Goal: Task Accomplishment & Management: Contribute content

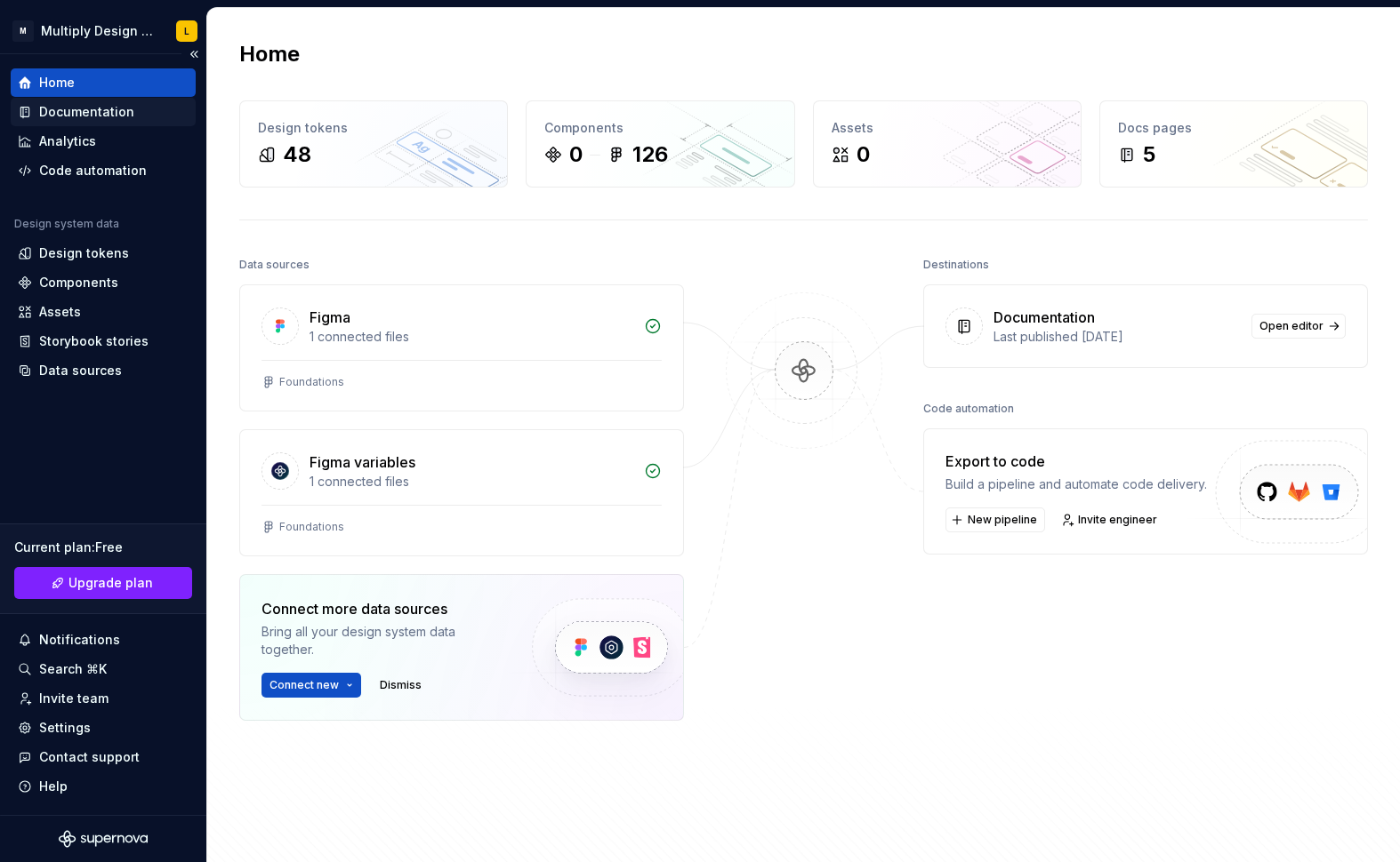
click at [59, 113] on div "Documentation" at bounding box center [87, 111] width 96 height 18
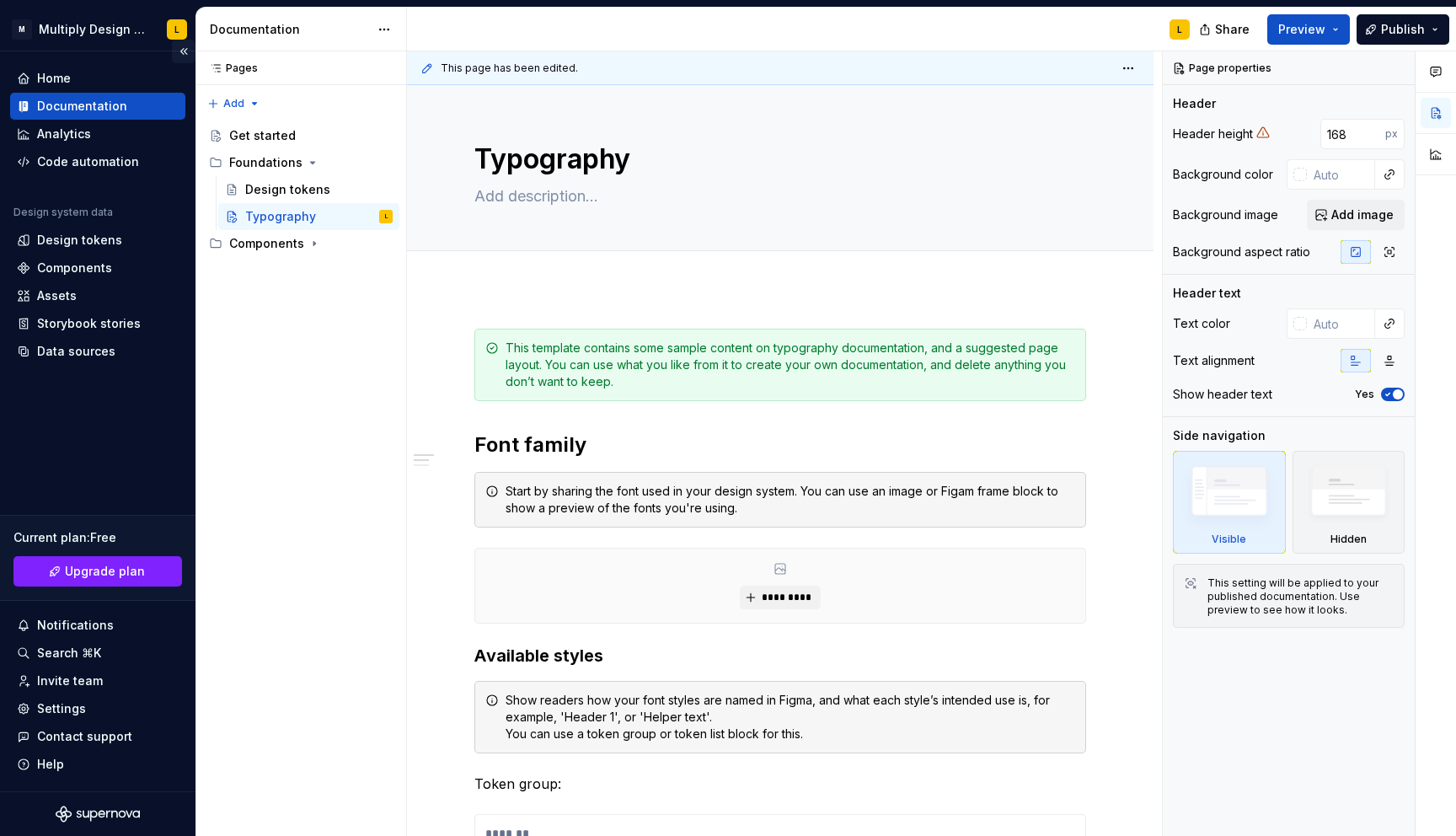
click at [182, 45] on button "Collapse sidebar" at bounding box center [184, 51] width 24 height 24
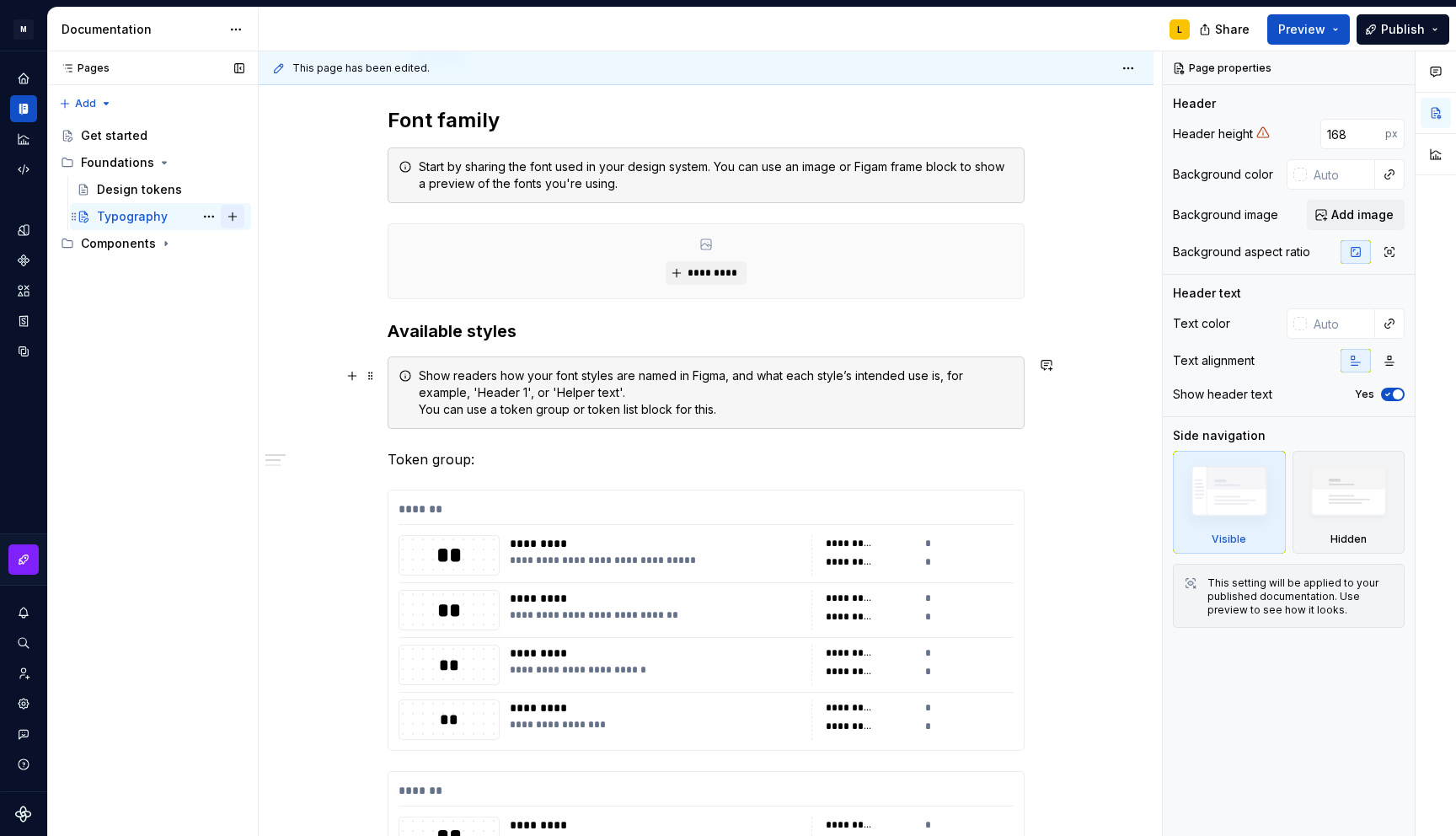
scroll to position [329, 0]
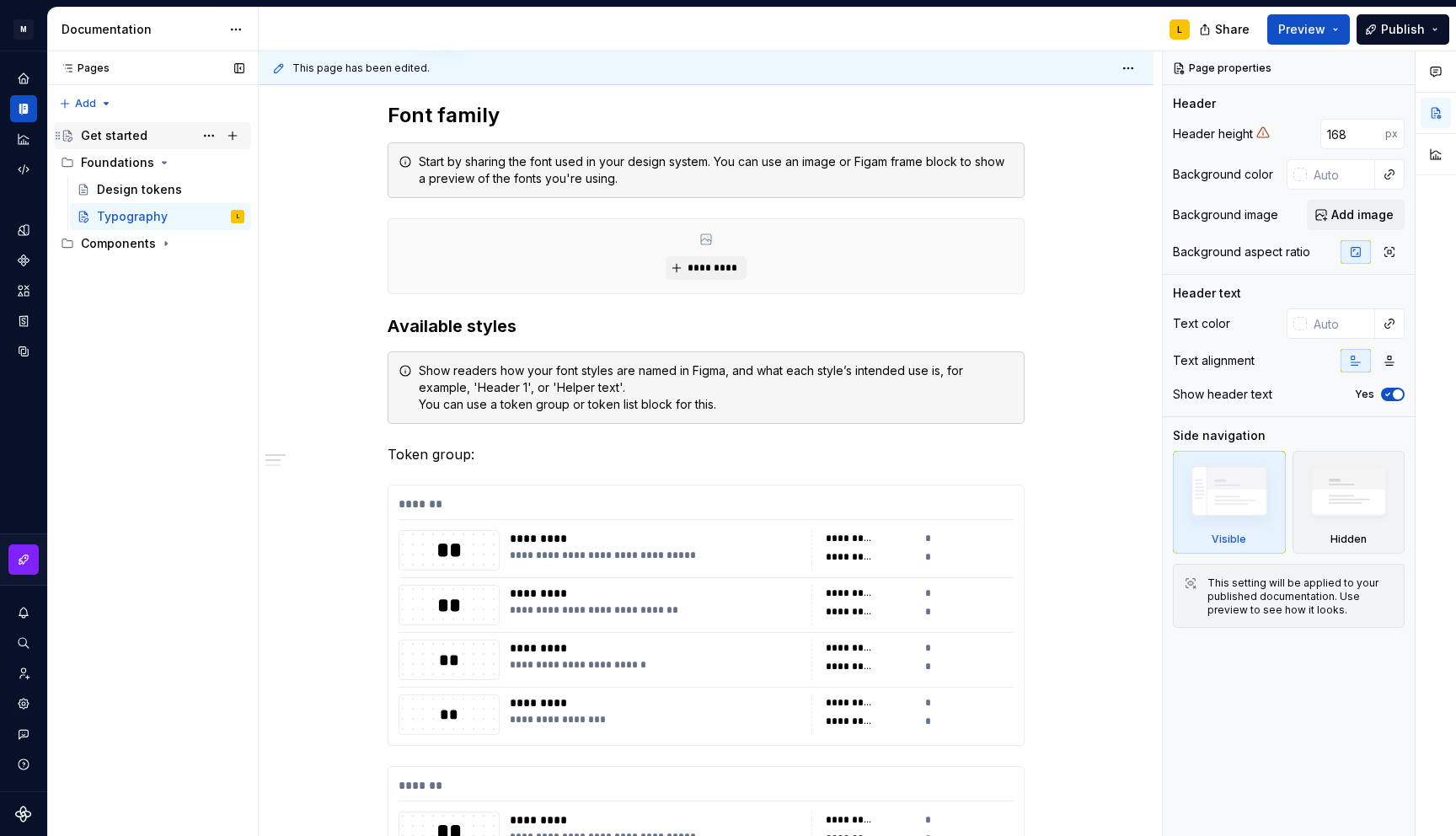
click at [114, 131] on div "Get started" at bounding box center [114, 135] width 67 height 17
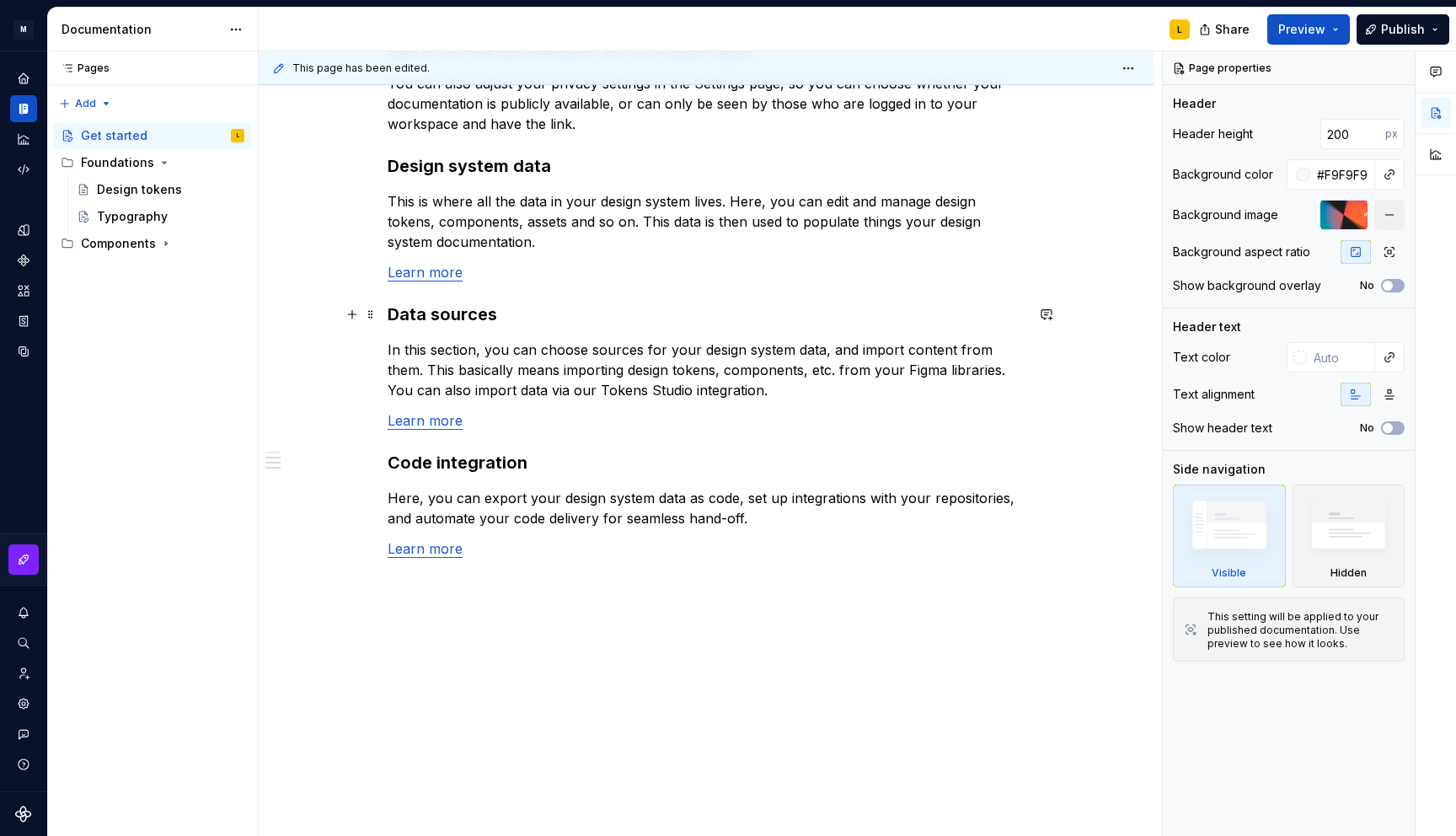
scroll to position [919, 0]
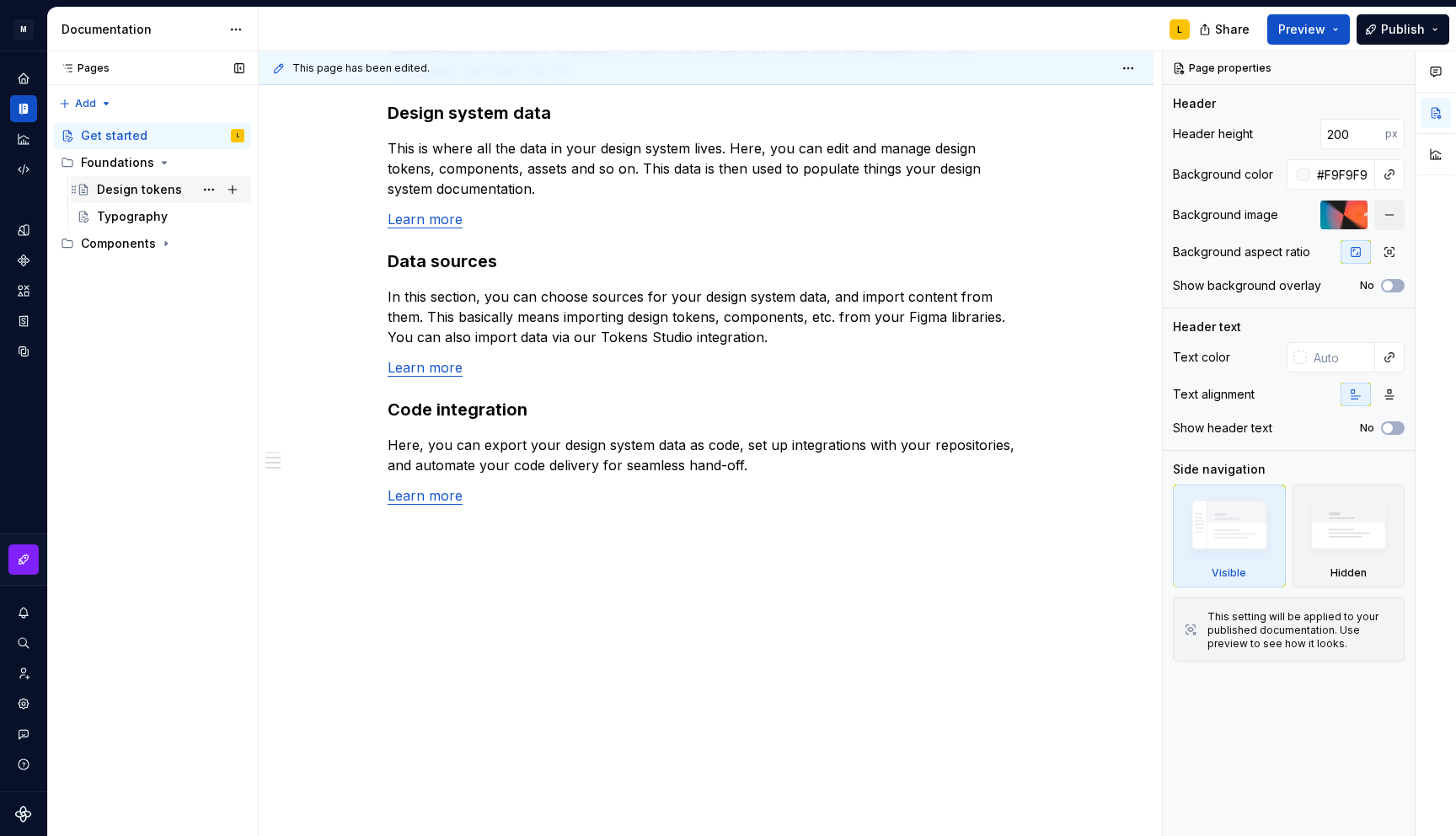
click at [129, 181] on div "Design tokens" at bounding box center [139, 189] width 85 height 17
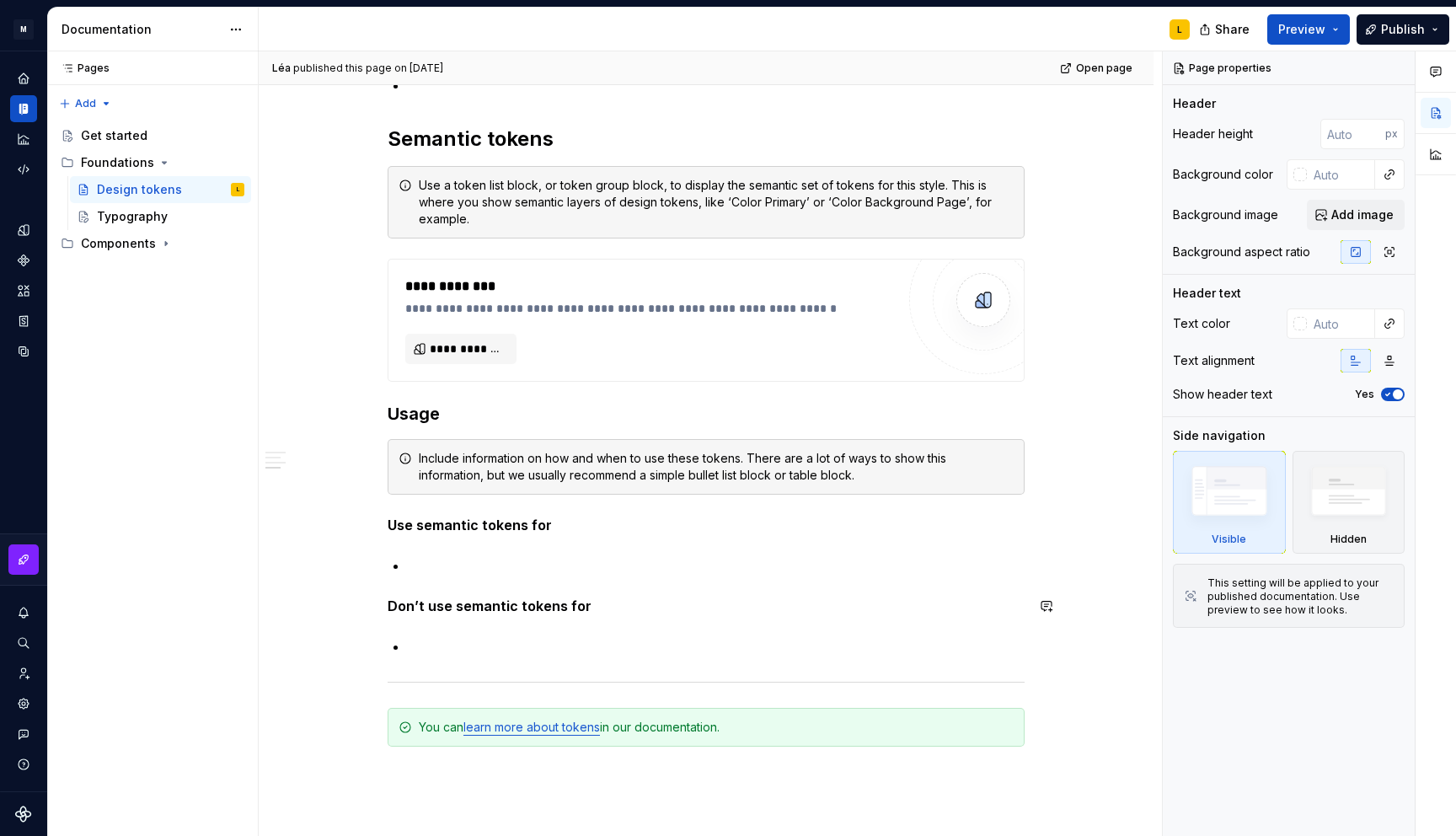
scroll to position [1295, 0]
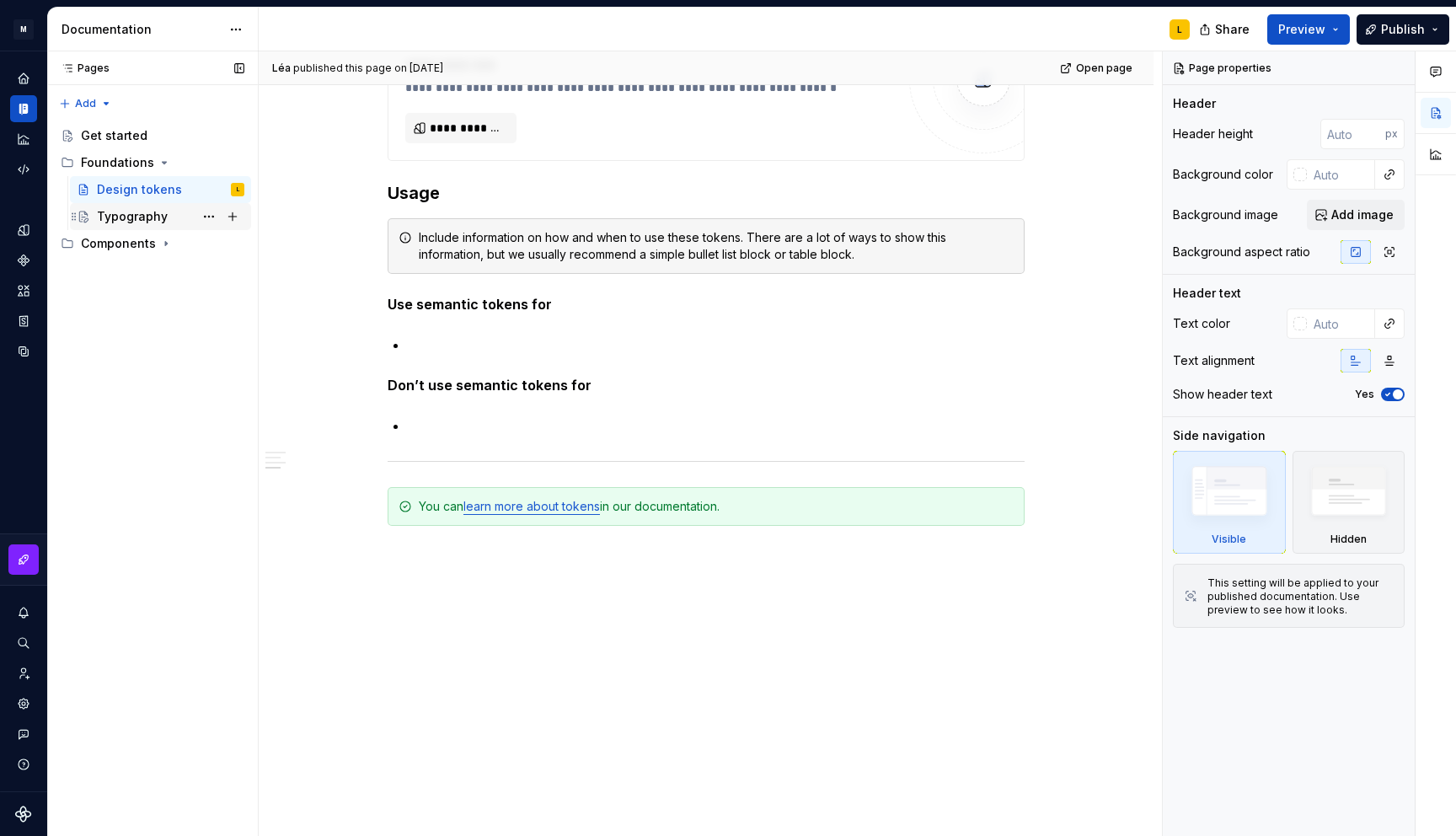
click at [136, 217] on div "Typography" at bounding box center [132, 217] width 71 height 17
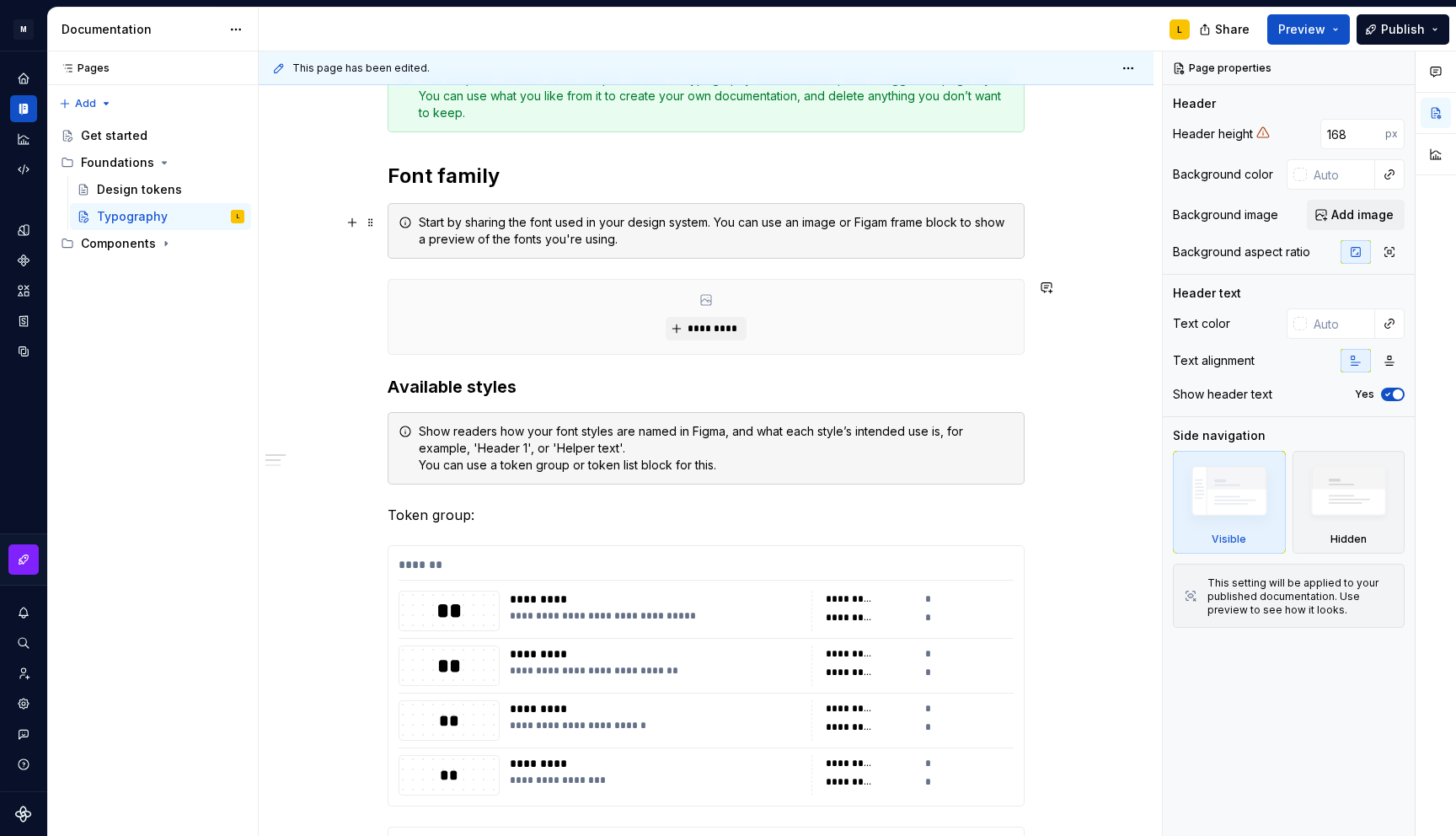
scroll to position [77, 0]
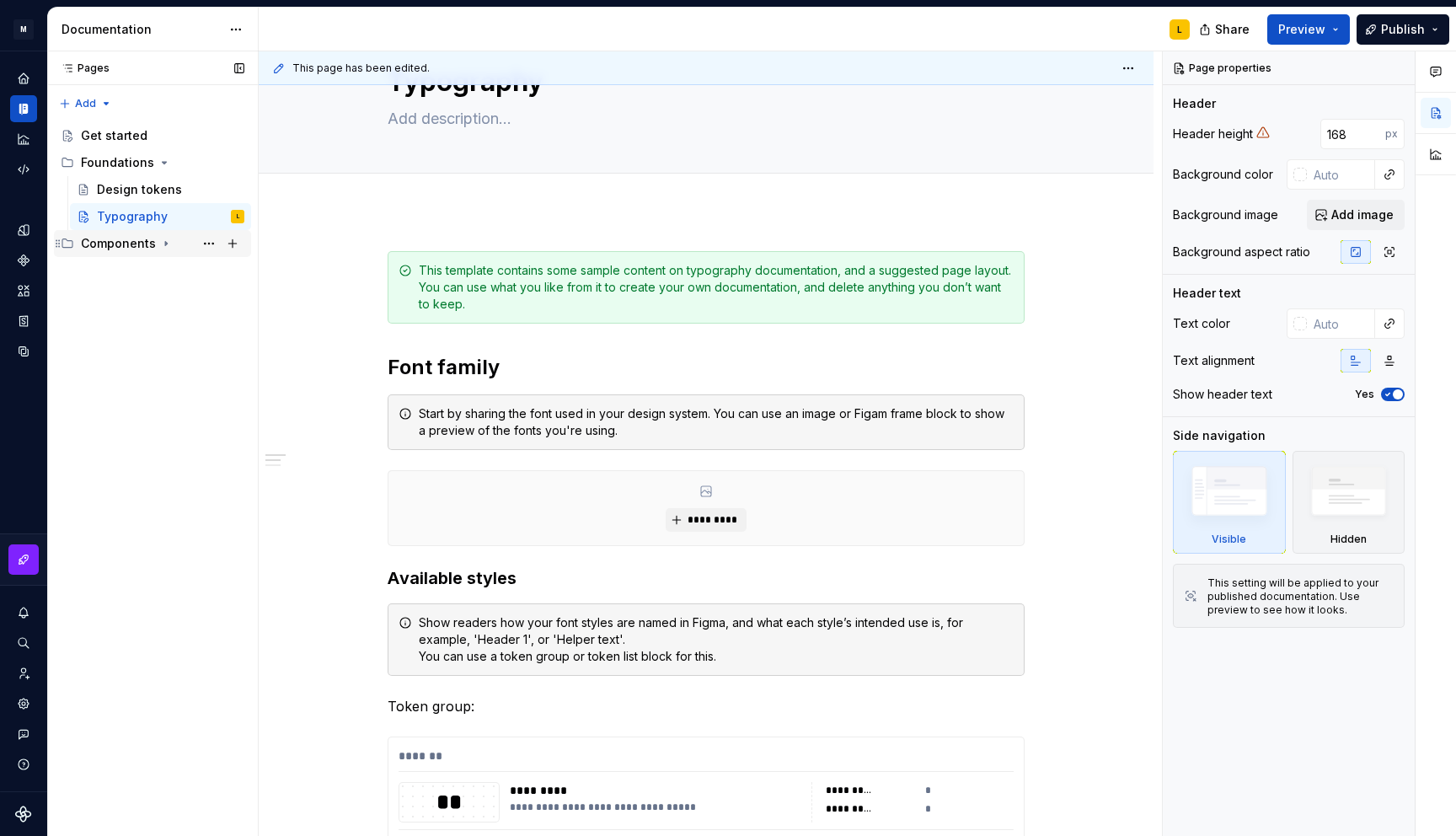
click at [159, 244] on icon "Page tree" at bounding box center [165, 243] width 13 height 13
click at [164, 244] on icon "Page tree" at bounding box center [165, 243] width 13 height 13
type textarea "*"
click at [25, 77] on icon "Home" at bounding box center [23, 78] width 11 height 11
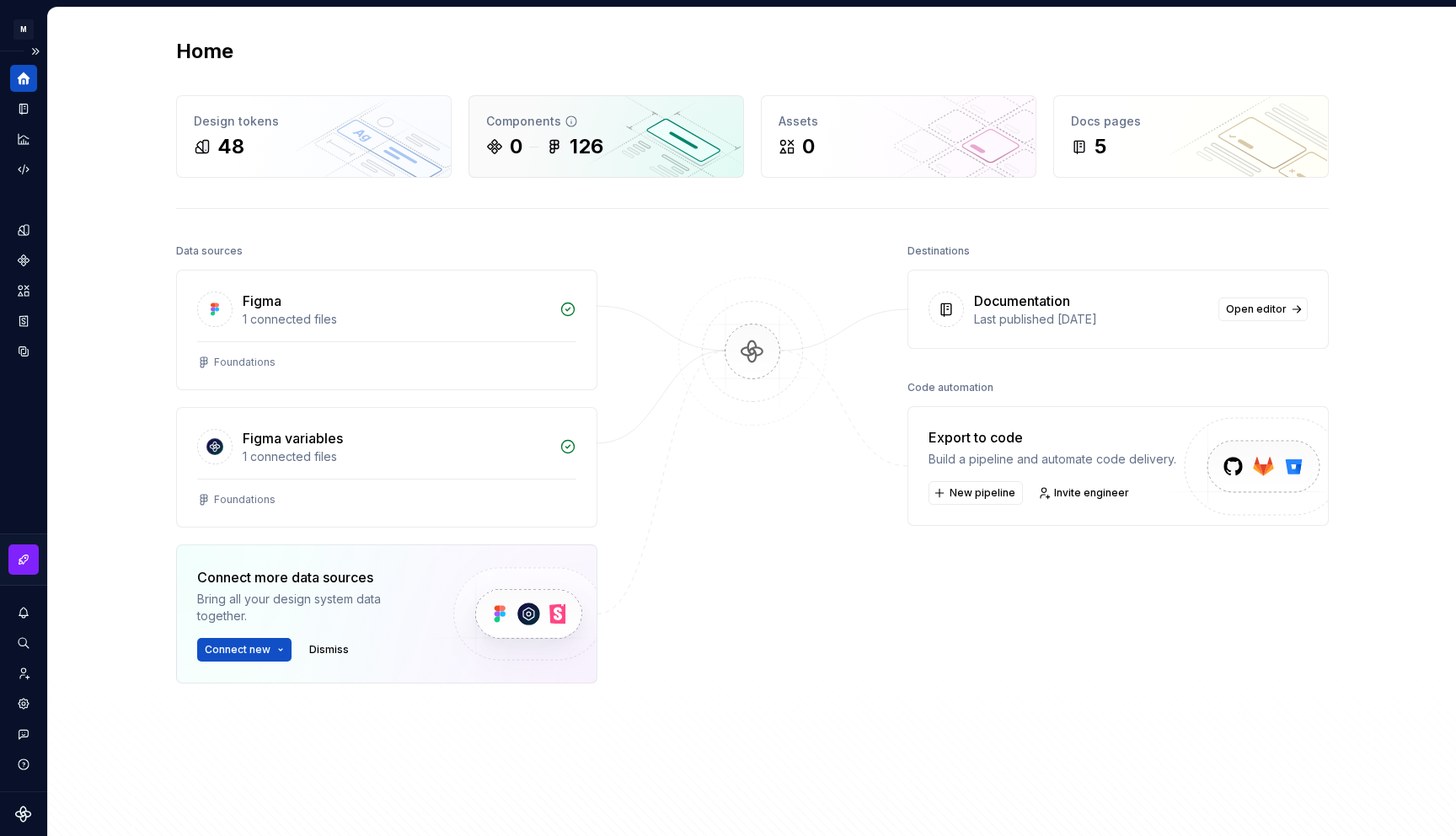
click at [629, 143] on div "0 126" at bounding box center [606, 146] width 240 height 27
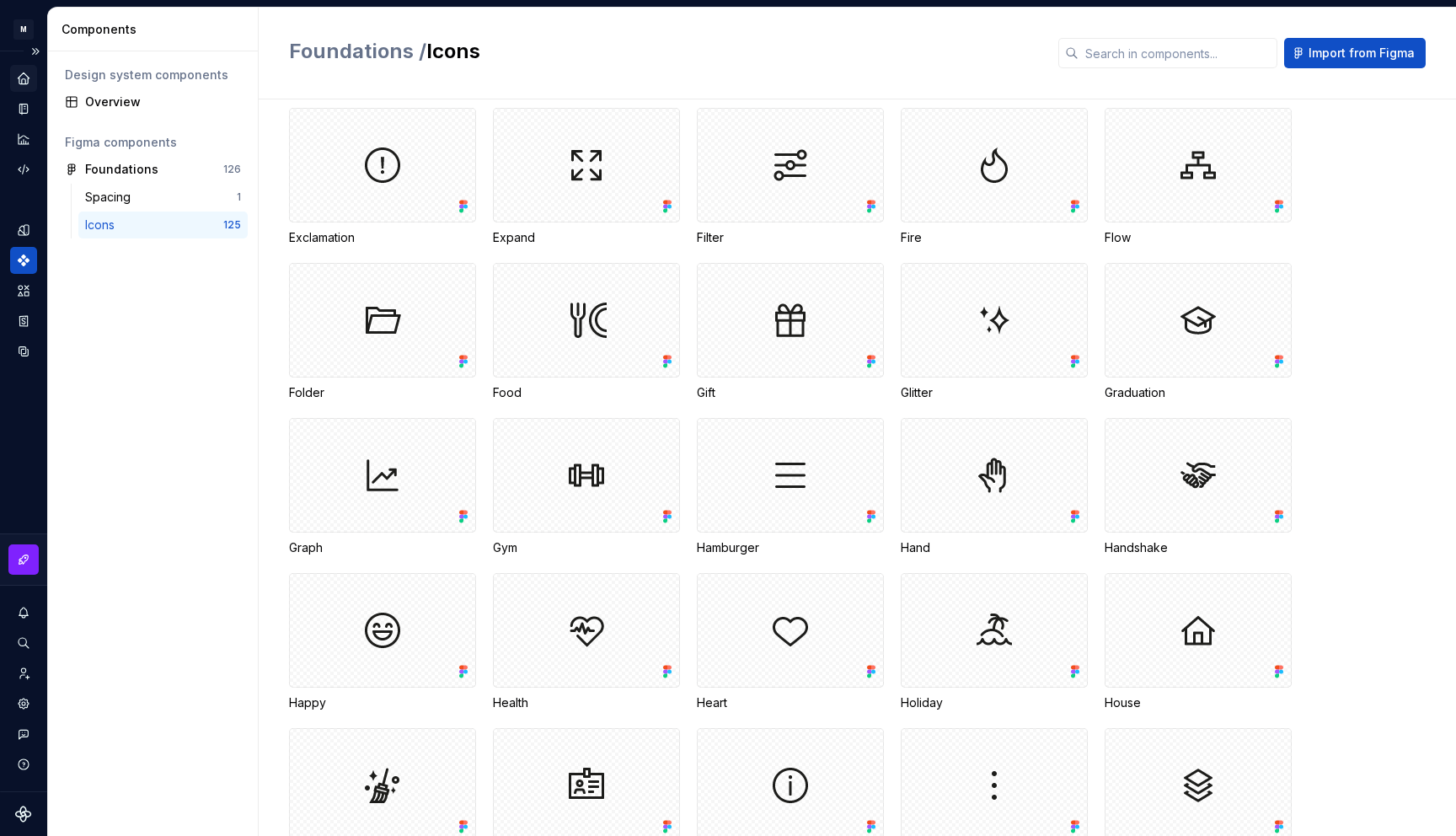
scroll to position [1193, 0]
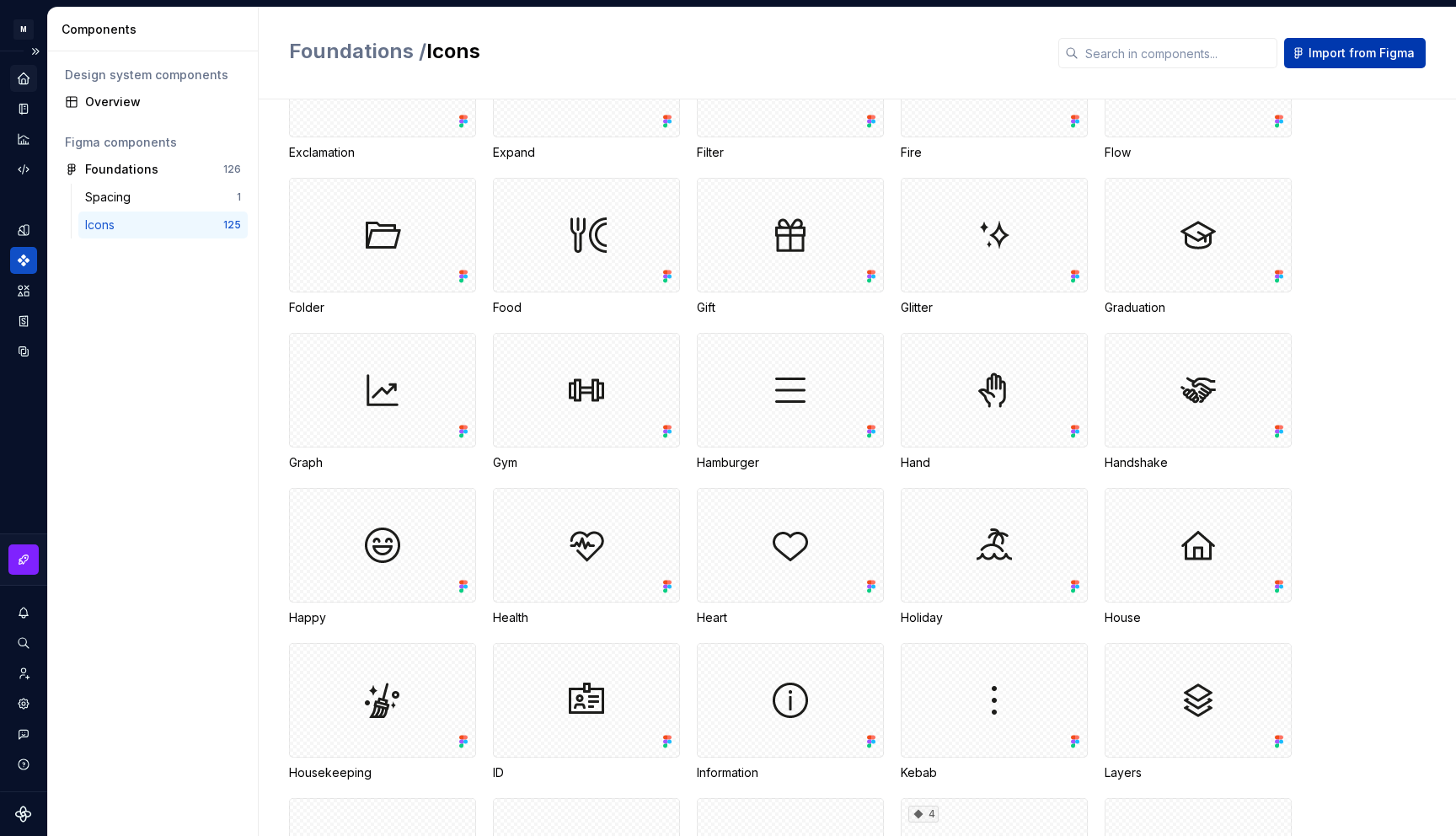
click at [1326, 55] on span "Import from Figma" at bounding box center [1362, 52] width 106 height 17
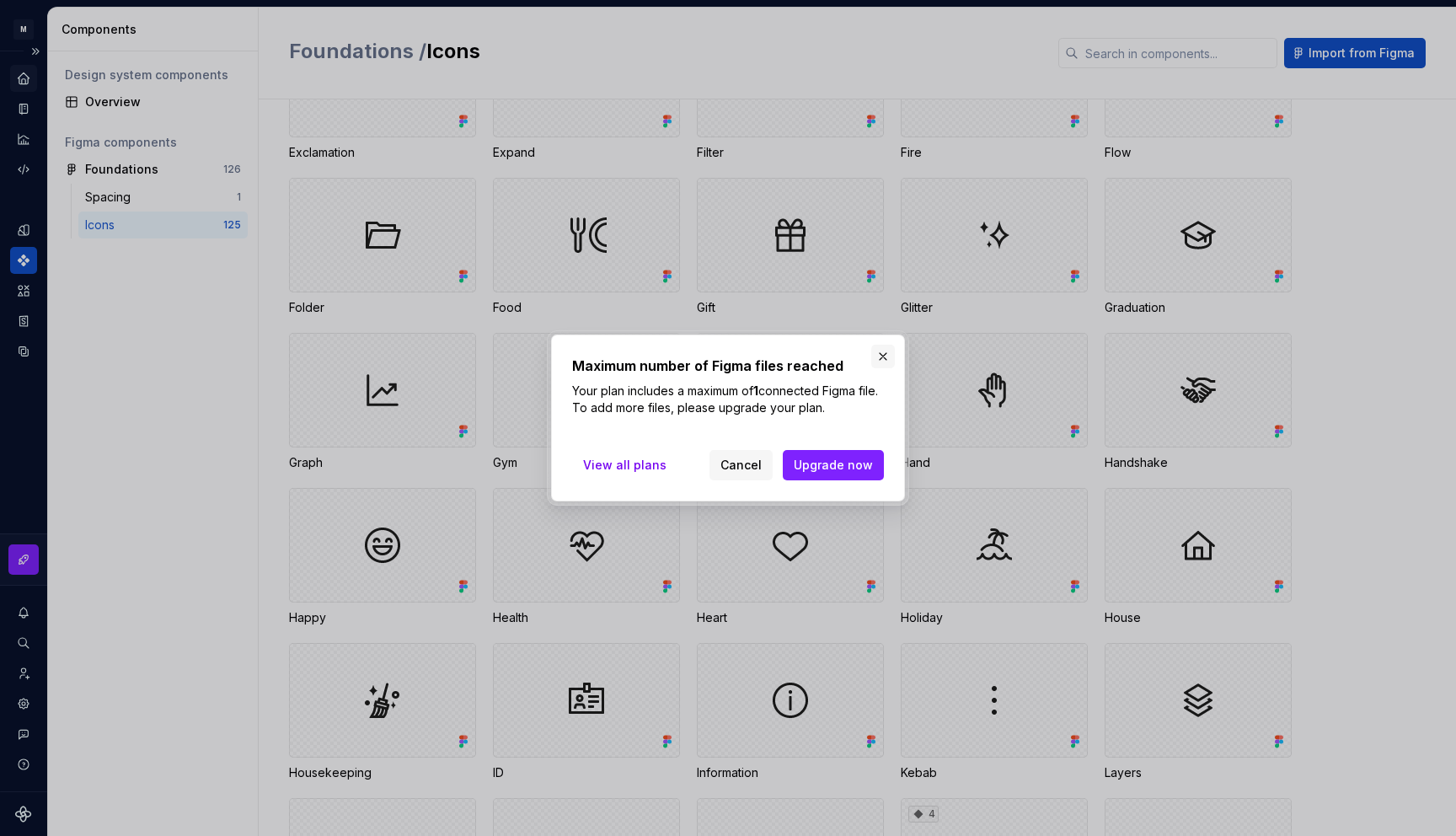
click at [877, 351] on button "button" at bounding box center [883, 356] width 24 height 24
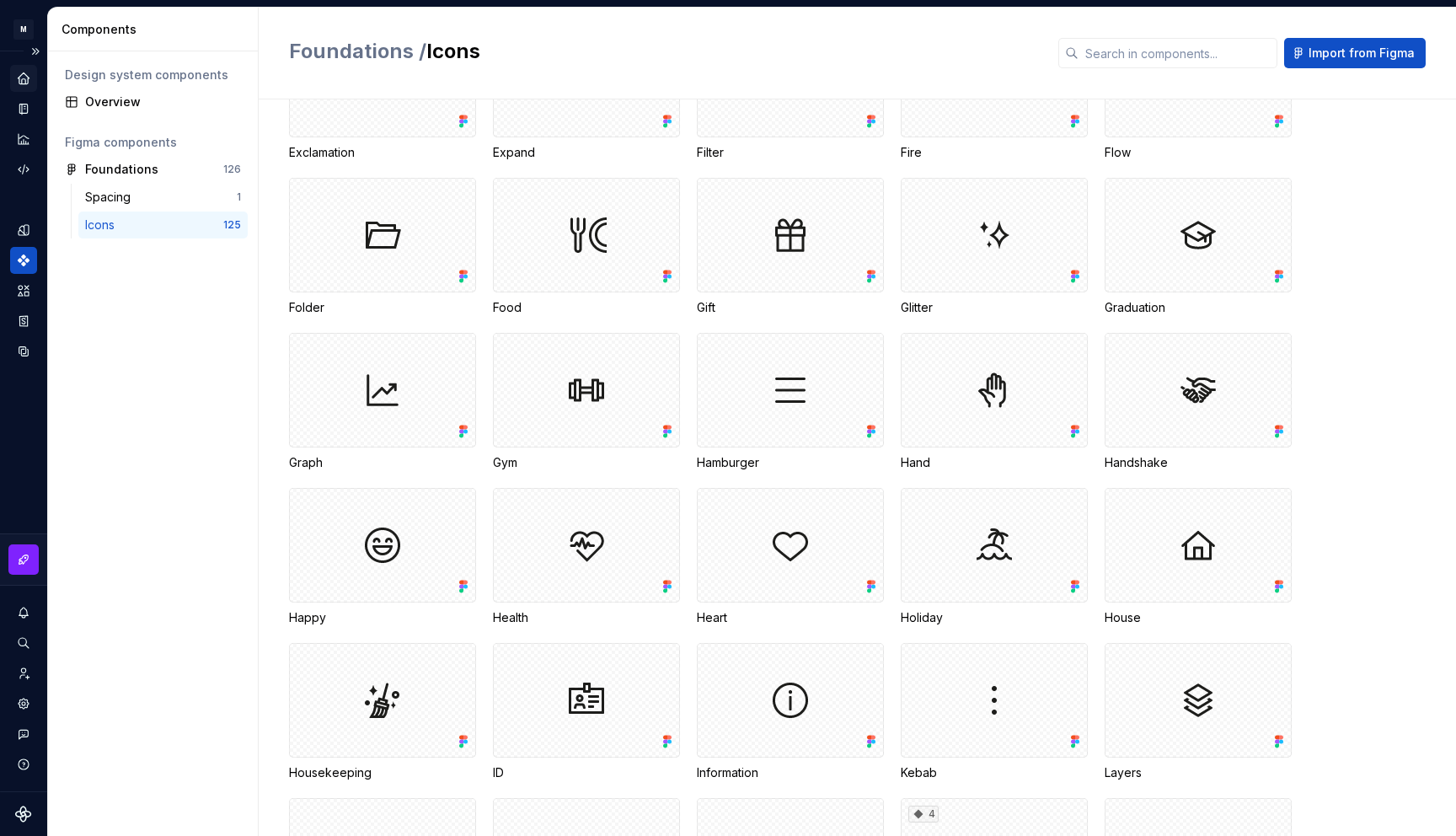
click at [21, 78] on icon "Home" at bounding box center [23, 78] width 11 height 11
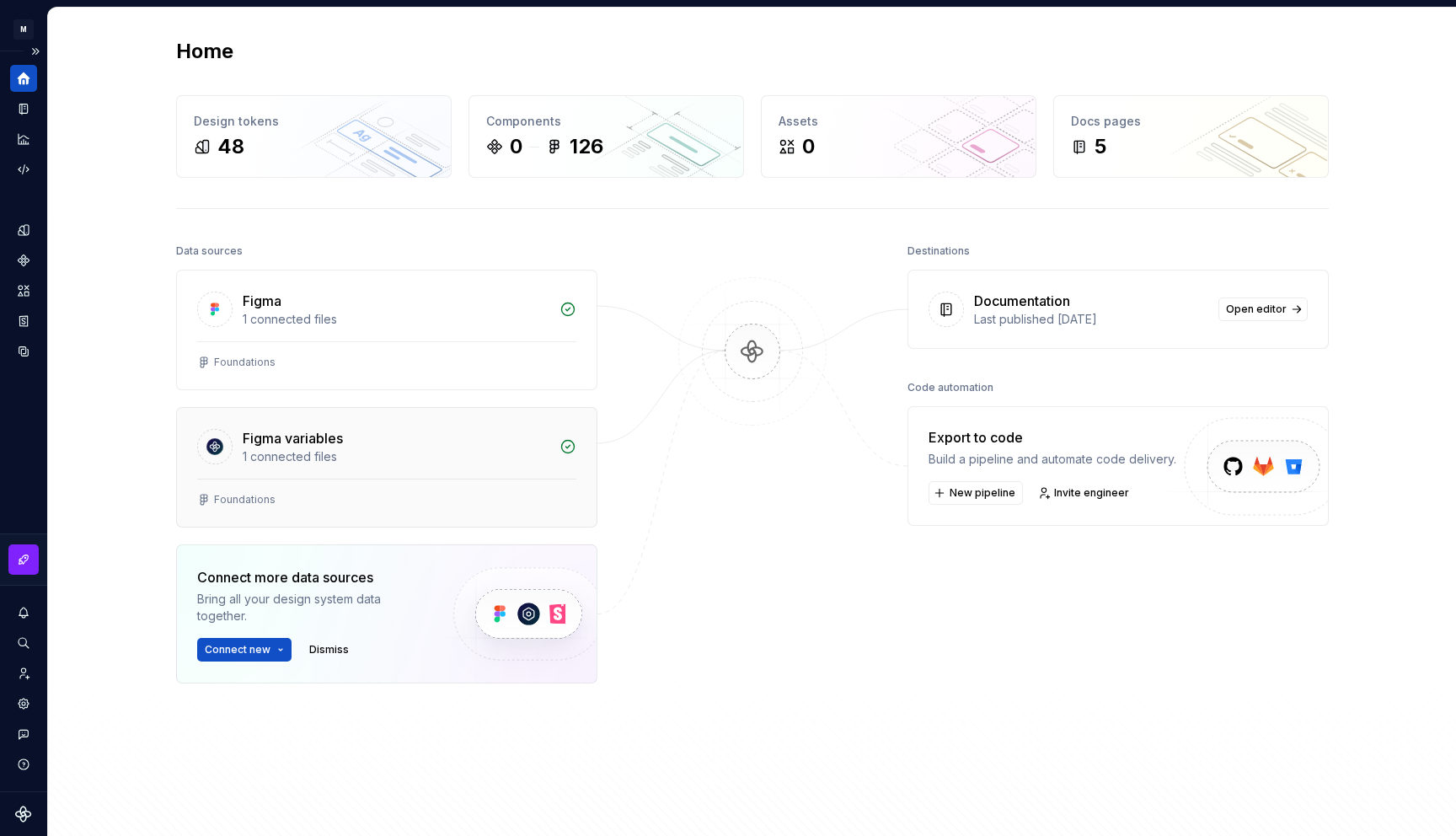
click at [380, 467] on div "Figma variables 1 connected files" at bounding box center [386, 444] width 420 height 71
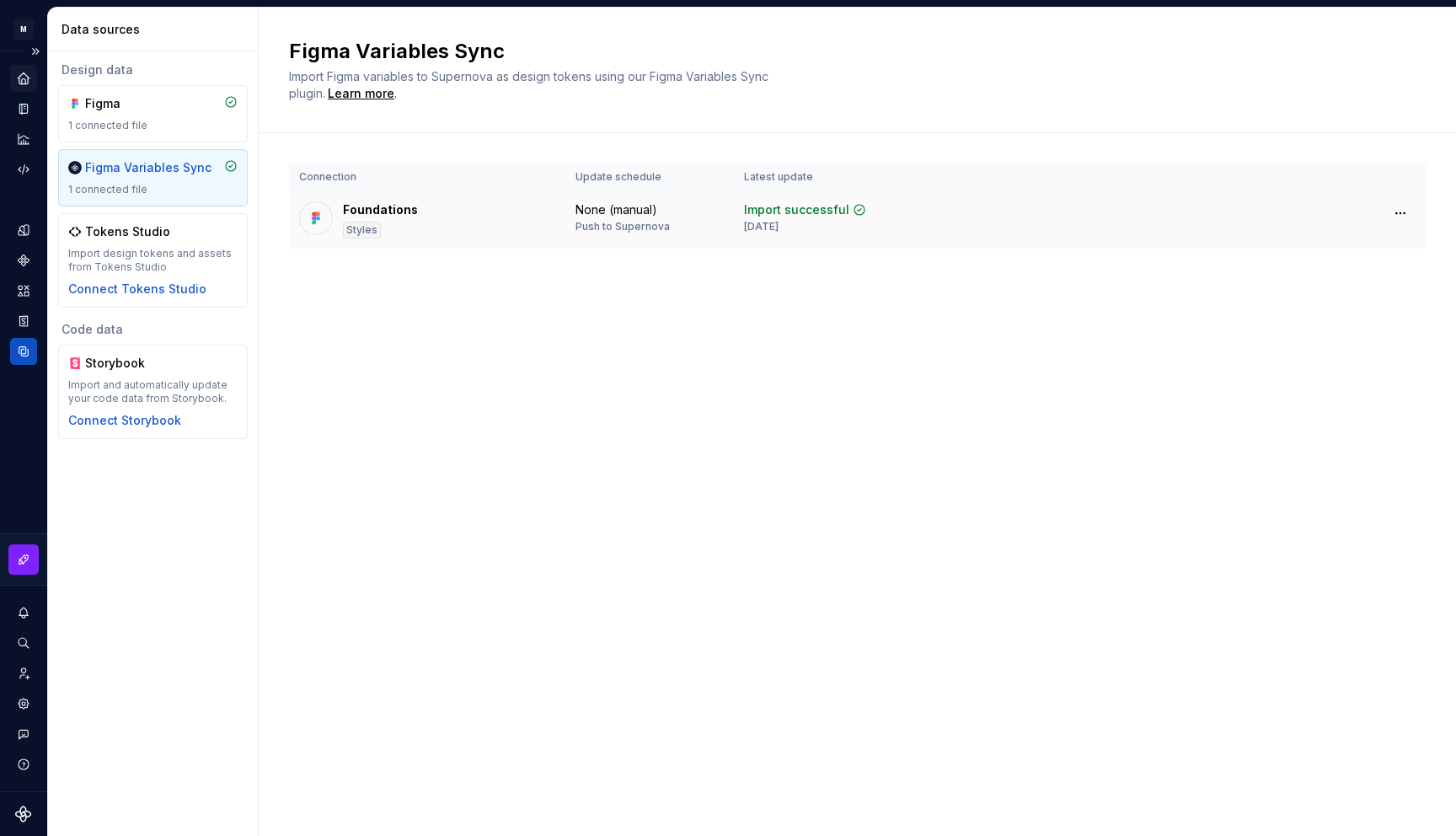
click at [448, 225] on div "Foundations Styles" at bounding box center [427, 220] width 256 height 37
click at [1326, 216] on html "M Multiply Design System L Design system data Data sources Design data Figma 1 …" at bounding box center [728, 418] width 1456 height 836
click at [133, 115] on div "Figma 1 connected file" at bounding box center [153, 114] width 169 height 37
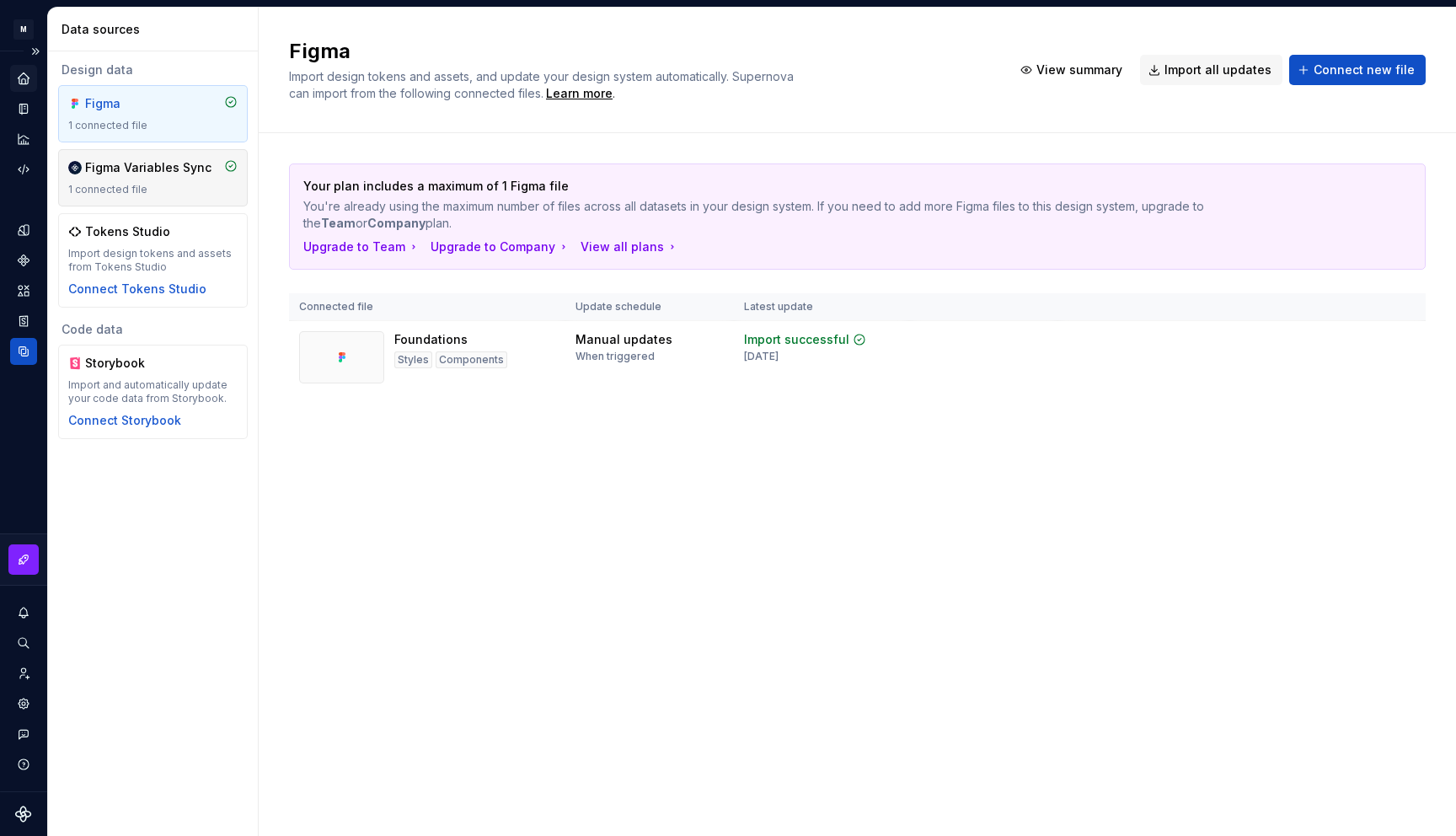
click at [153, 187] on div "1 connected file" at bounding box center [153, 189] width 169 height 13
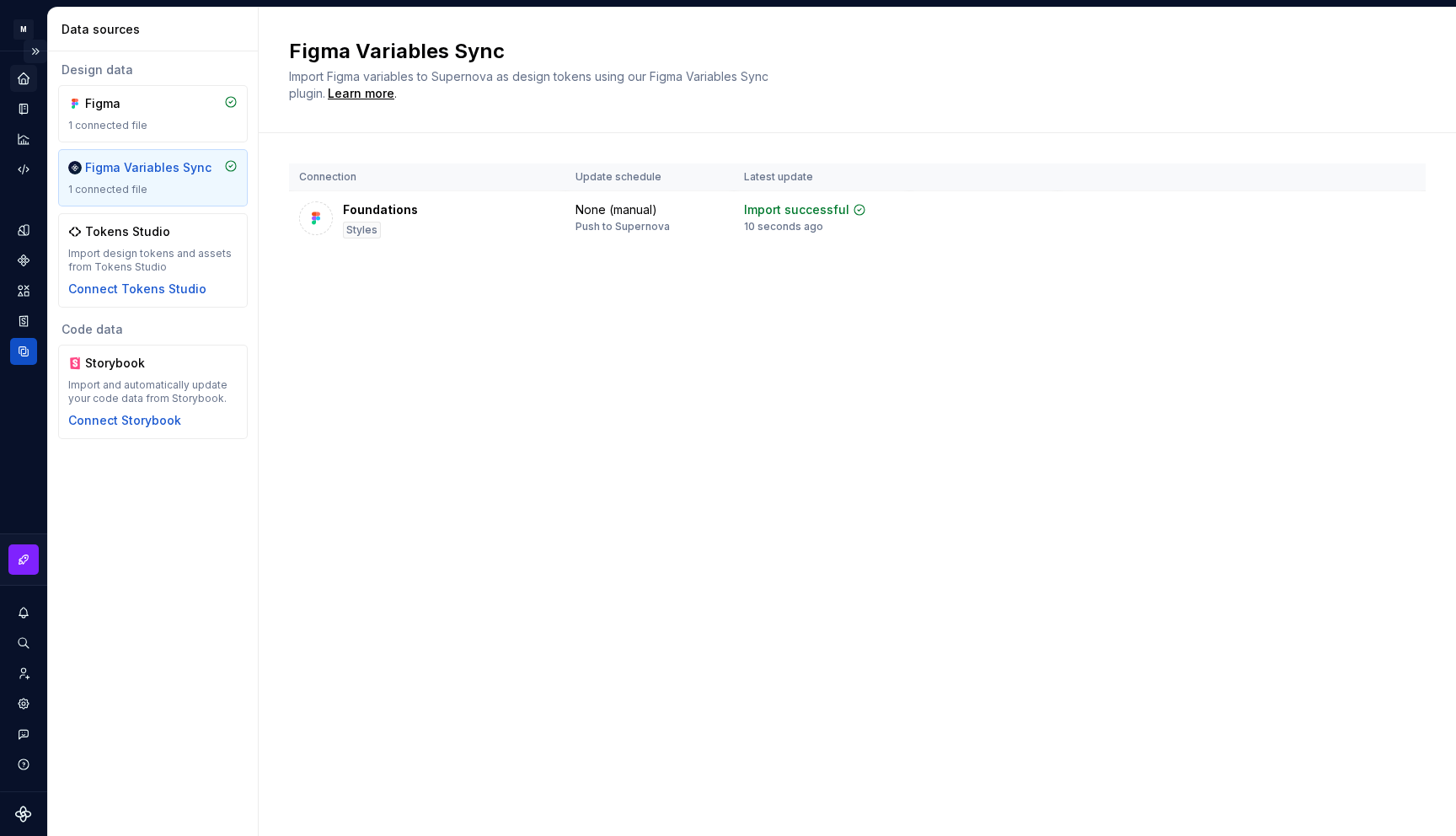
click at [25, 61] on button "Expand sidebar" at bounding box center [35, 51] width 24 height 24
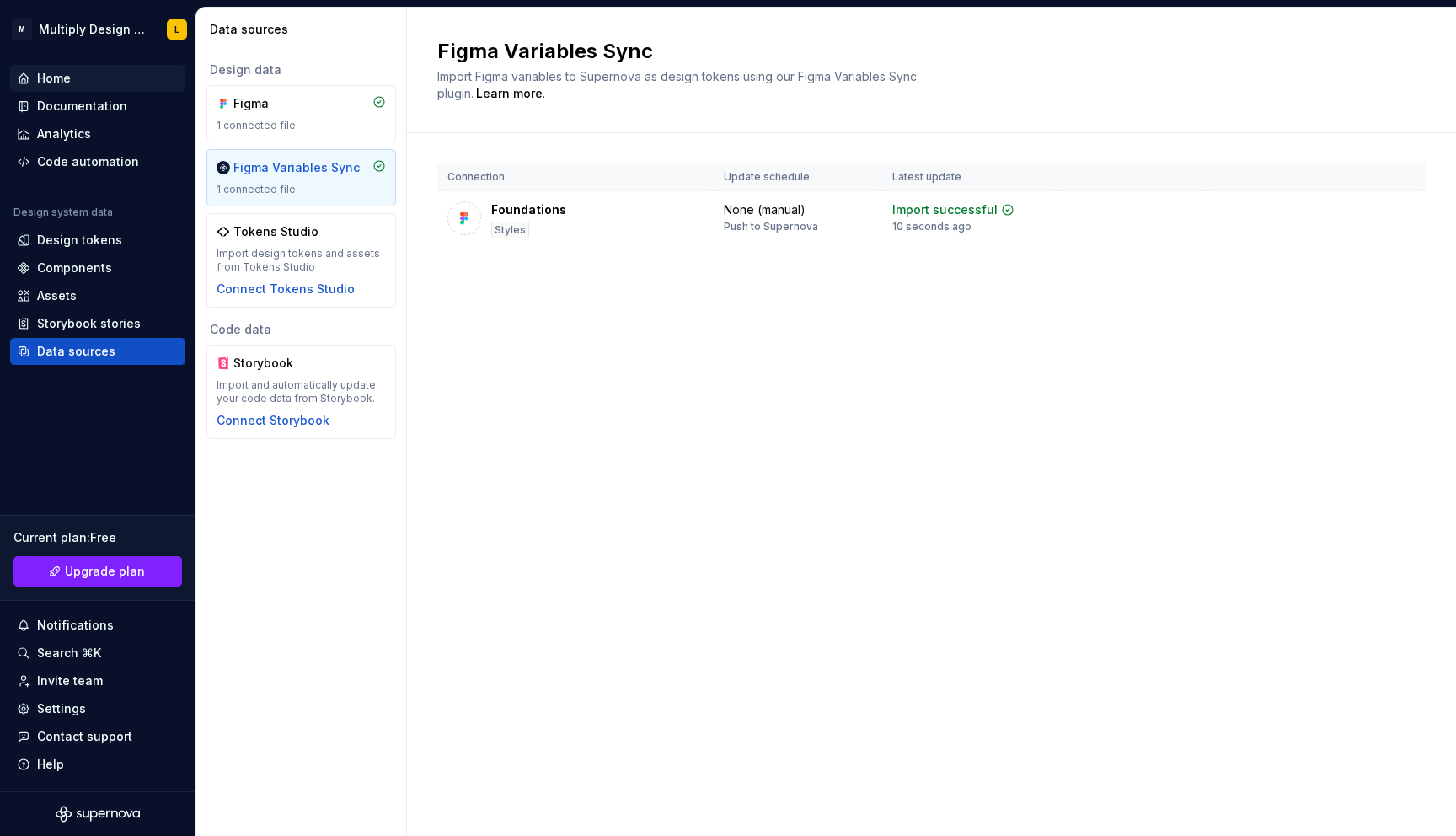
click at [34, 71] on div "Home" at bounding box center [98, 78] width 161 height 17
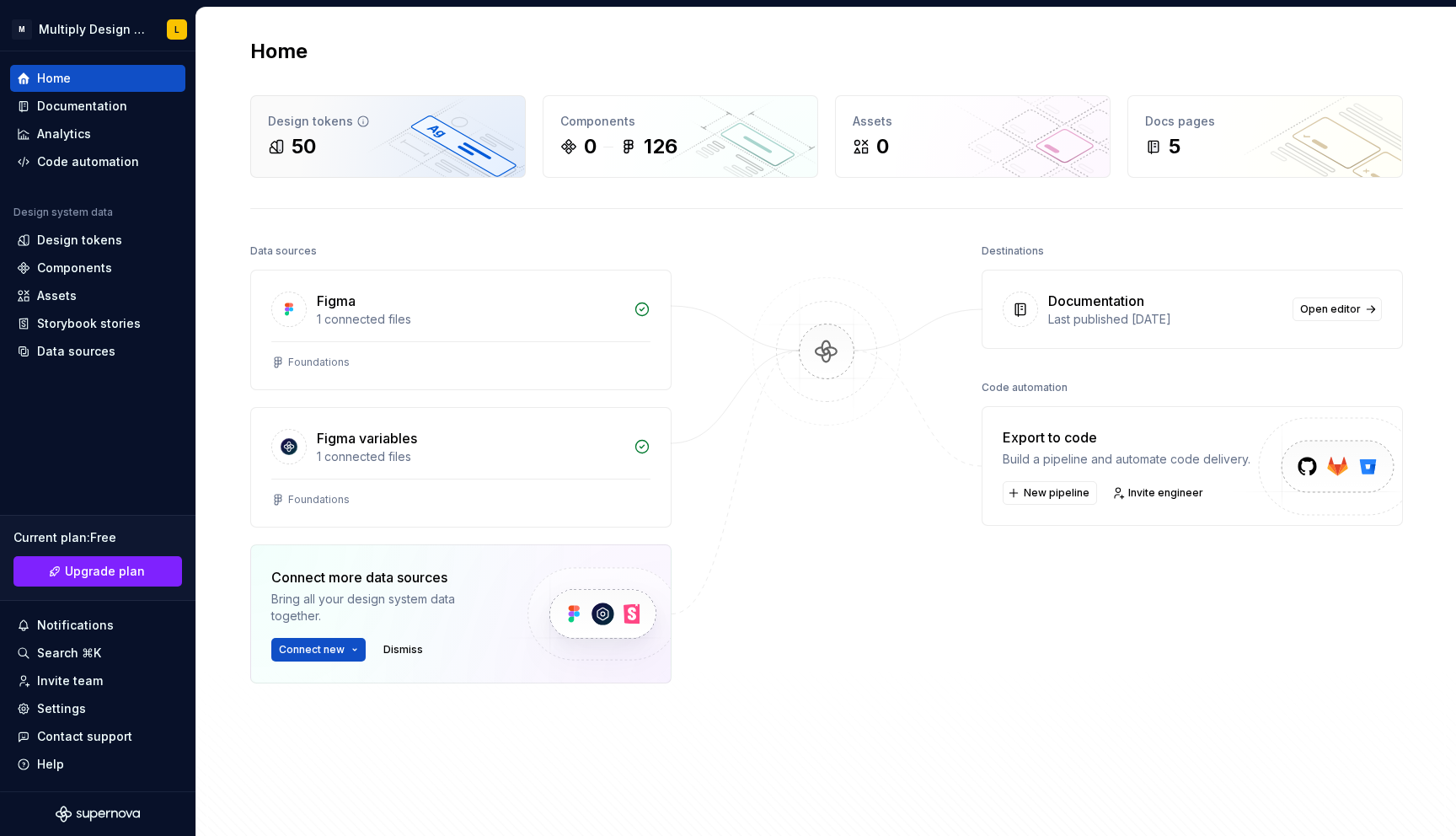
click at [374, 134] on div "50" at bounding box center [388, 146] width 240 height 27
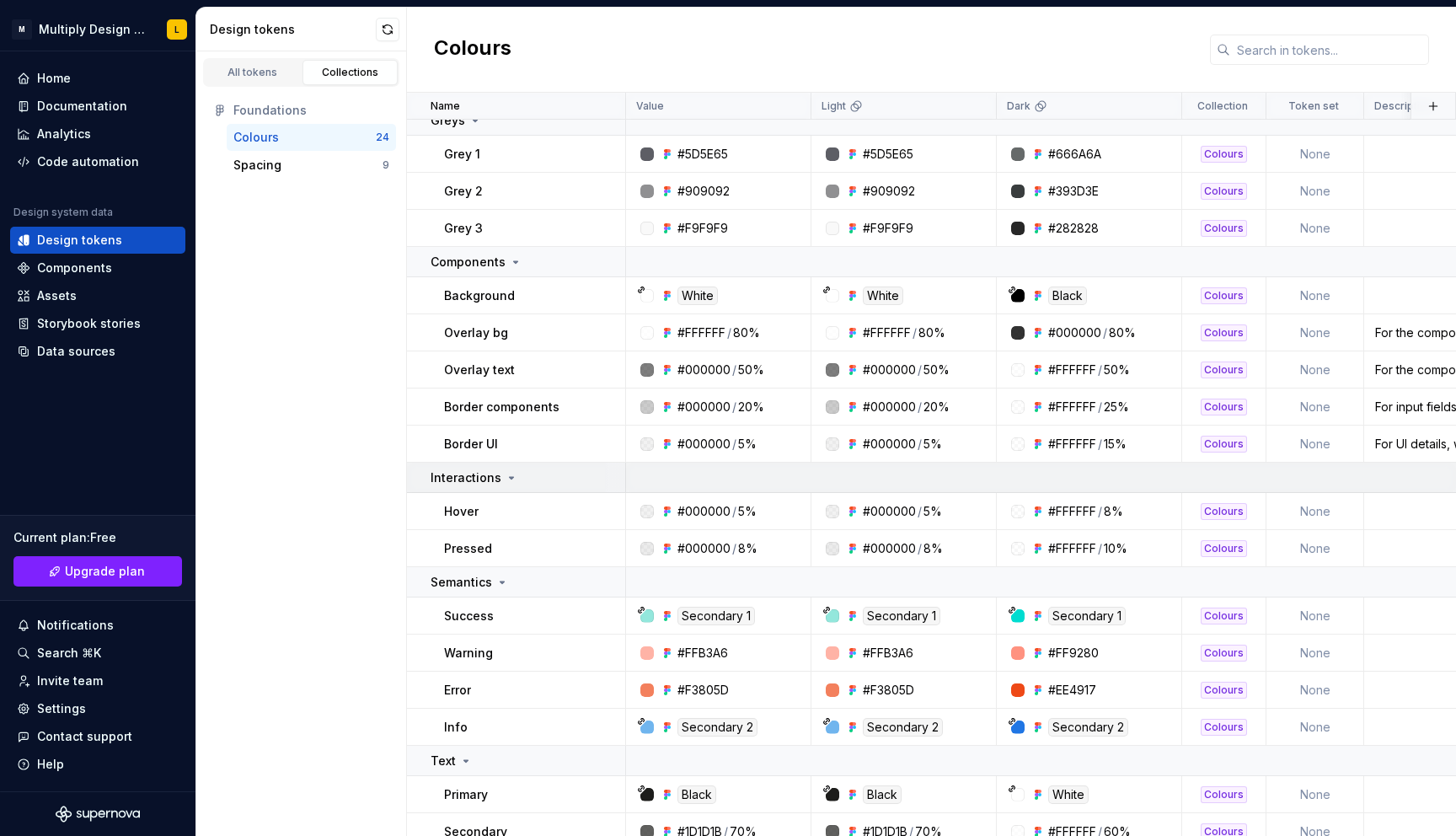
scroll to position [386, 0]
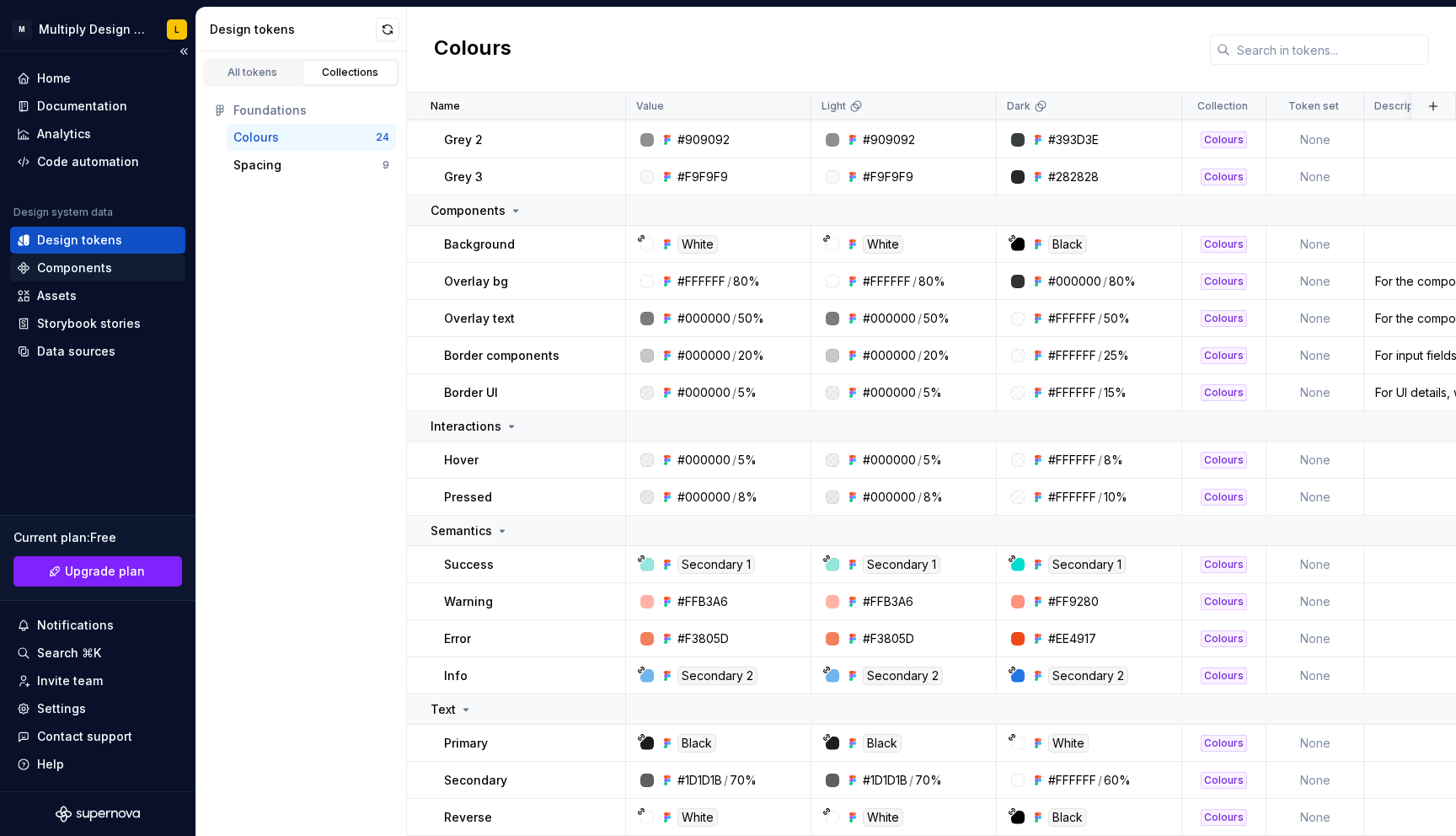
click at [67, 269] on div "Components" at bounding box center [75, 267] width 75 height 17
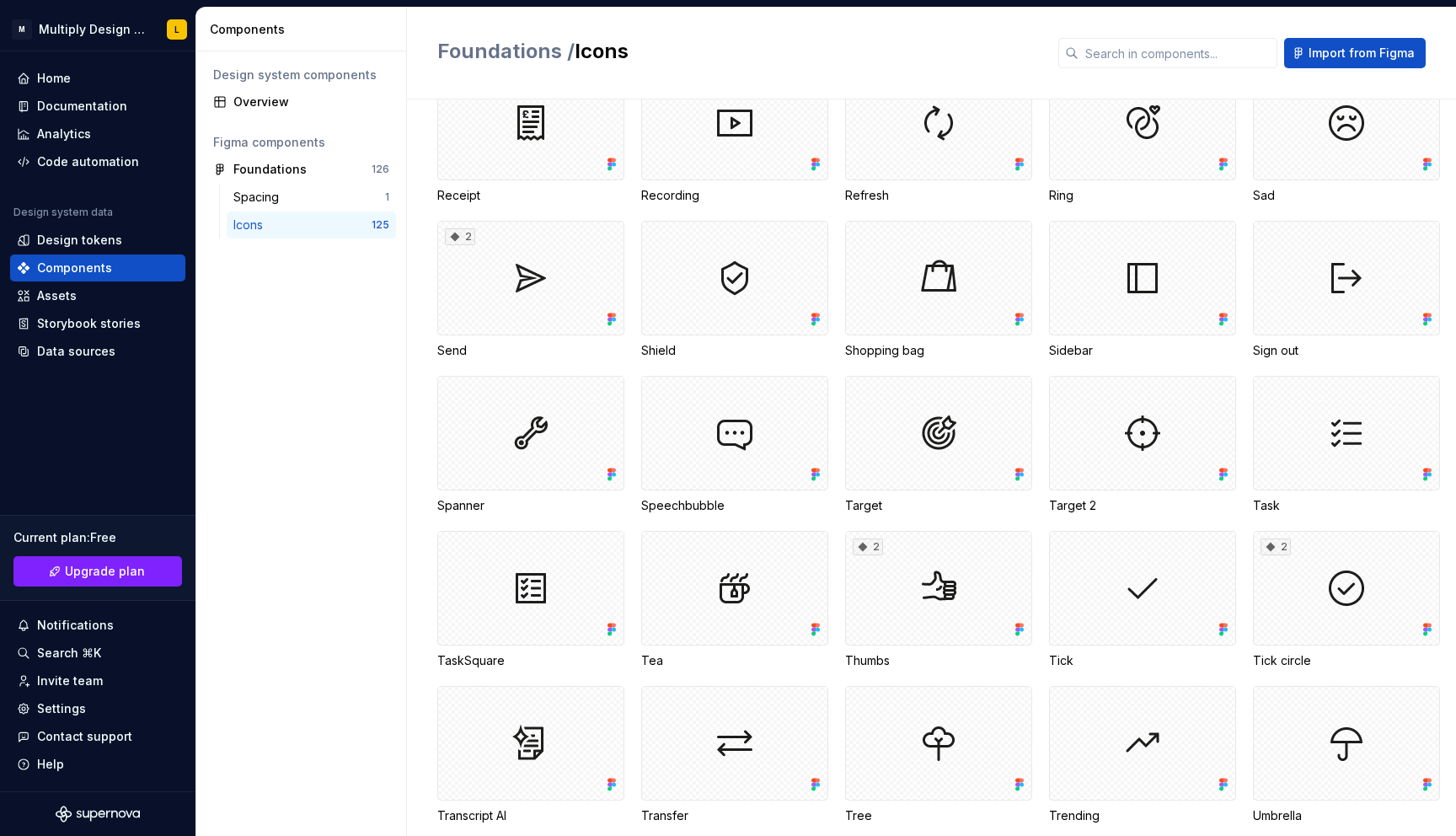
scroll to position [3194, 0]
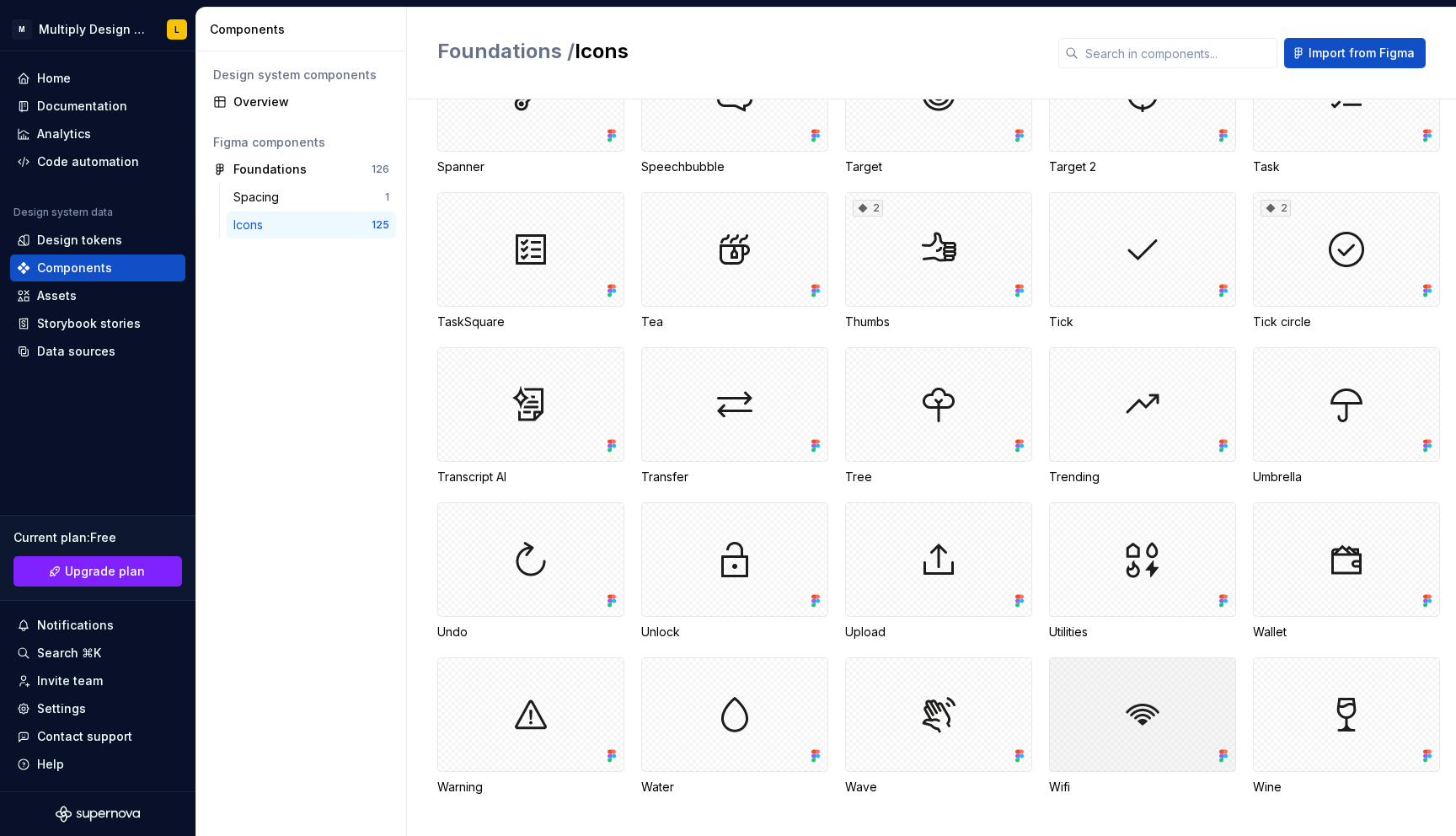
click at [1190, 714] on div at bounding box center [1142, 714] width 187 height 114
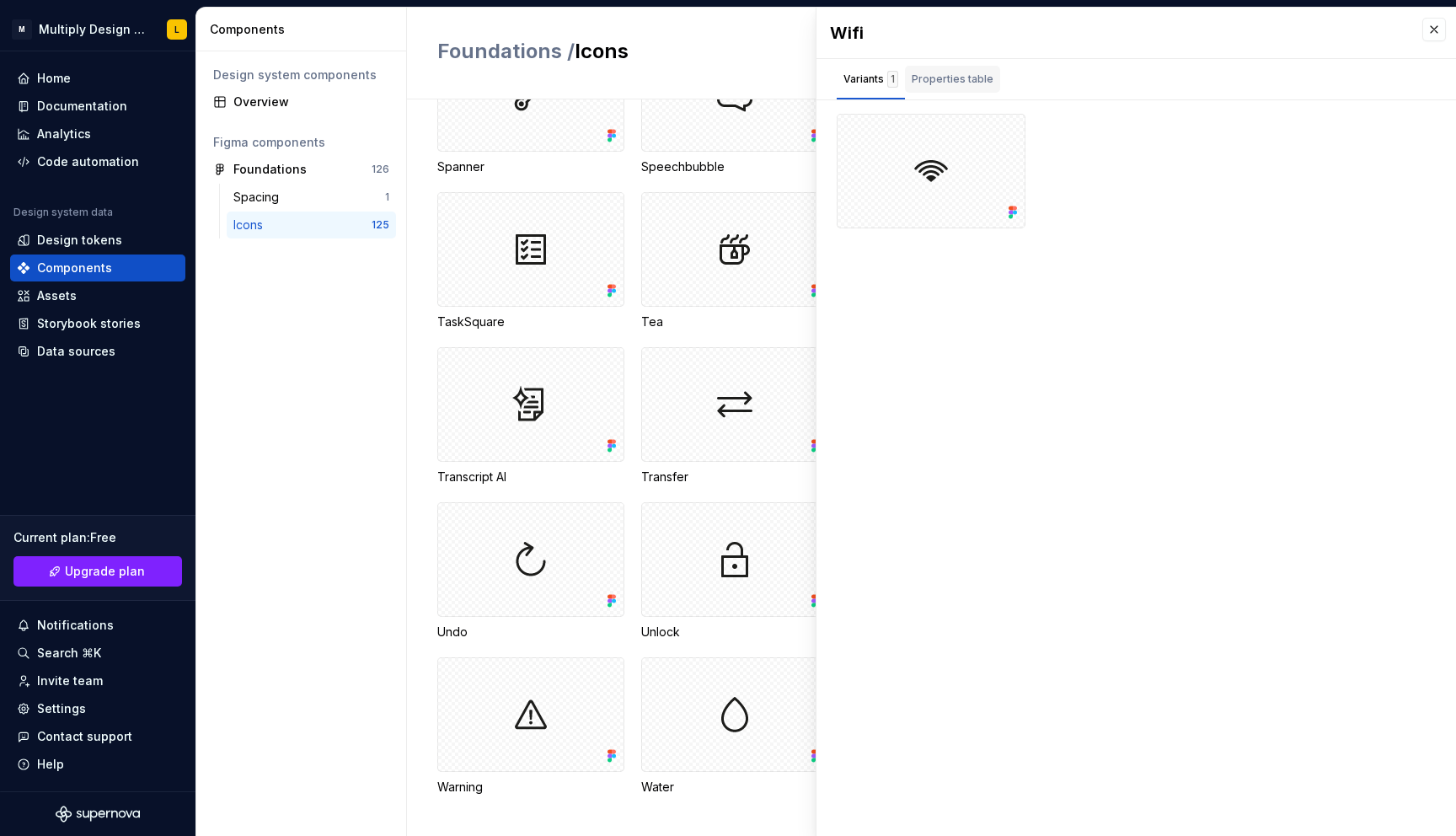
click at [944, 82] on div "Properties table" at bounding box center [952, 79] width 82 height 17
click at [862, 68] on div "Variants 1" at bounding box center [870, 79] width 68 height 27
click at [1326, 35] on button "button" at bounding box center [1434, 29] width 24 height 24
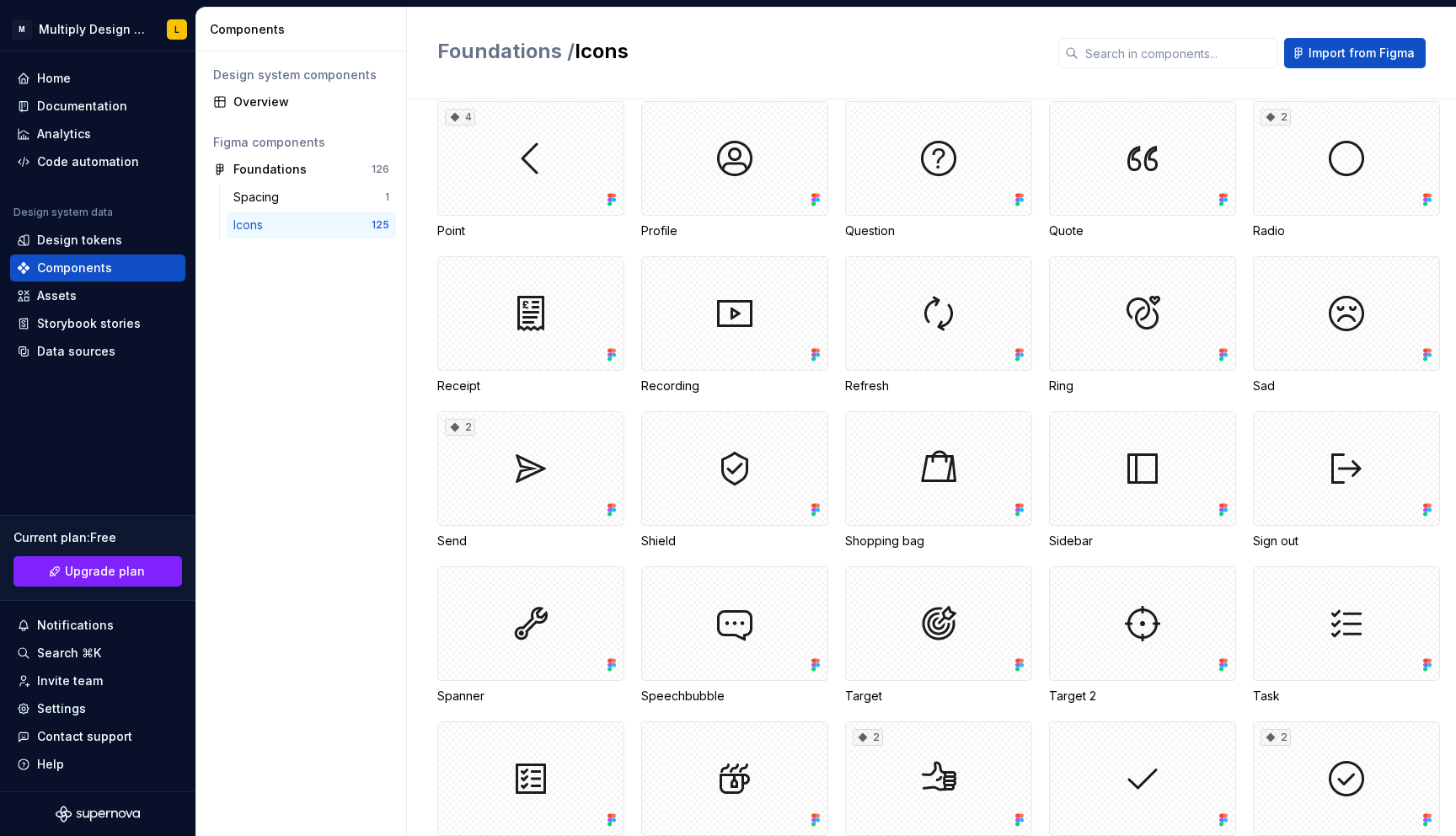
scroll to position [2689, 0]
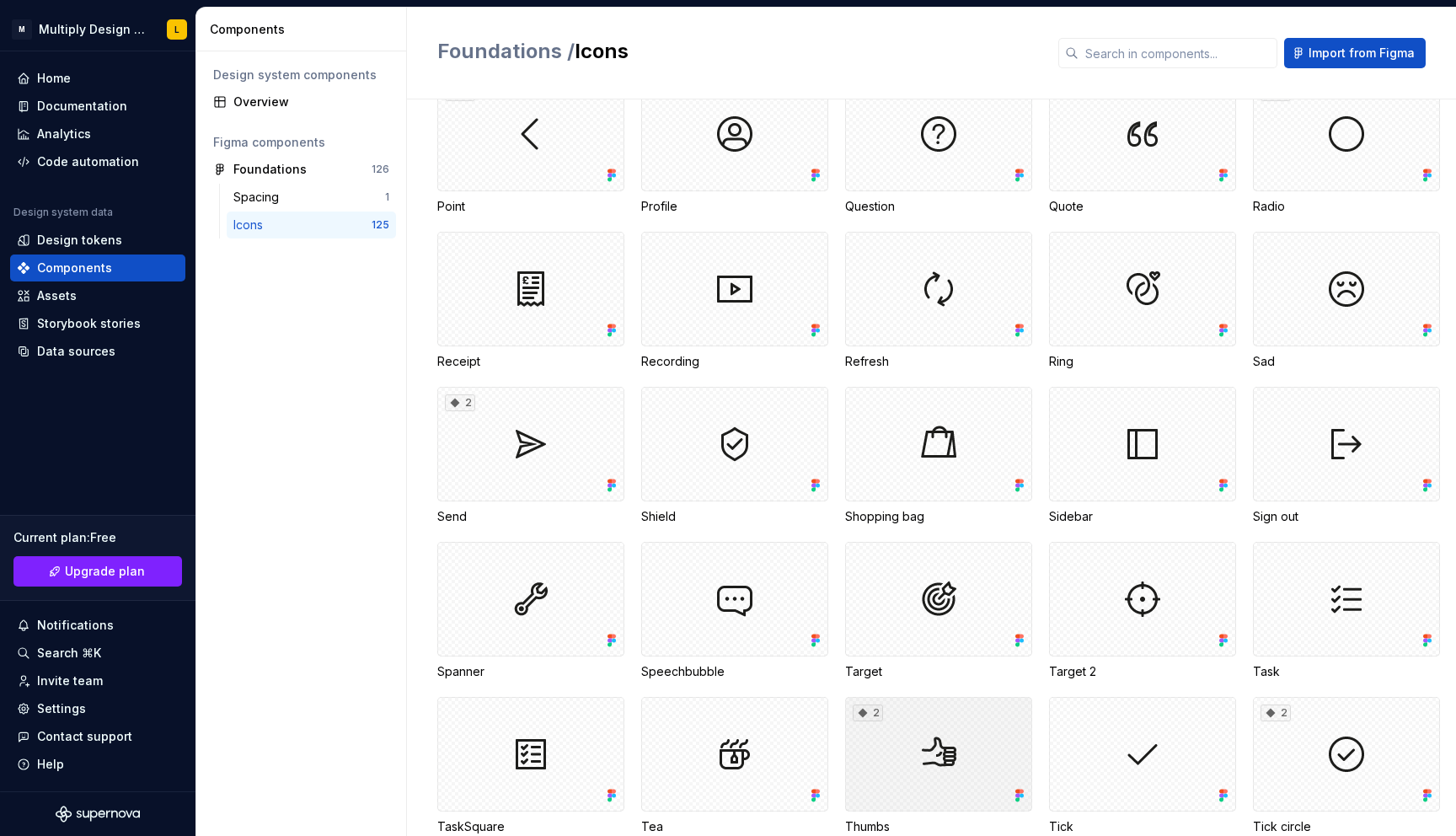
click at [998, 728] on div "2" at bounding box center [938, 753] width 187 height 114
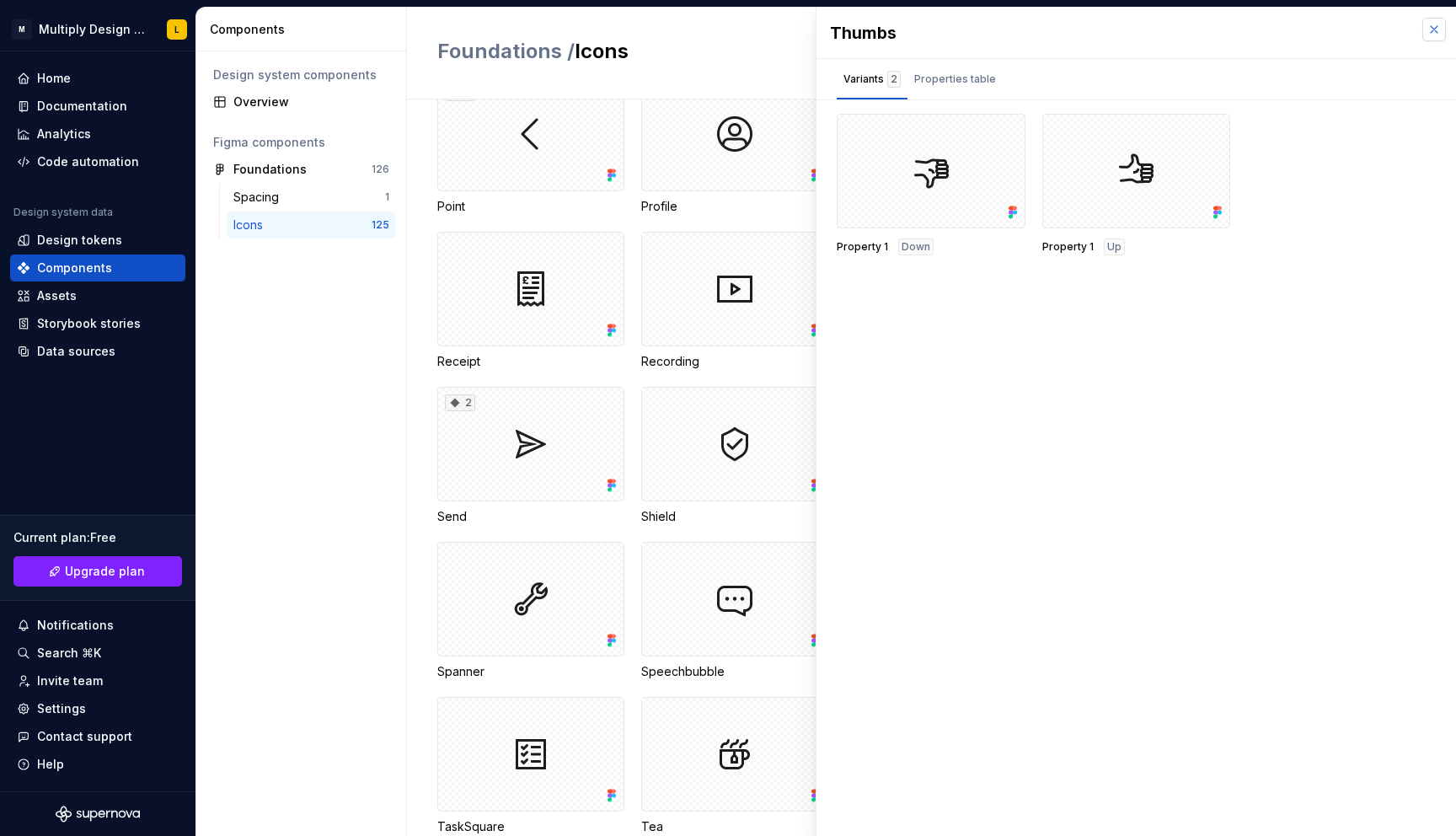
click at [1326, 25] on button "button" at bounding box center [1434, 29] width 24 height 24
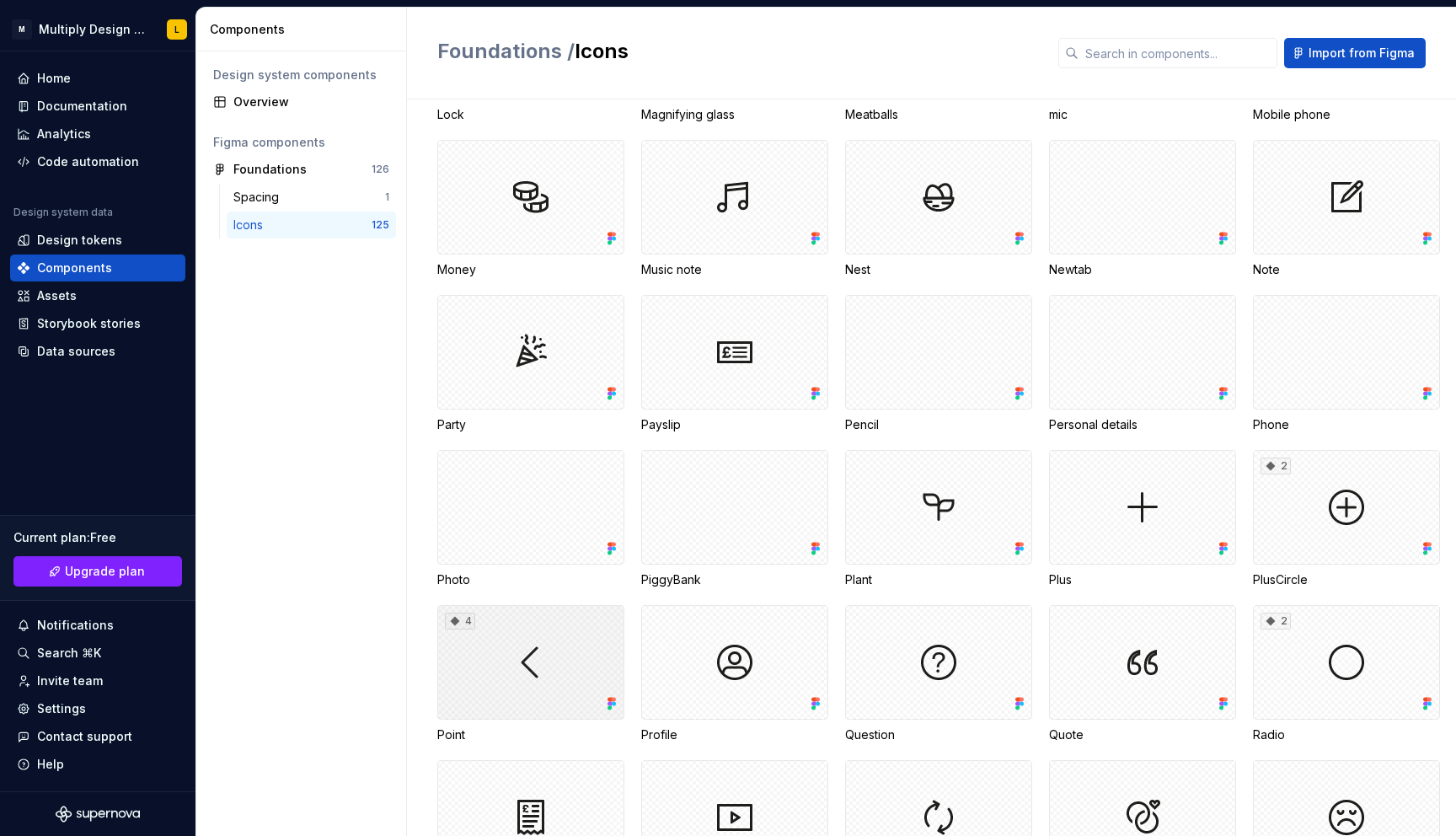
scroll to position [1991, 0]
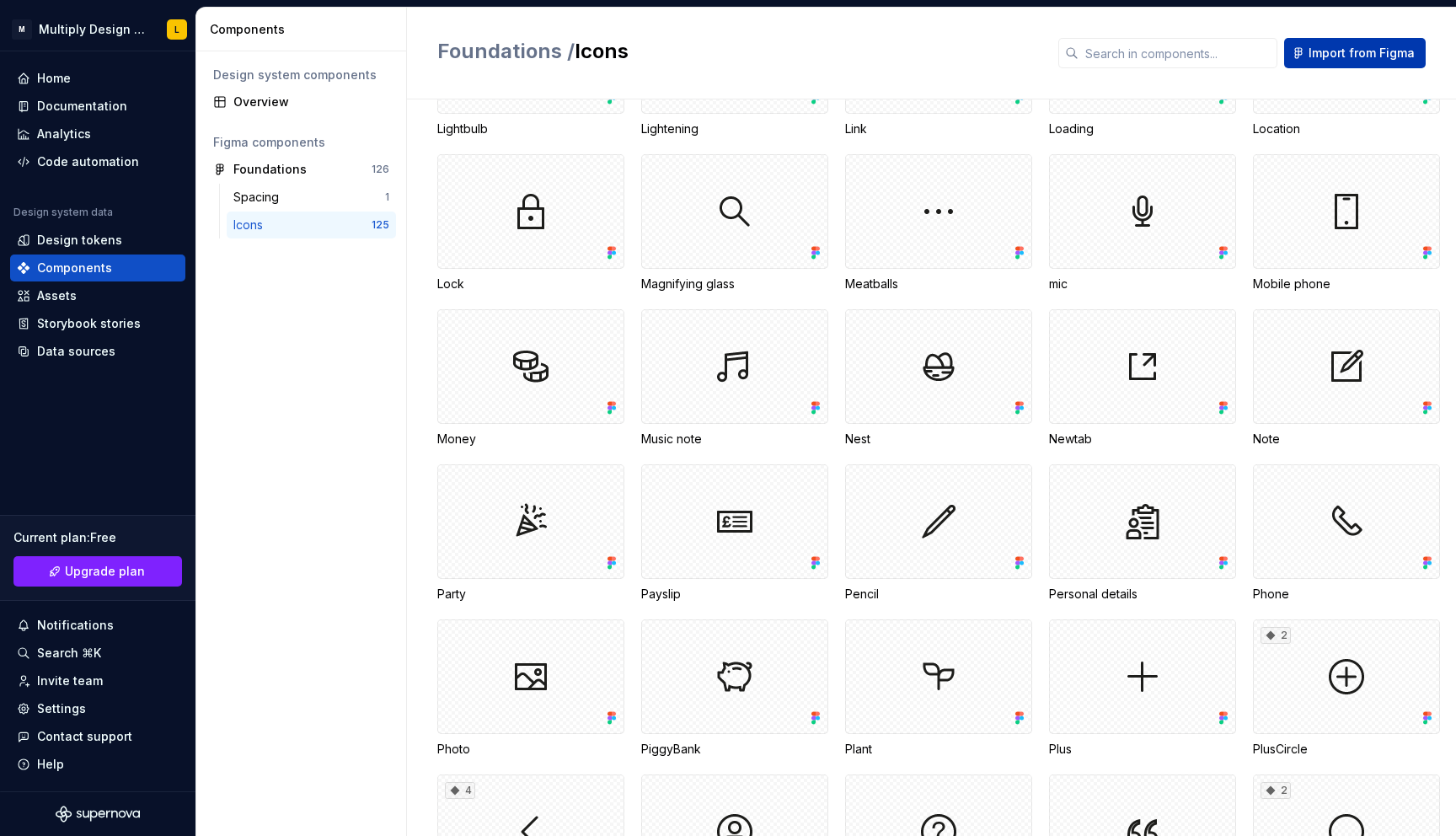
click at [1326, 39] on button "Import from Figma" at bounding box center [1355, 53] width 142 height 30
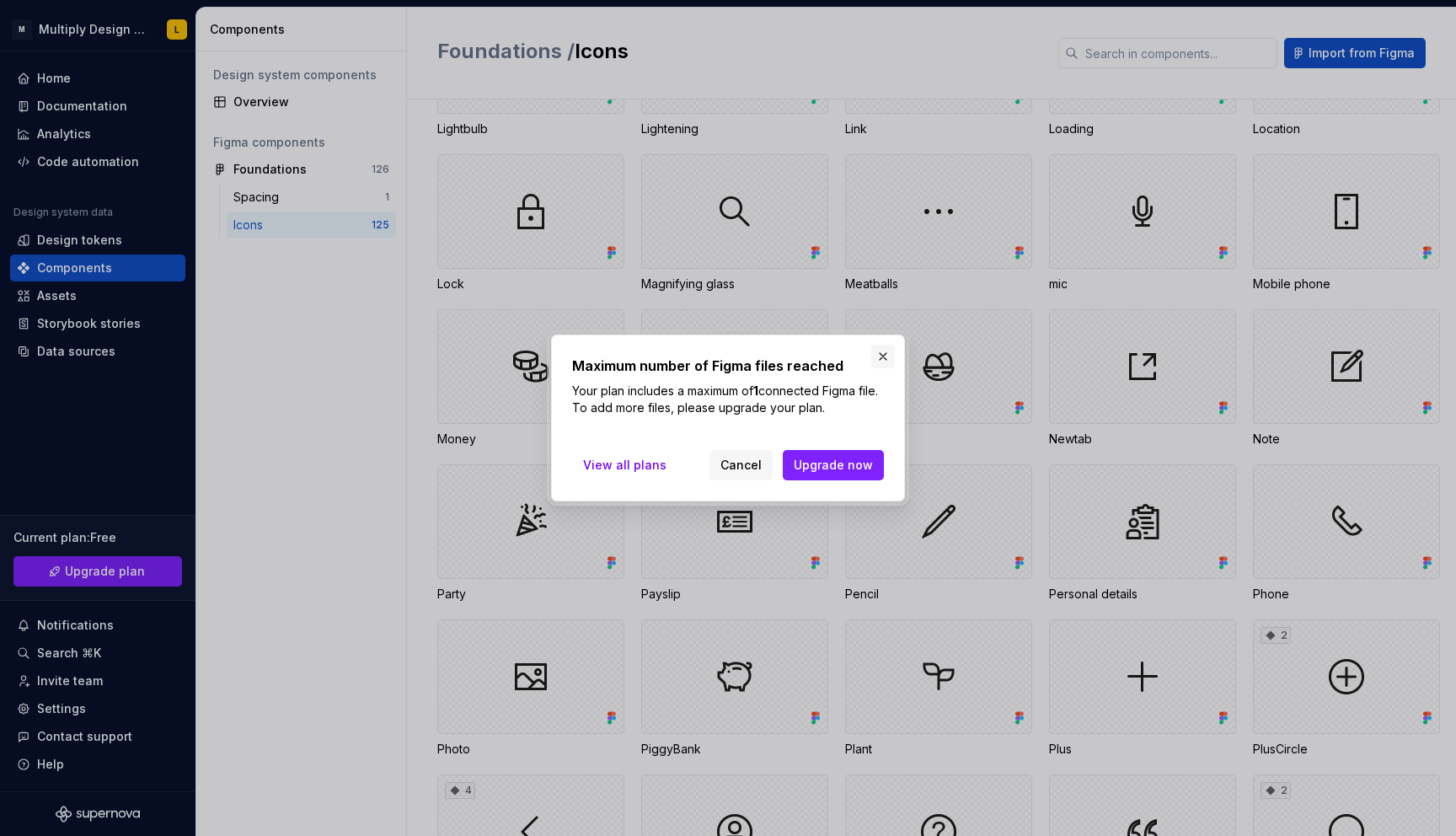
click at [879, 352] on button "button" at bounding box center [883, 356] width 24 height 24
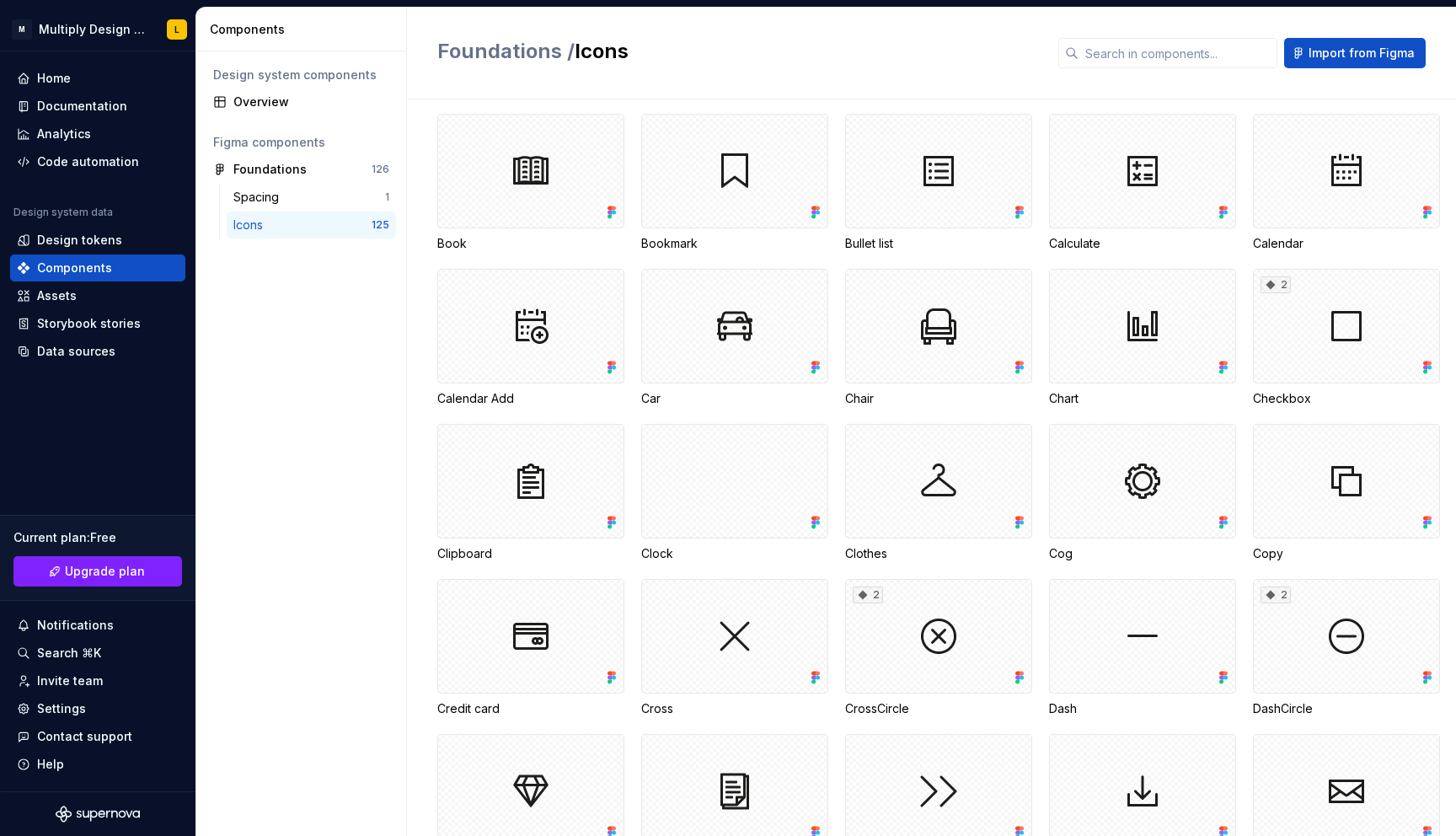
scroll to position [0, 0]
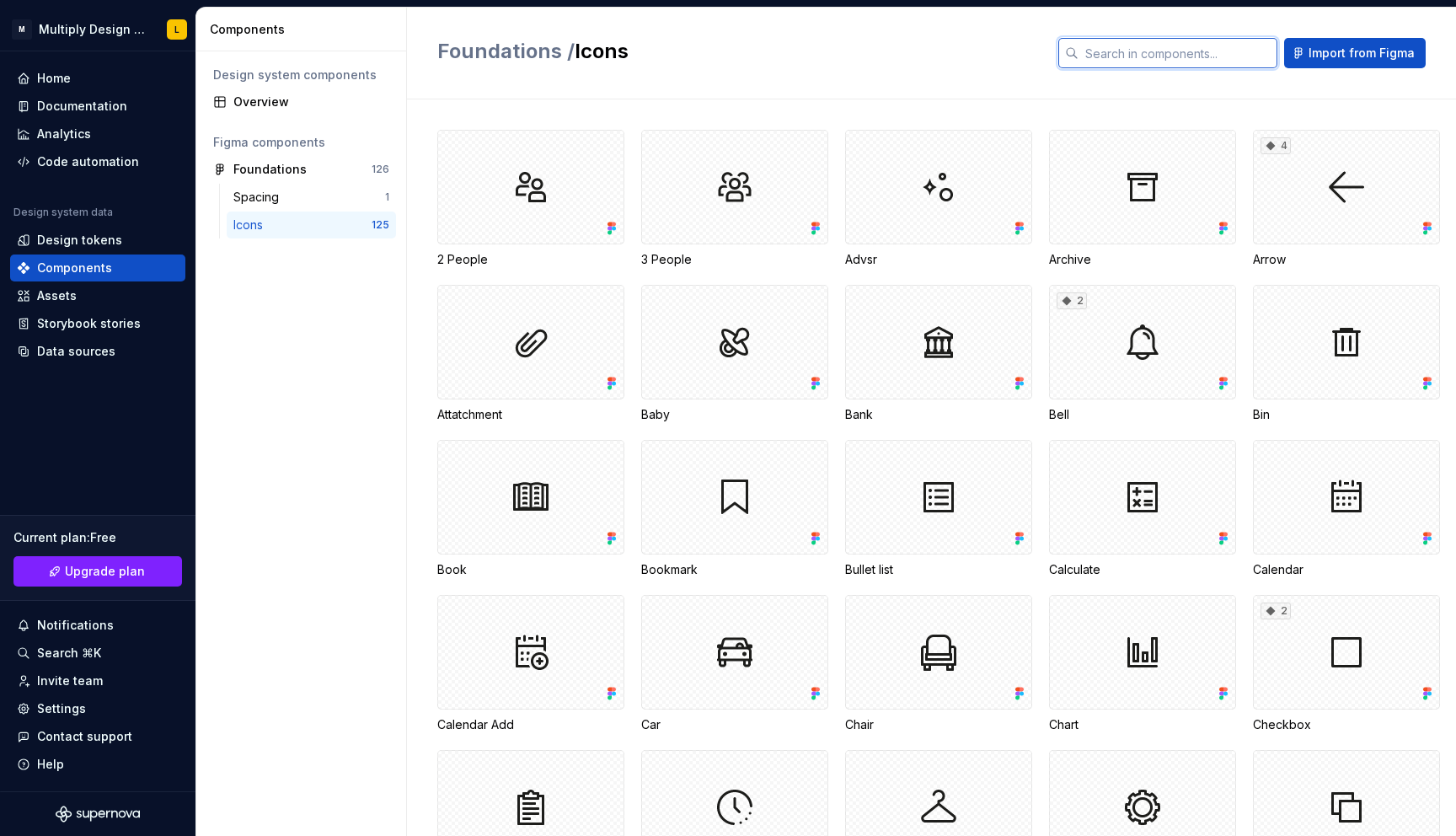
click at [1141, 56] on input "text" at bounding box center [1177, 53] width 199 height 30
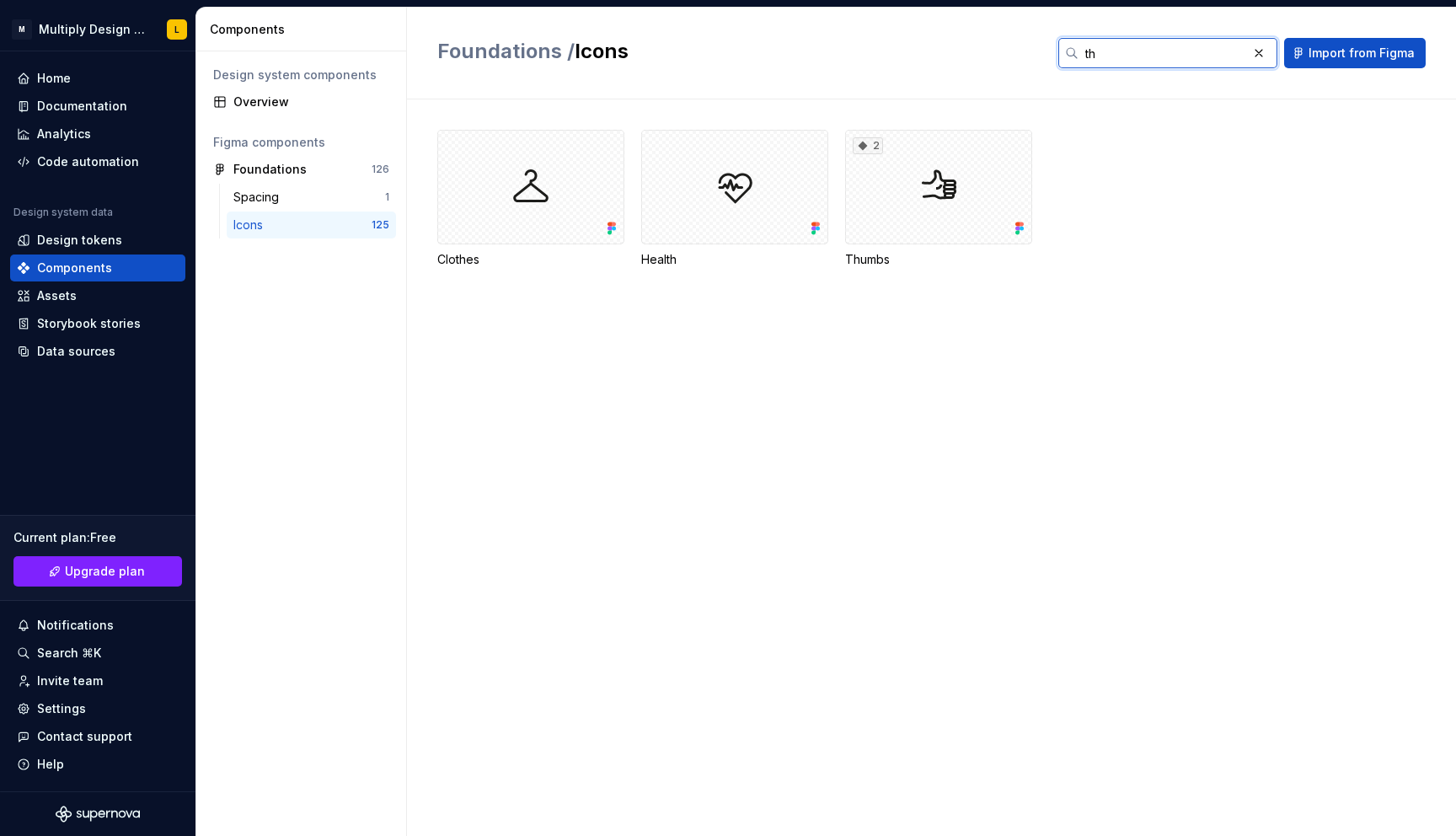
type input "t"
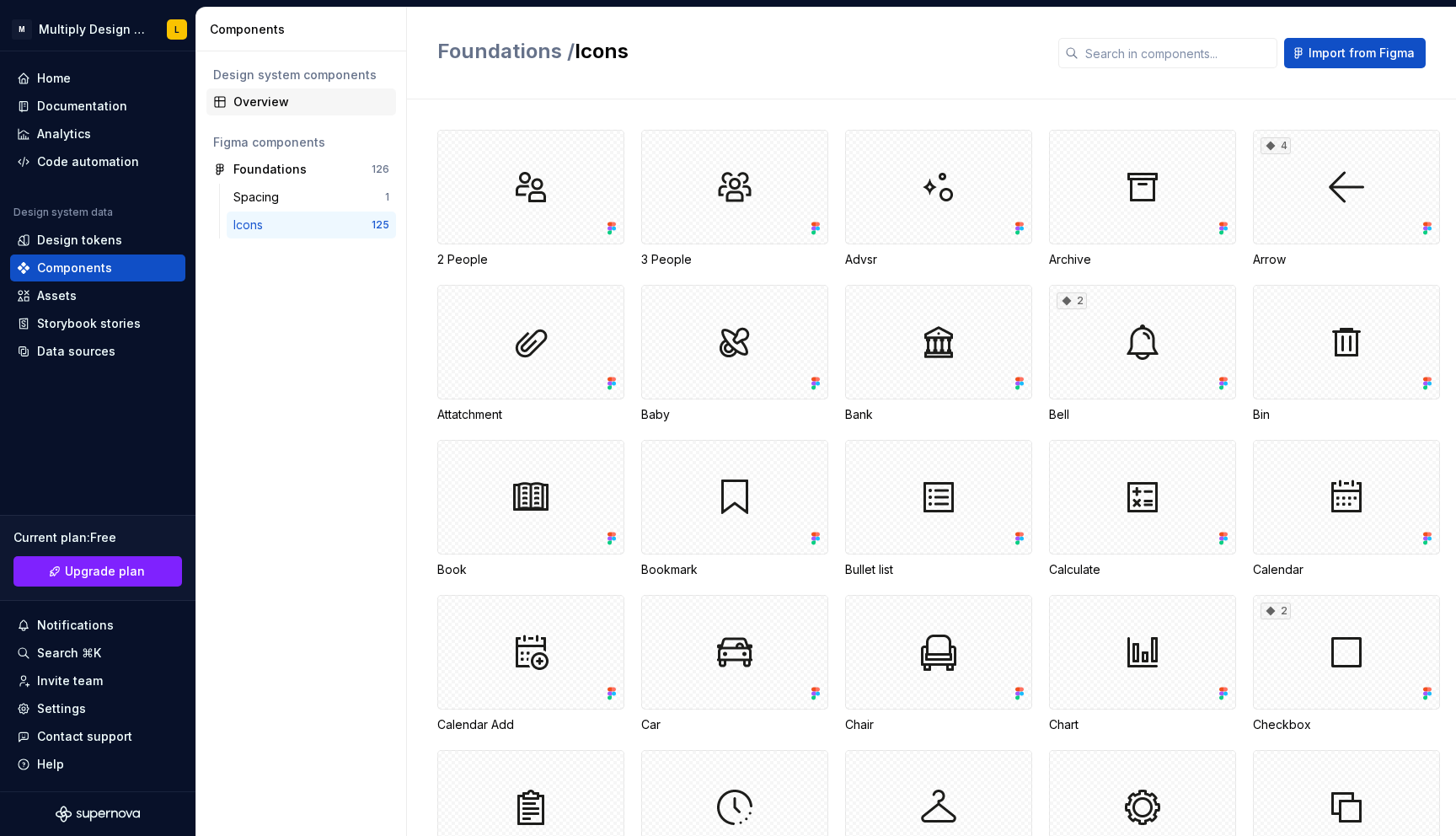
click at [239, 97] on div "Overview" at bounding box center [311, 101] width 156 height 17
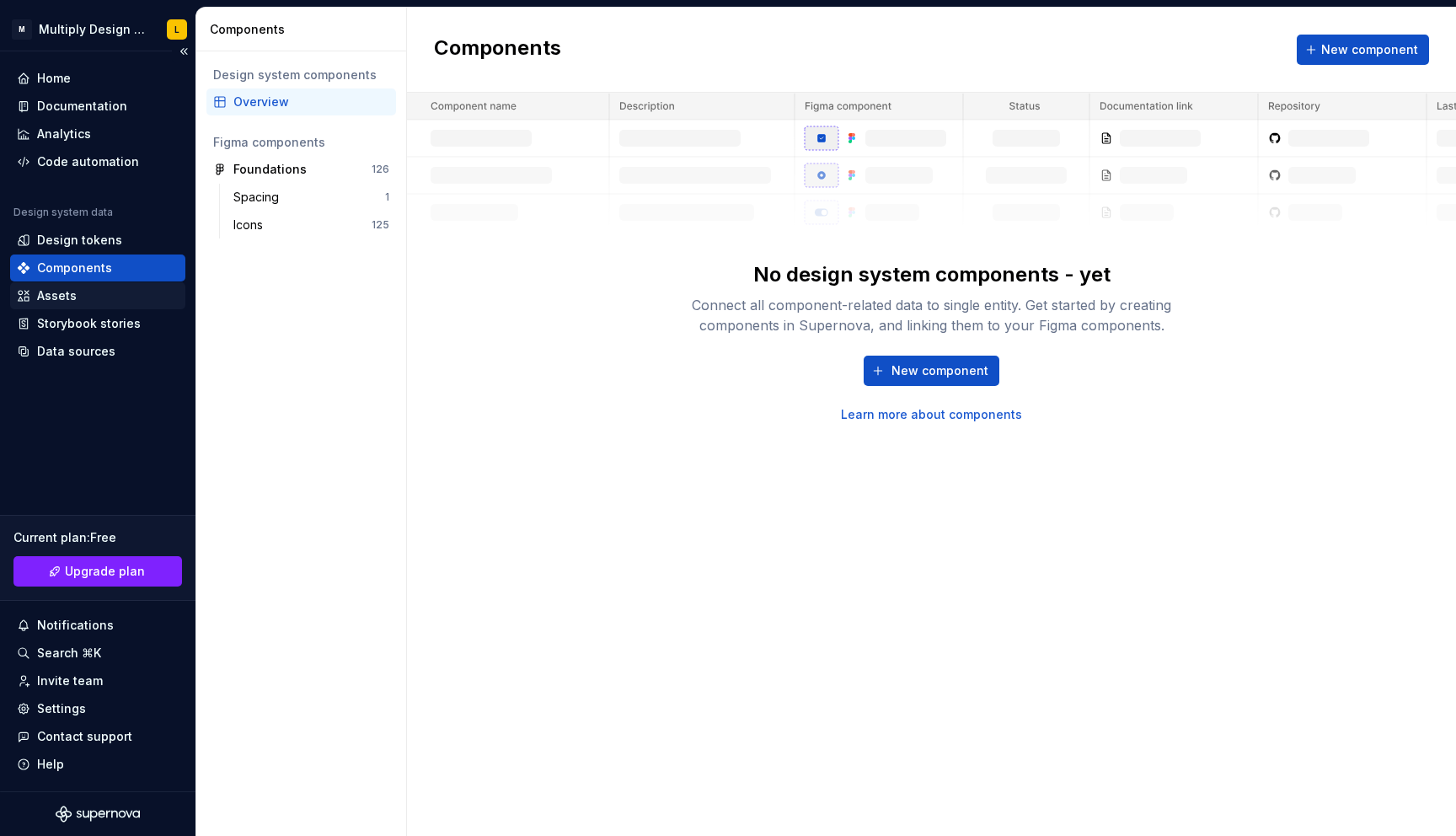
click at [50, 288] on div "Assets" at bounding box center [57, 296] width 40 height 17
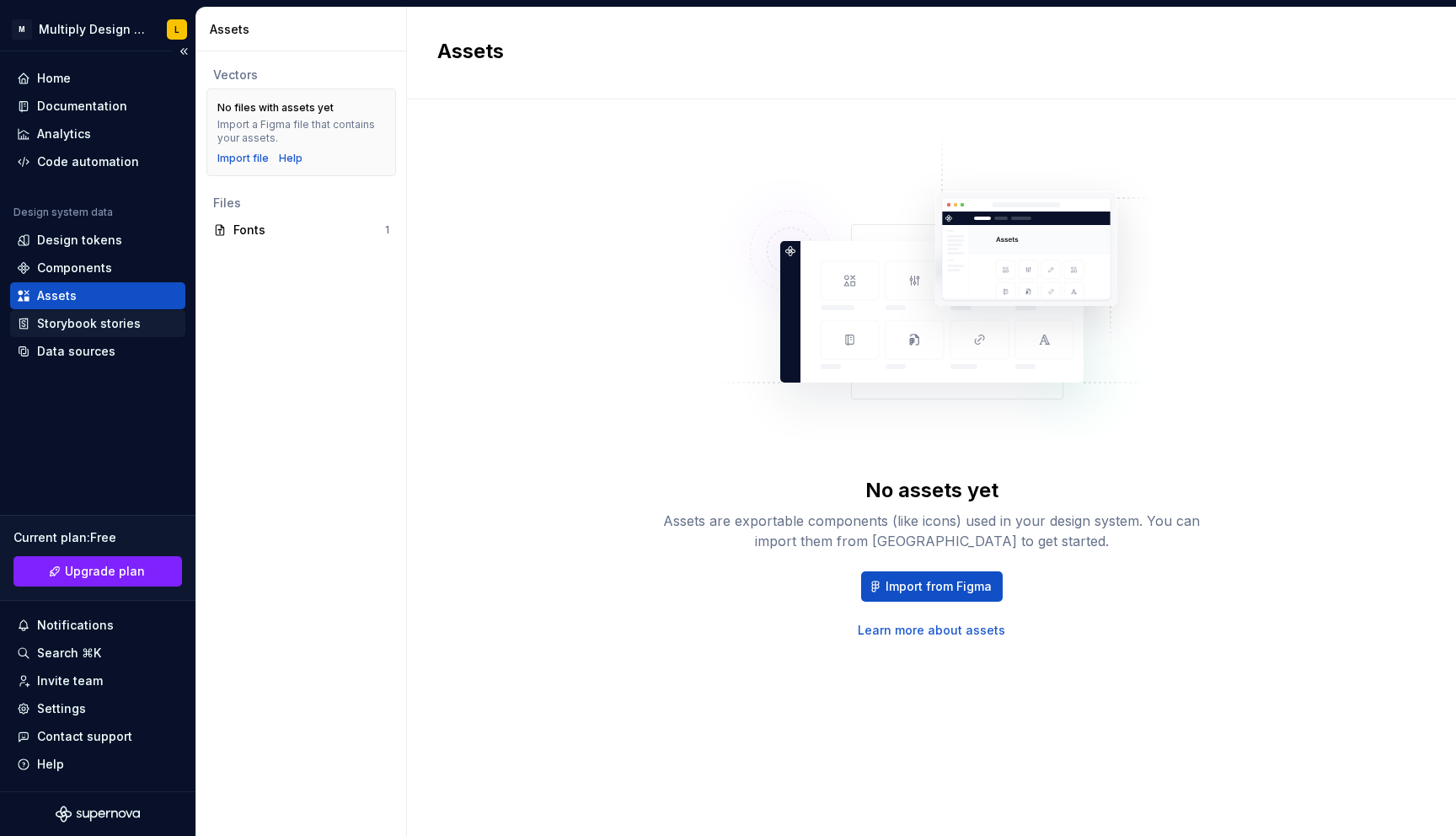
click at [69, 317] on div "Storybook stories" at bounding box center [89, 323] width 104 height 17
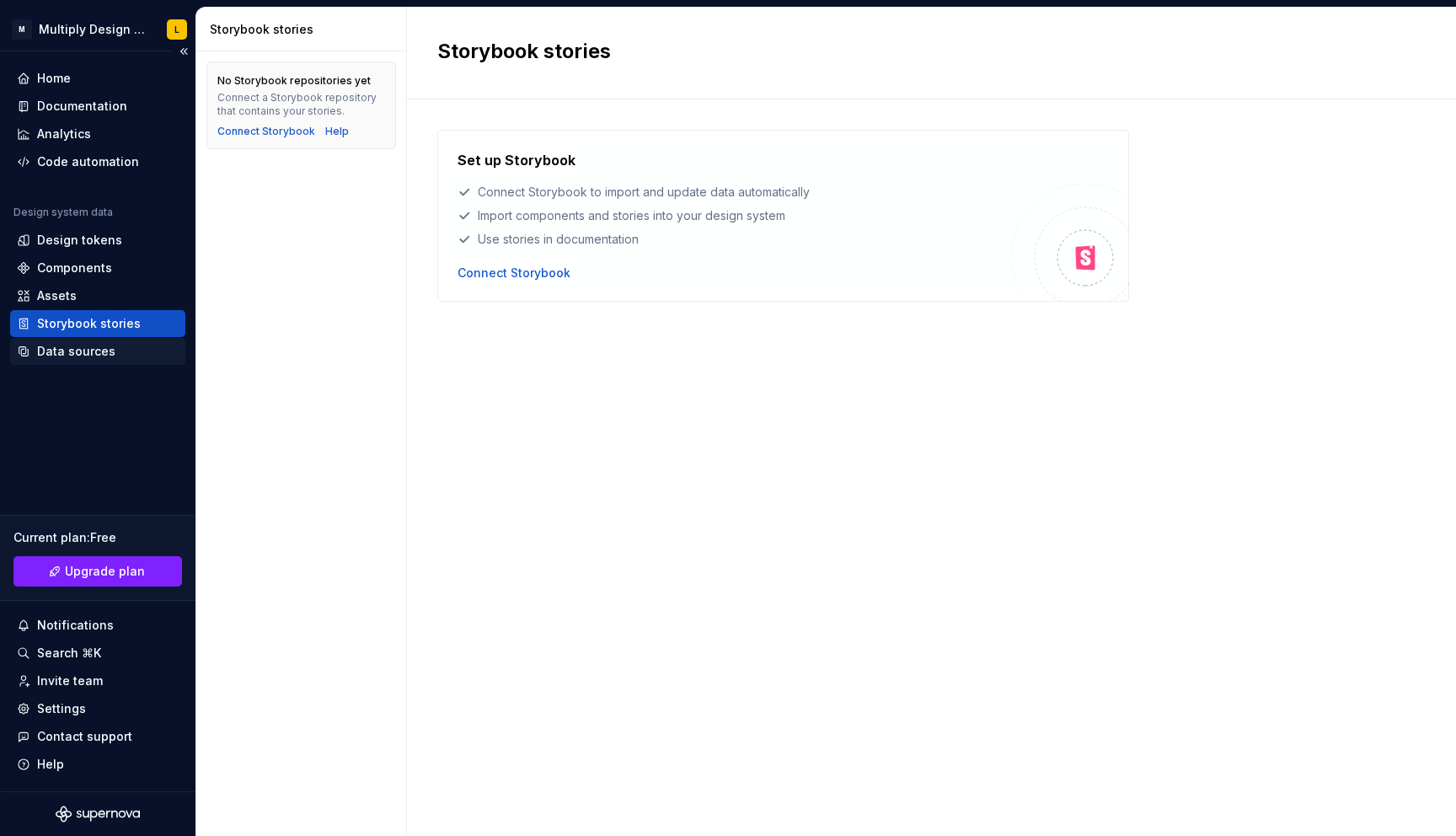
click at [58, 346] on div "Data sources" at bounding box center [76, 351] width 78 height 17
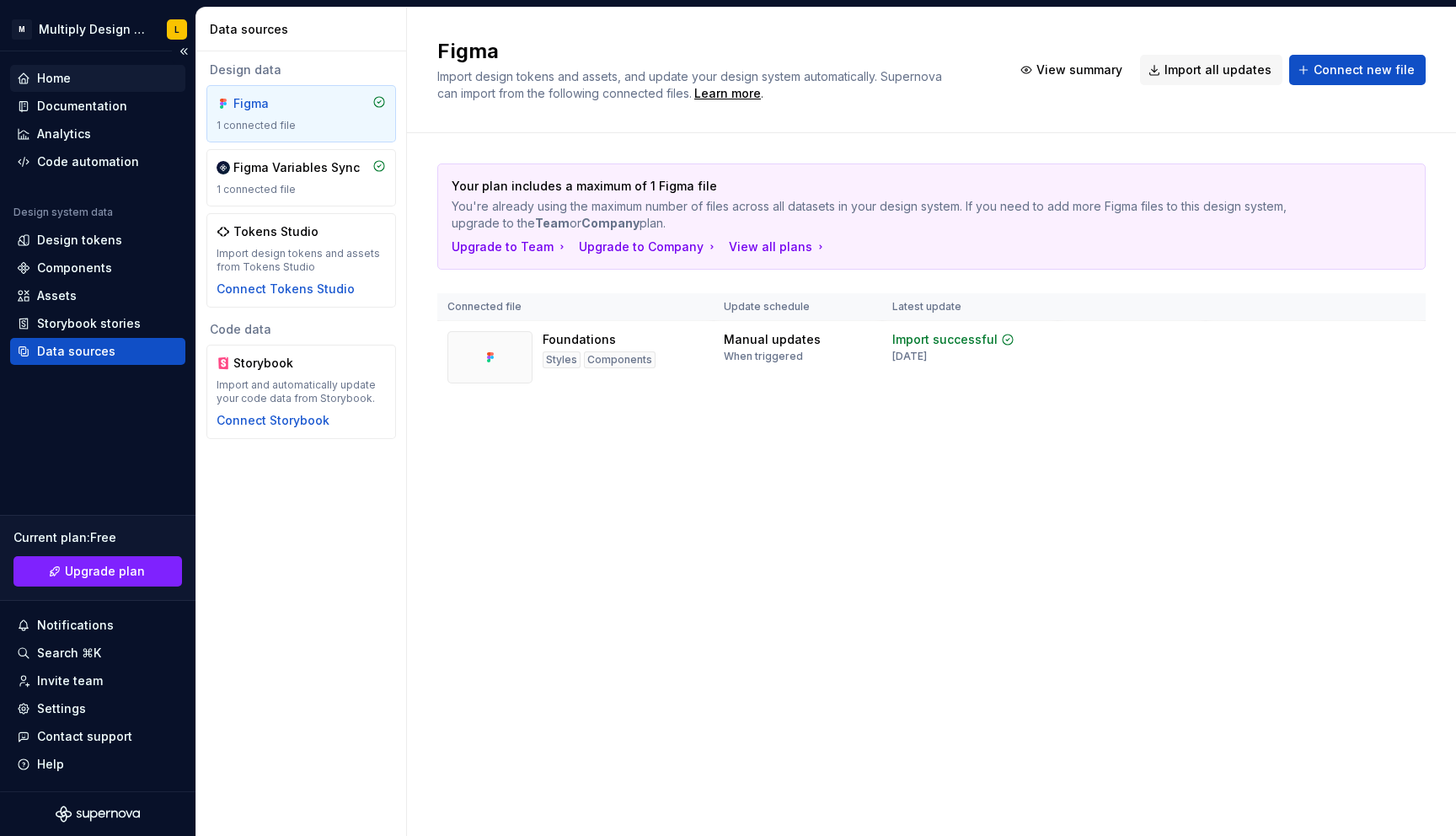
click at [54, 67] on div "Home" at bounding box center [98, 78] width 176 height 27
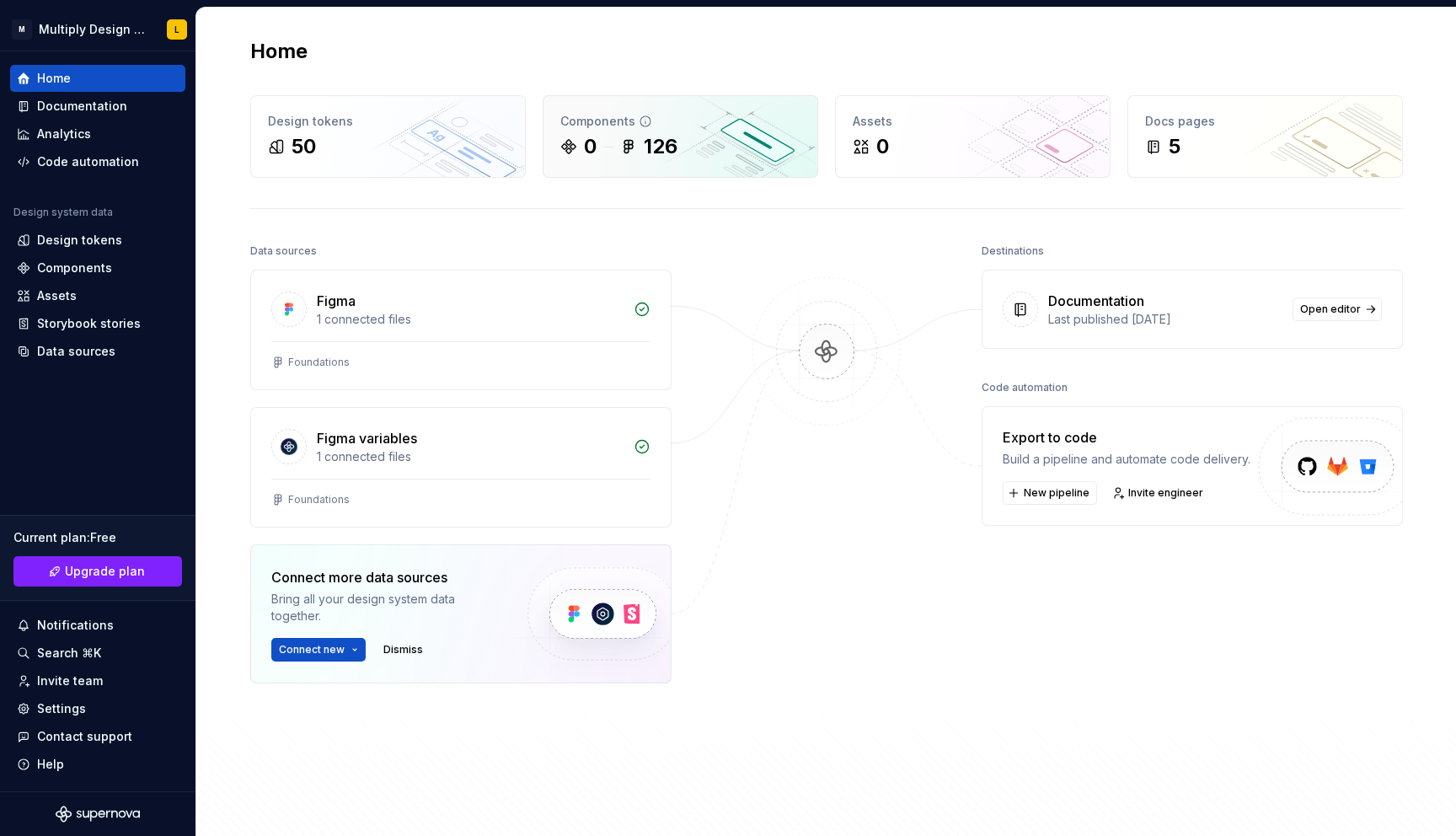
click at [714, 140] on div "0 126" at bounding box center [680, 146] width 240 height 27
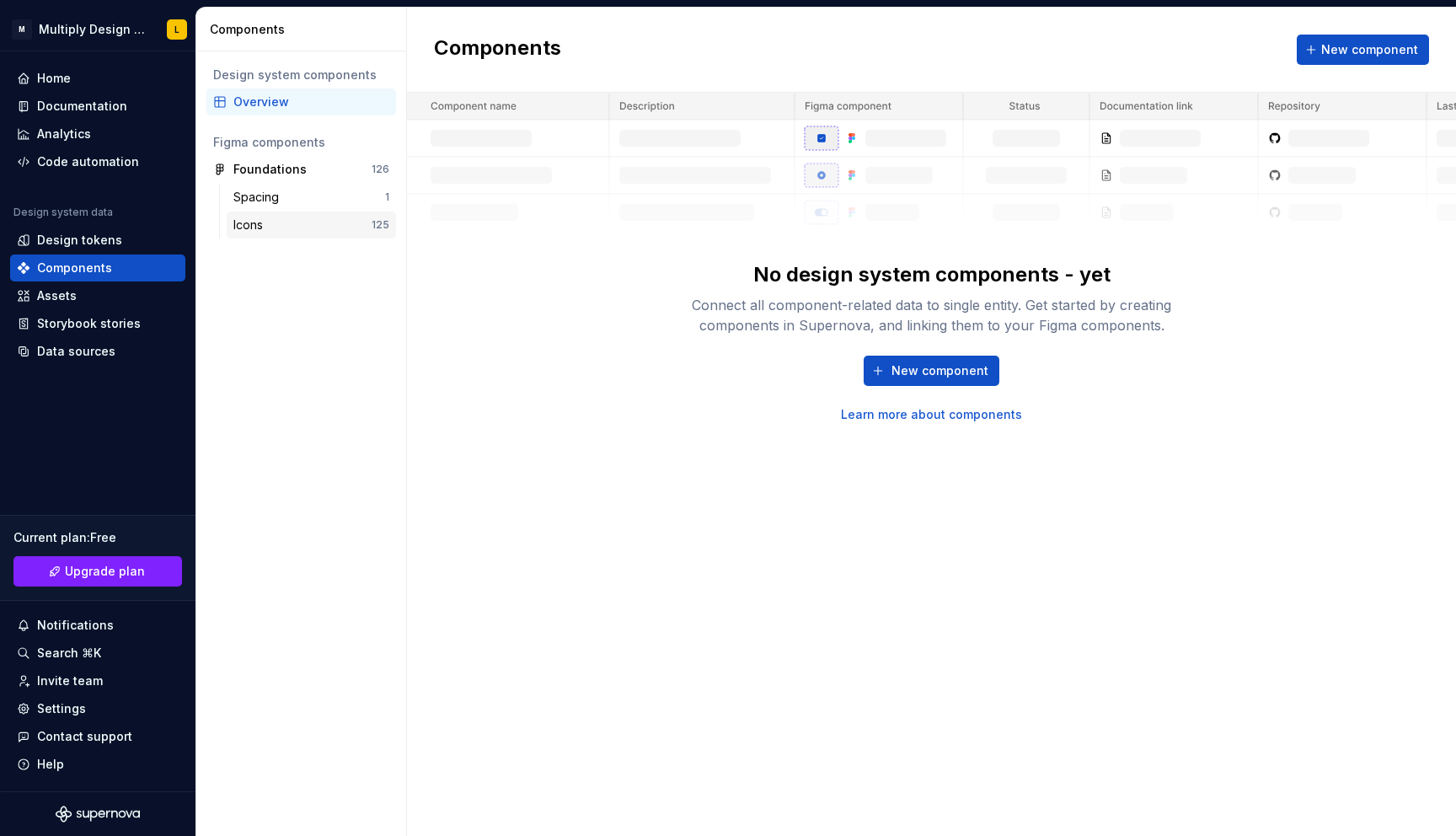
click at [255, 217] on div "Icons" at bounding box center [251, 225] width 36 height 17
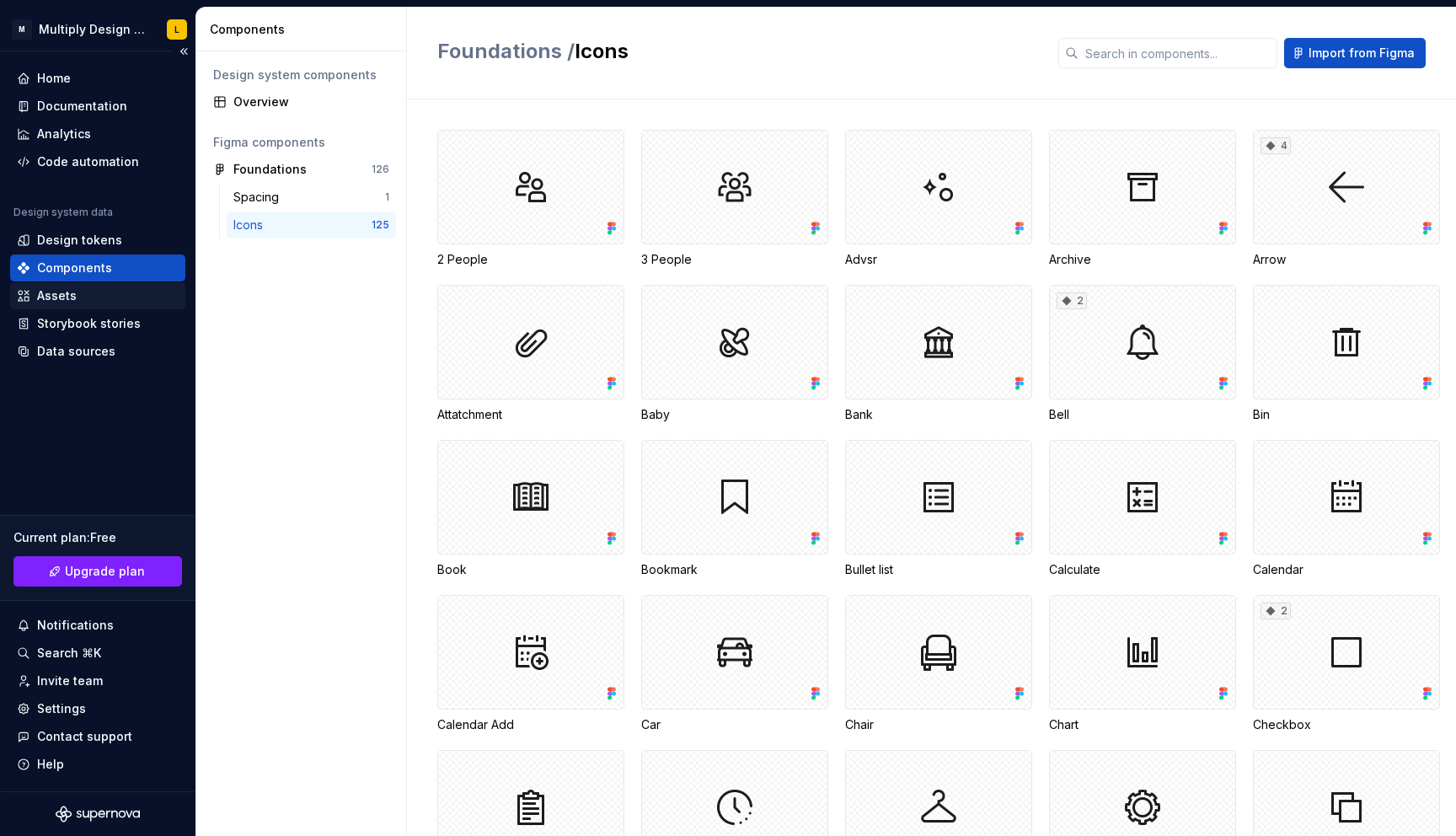
click at [73, 299] on div "Assets" at bounding box center [57, 296] width 40 height 17
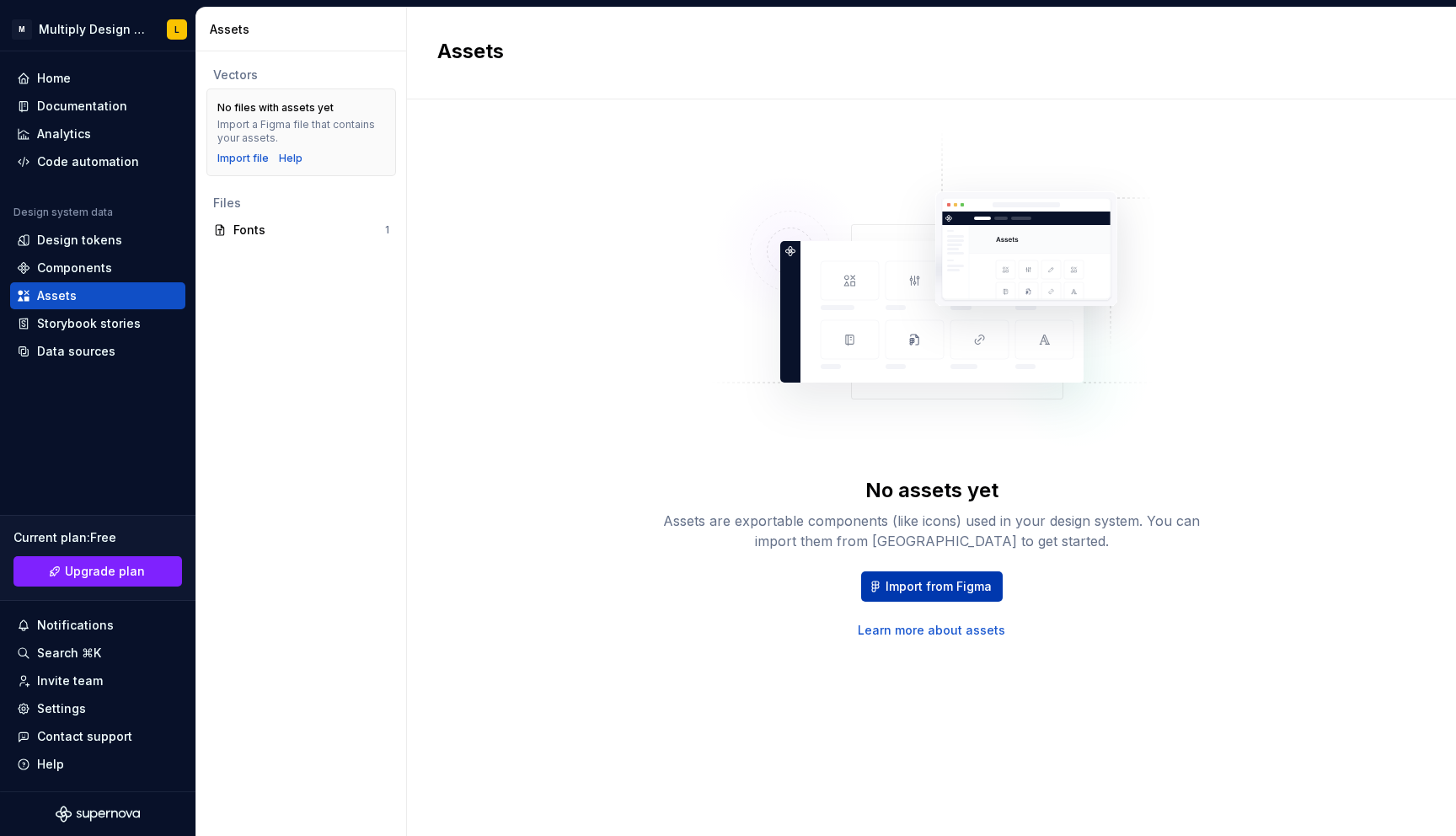
click at [943, 591] on span "Import from Figma" at bounding box center [939, 586] width 106 height 17
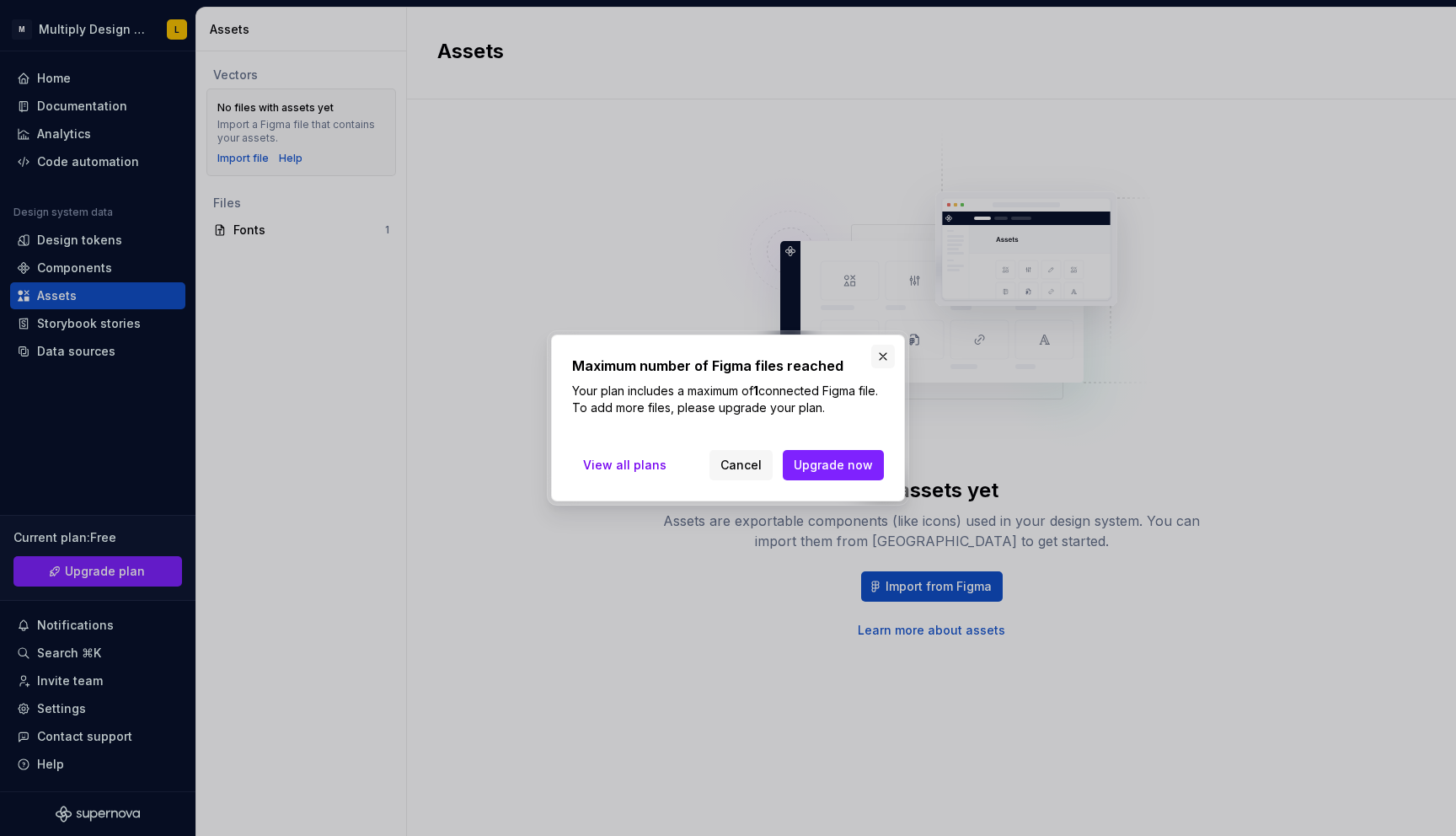
click at [881, 351] on button "button" at bounding box center [883, 356] width 24 height 24
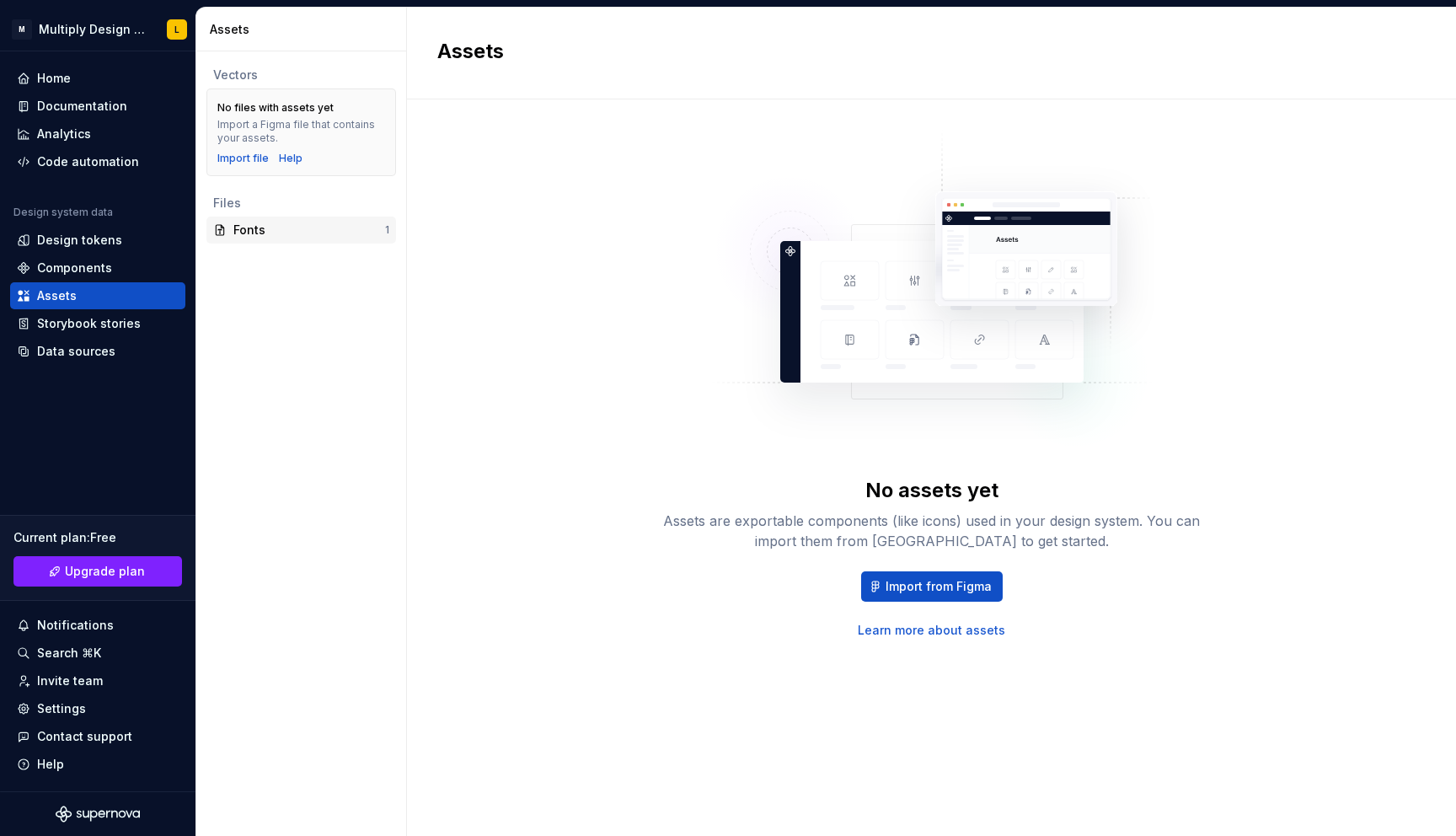
click at [281, 224] on div "Fonts" at bounding box center [309, 230] width 152 height 17
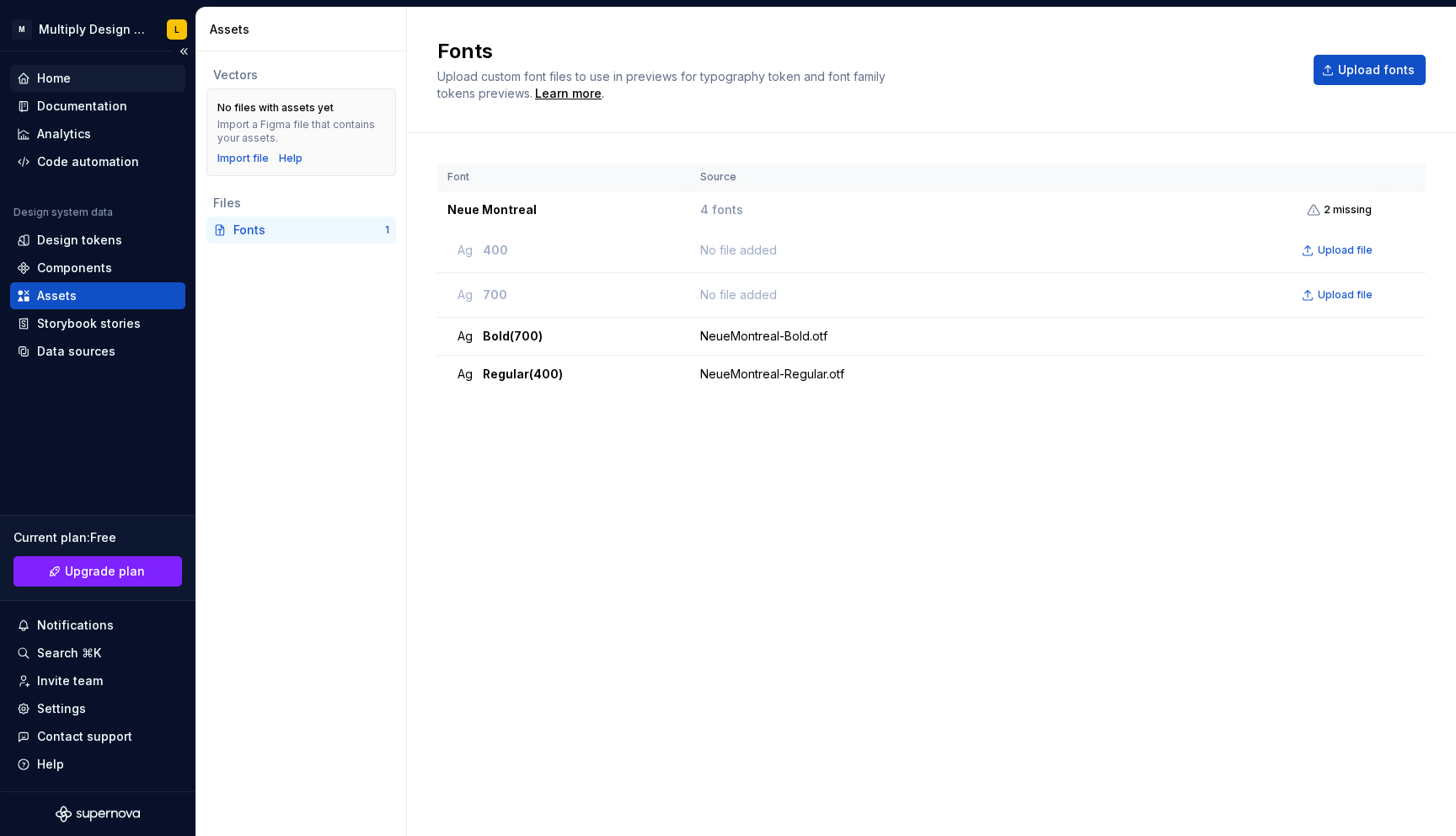
click at [75, 77] on div "Home" at bounding box center [98, 78] width 161 height 17
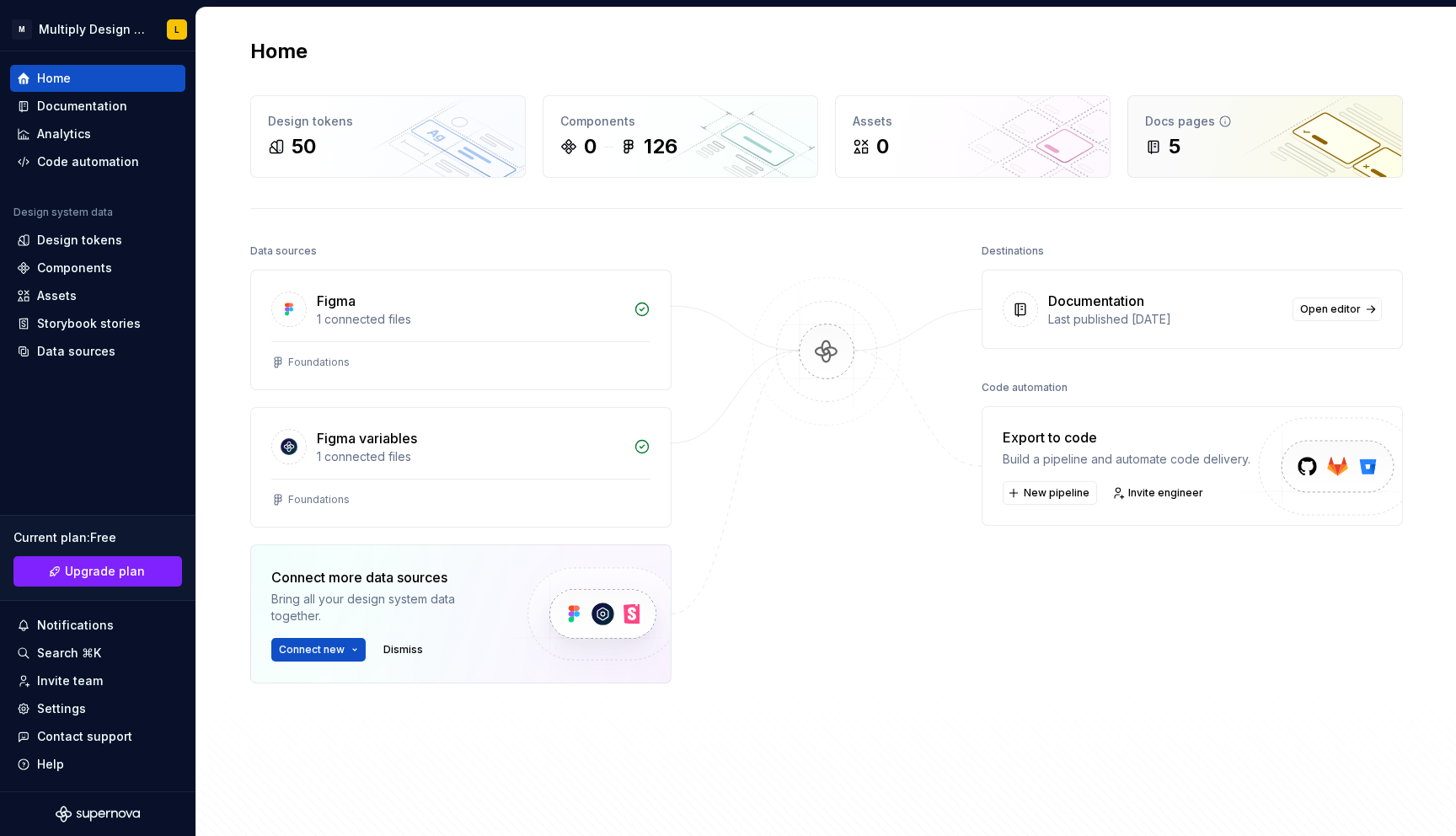
click at [1263, 146] on div "5" at bounding box center [1264, 146] width 240 height 27
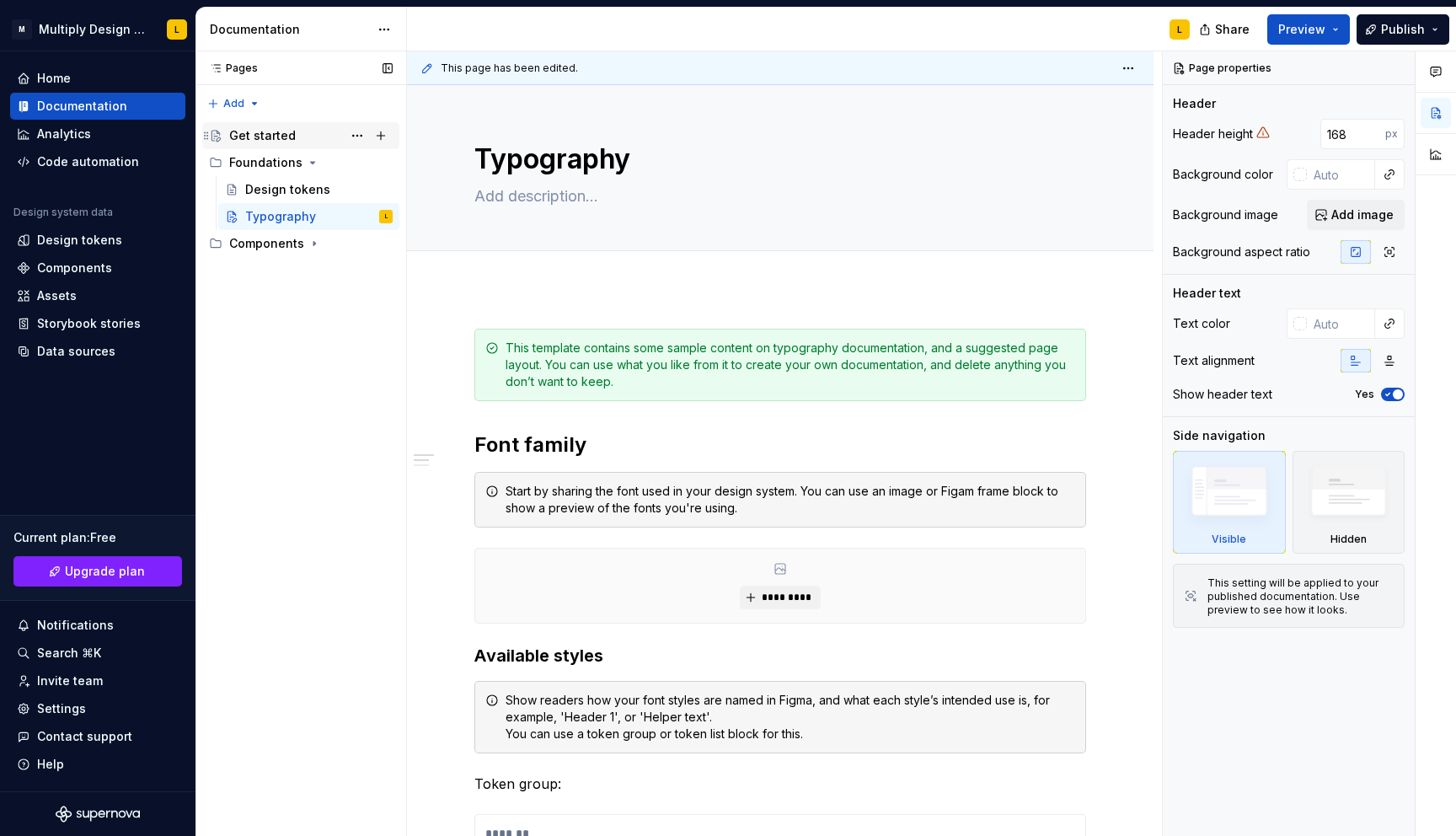
click at [271, 135] on div "Get started" at bounding box center [262, 135] width 67 height 17
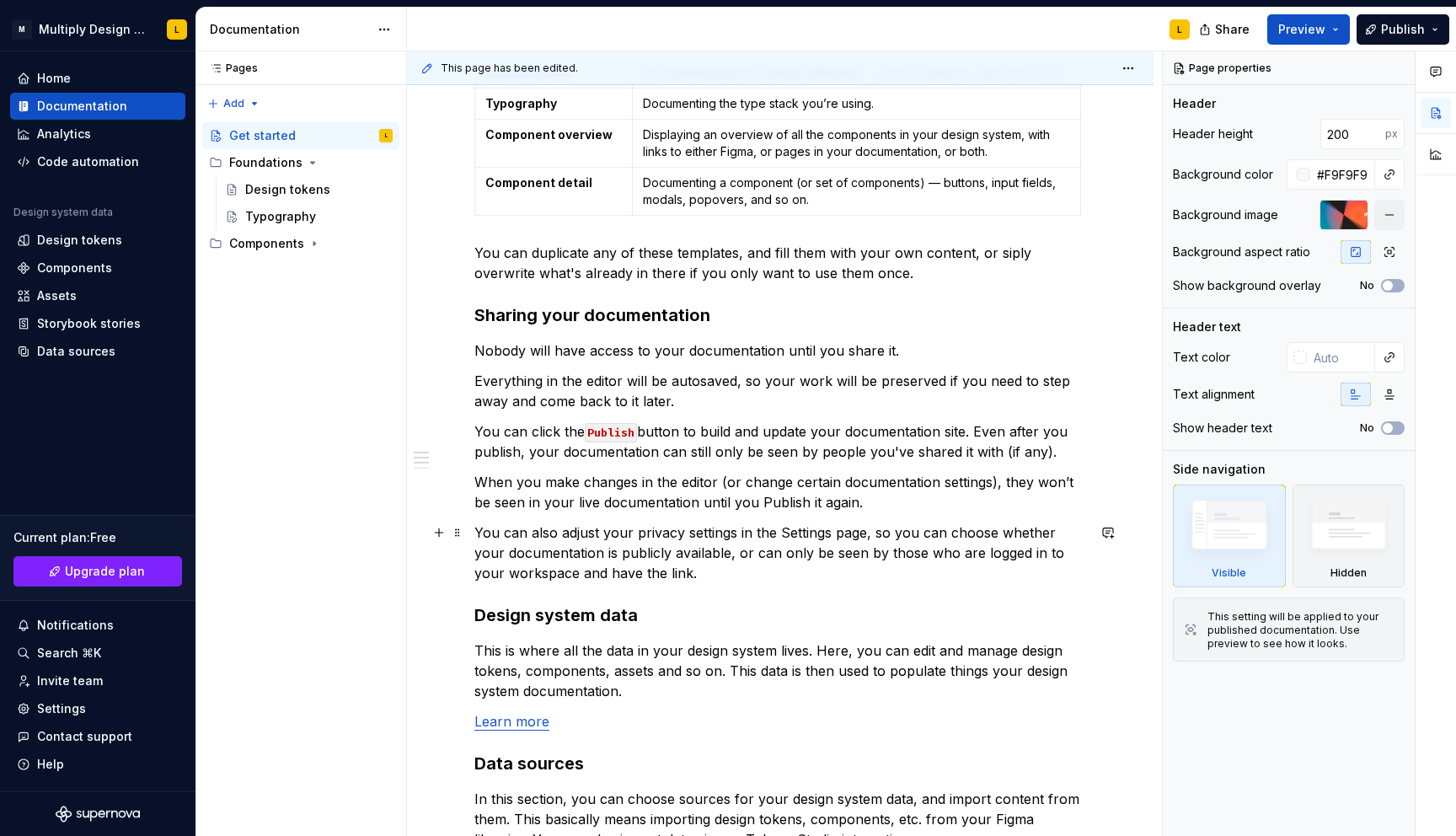
scroll to position [419, 0]
click at [232, 104] on div "Pages Pages Add Accessibility guide for tree Page tree. Navigate the tree with …" at bounding box center [300, 444] width 210 height 785
click at [250, 135] on div "New page" at bounding box center [287, 136] width 109 height 17
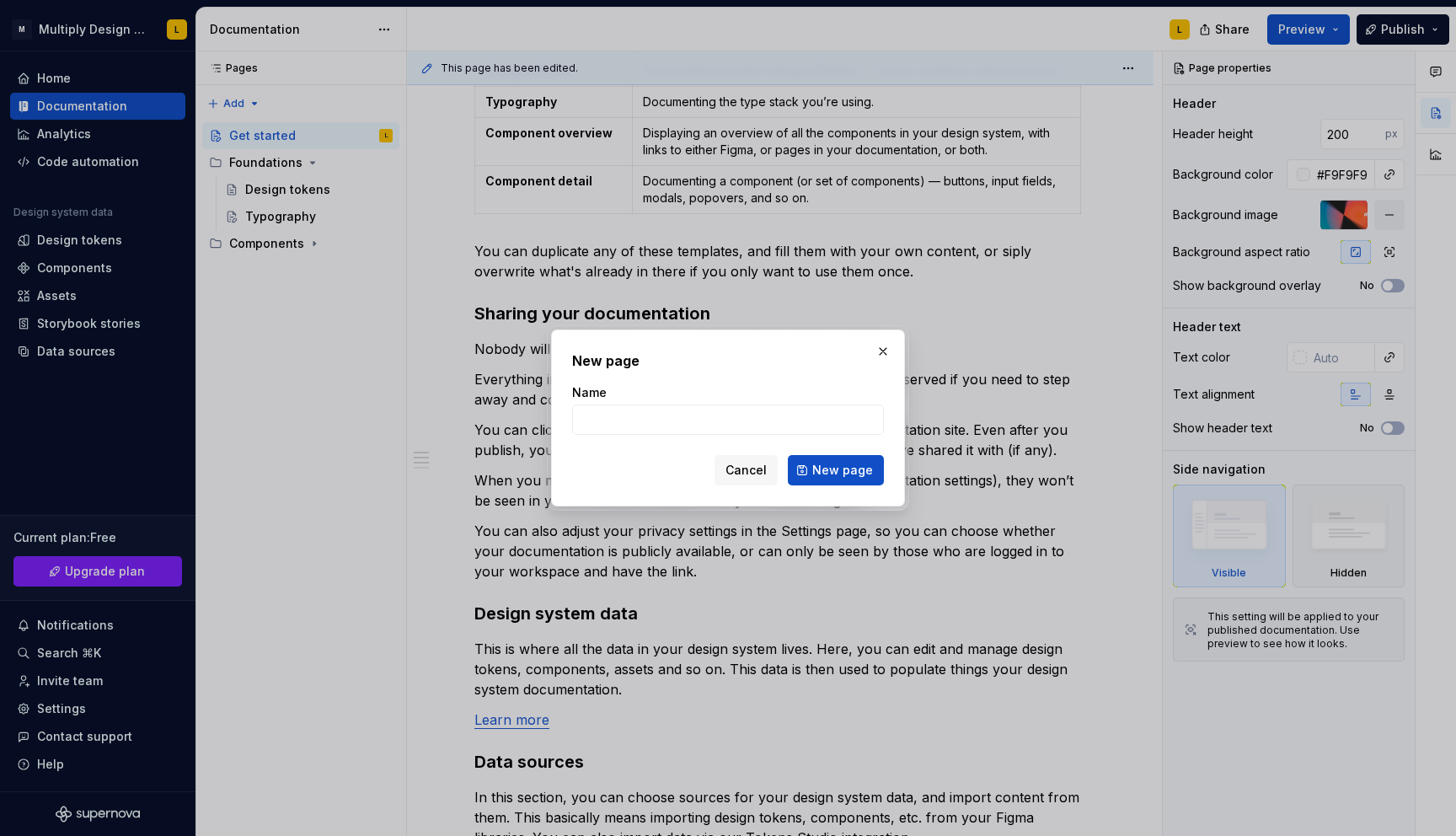
type textarea "*"
type input "Archive"
click at [846, 477] on span "New page" at bounding box center [842, 469] width 60 height 17
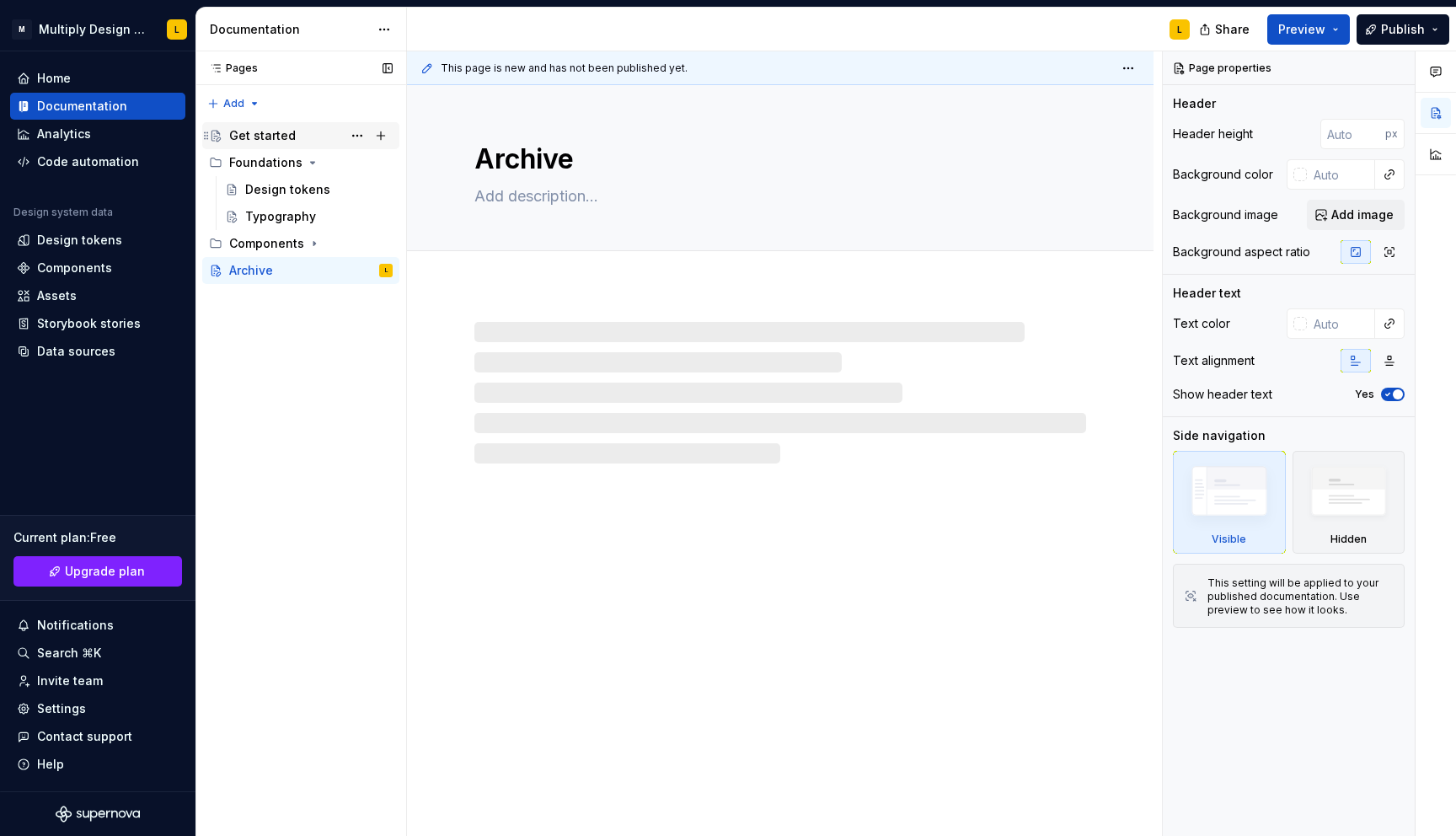
click at [250, 132] on div "Get started" at bounding box center [262, 135] width 67 height 17
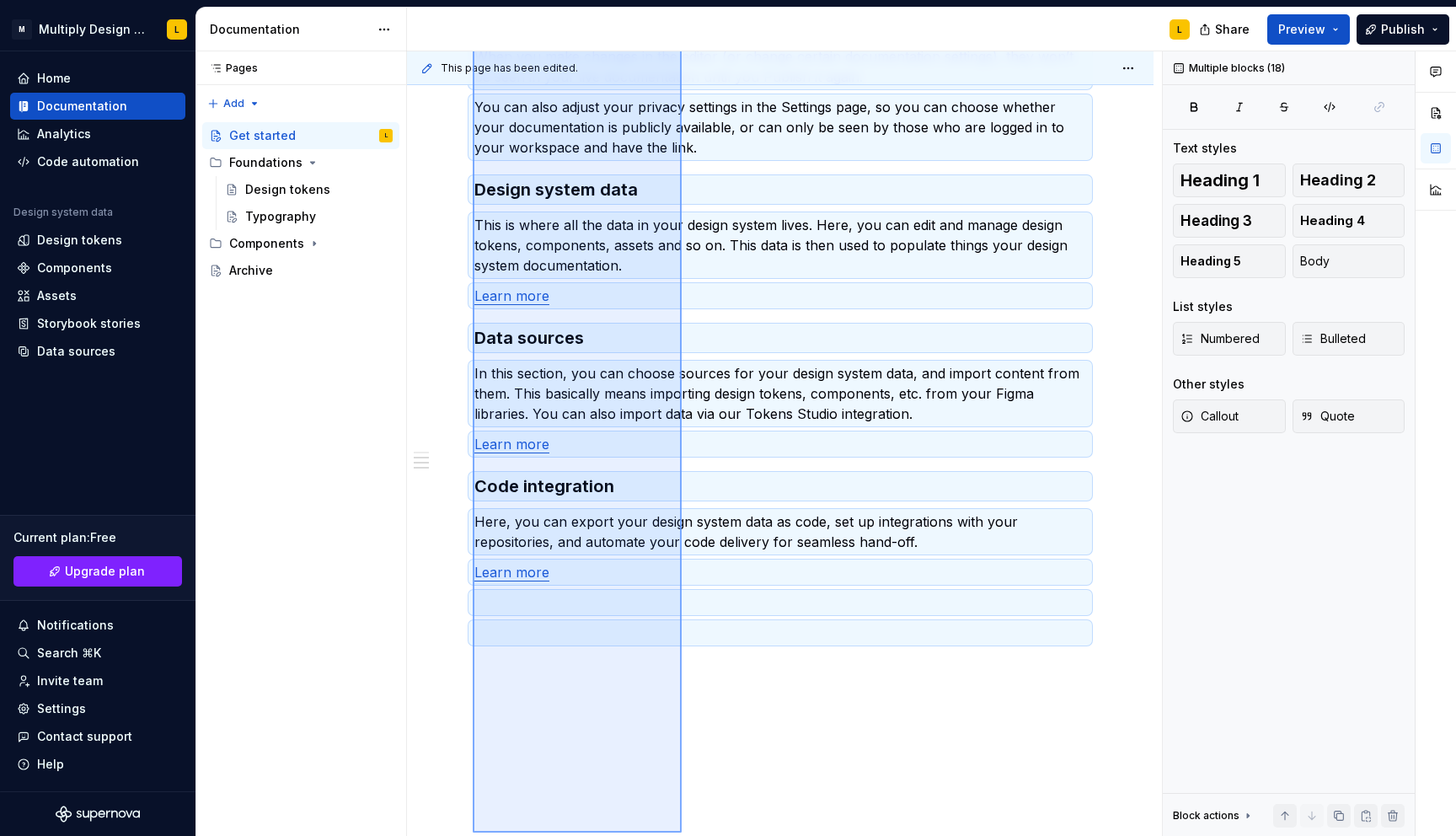
scroll to position [919, 0]
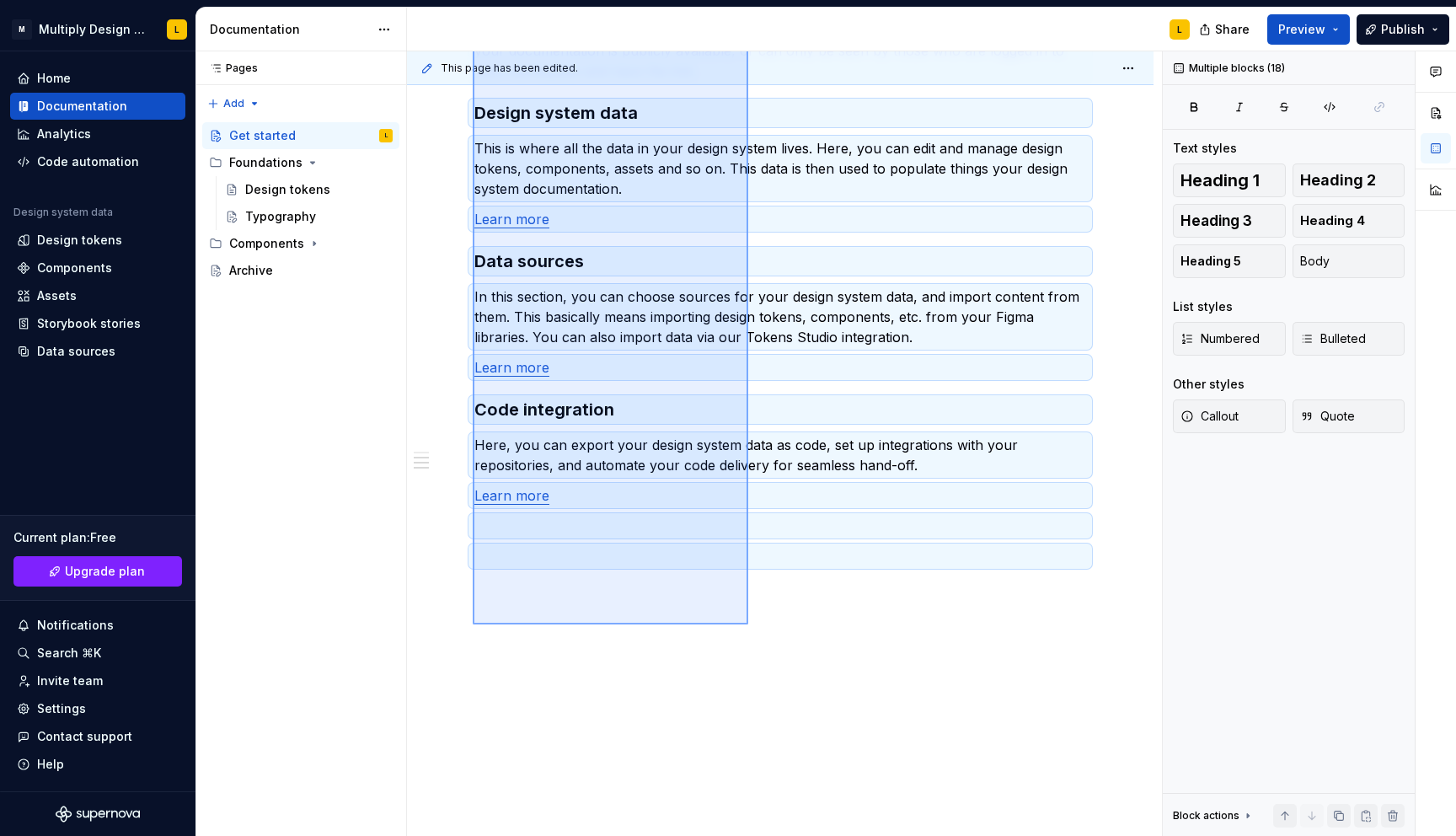
drag, startPoint x: 473, startPoint y: 652, endPoint x: 747, endPoint y: 627, distance: 275.1
click at [748, 626] on div "This page has been edited. Get started You’ve landed in your new design system …" at bounding box center [784, 444] width 755 height 785
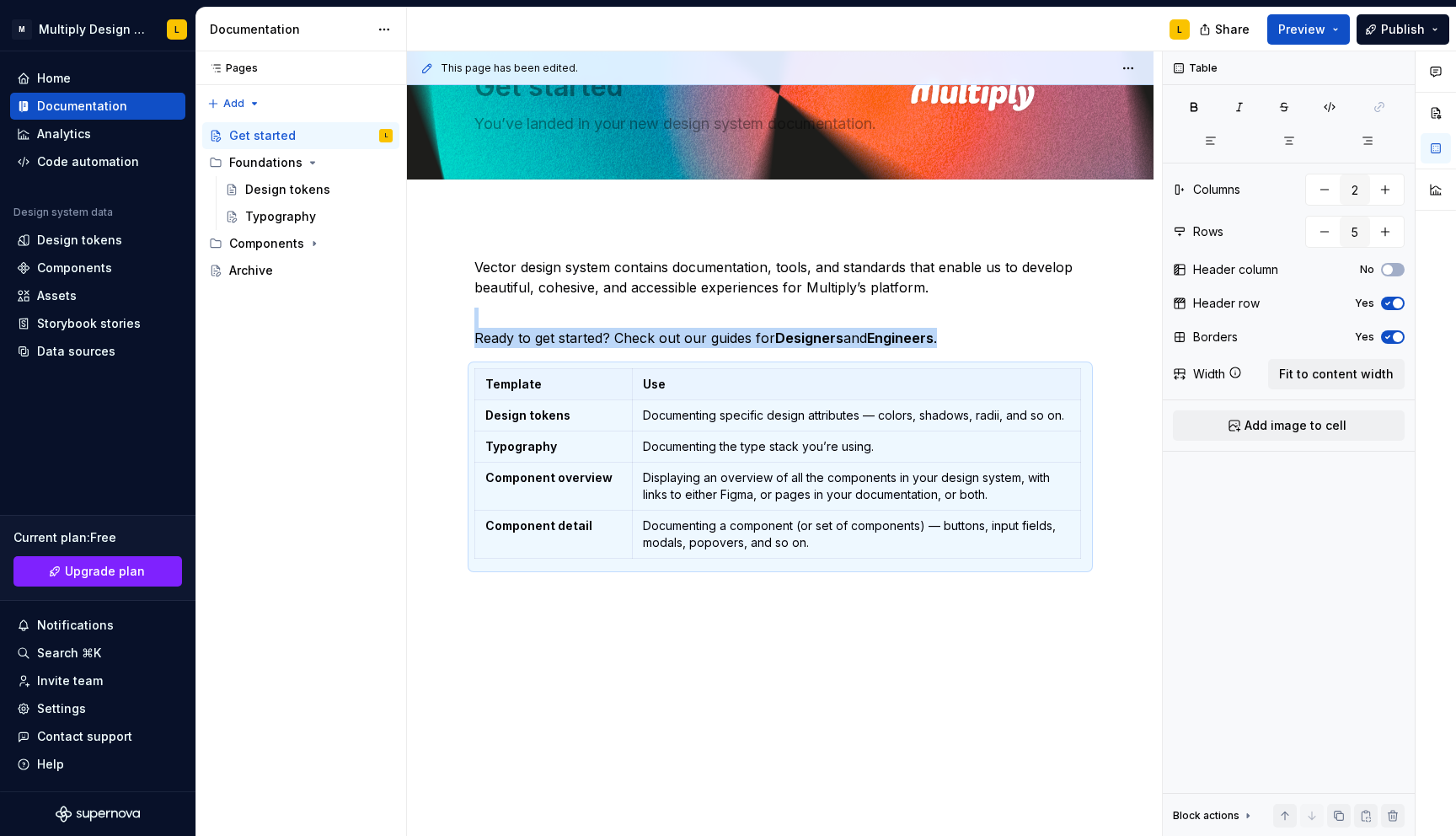
scroll to position [74, 0]
click at [242, 276] on div "Archive" at bounding box center [250, 270] width 43 height 17
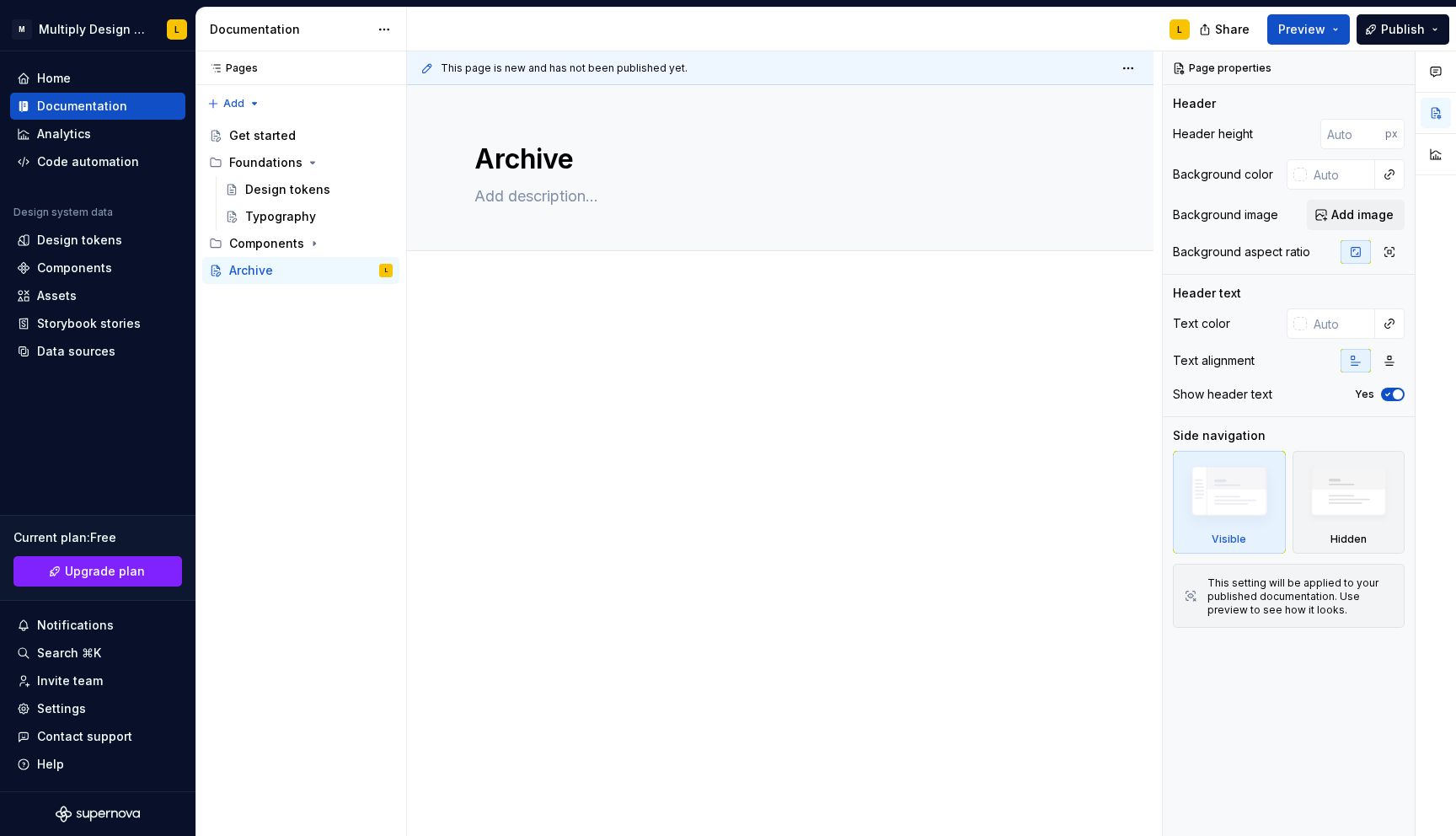
click at [508, 351] on div at bounding box center [780, 360] width 611 height 64
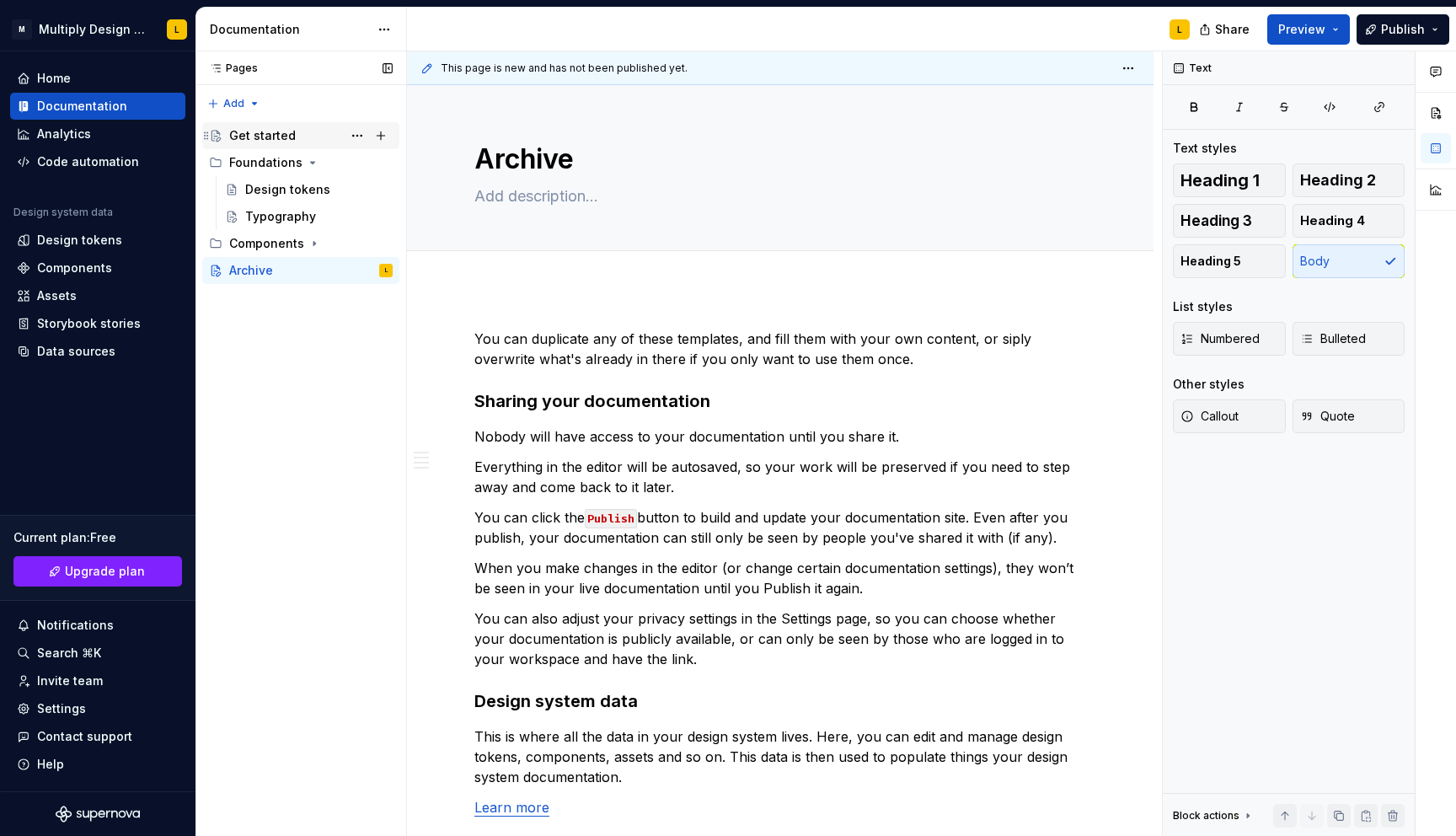
click at [272, 131] on div "Get started" at bounding box center [262, 135] width 67 height 17
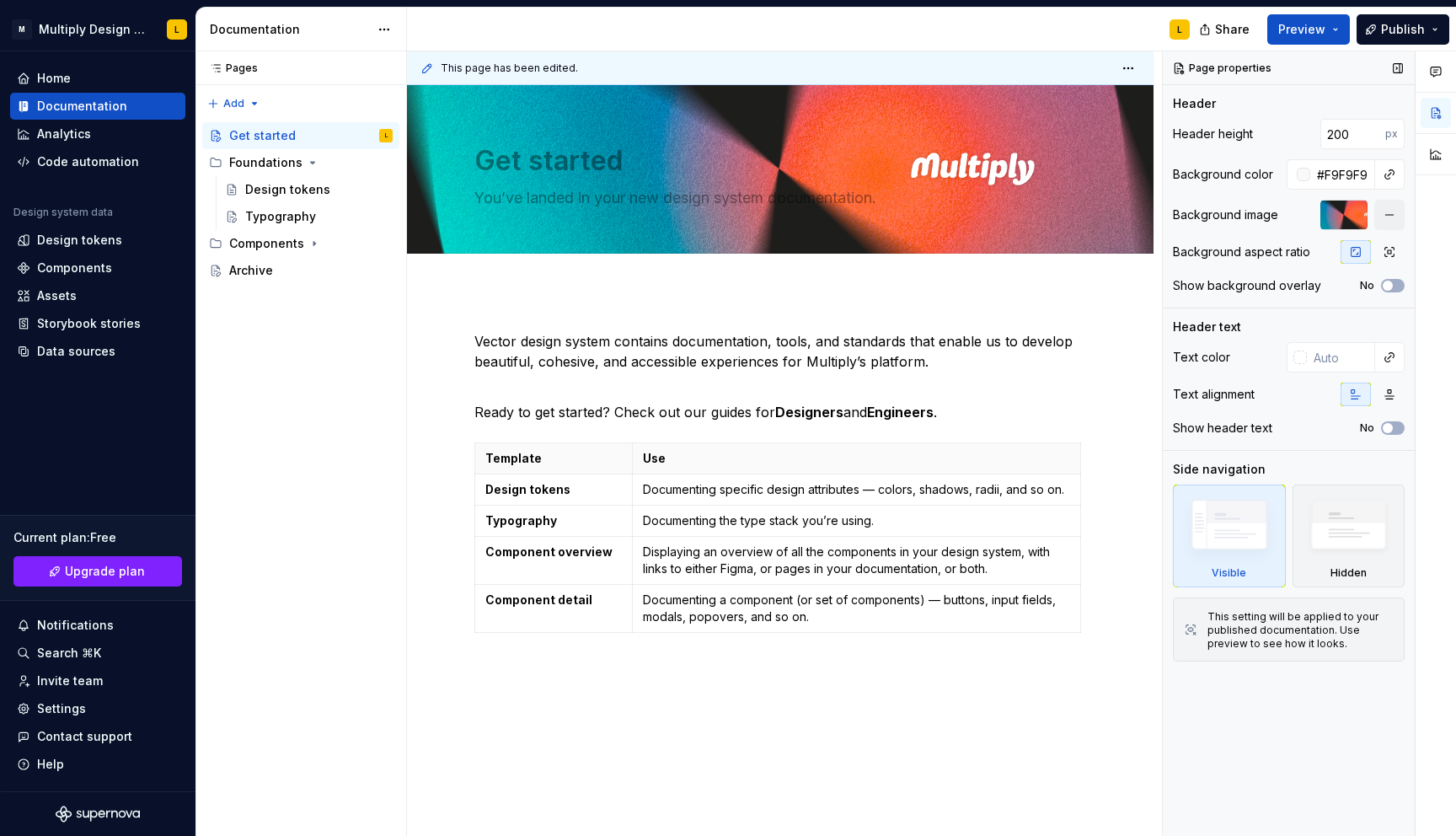
click at [1326, 213] on div at bounding box center [1343, 215] width 47 height 30
click at [1090, 122] on button "Edit header" at bounding box center [1095, 114] width 90 height 30
click at [1326, 210] on button "button" at bounding box center [1389, 215] width 30 height 30
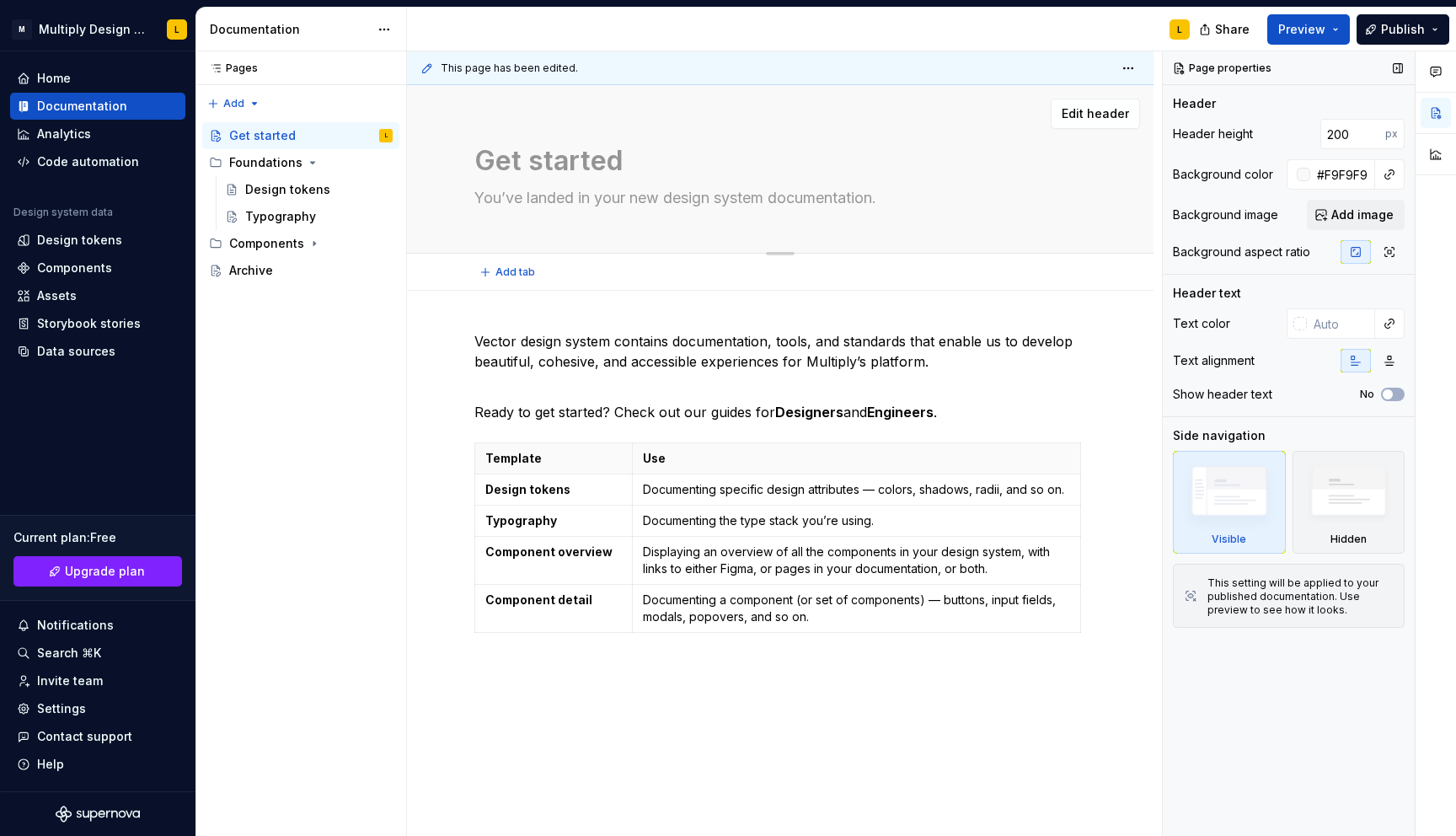
click at [564, 159] on textarea "Get started" at bounding box center [776, 162] width 611 height 41
type textarea "*"
type textarea "M"
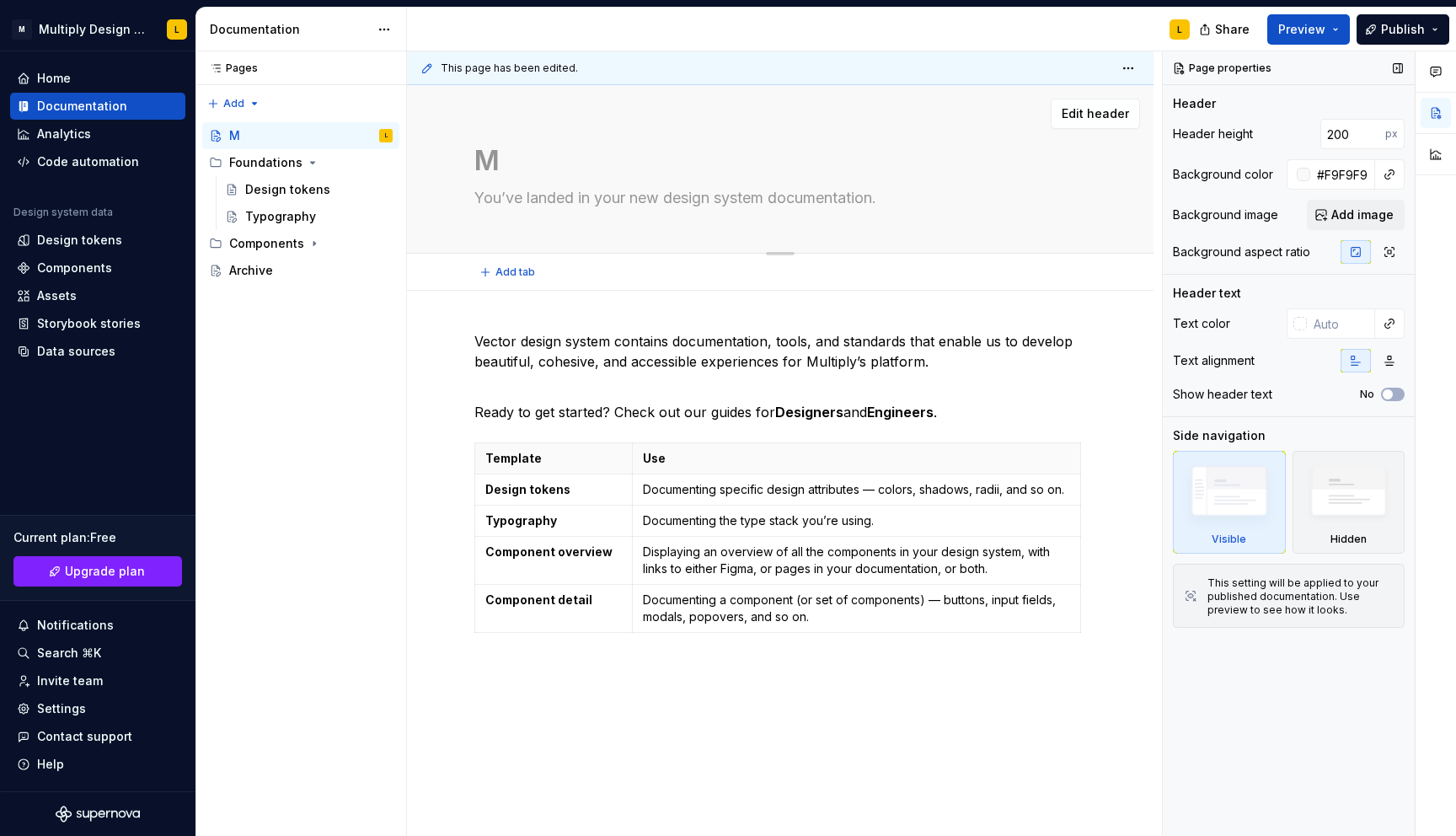
type textarea "*"
type textarea "Mu"
type textarea "*"
type textarea "Mul"
type textarea "*"
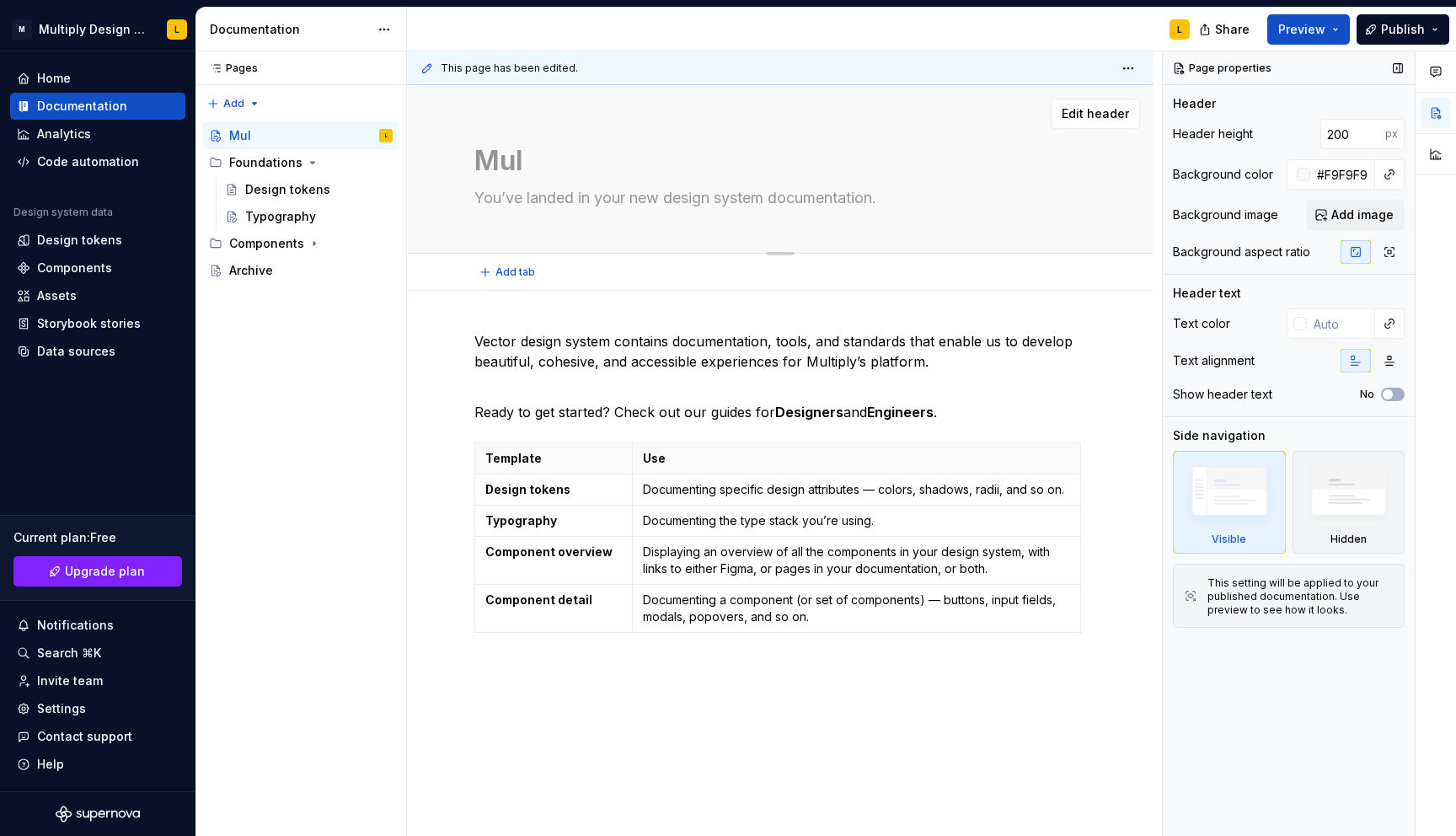
type textarea "Mult"
type textarea "*"
type textarea "Multi"
type textarea "*"
type textarea "Multip"
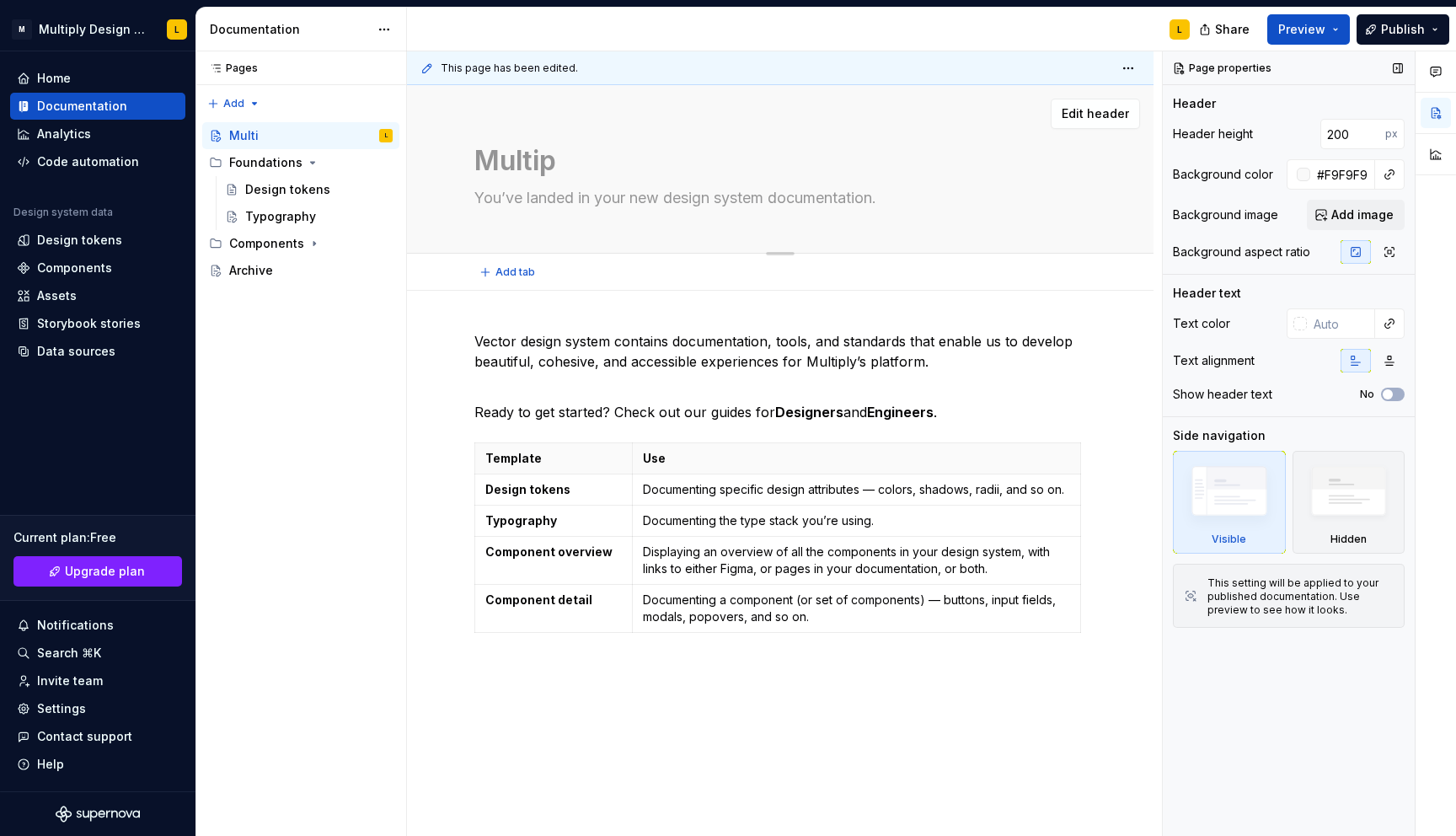
type textarea "*"
type textarea "Multipl"
type textarea "*"
type textarea "Multiply"
type textarea "*"
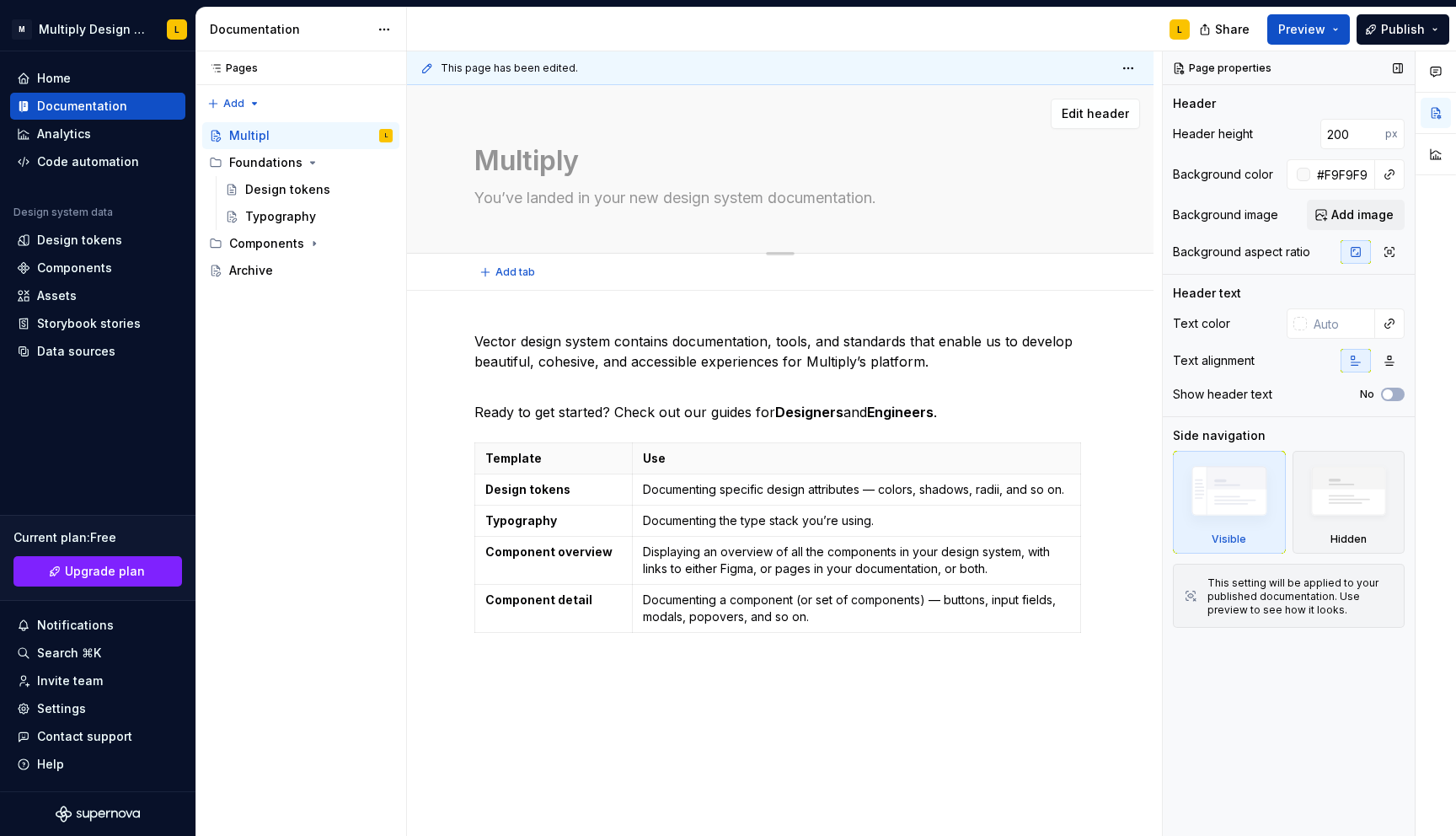
type textarea "Multiply"
type textarea "*"
type textarea "Multiply D"
type textarea "*"
type textarea "Multiply De"
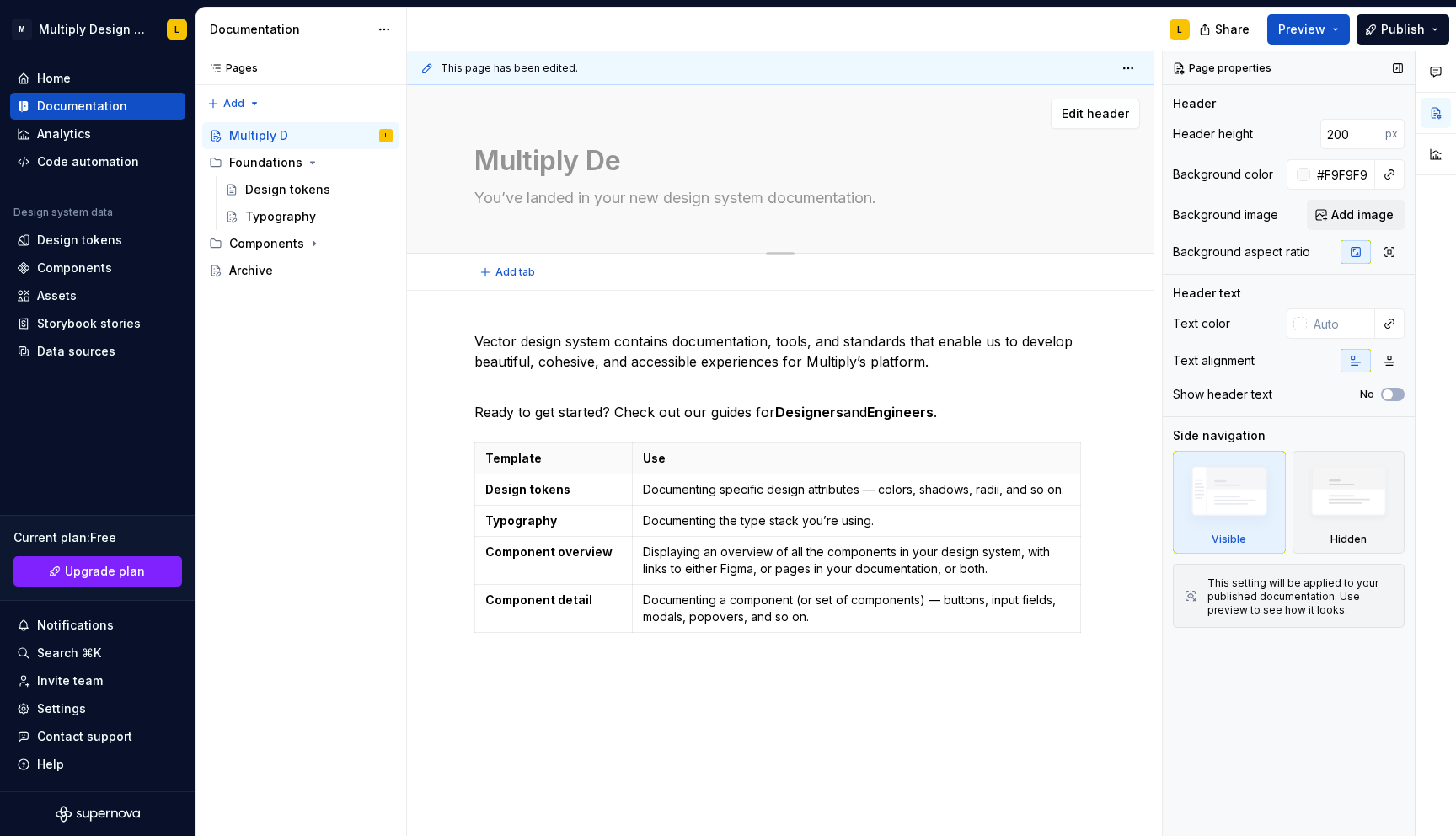
type textarea "*"
type textarea "Multiply Des"
type textarea "*"
type textarea "Multiply Desi"
type textarea "*"
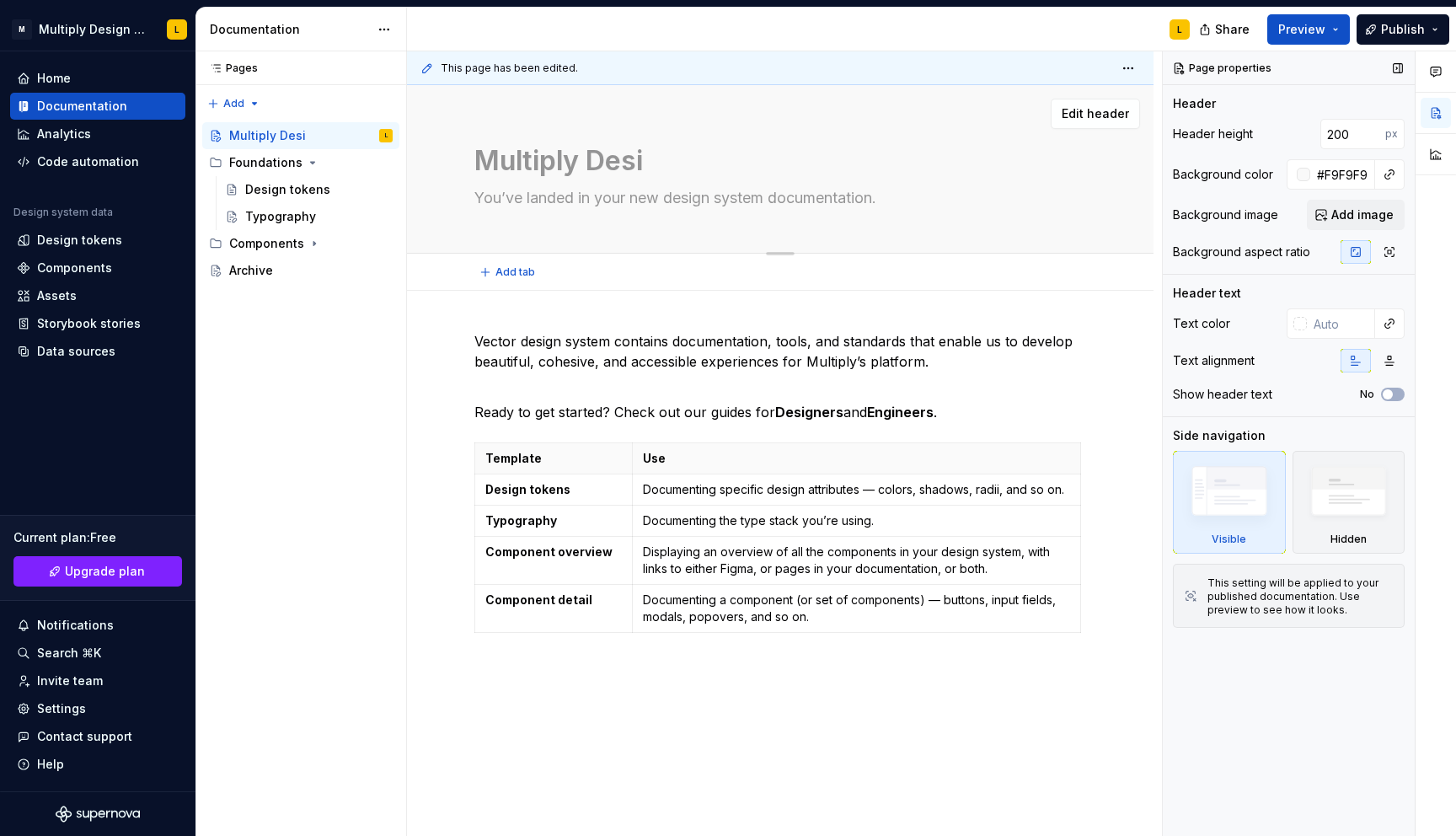
type textarea "Multiply Desig"
type textarea "*"
type textarea "Multiply Design"
type textarea "*"
type textarea "Multiply Design"
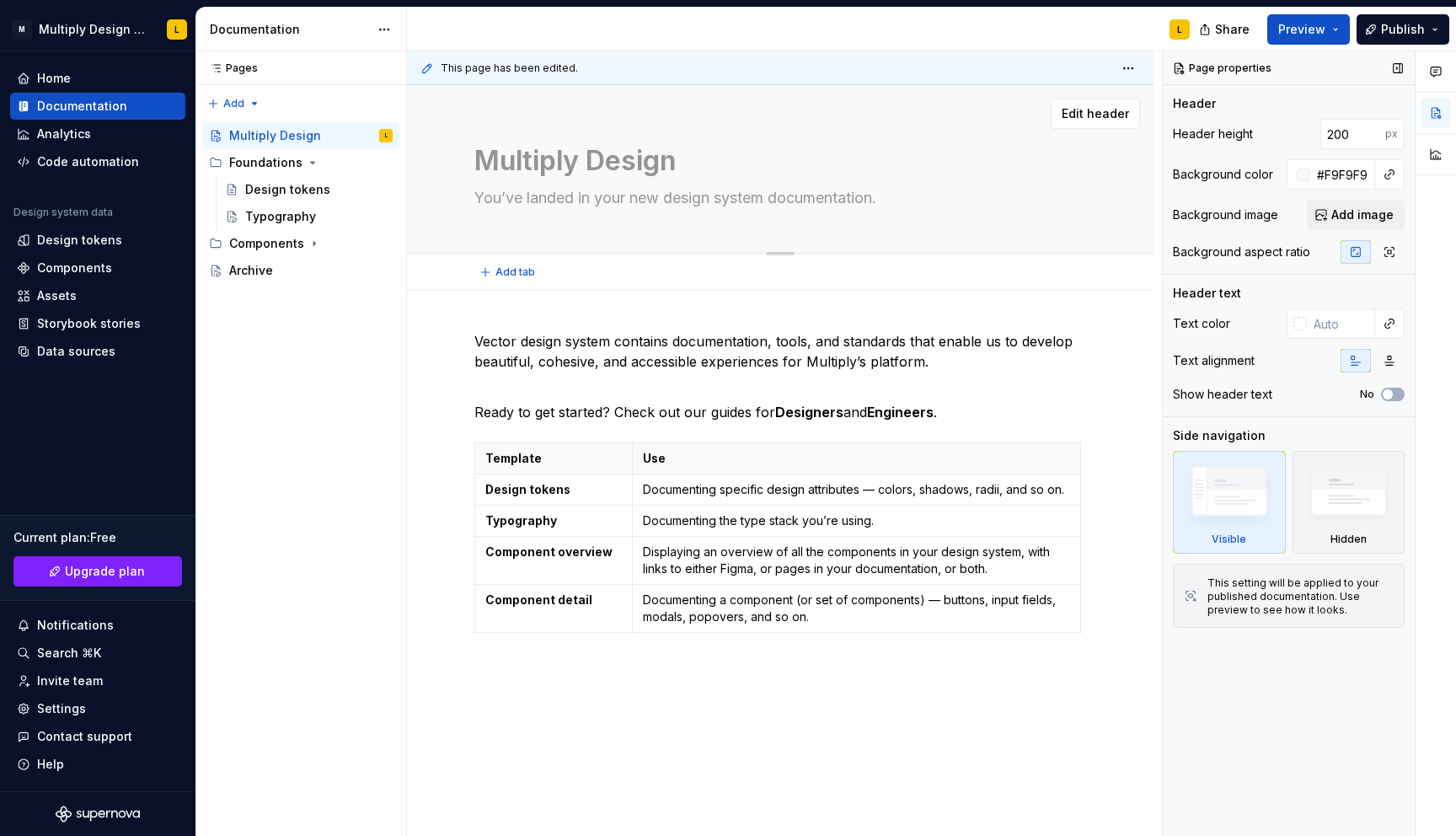
type textarea "*"
type textarea "Multiply Design S"
type textarea "*"
type textarea "Multiply Design Sy"
type textarea "*"
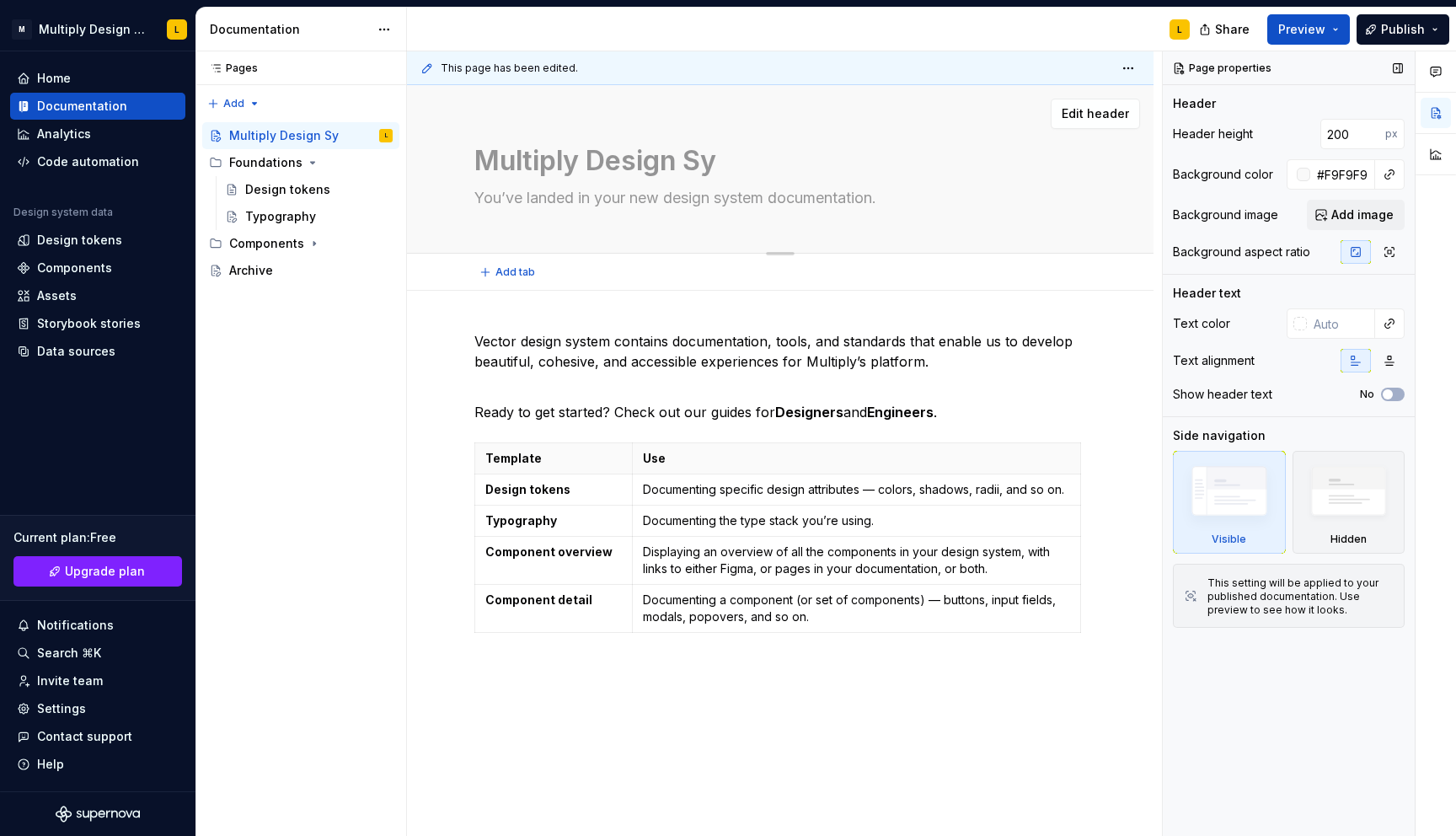
type textarea "Multiply Design Sys"
type textarea "*"
type textarea "Multiply Design Syst"
type textarea "*"
type textarea "Multiply Design Syste"
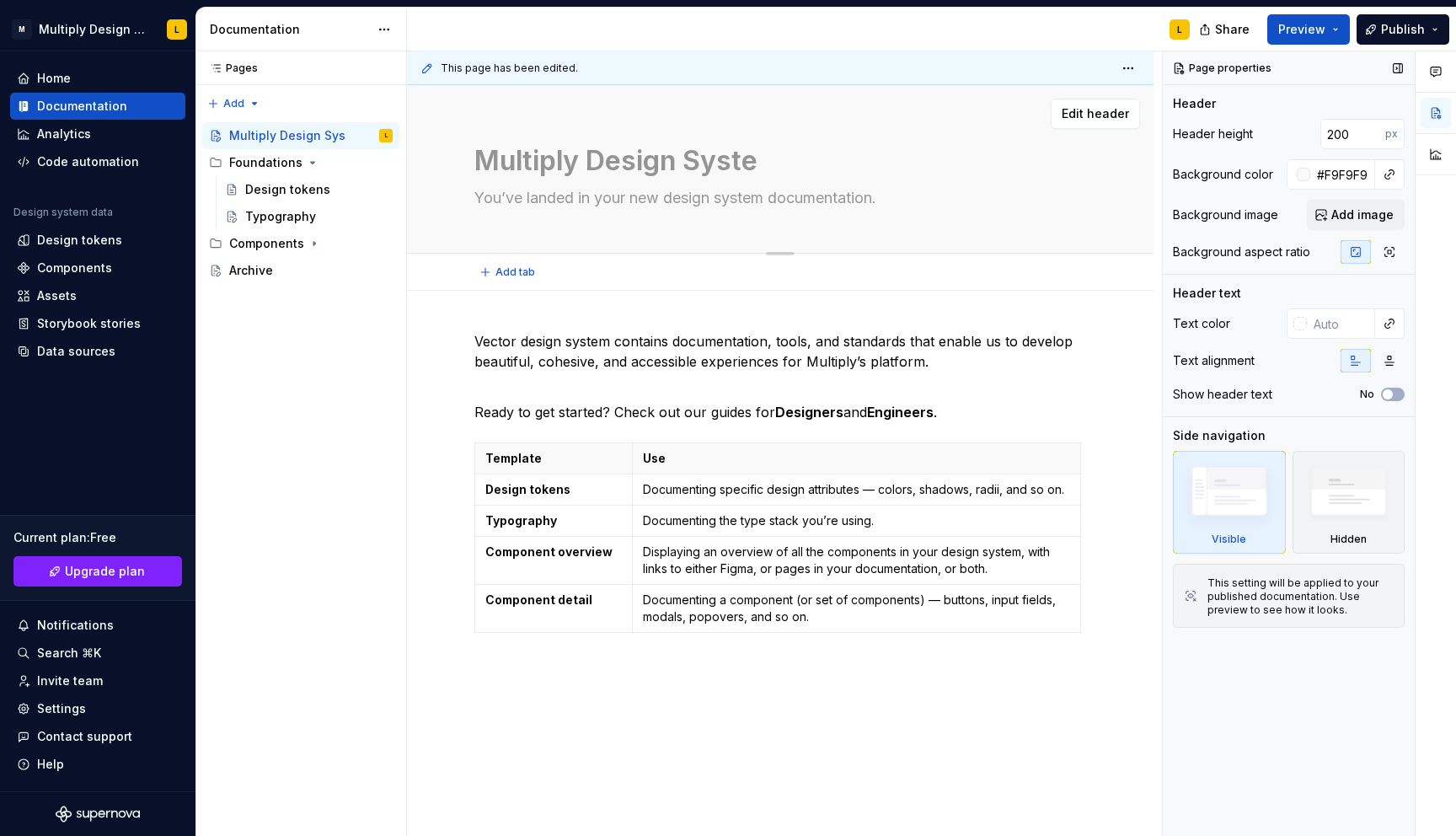
type textarea "*"
type textarea "Multiply Design System"
type textarea "*"
type textarea "Multiply Design System"
click at [641, 195] on textarea "You’ve landed in your new design system documentation." at bounding box center [776, 198] width 611 height 27
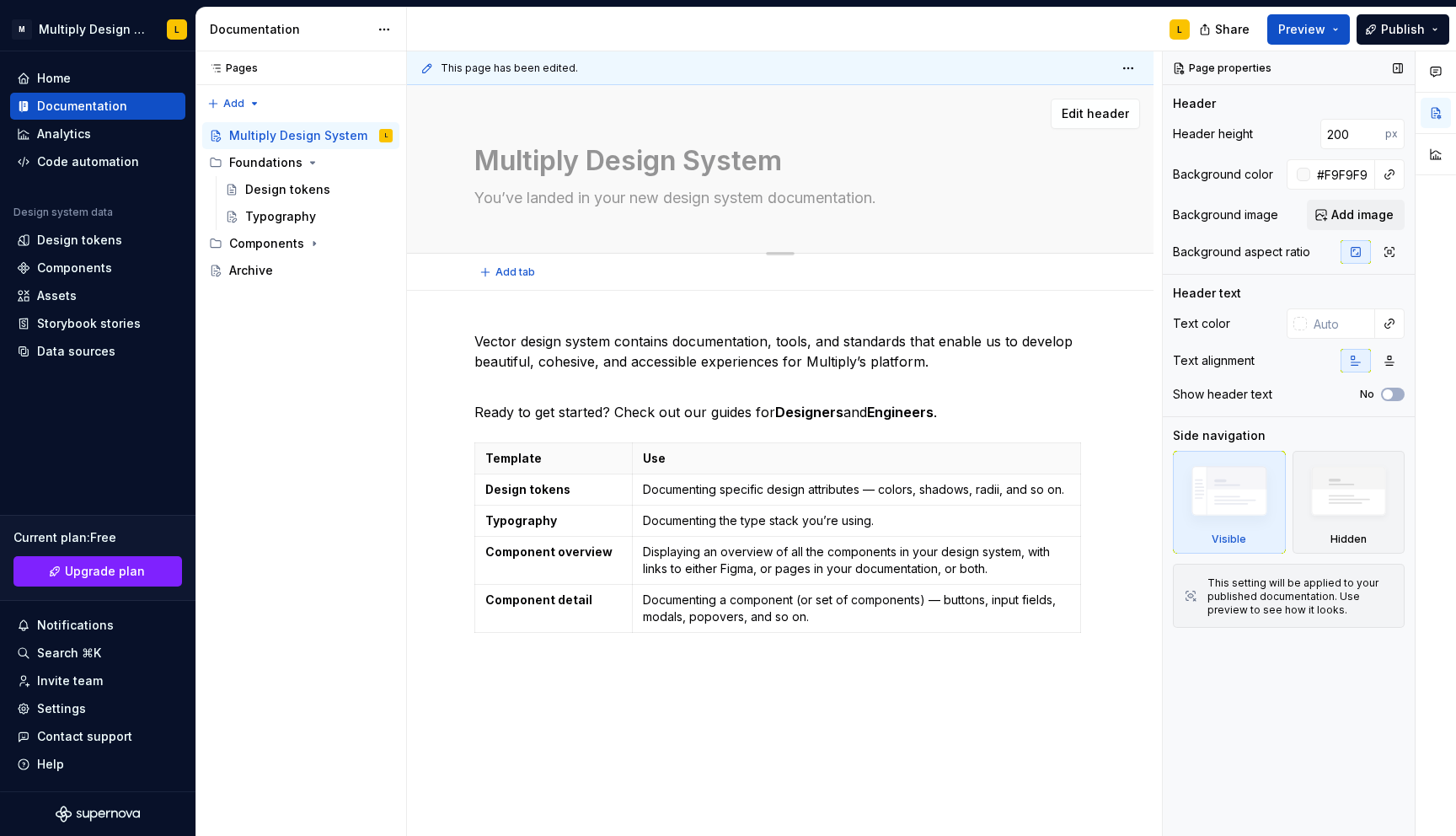
click at [641, 195] on textarea "You’ve landed in your new design system documentation." at bounding box center [776, 198] width 611 height 27
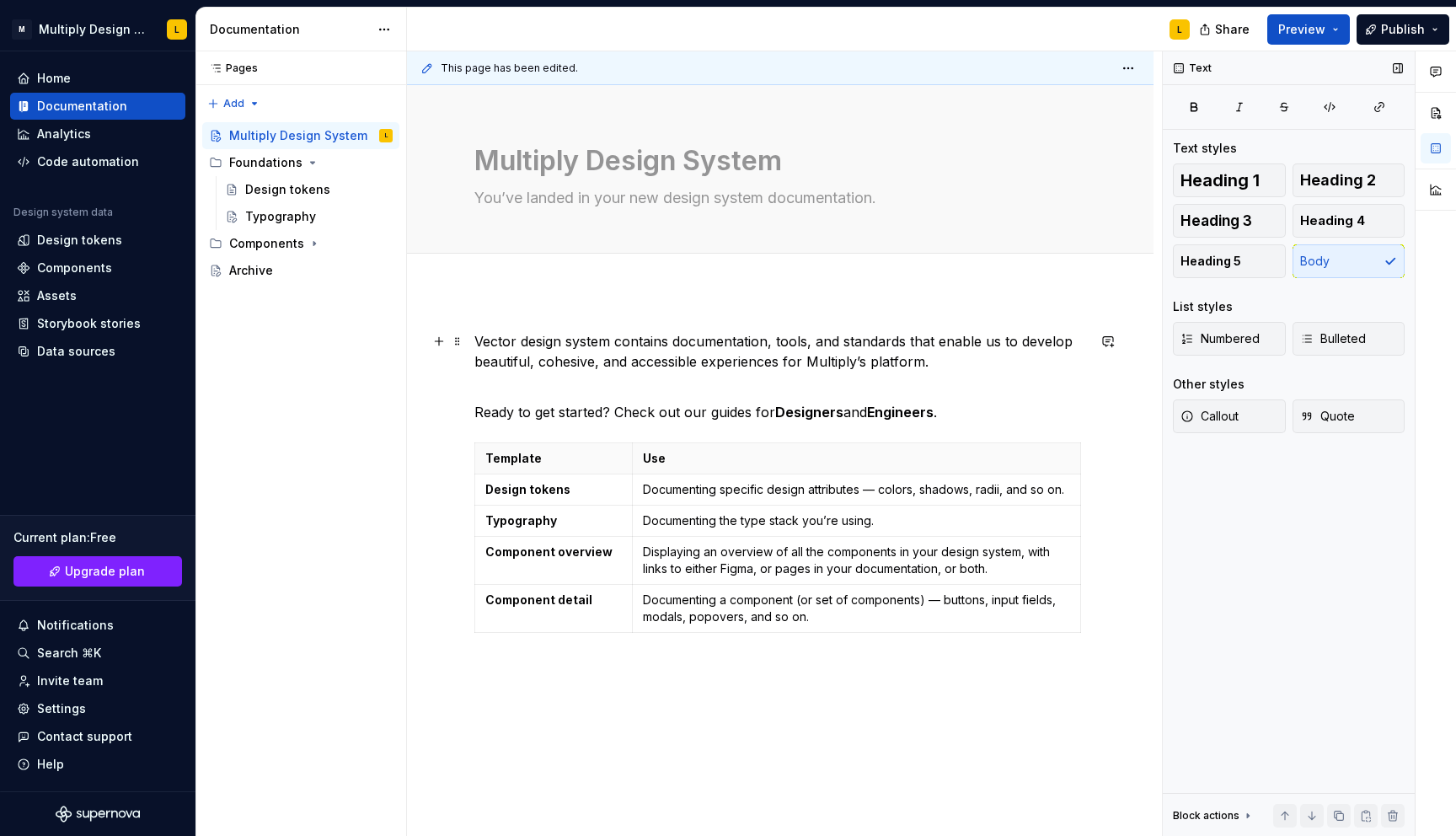
click at [609, 351] on p "Vector design system contains documentation, tools, and standards that enable u…" at bounding box center [780, 351] width 611 height 41
click at [712, 162] on textarea "Multiply Design System" at bounding box center [776, 162] width 611 height 41
click at [1245, 172] on span "Heading 1" at bounding box center [1219, 180] width 79 height 17
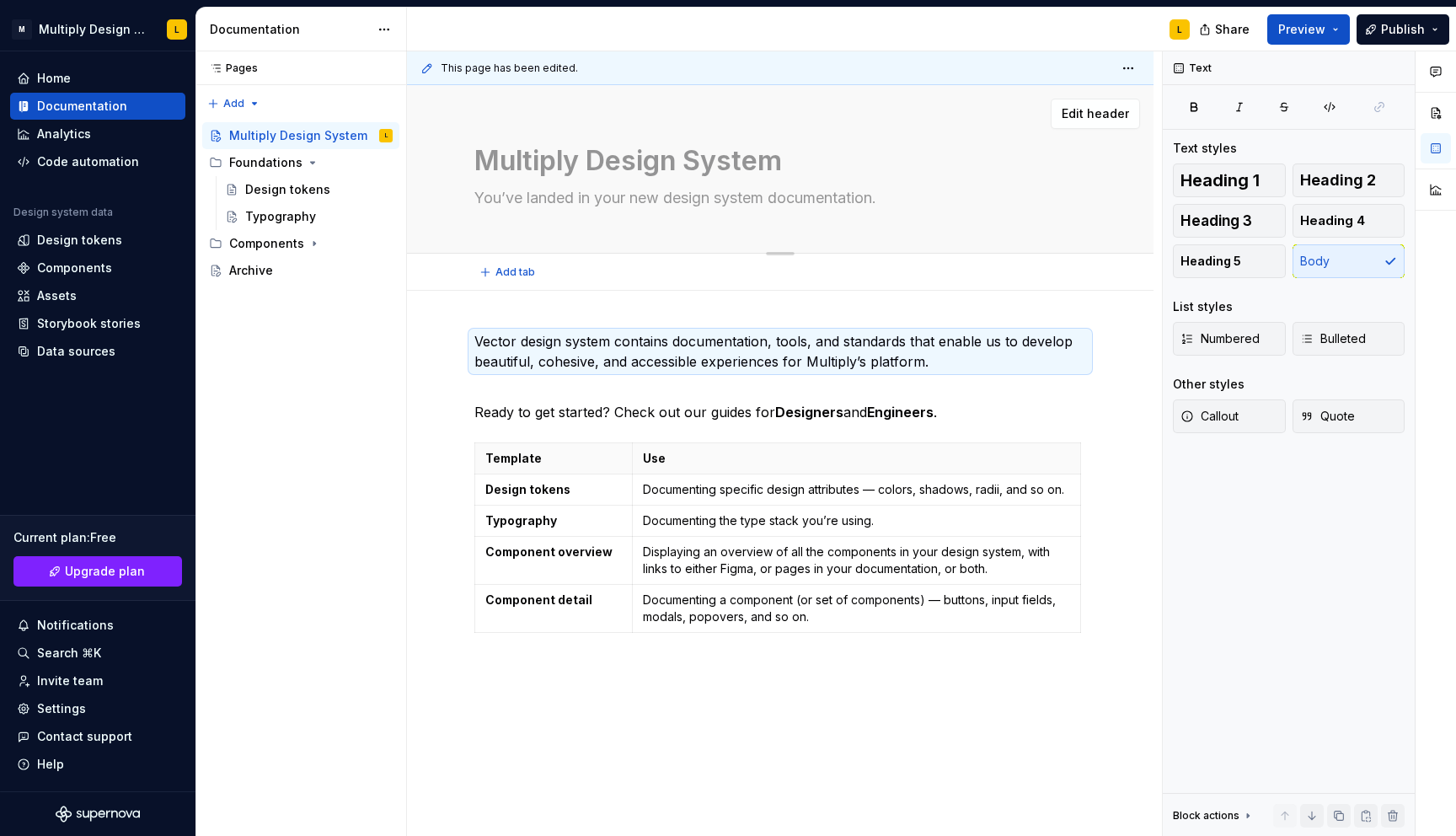
click at [680, 174] on textarea "Multiply Design System" at bounding box center [776, 162] width 611 height 41
click at [944, 130] on div "Multiply Design System You’ve landed in your new design system documentation." at bounding box center [780, 170] width 611 height 165
click at [741, 150] on textarea "Multiply Design System" at bounding box center [776, 162] width 611 height 41
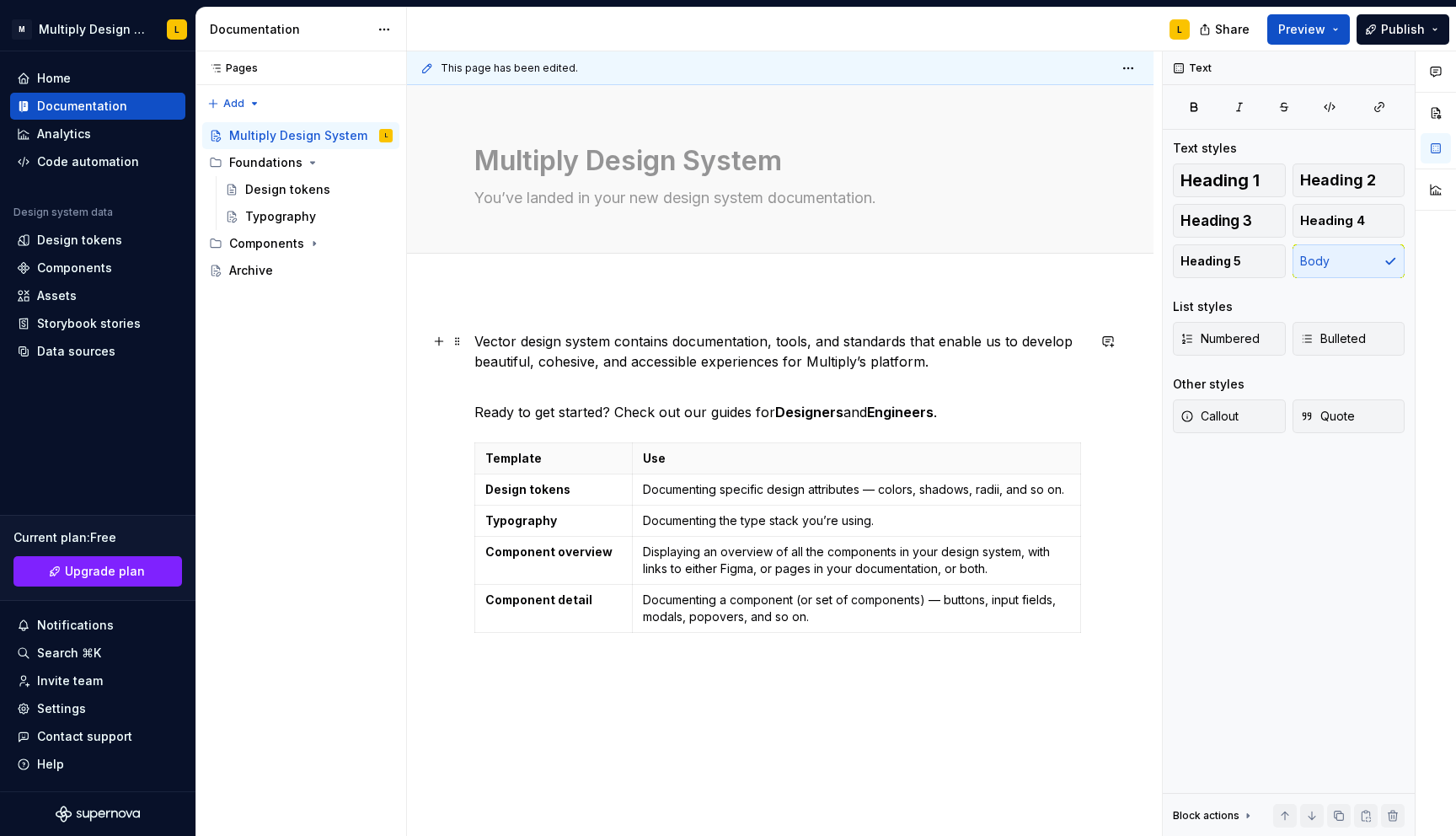
click at [713, 336] on p "Vector design system contains documentation, tools, and standards that enable u…" at bounding box center [780, 351] width 611 height 41
click at [503, 339] on p "Vector design system contains documentation, tools, and standards that enable u…" at bounding box center [780, 351] width 611 height 41
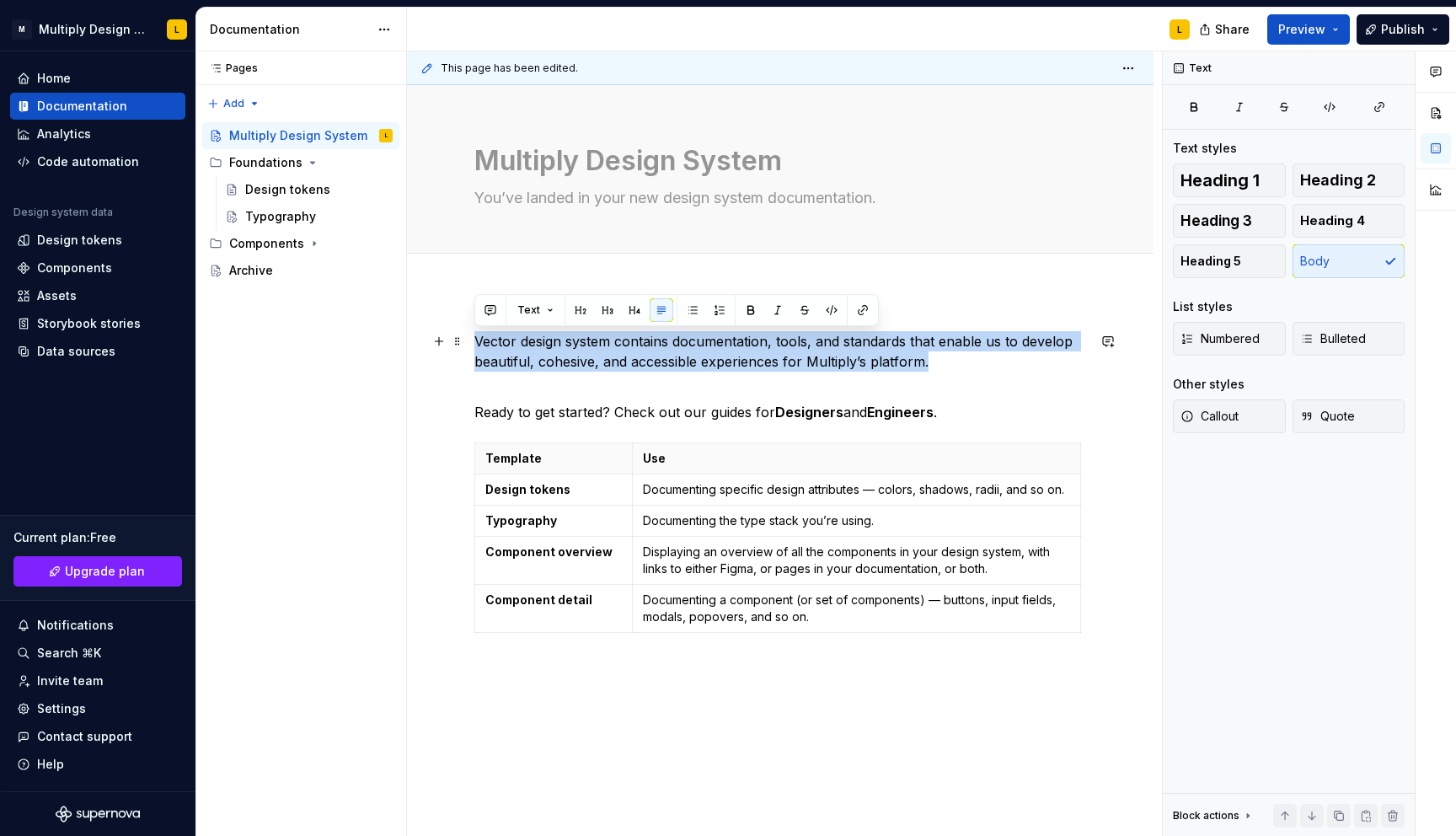
click at [503, 339] on p "Vector design system contains documentation, tools, and standards that enable u…" at bounding box center [780, 351] width 611 height 41
click at [793, 348] on p "Vector design system contains documentation, tools, and standards that enable u…" at bounding box center [780, 351] width 611 height 41
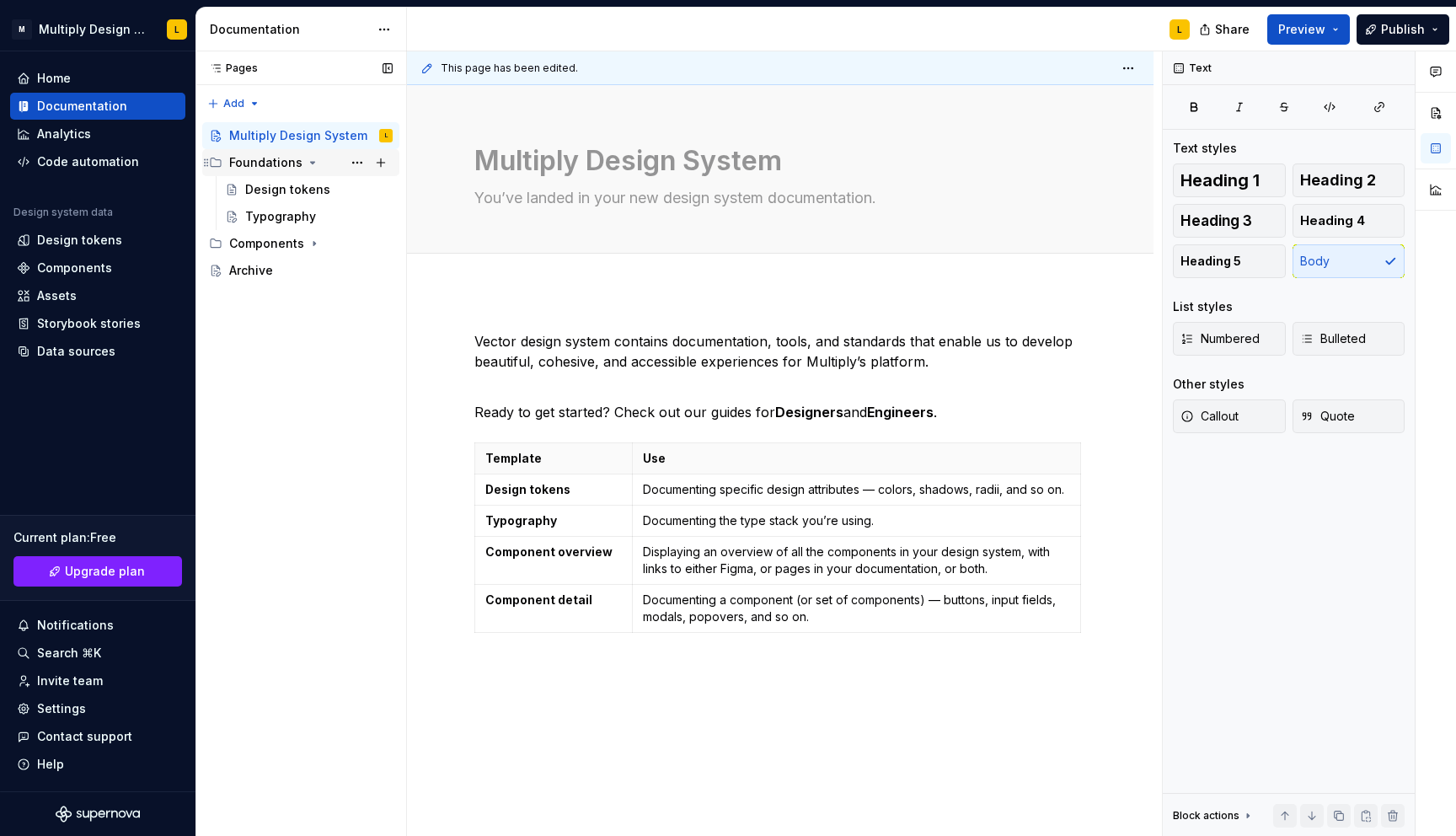
click at [247, 152] on div "Foundations" at bounding box center [311, 162] width 163 height 24
click at [250, 214] on div "Archive" at bounding box center [250, 217] width 43 height 17
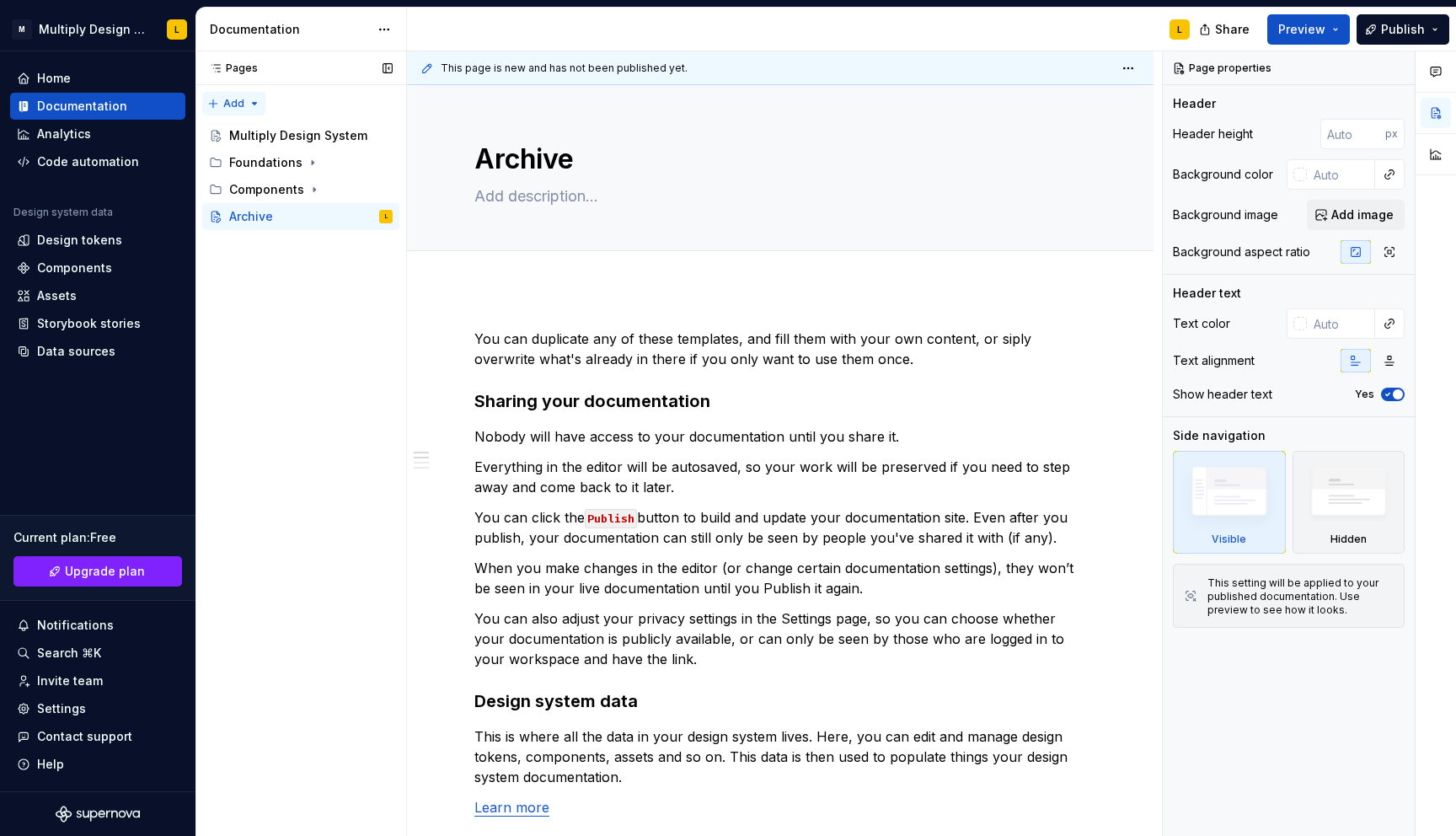
type textarea "*"
click at [235, 106] on div "Pages Pages Add Accessibility guide for tree Page tree. Navigate the tree with …" at bounding box center [300, 444] width 210 height 785
click at [255, 161] on div "New group" at bounding box center [287, 163] width 109 height 17
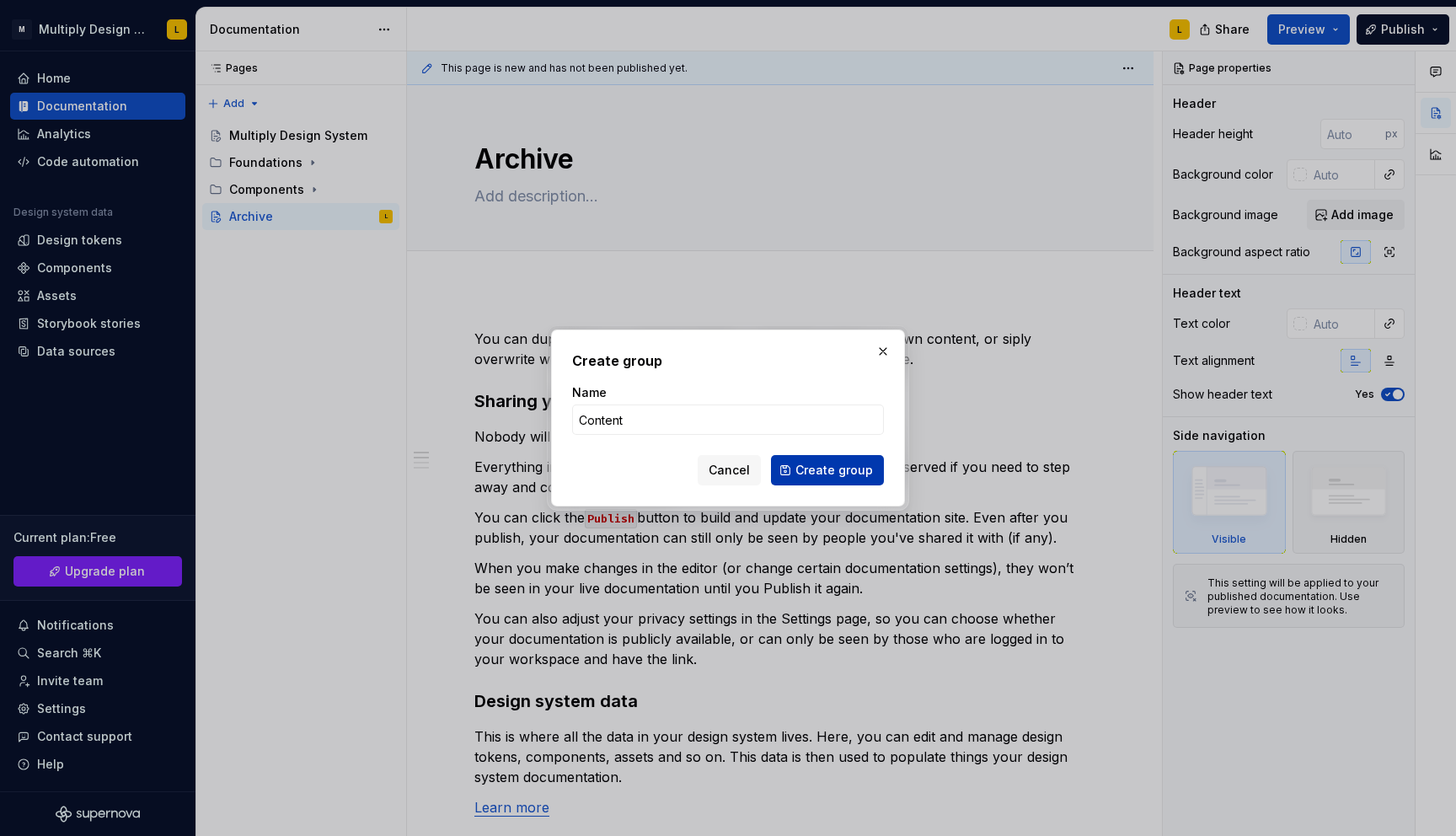
type input "Content"
click at [816, 473] on span "Create group" at bounding box center [833, 469] width 77 height 17
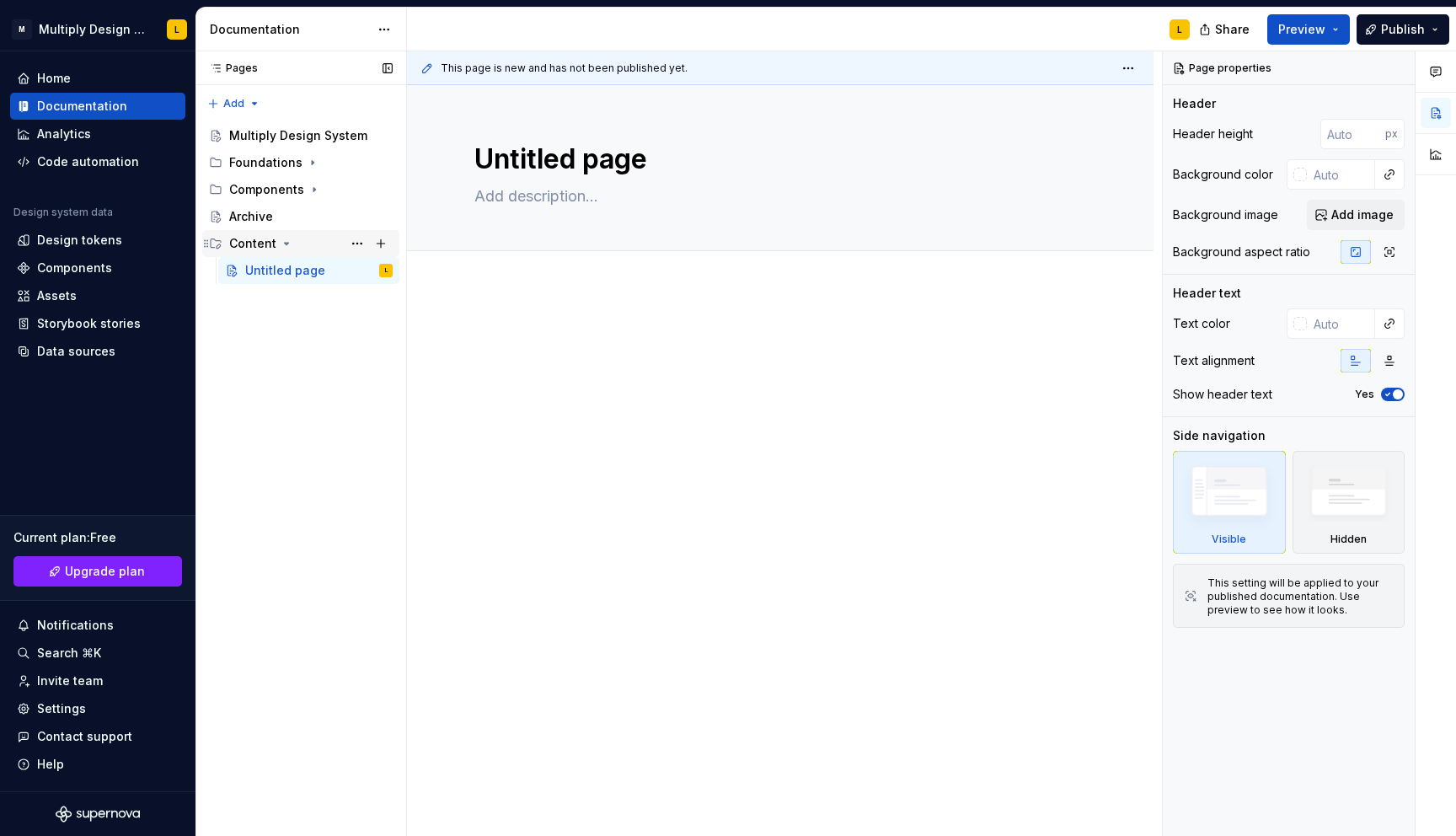
click at [257, 241] on div "Content" at bounding box center [252, 243] width 47 height 17
click at [279, 241] on icon "Page tree" at bounding box center [286, 243] width 13 height 13
click at [347, 246] on button "Page tree" at bounding box center [357, 243] width 24 height 24
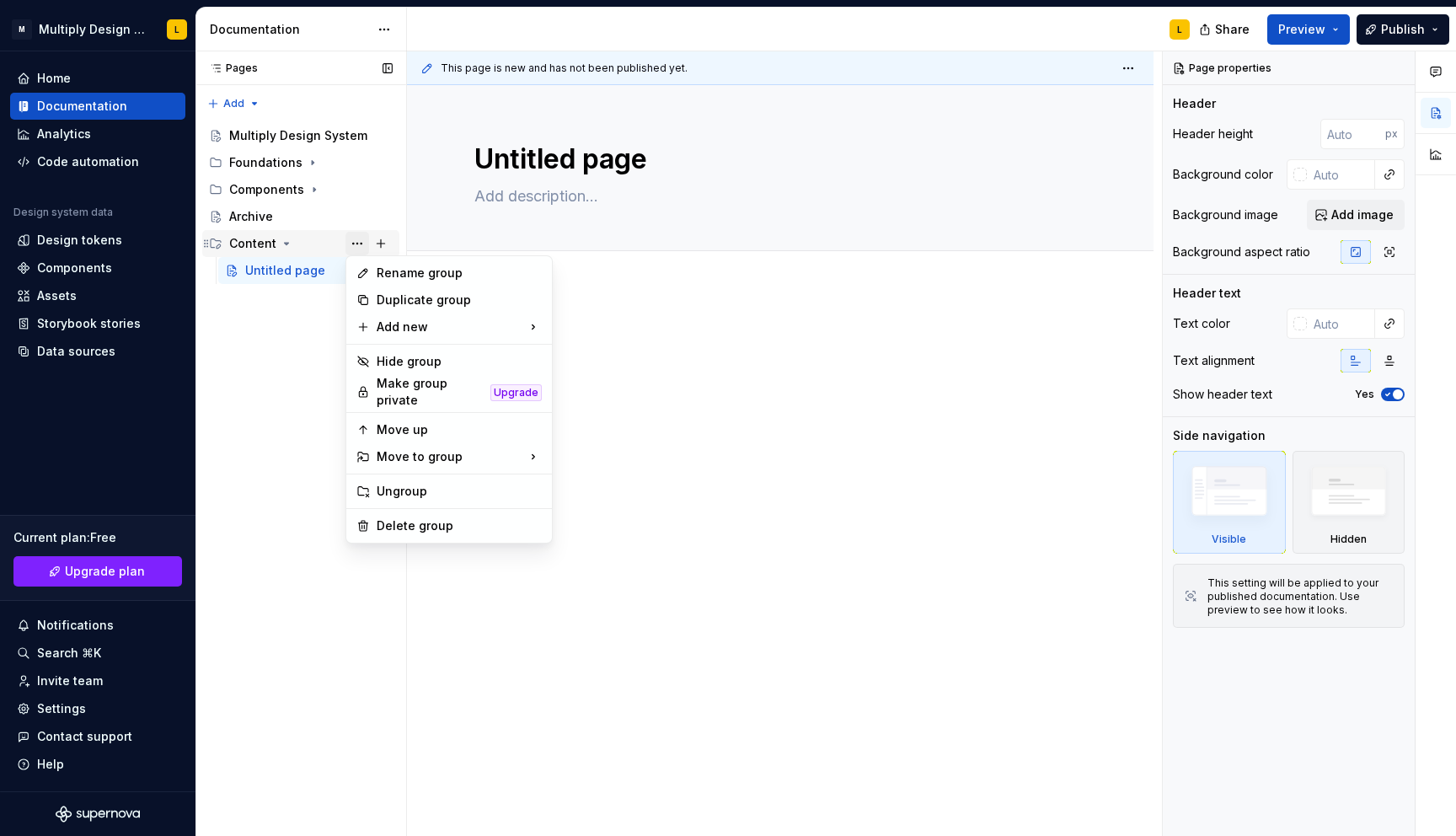
type textarea "*"
click at [402, 274] on div "Rename group" at bounding box center [459, 272] width 165 height 17
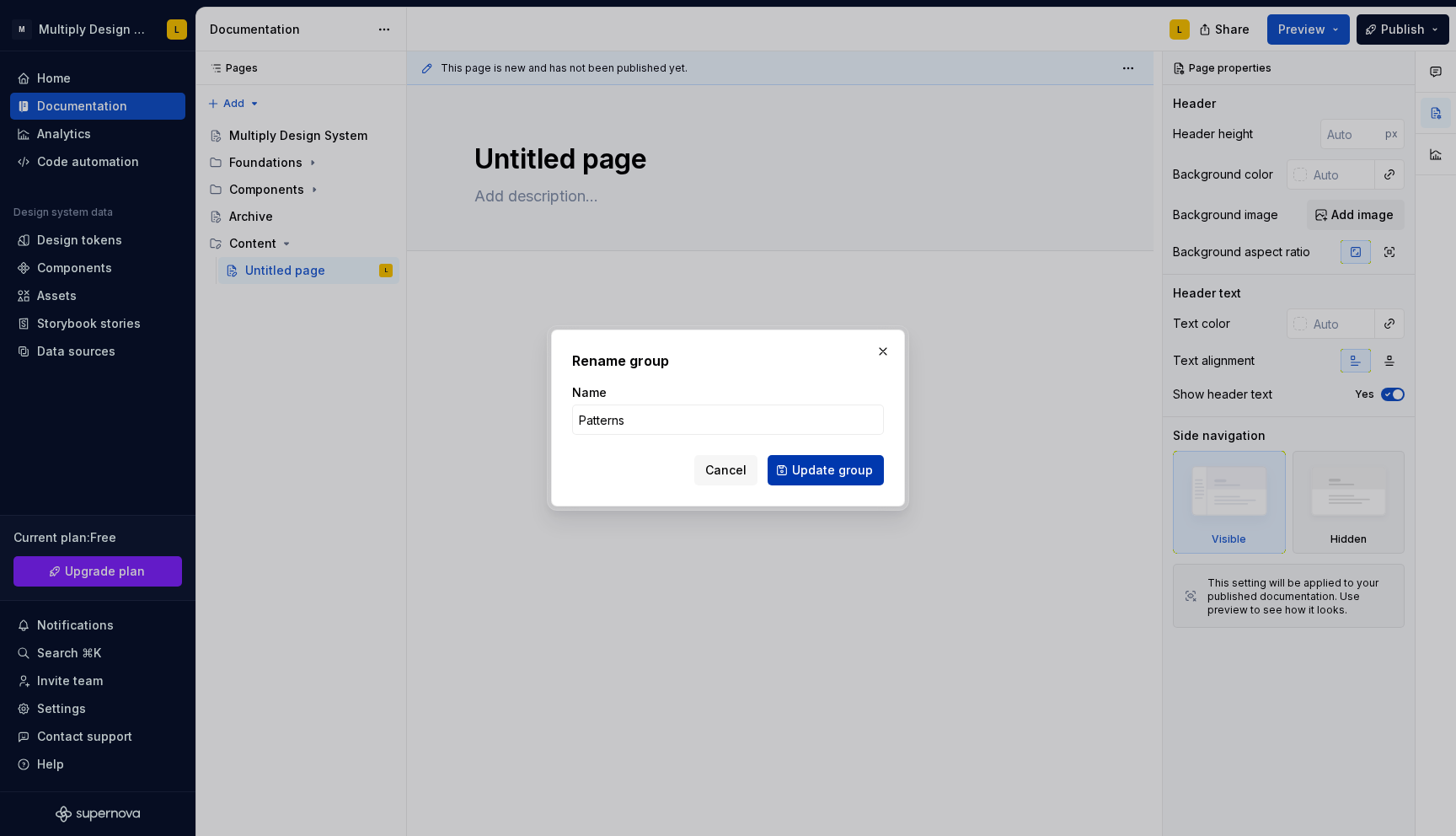
type input "Patterns"
click at [834, 468] on span "Update group" at bounding box center [832, 469] width 81 height 17
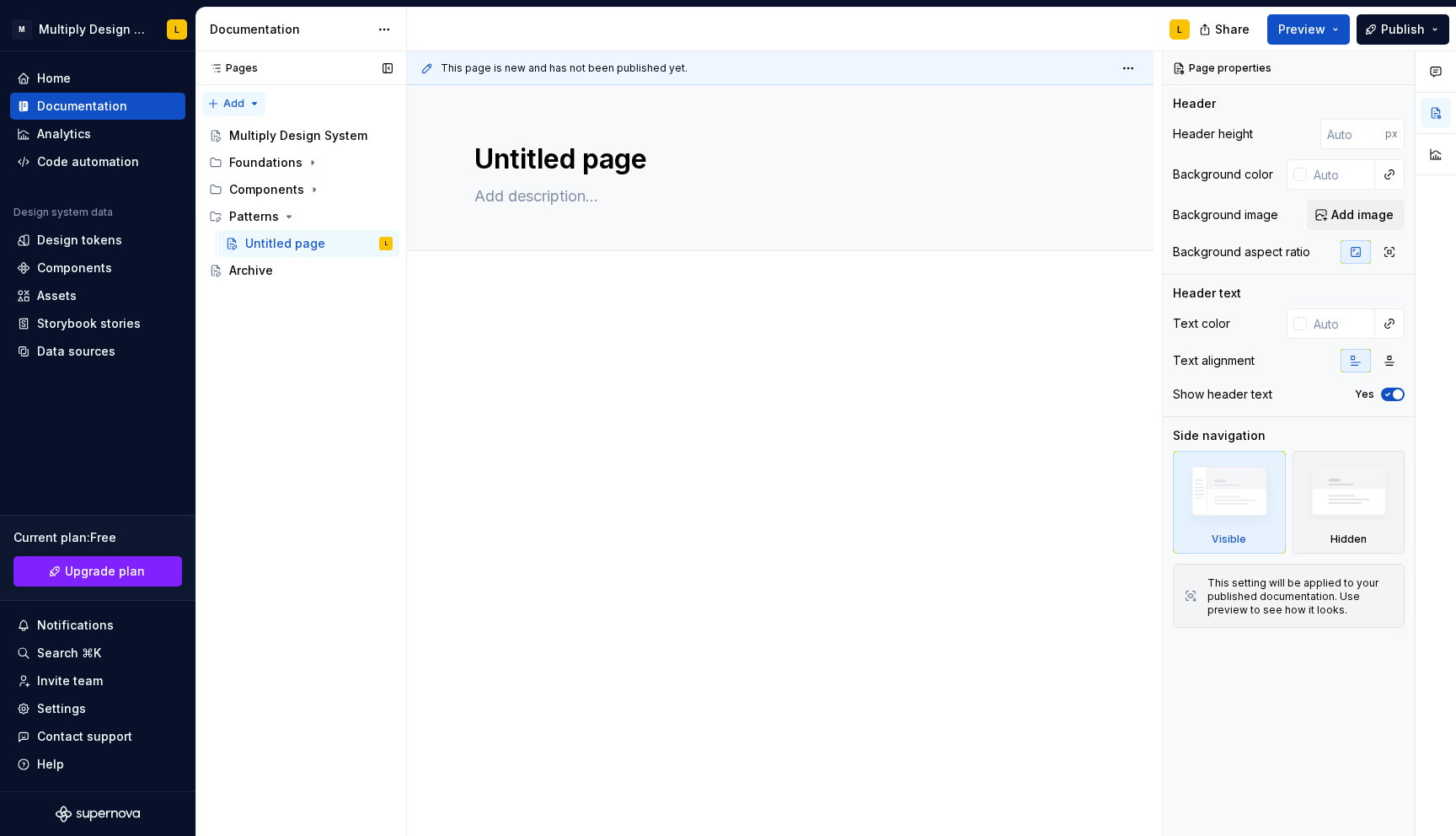
click at [254, 99] on div "Pages Pages Add Accessibility guide for tree Page tree. Navigate the tree with …" at bounding box center [300, 444] width 210 height 785
click at [258, 158] on div "New group" at bounding box center [287, 163] width 109 height 17
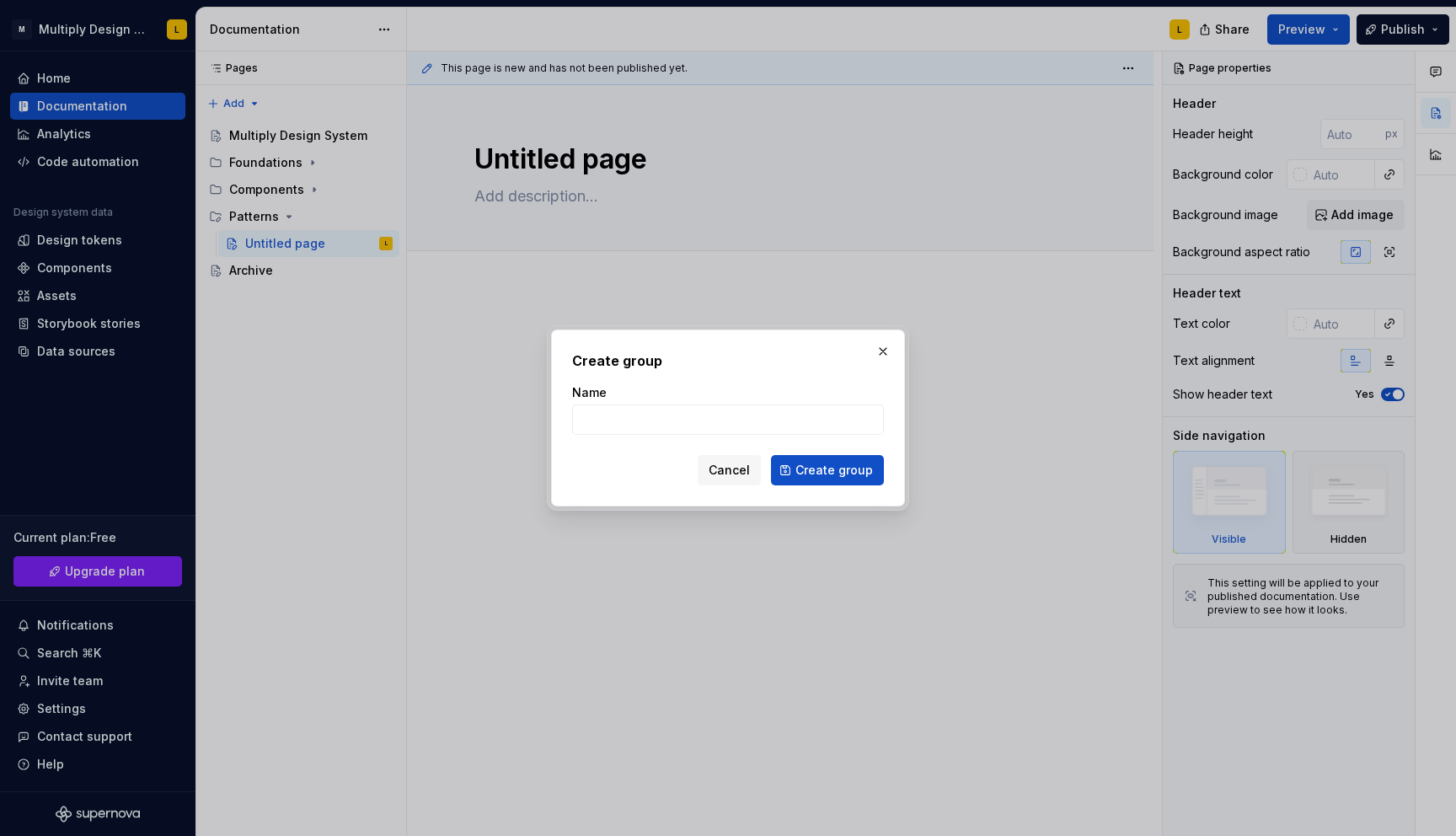
type textarea "*"
type input "Resources"
click at [858, 450] on form "Name Resources Cancel Create group" at bounding box center [728, 435] width 311 height 101
click at [854, 473] on span "Create group" at bounding box center [833, 469] width 77 height 17
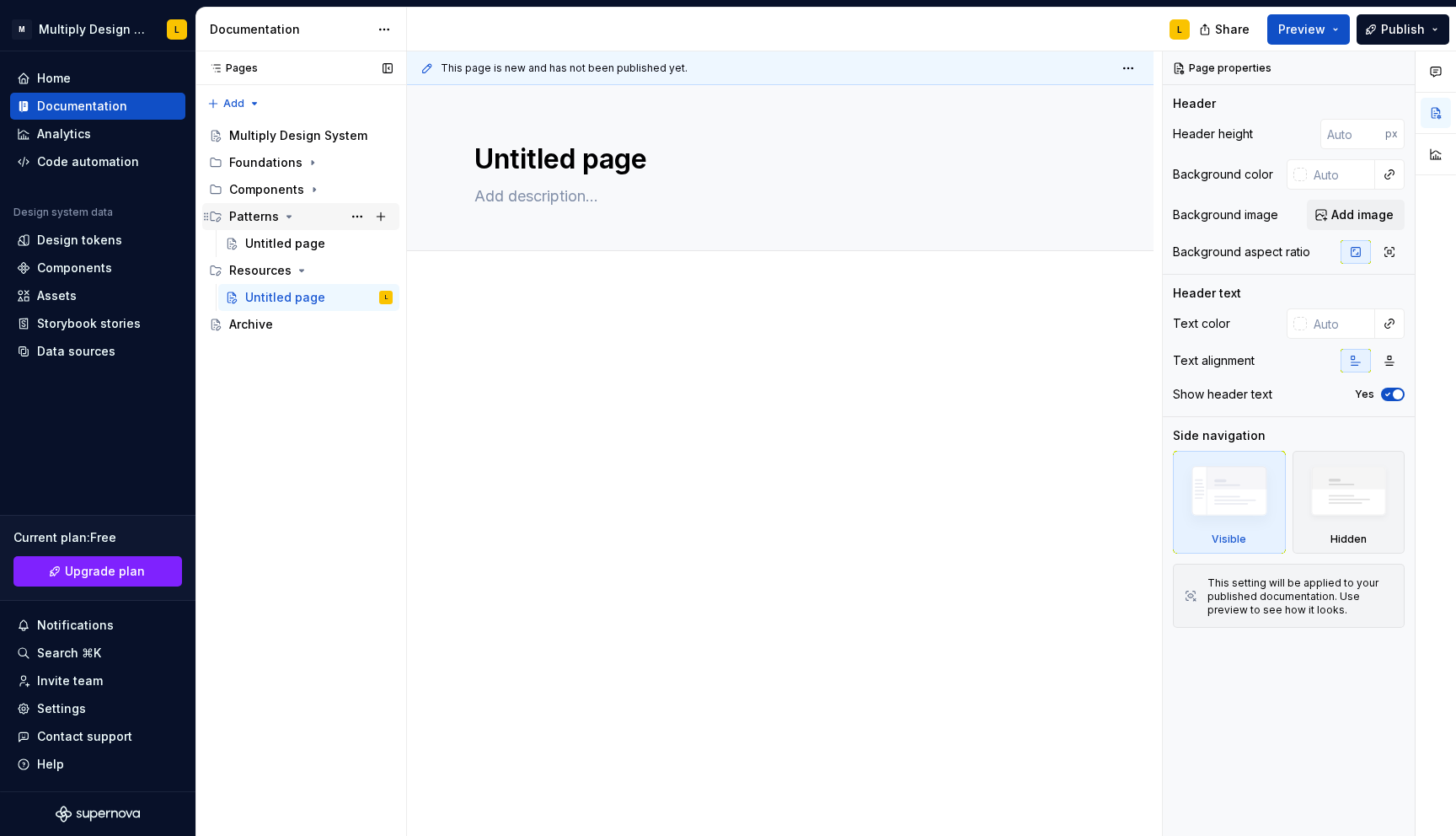
click at [287, 219] on icon "Page tree" at bounding box center [288, 216] width 13 height 13
click at [303, 242] on icon "Page tree" at bounding box center [301, 243] width 13 height 13
click at [307, 160] on icon "Page tree" at bounding box center [312, 162] width 13 height 13
click at [287, 194] on div "Design tokens" at bounding box center [287, 189] width 85 height 17
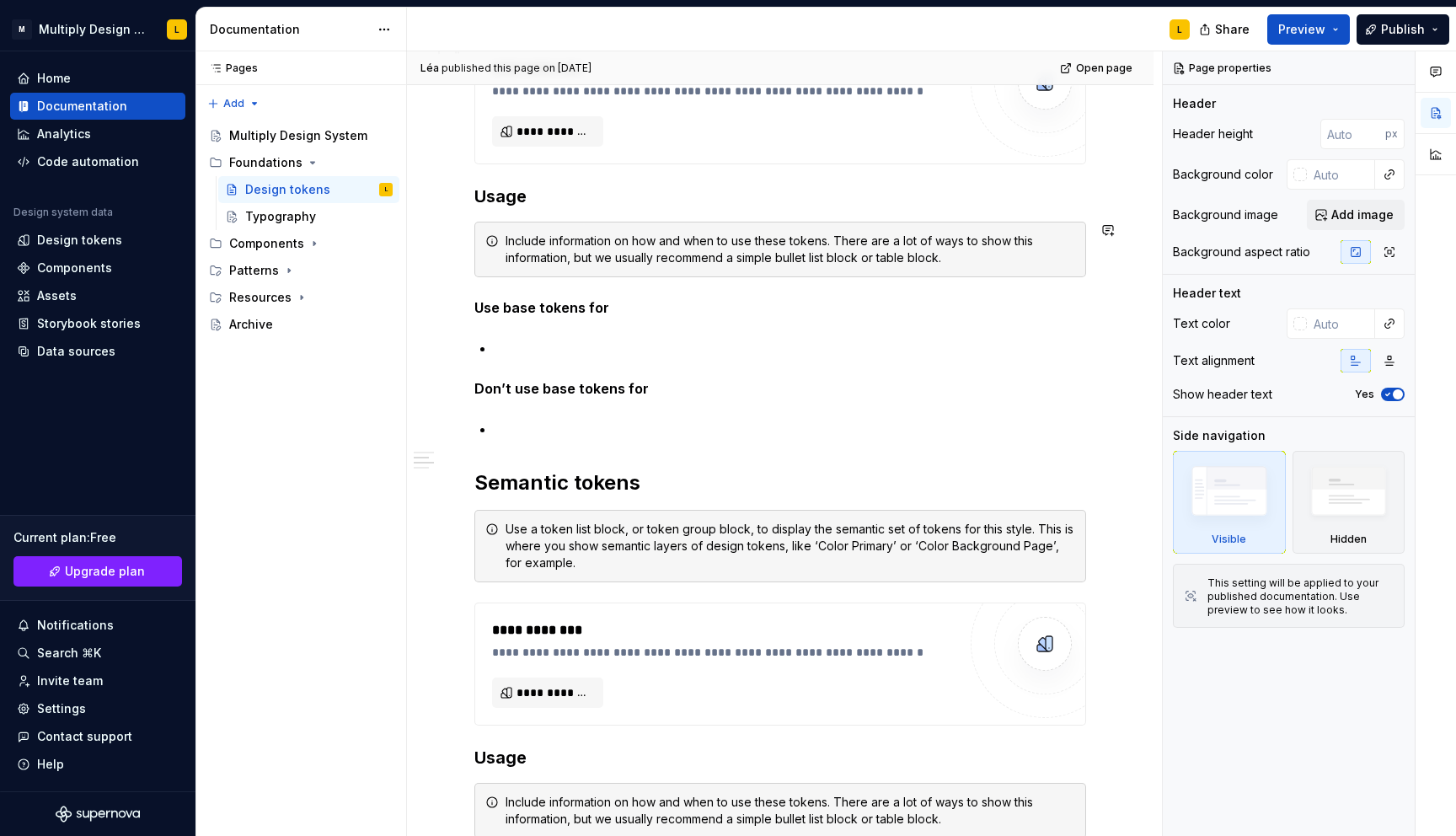
scroll to position [222, 0]
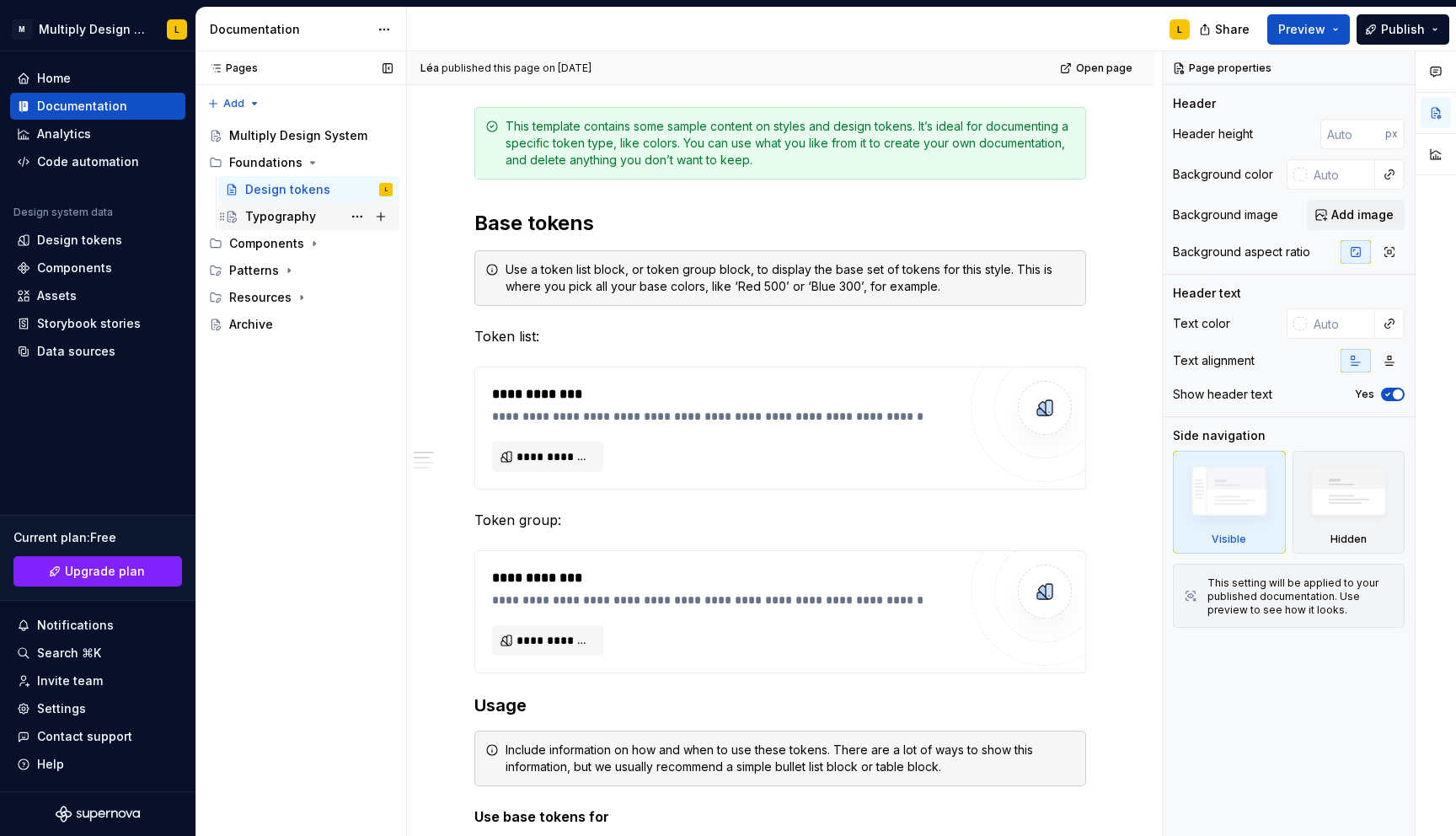
click at [288, 213] on div "Typography" at bounding box center [280, 217] width 71 height 17
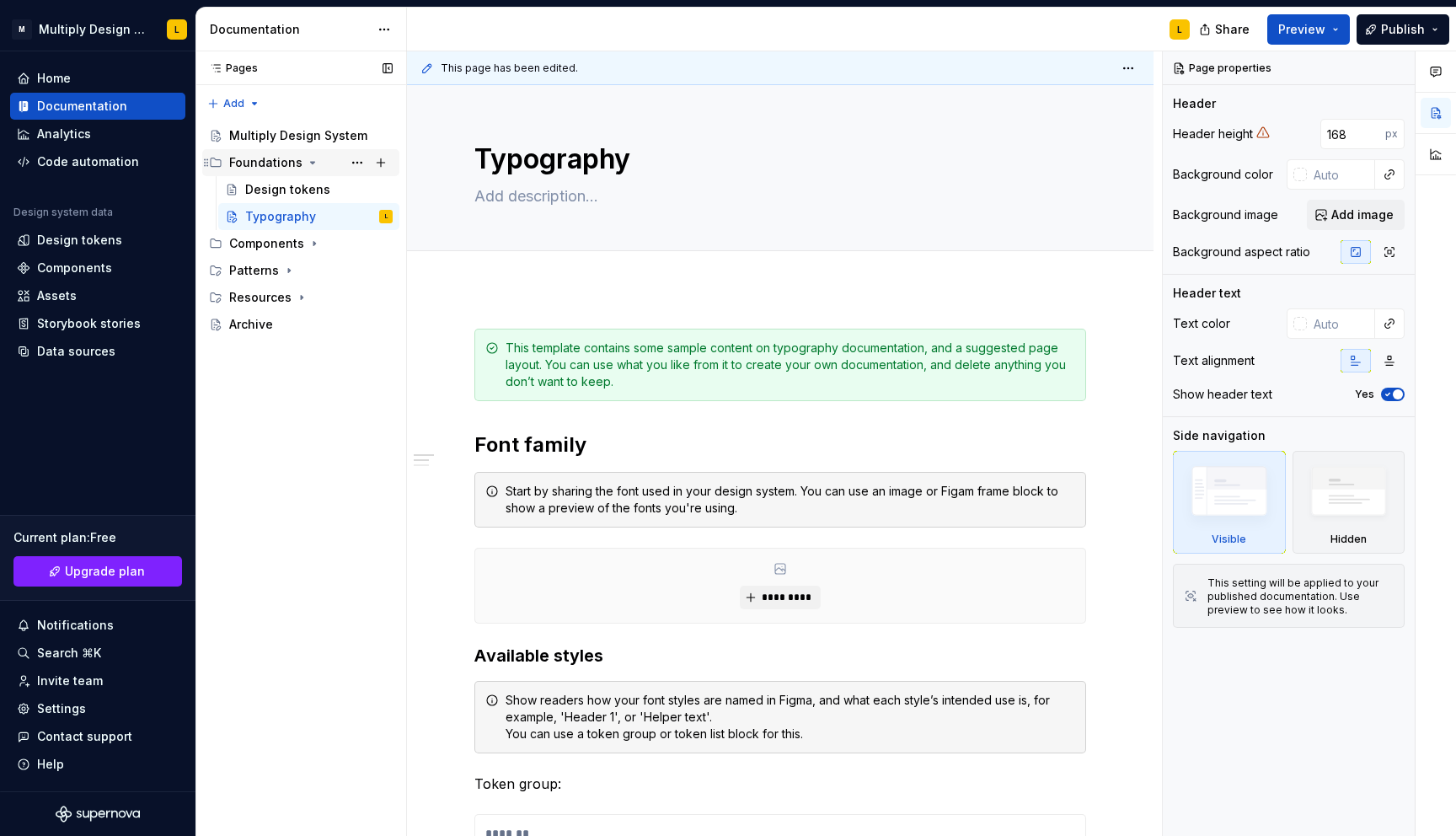
click at [306, 162] on icon "Page tree" at bounding box center [312, 162] width 13 height 13
click at [383, 20] on html "M Multiply Design System L Home Documentation Analytics Code automation Design …" at bounding box center [728, 418] width 1456 height 836
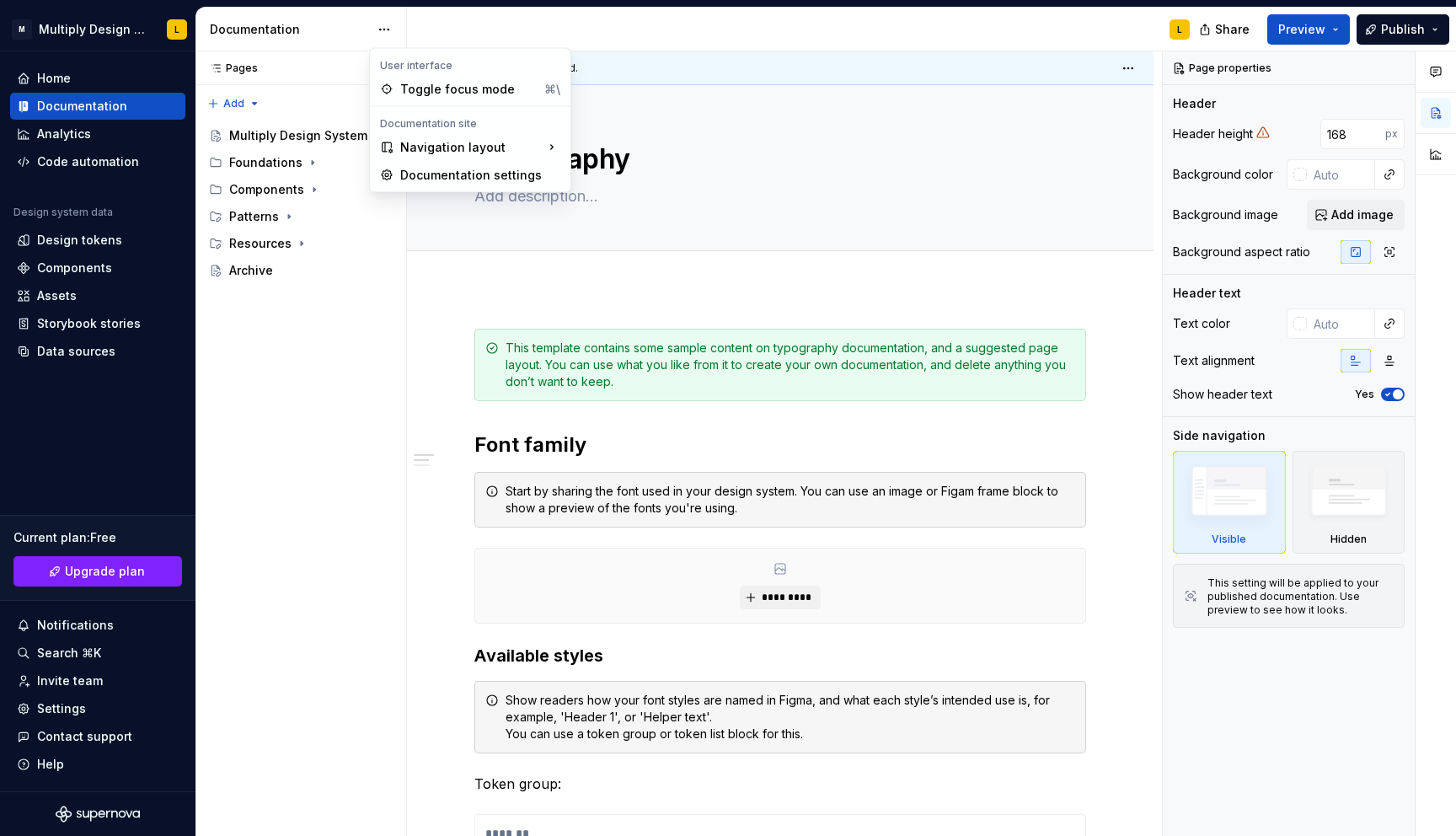
click at [383, 20] on html "M Multiply Design System L Home Documentation Analytics Code automation Design …" at bounding box center [728, 418] width 1456 height 836
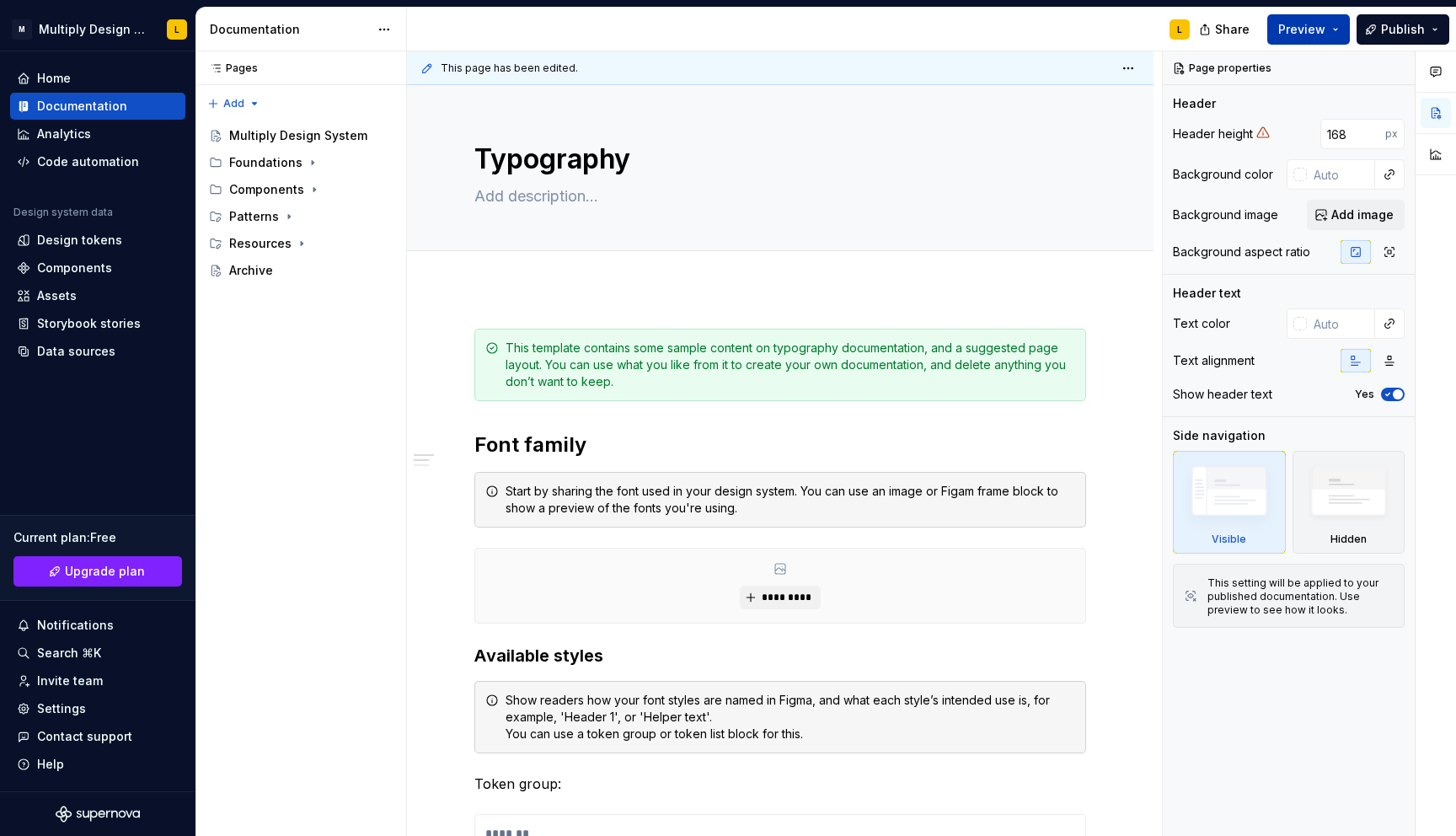
click at [1326, 28] on button "Preview" at bounding box center [1308, 29] width 83 height 30
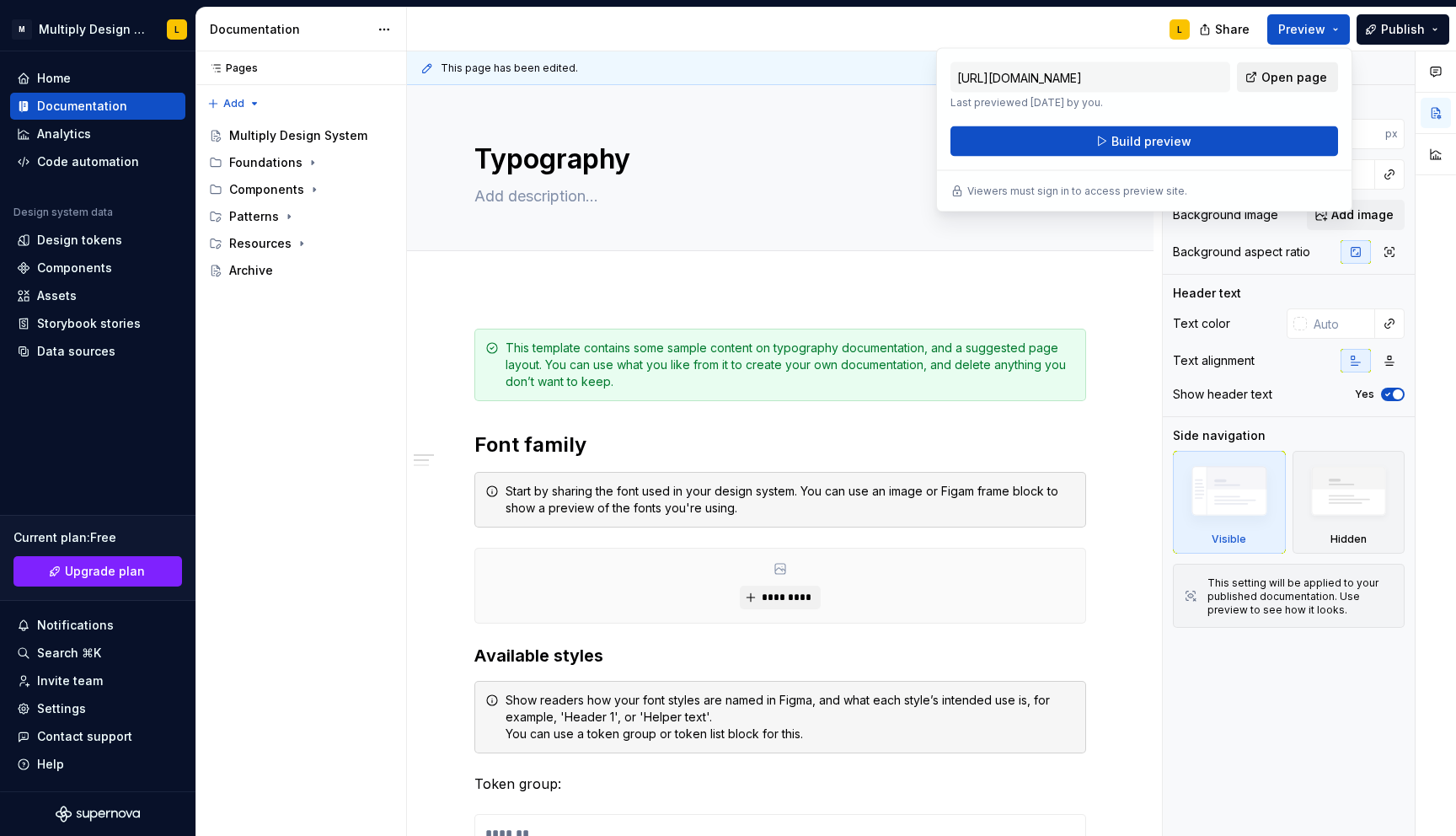
click at [1298, 75] on span "Open page" at bounding box center [1294, 77] width 66 height 17
click at [1177, 137] on span "Build preview" at bounding box center [1151, 141] width 80 height 17
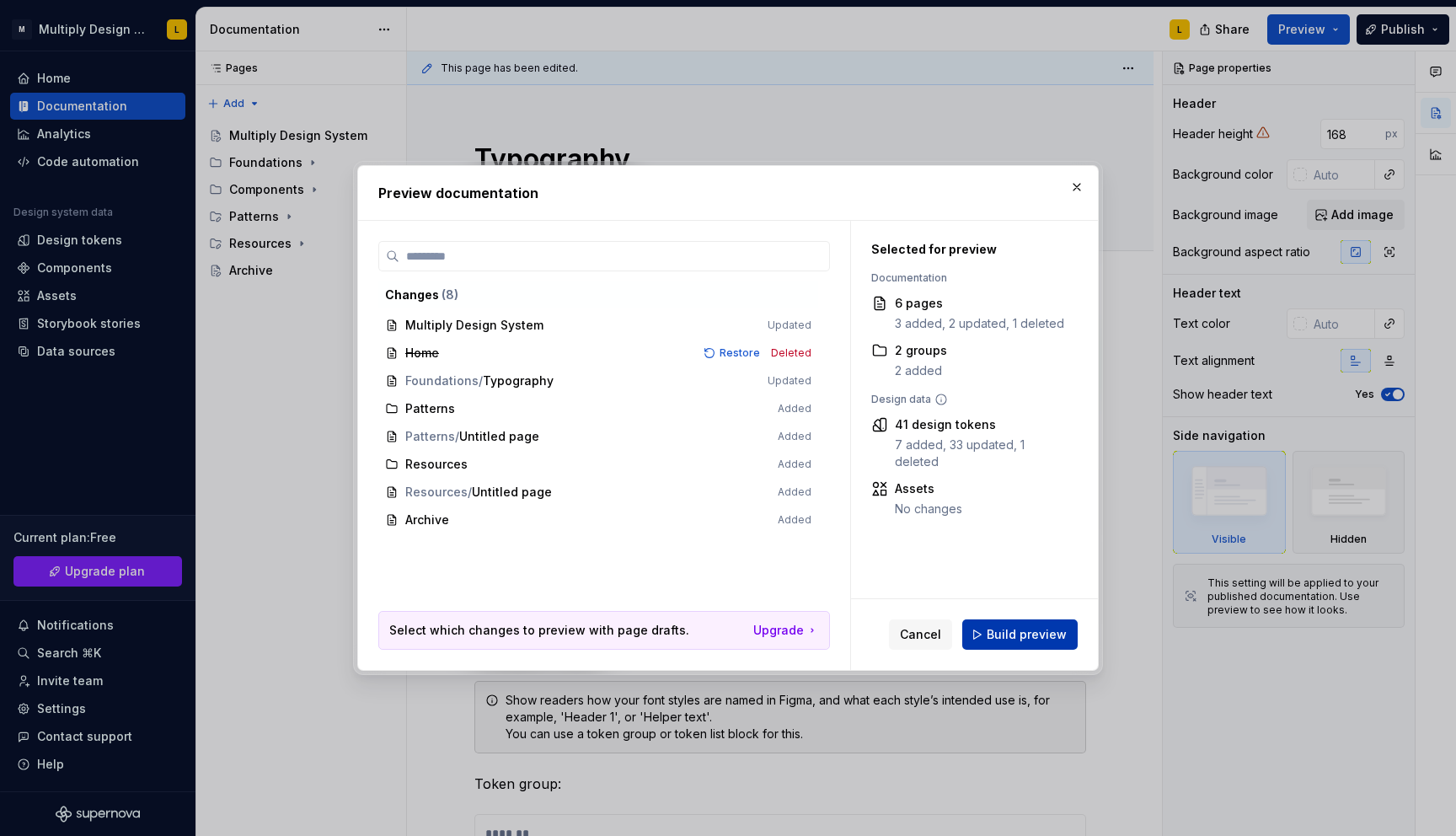
click at [987, 630] on button "Build preview" at bounding box center [1019, 635] width 115 height 30
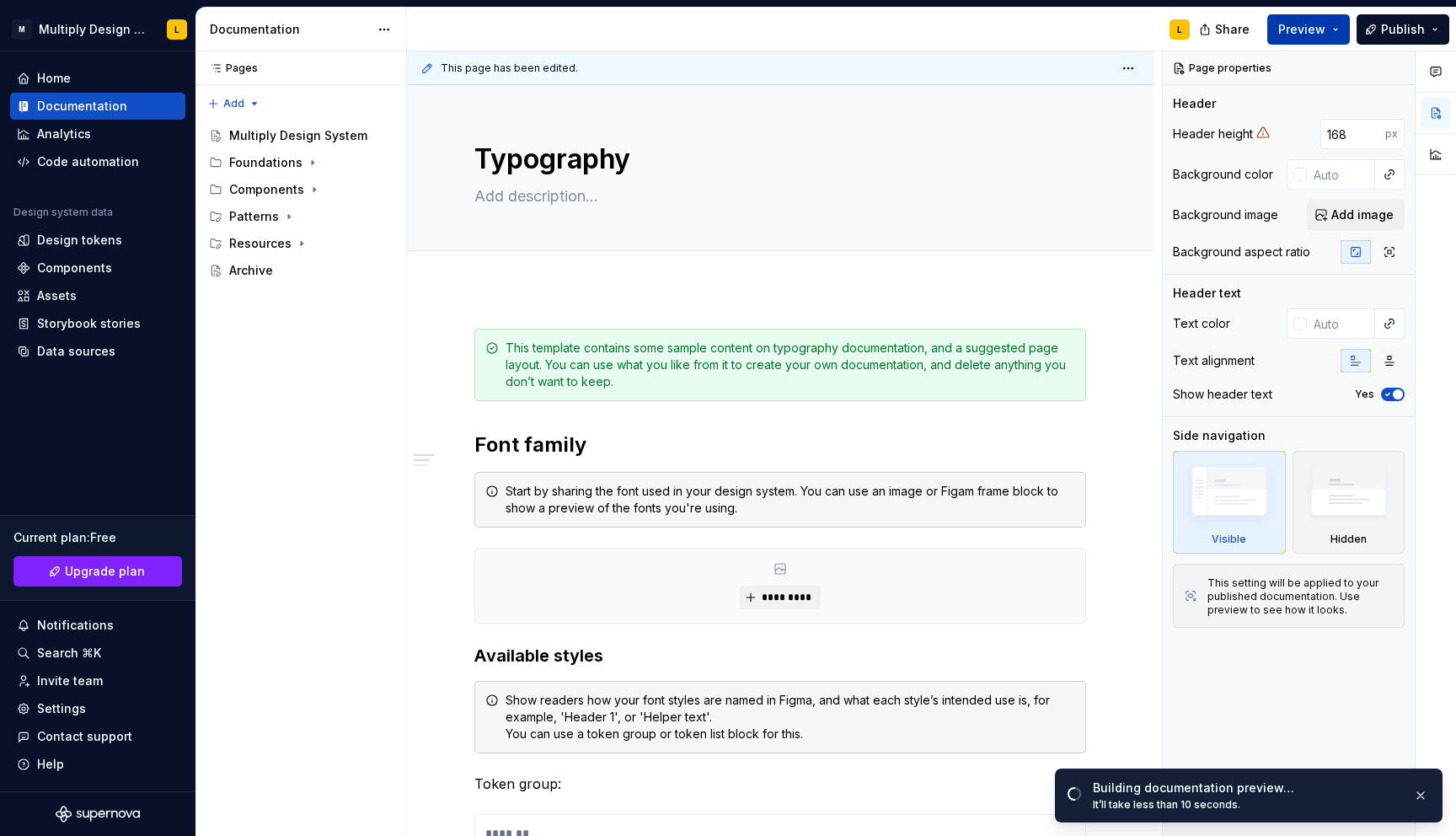
click at [1320, 27] on span "Preview" at bounding box center [1301, 29] width 47 height 17
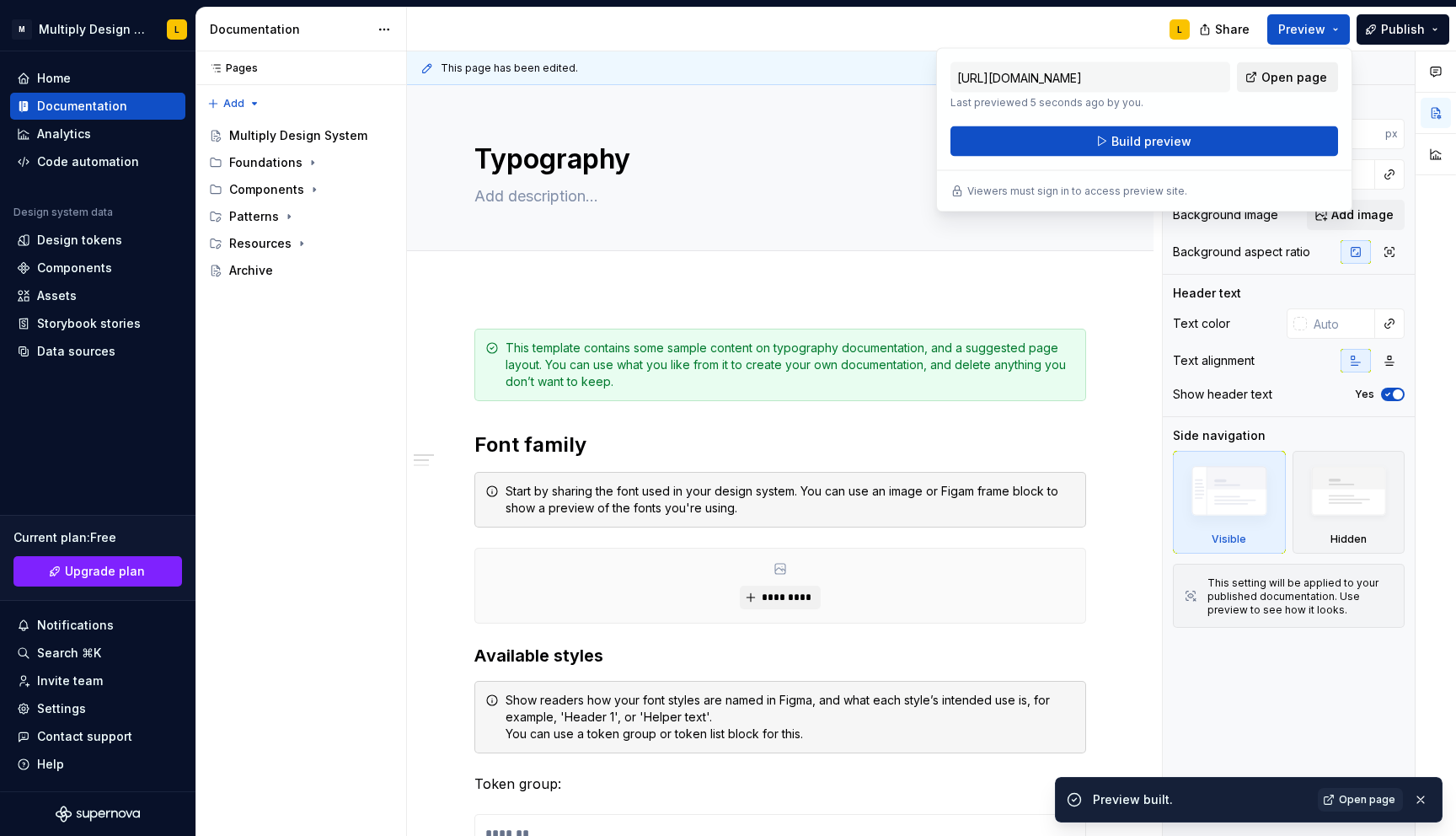
click at [1294, 75] on span "Open page" at bounding box center [1294, 77] width 66 height 17
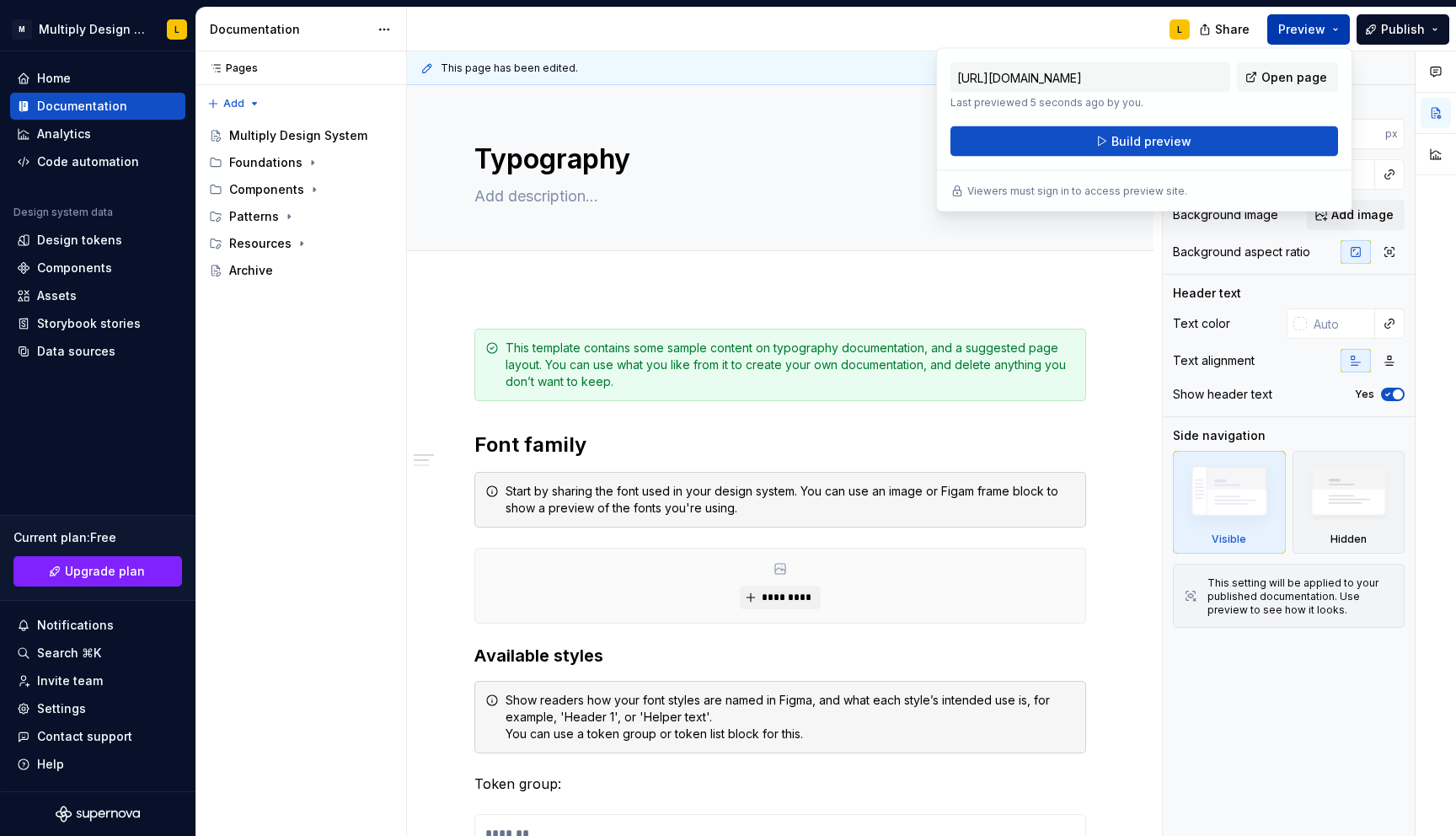
click at [1321, 38] on button "Preview" at bounding box center [1308, 29] width 83 height 30
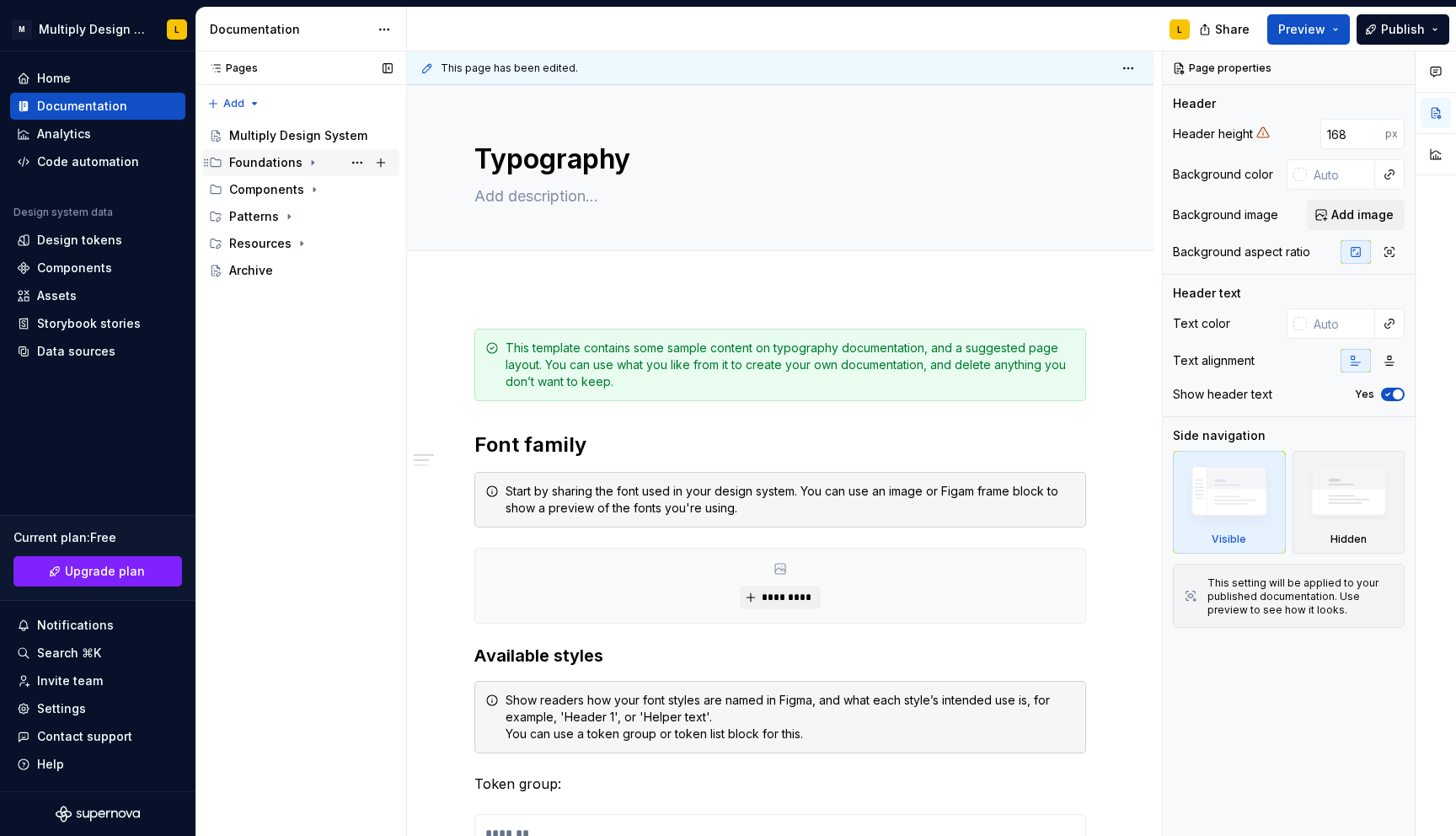
click at [279, 162] on div "Foundations" at bounding box center [265, 162] width 74 height 17
click at [379, 164] on button "Page tree" at bounding box center [381, 162] width 24 height 24
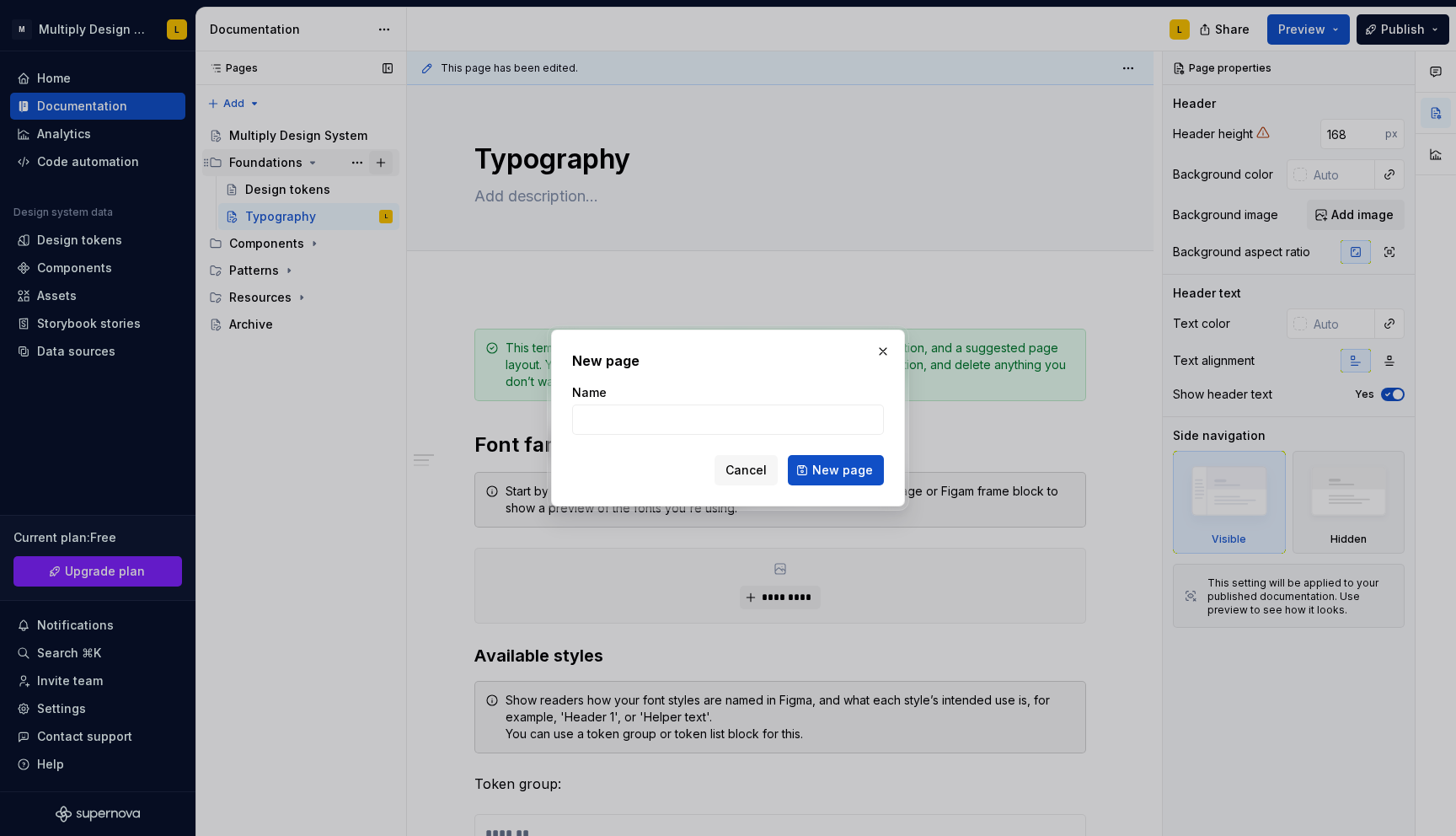
type textarea "*"
type input "Colours"
click at [830, 468] on span "New page" at bounding box center [842, 469] width 60 height 17
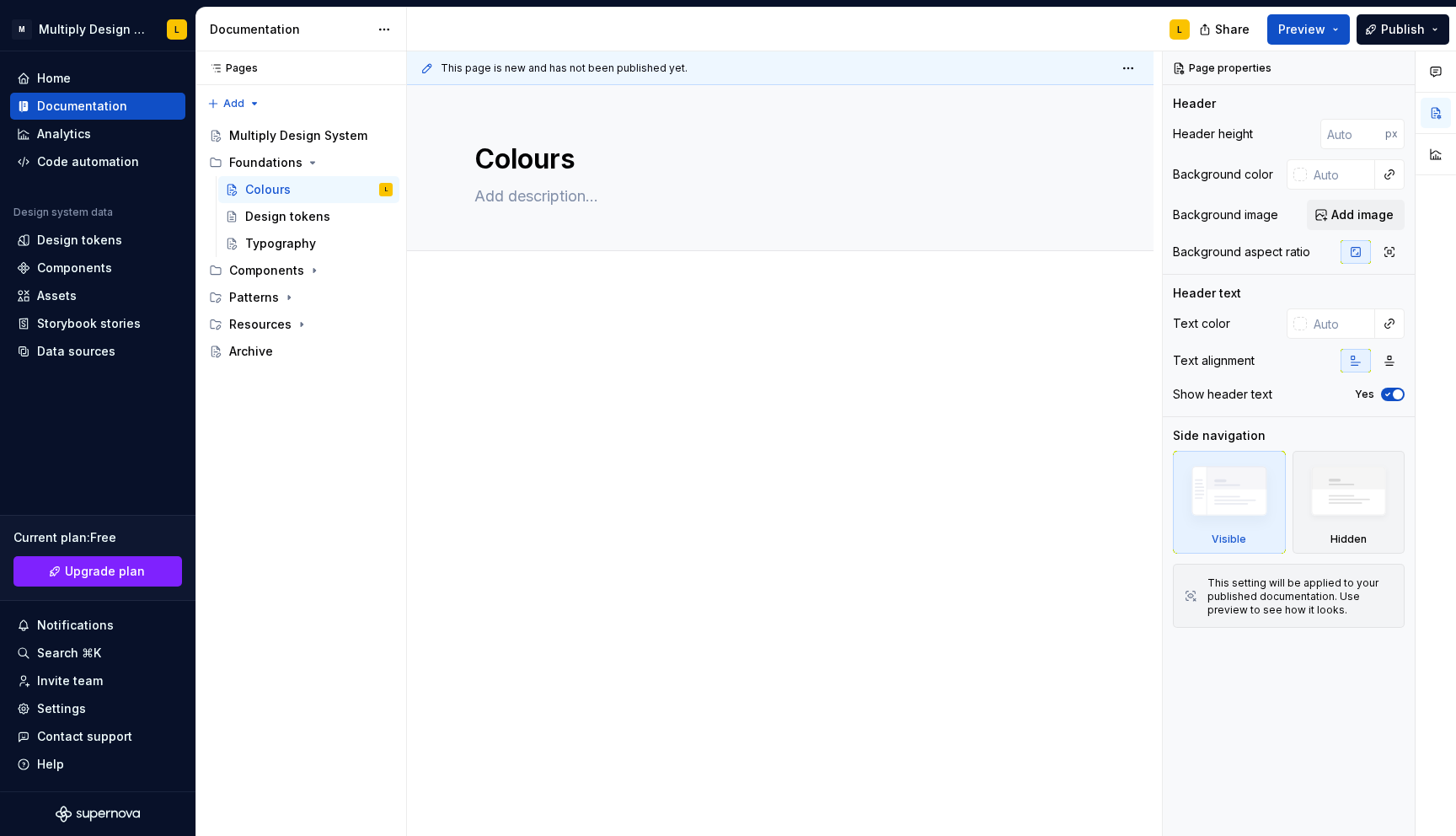
drag, startPoint x: 223, startPoint y: 245, endPoint x: 931, endPoint y: 4, distance: 747.9
click at [295, 135] on div "Multiply Design System" at bounding box center [285, 135] width 113 height 17
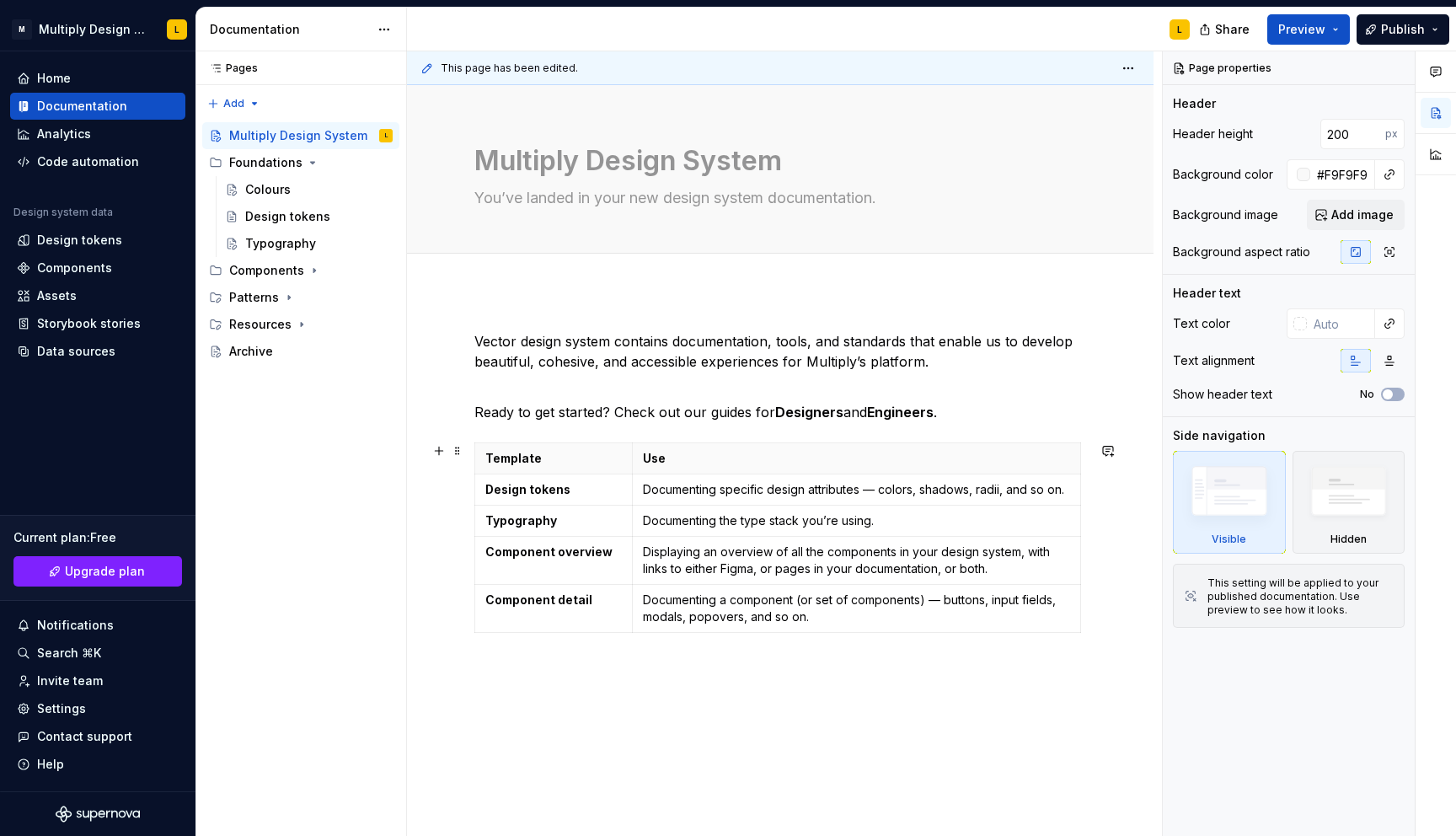
scroll to position [74, 0]
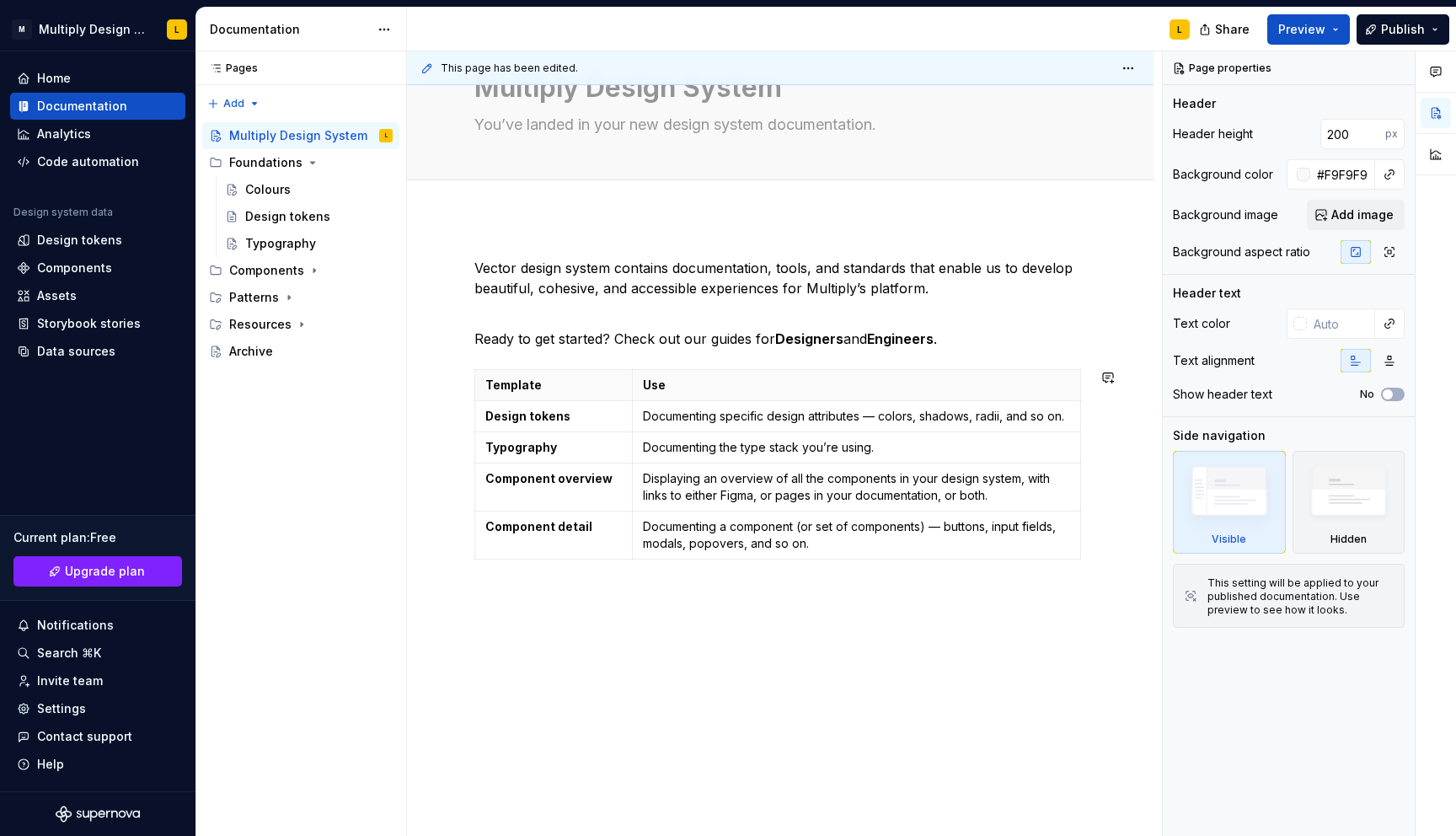
click at [527, 619] on div "Vector design system contains documentation, tools, and standards that enable u…" at bounding box center [780, 527] width 746 height 620
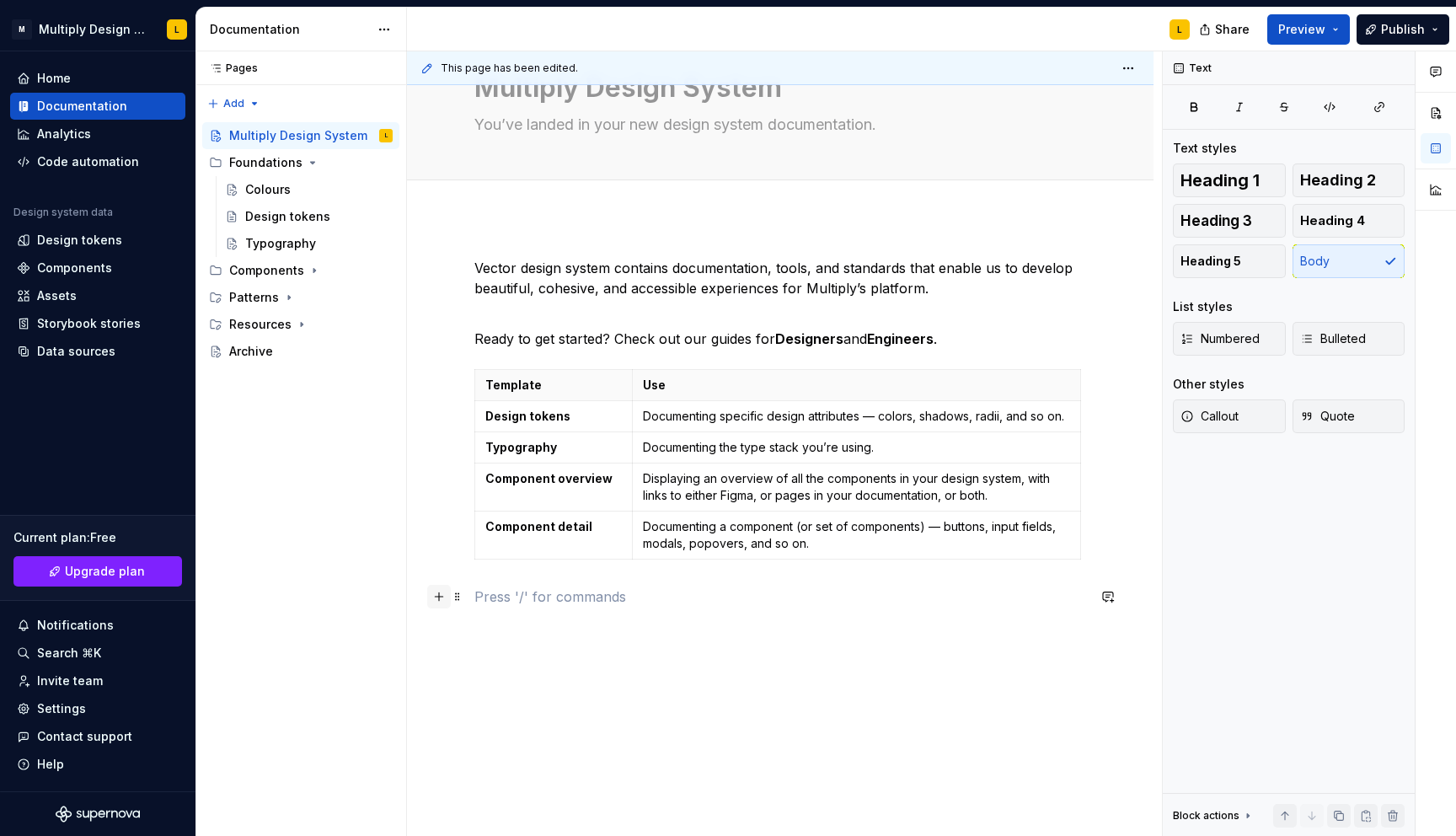
click at [439, 598] on button "button" at bounding box center [438, 596] width 24 height 24
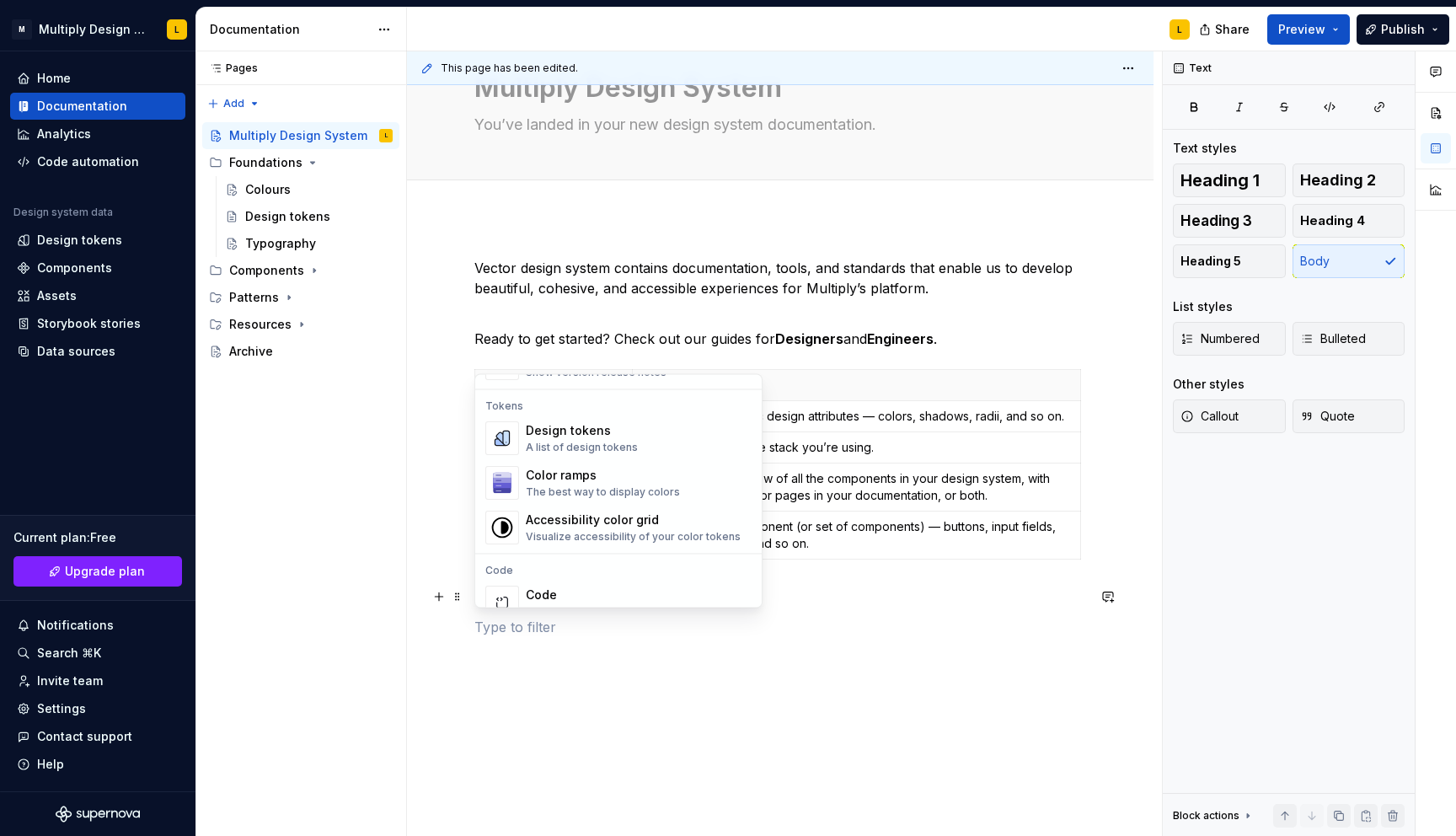
scroll to position [1211, 0]
click at [275, 181] on div "Colours" at bounding box center [267, 189] width 45 height 17
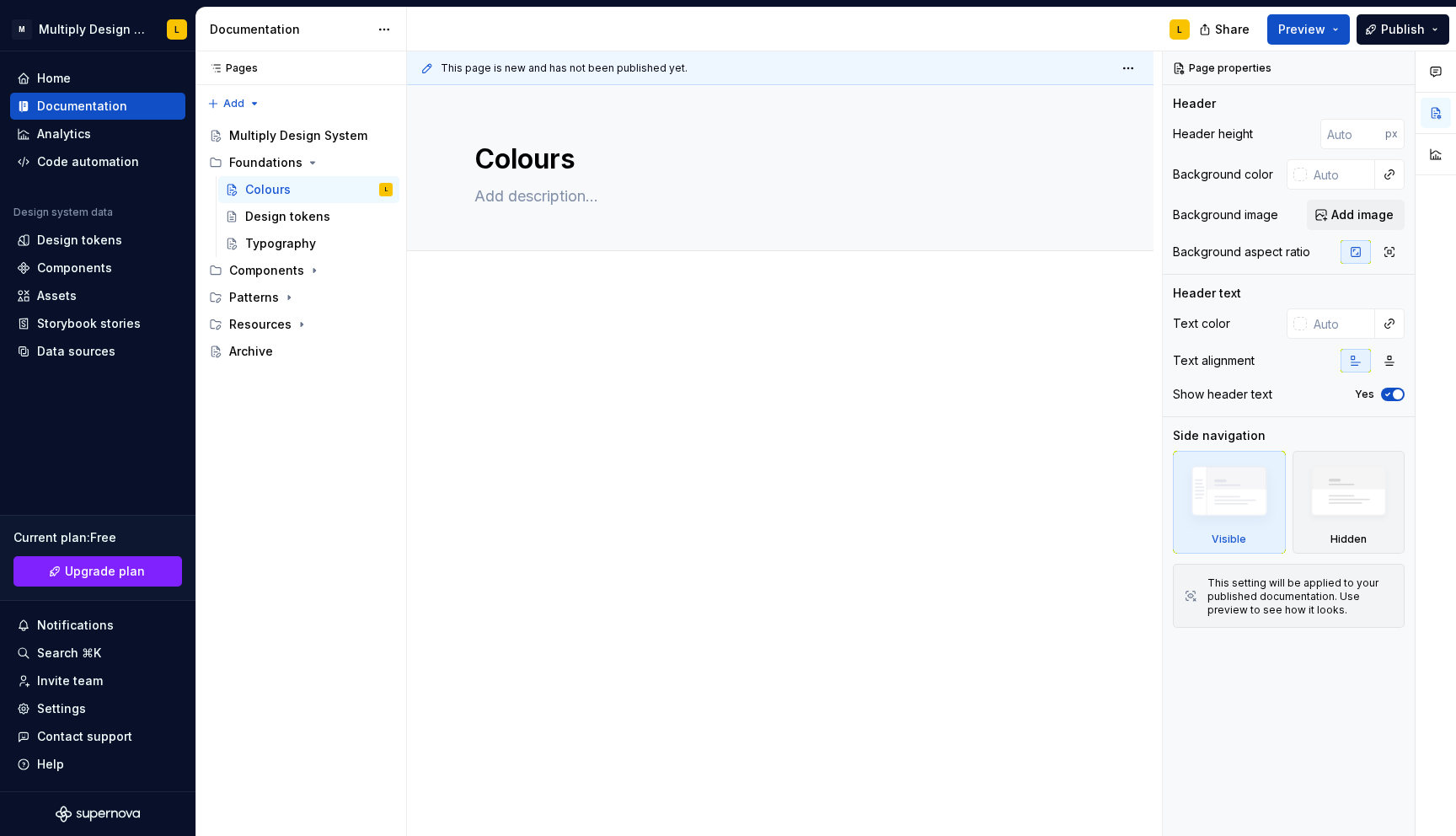
type textarea "*"
click at [500, 319] on div at bounding box center [780, 477] width 746 height 376
click at [446, 336] on div at bounding box center [780, 477] width 746 height 376
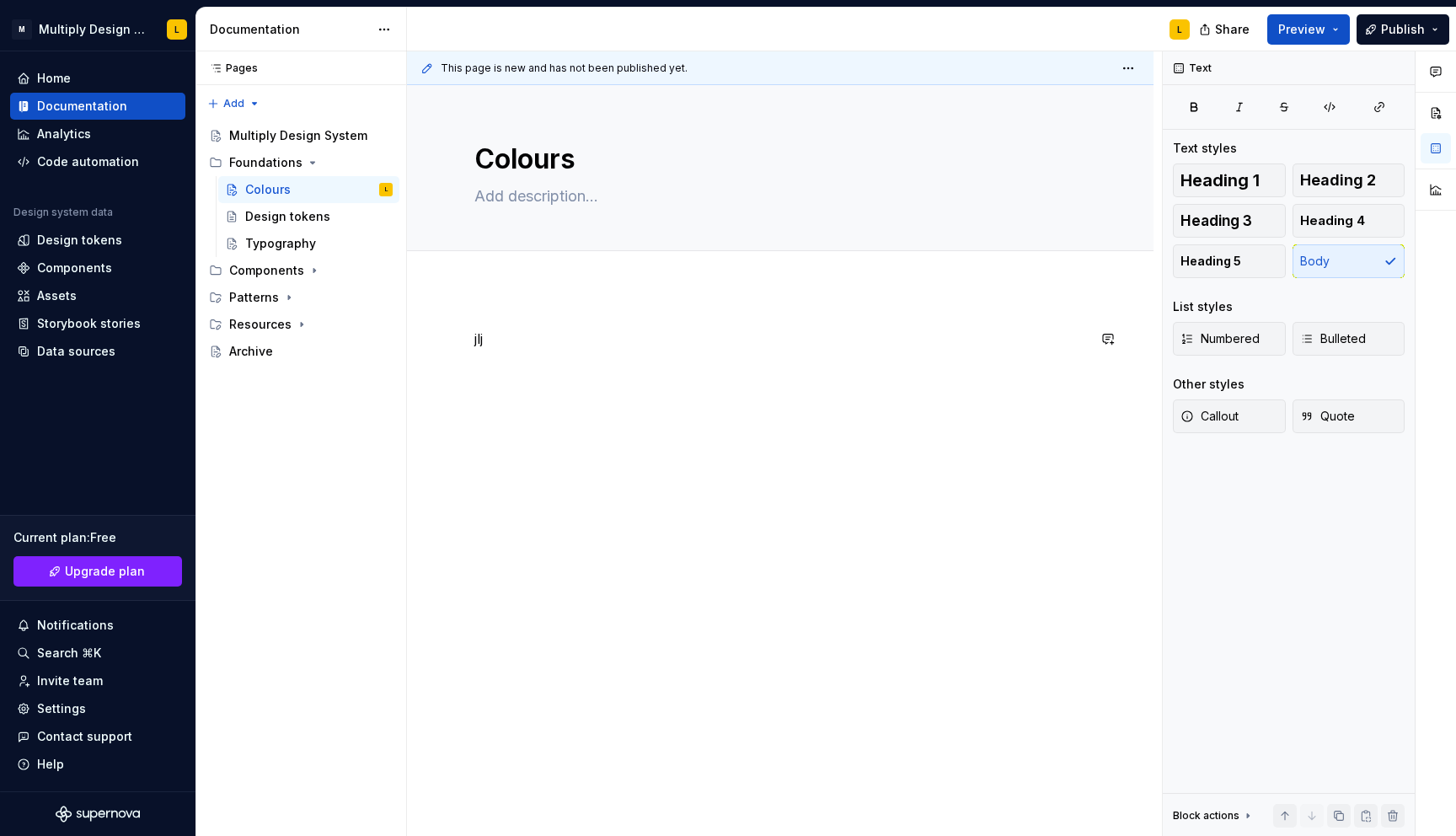
click at [495, 367] on div "jlj" at bounding box center [780, 360] width 611 height 64
click at [440, 339] on button "button" at bounding box center [438, 338] width 24 height 24
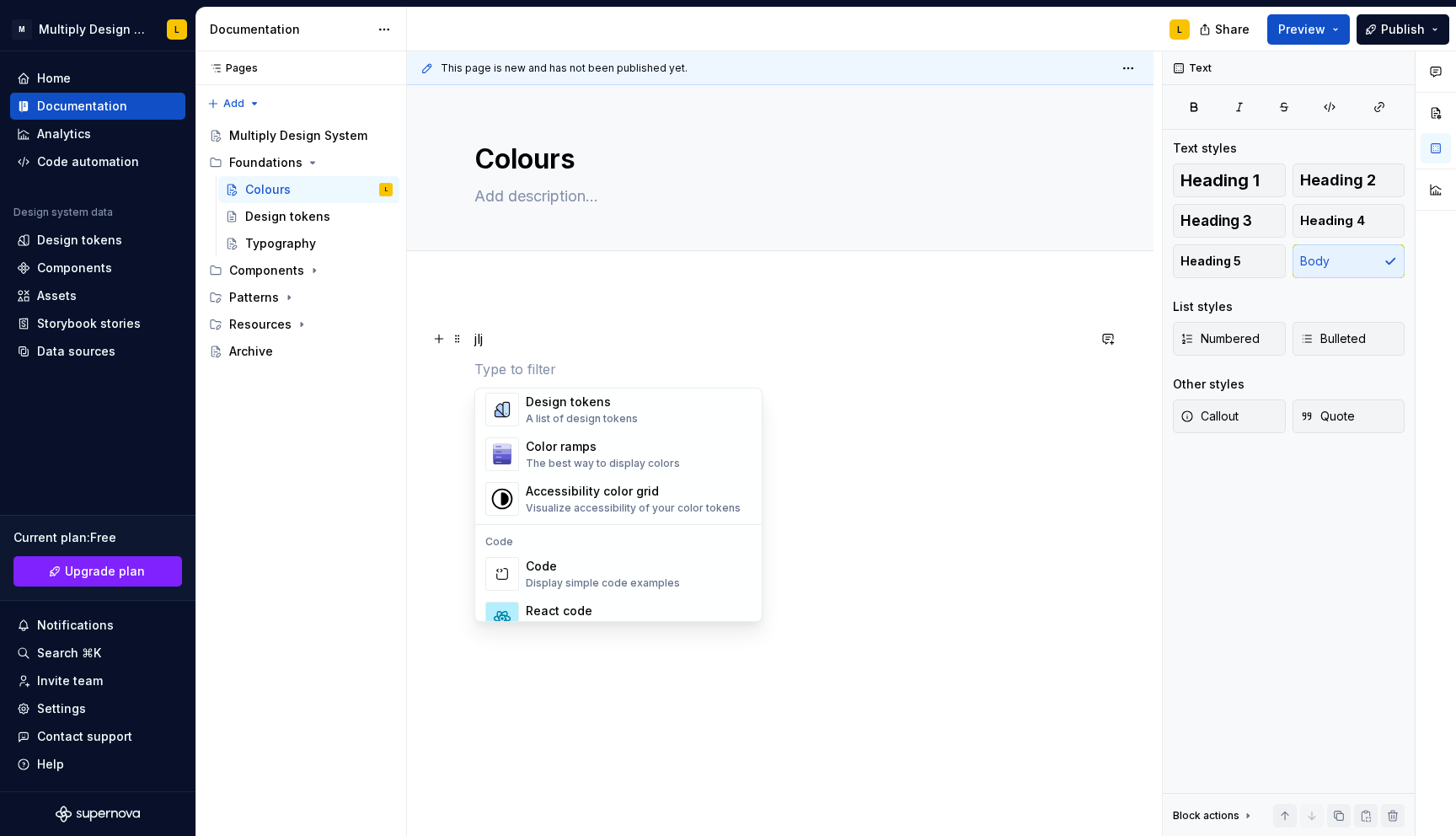
scroll to position [1274, 0]
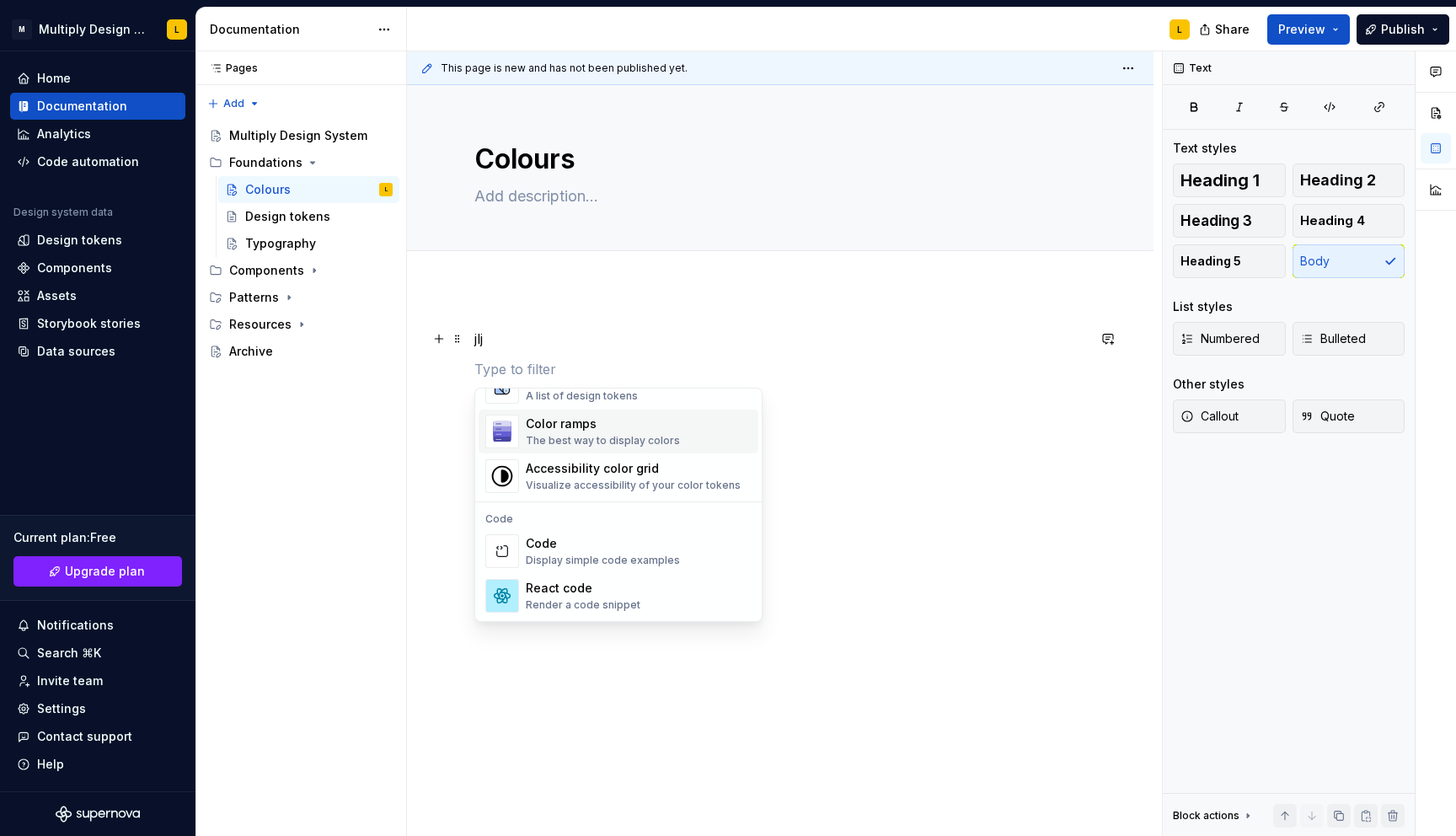
click at [552, 438] on div "The best way to display colors" at bounding box center [603, 440] width 154 height 13
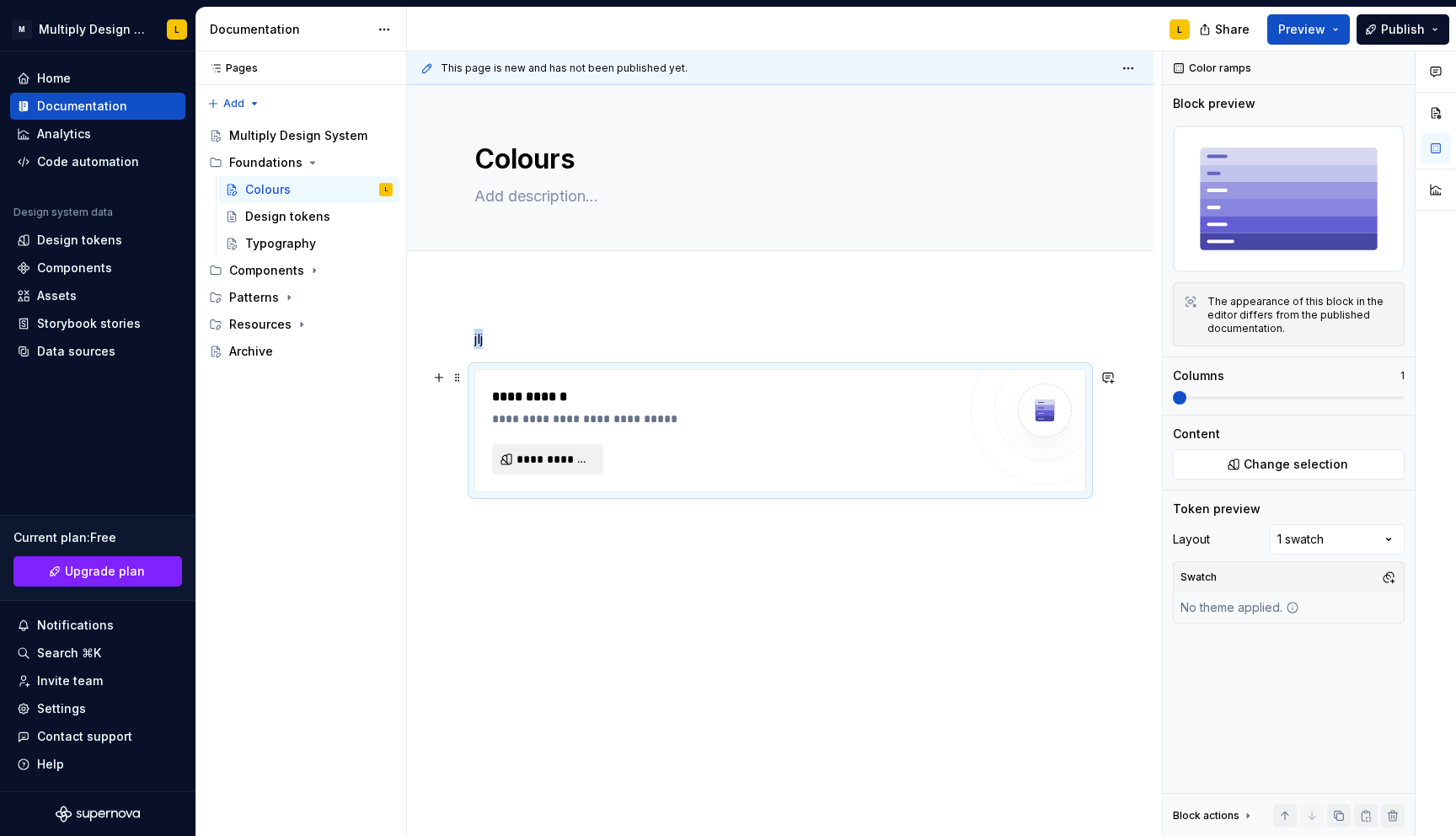
click at [531, 461] on span "**********" at bounding box center [554, 459] width 75 height 17
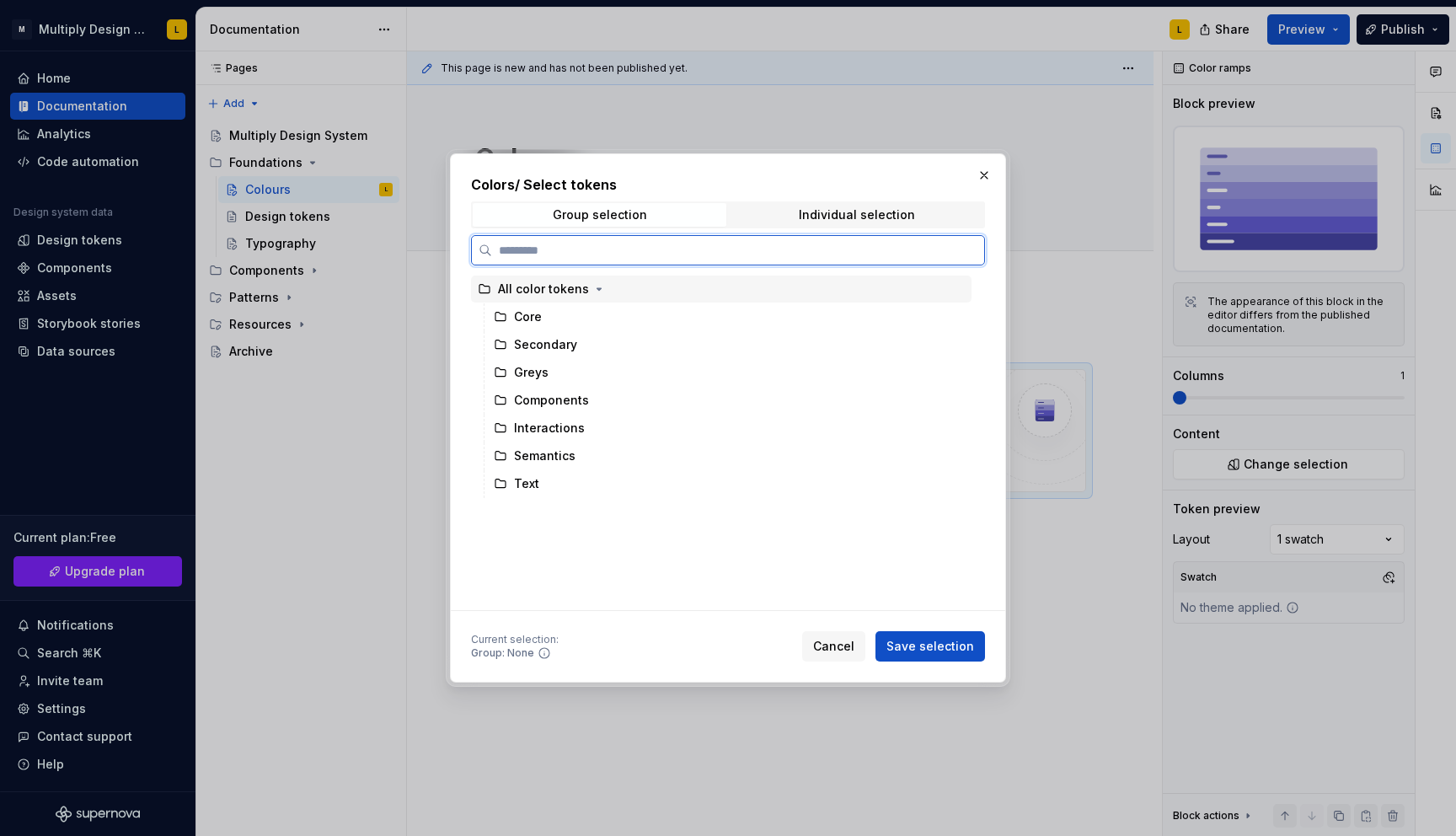
click at [550, 286] on div "All color tokens" at bounding box center [543, 288] width 91 height 17
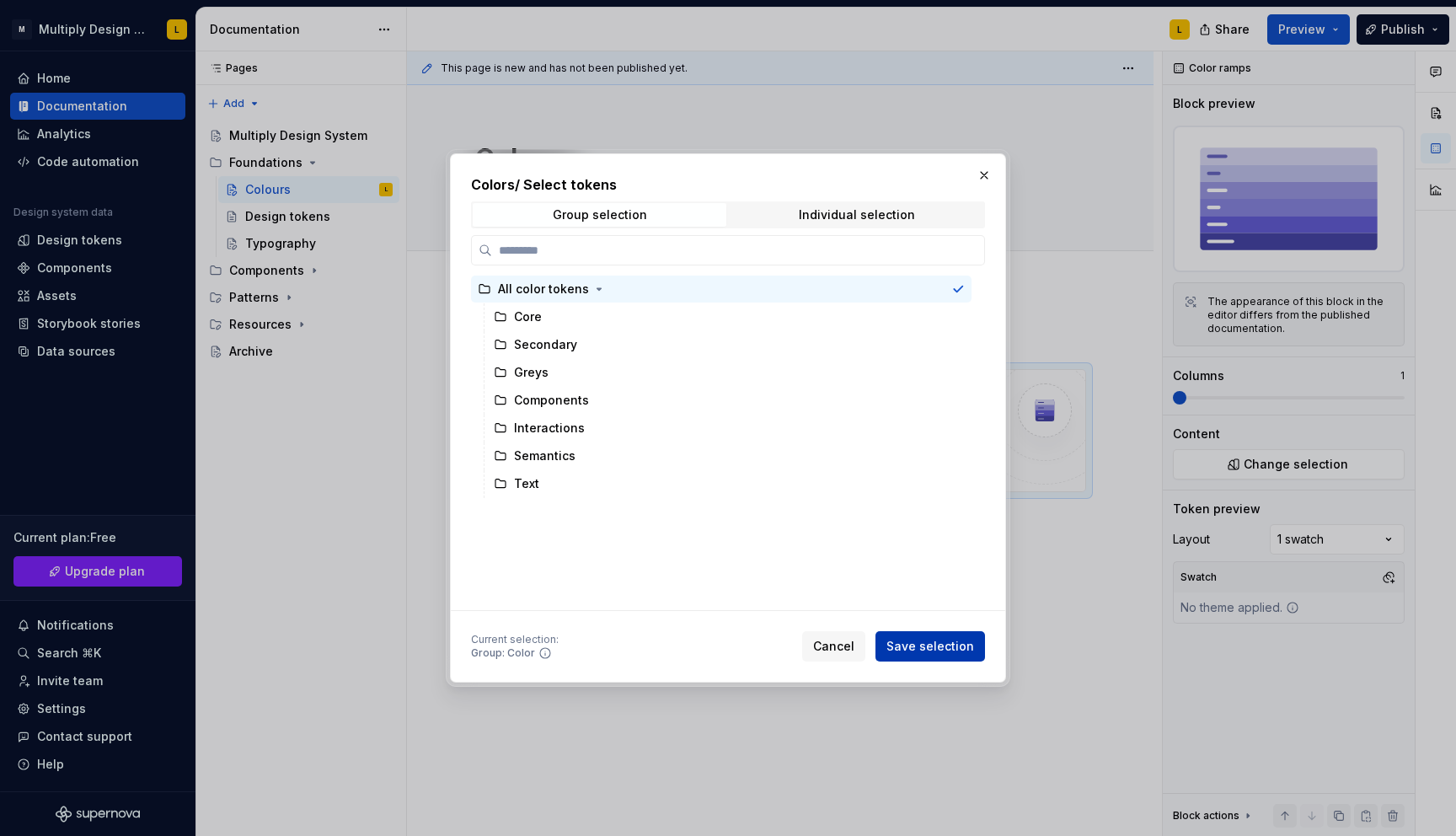
click at [918, 647] on span "Save selection" at bounding box center [930, 646] width 88 height 17
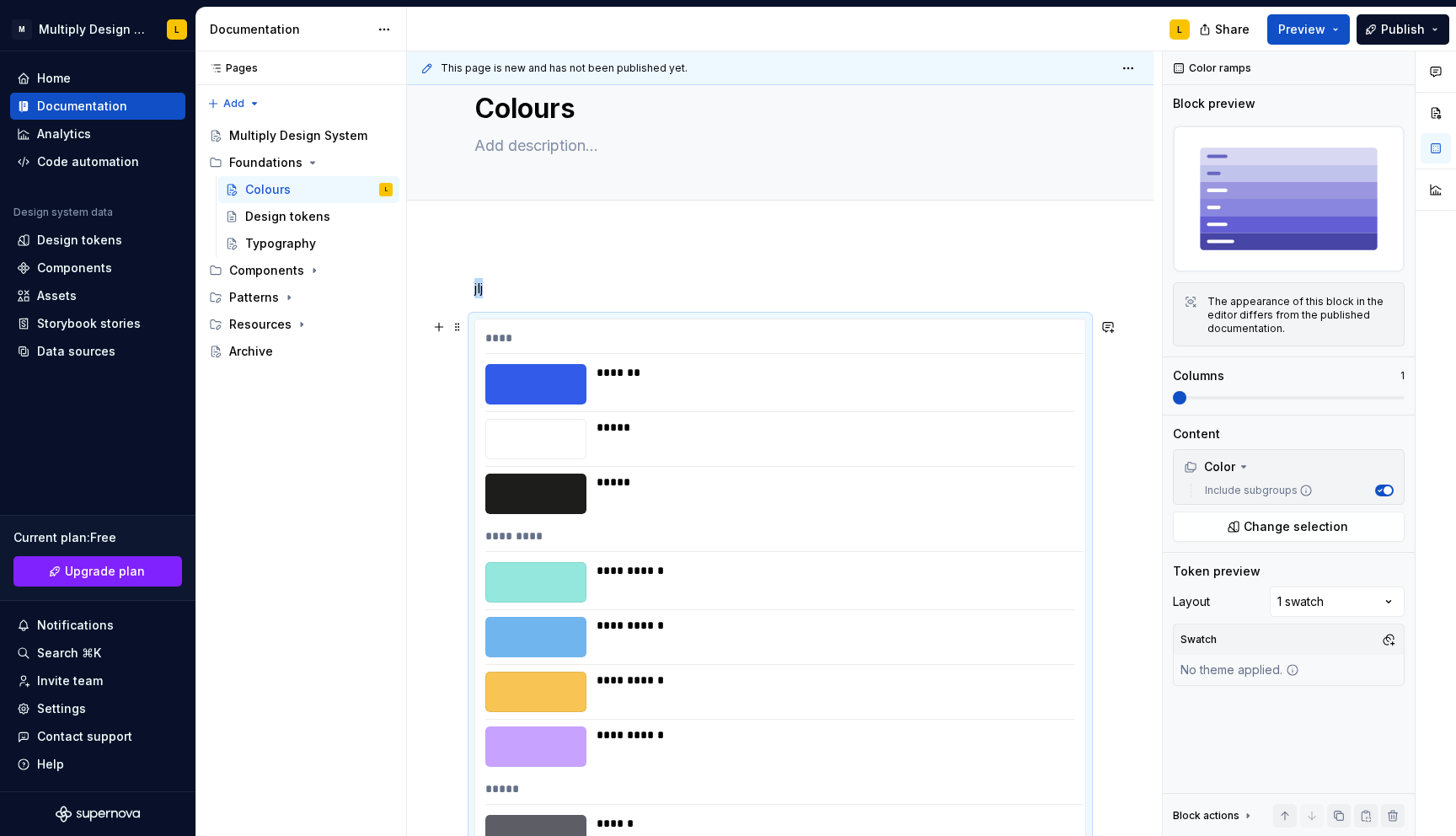
scroll to position [0, 0]
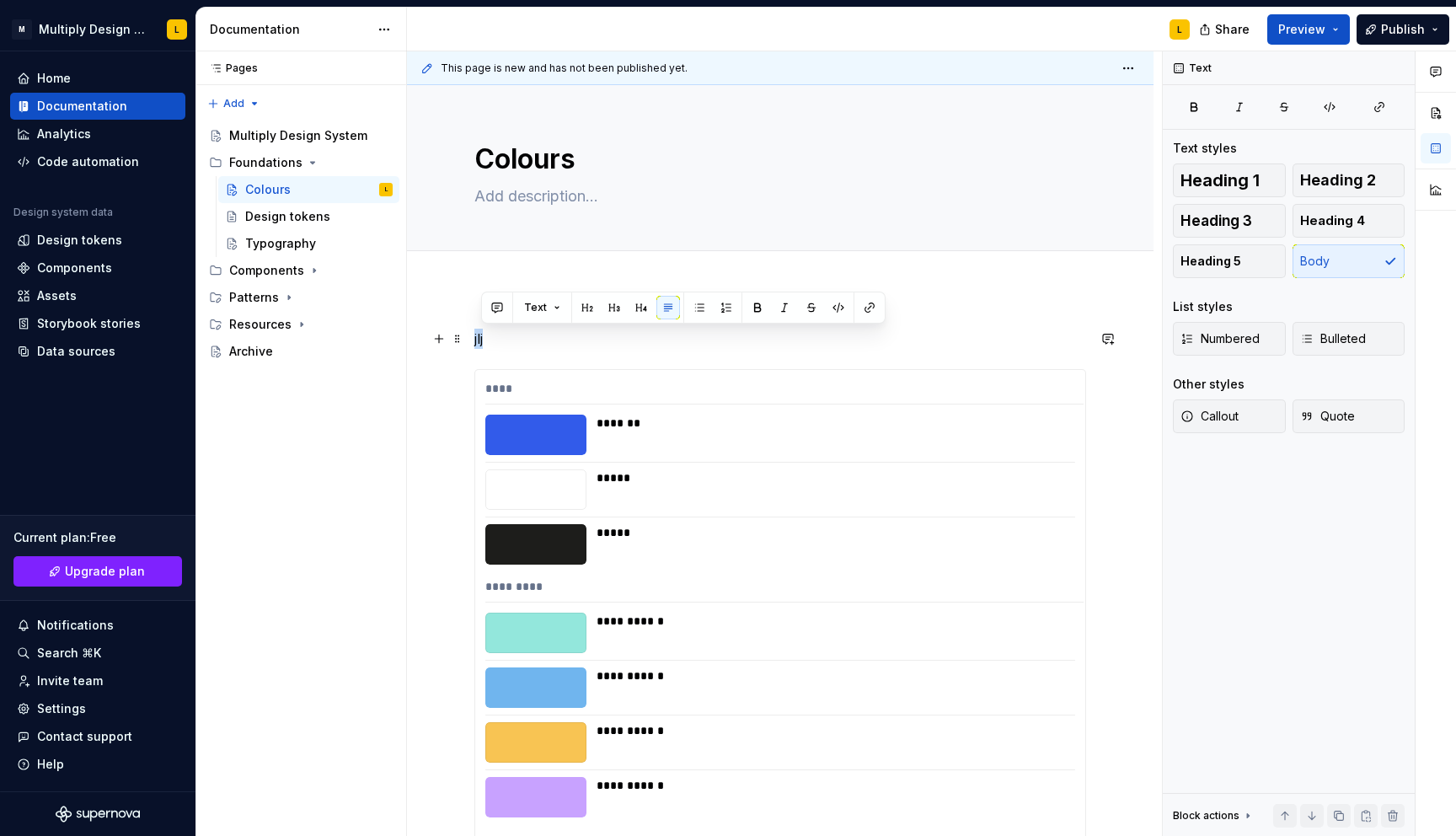
drag, startPoint x: 505, startPoint y: 340, endPoint x: 418, endPoint y: 340, distance: 87.0
click at [272, 205] on div "Design tokens" at bounding box center [319, 217] width 147 height 24
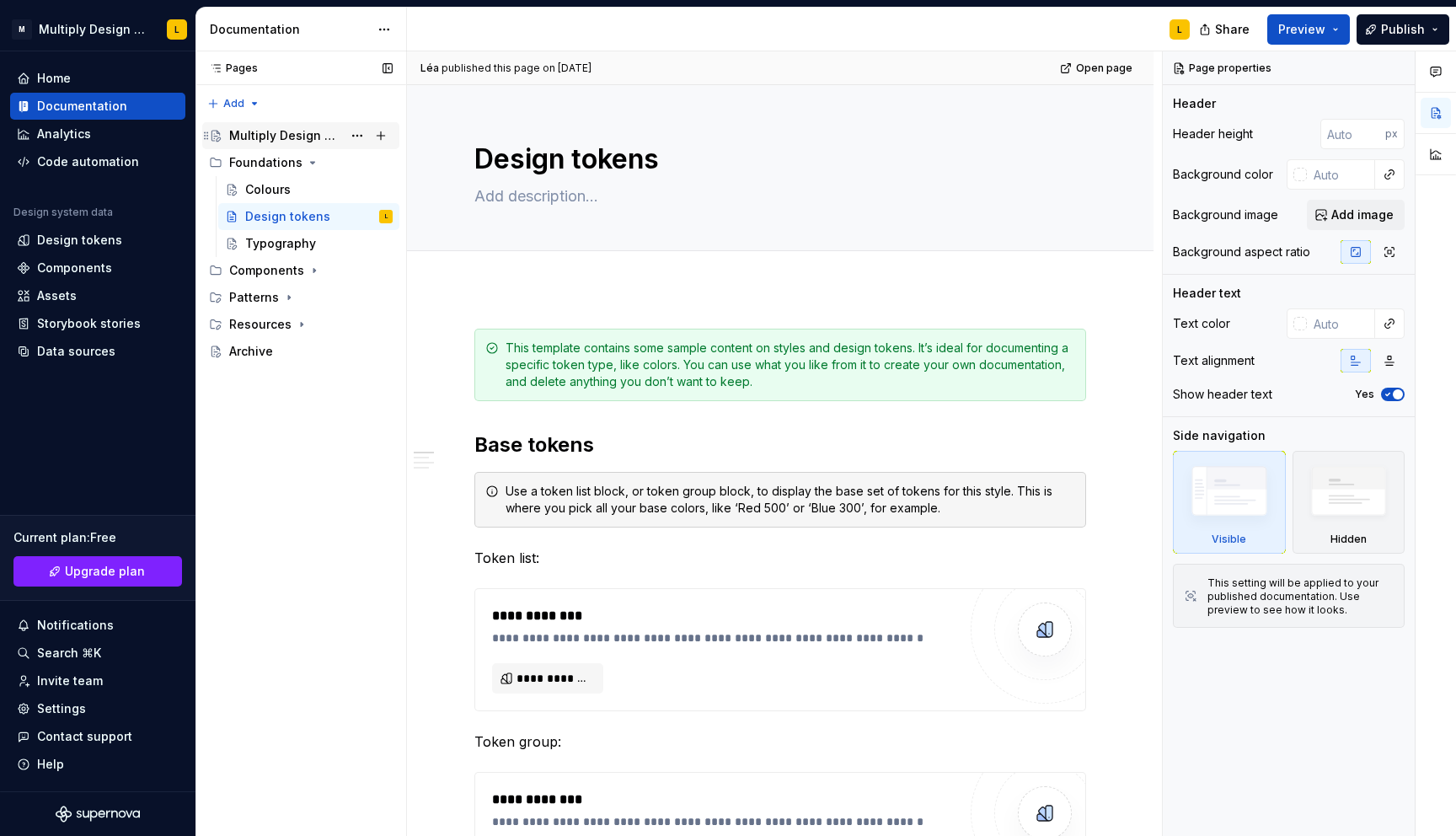
click at [289, 125] on div "Multiply Design System" at bounding box center [311, 136] width 163 height 24
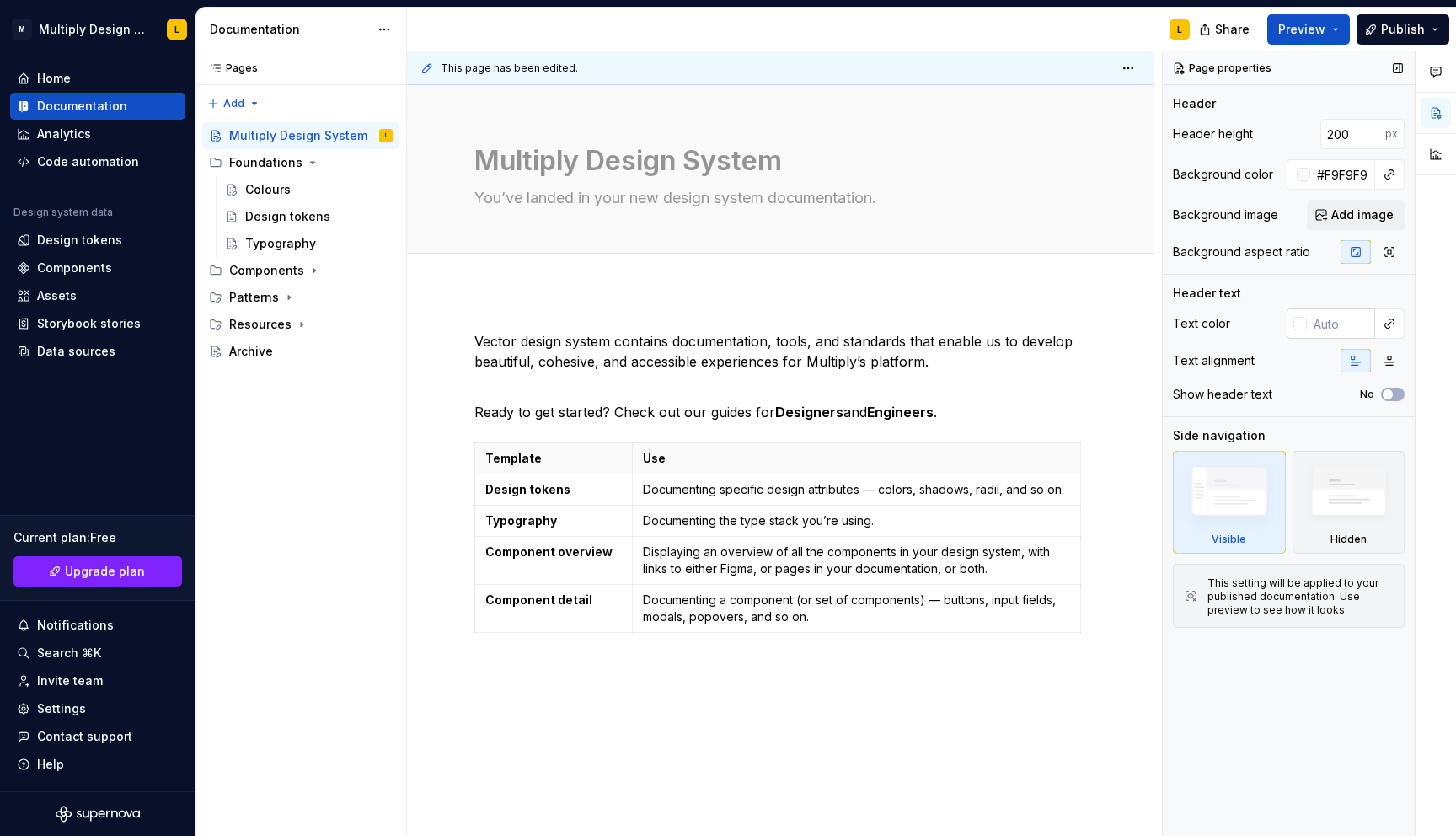
type textarea "*"
click at [1326, 327] on input "text" at bounding box center [1341, 324] width 68 height 30
click at [1326, 330] on input "1d1d1b" at bounding box center [1342, 324] width 65 height 30
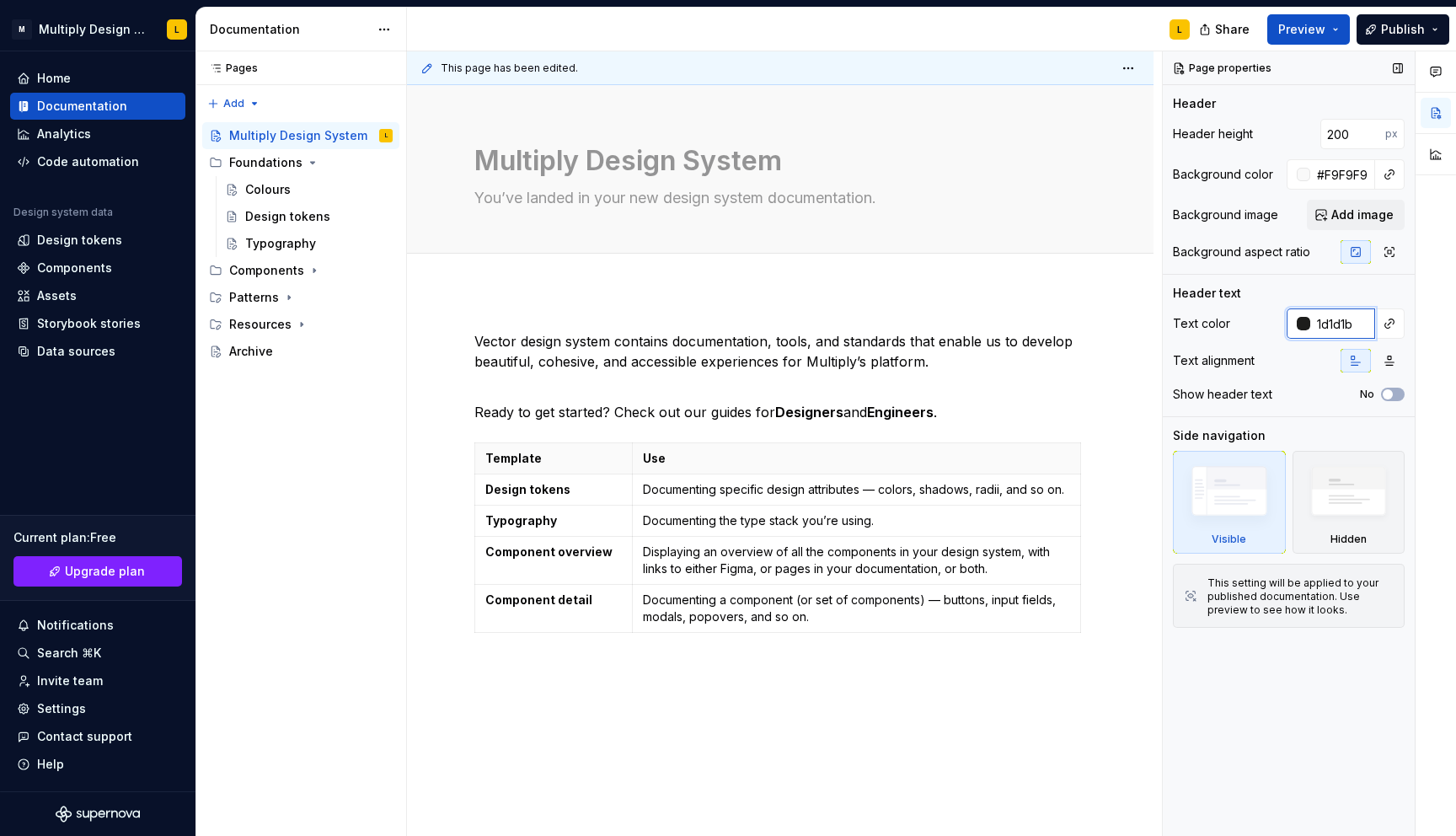
type input "f"
type textarea "*"
type input "f"
type textarea "*"
type input "#FFFFFF"
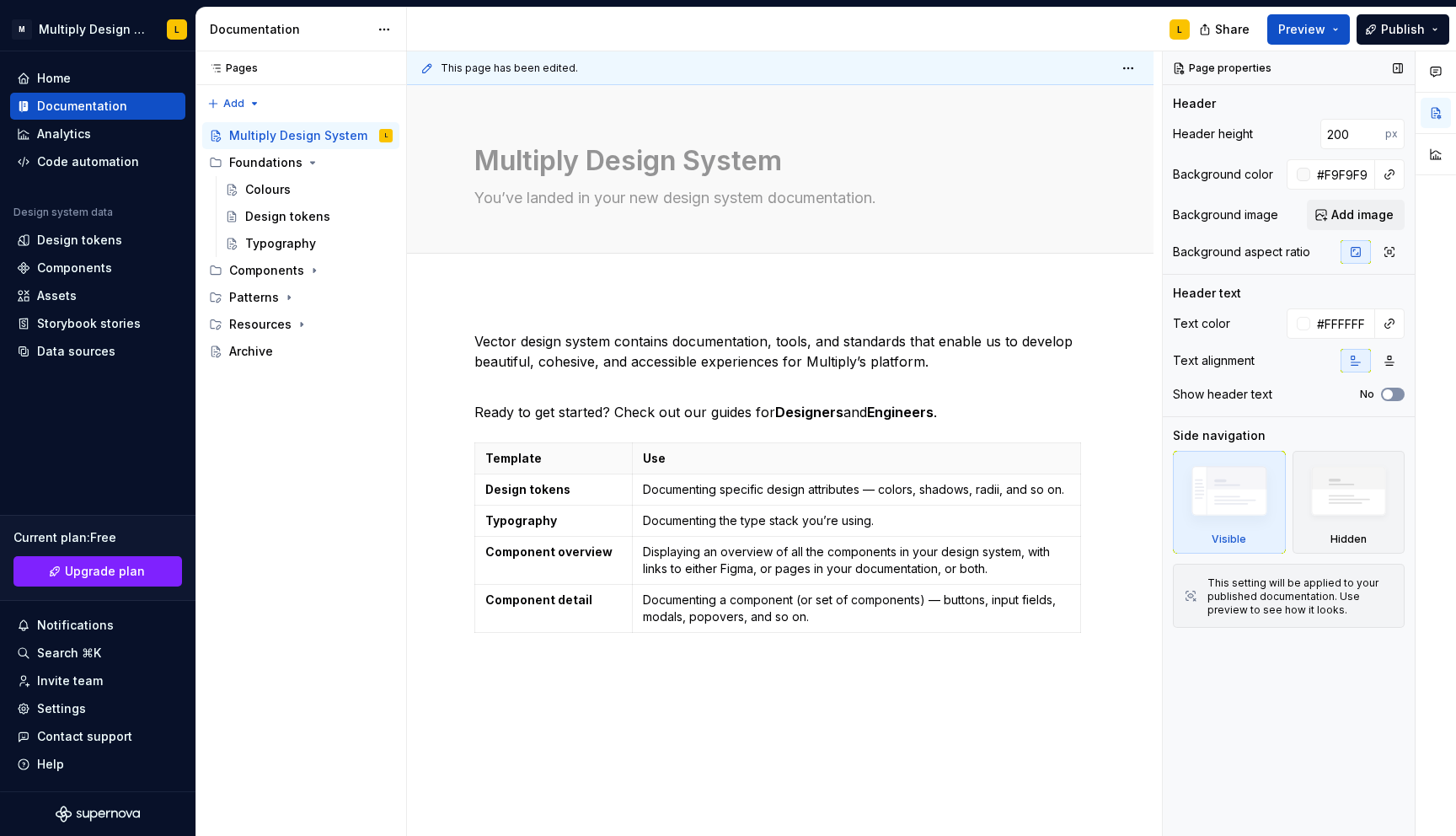
click at [1326, 394] on span "button" at bounding box center [1387, 394] width 10 height 10
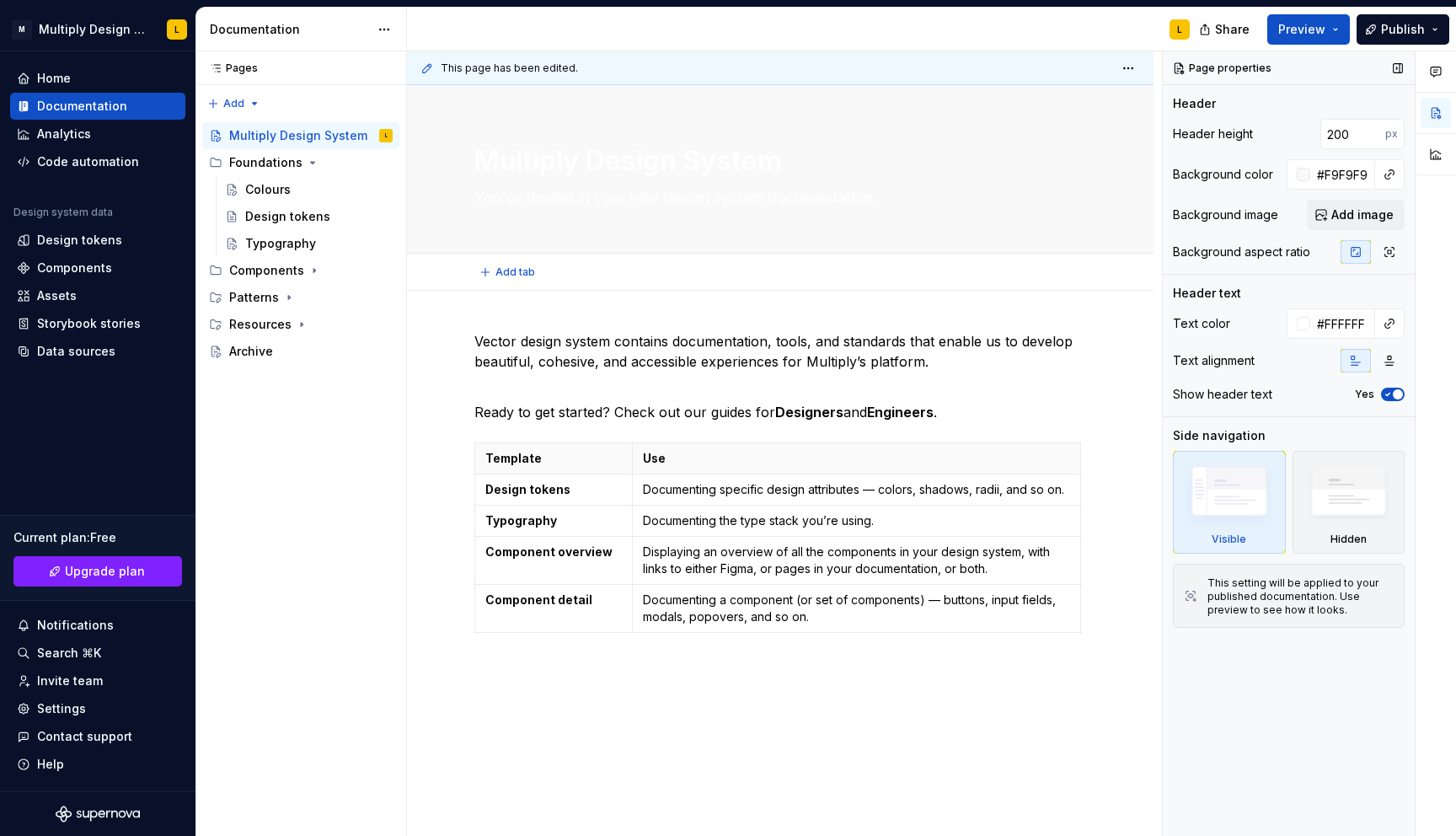
type textarea "*"
click at [1326, 172] on input "#F9F9F9" at bounding box center [1342, 174] width 65 height 30
type input "000000"
type textarea "*"
type input "000000"
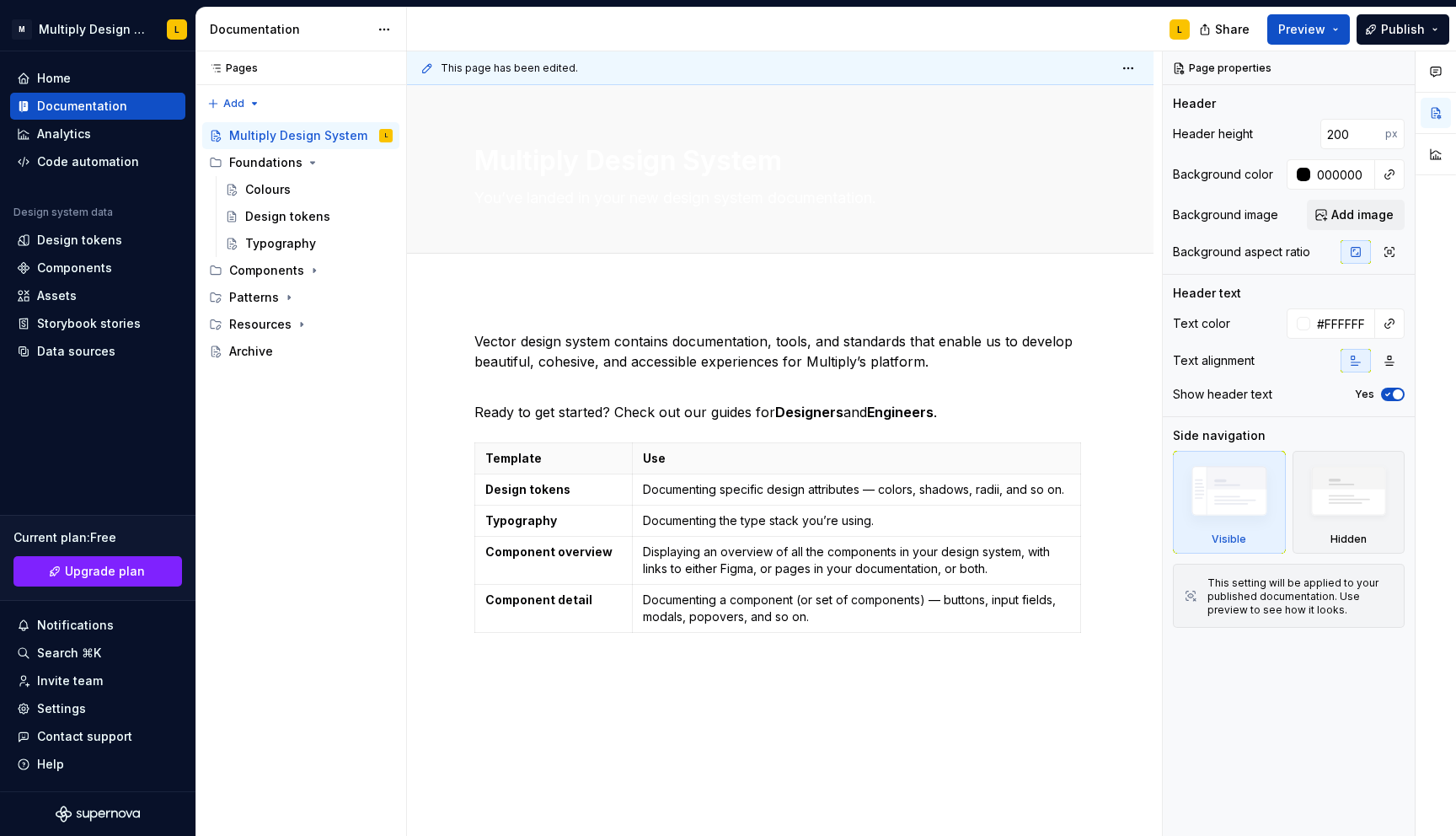
type textarea "*"
type input "#000000"
click at [1083, 320] on div "Vector design system contains documentation, tools, and standards that enable u…" at bounding box center [780, 636] width 746 height 691
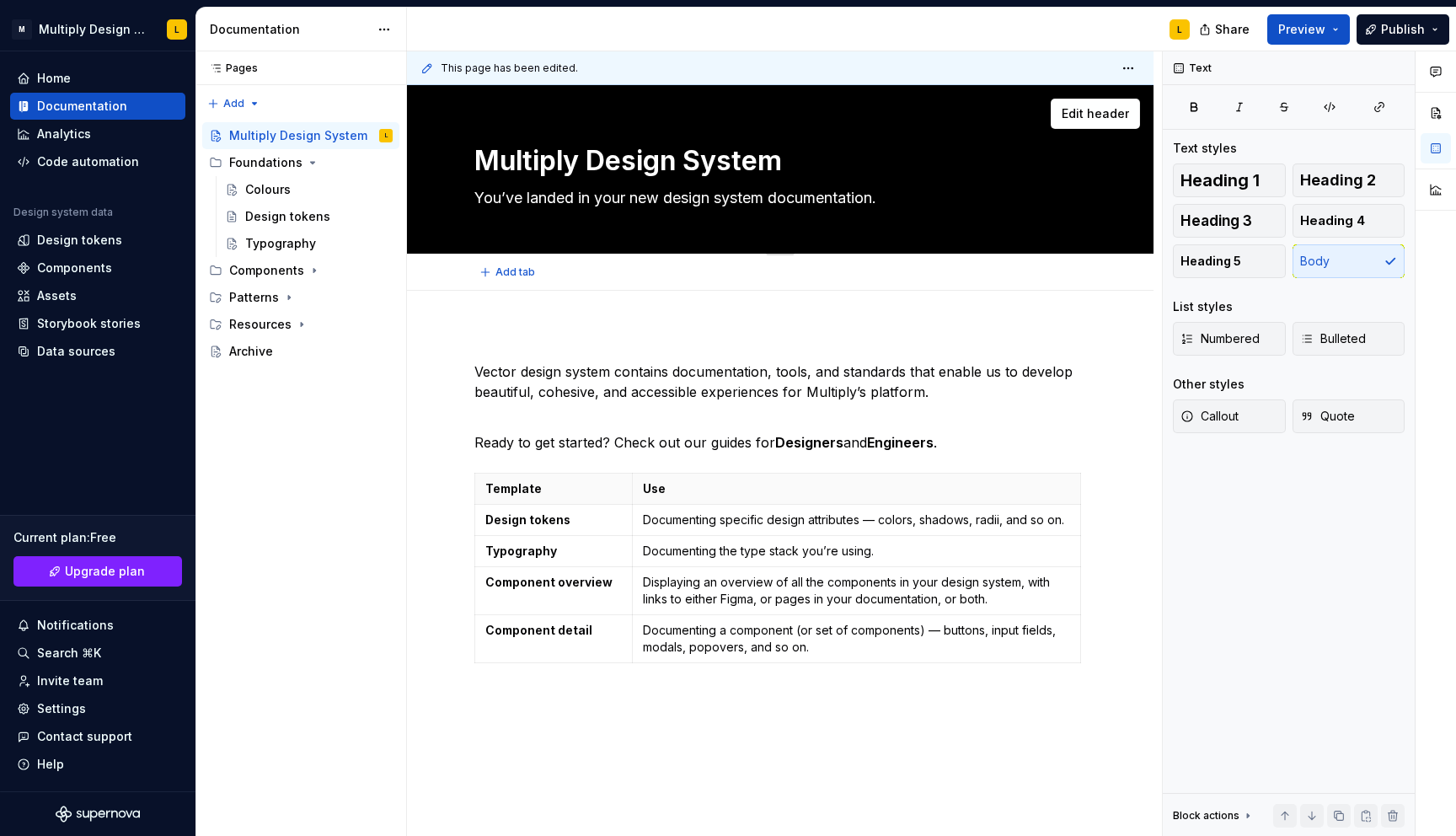
click at [716, 166] on textarea "Multiply Design System" at bounding box center [776, 162] width 611 height 41
click at [82, 70] on div "Home" at bounding box center [98, 78] width 161 height 17
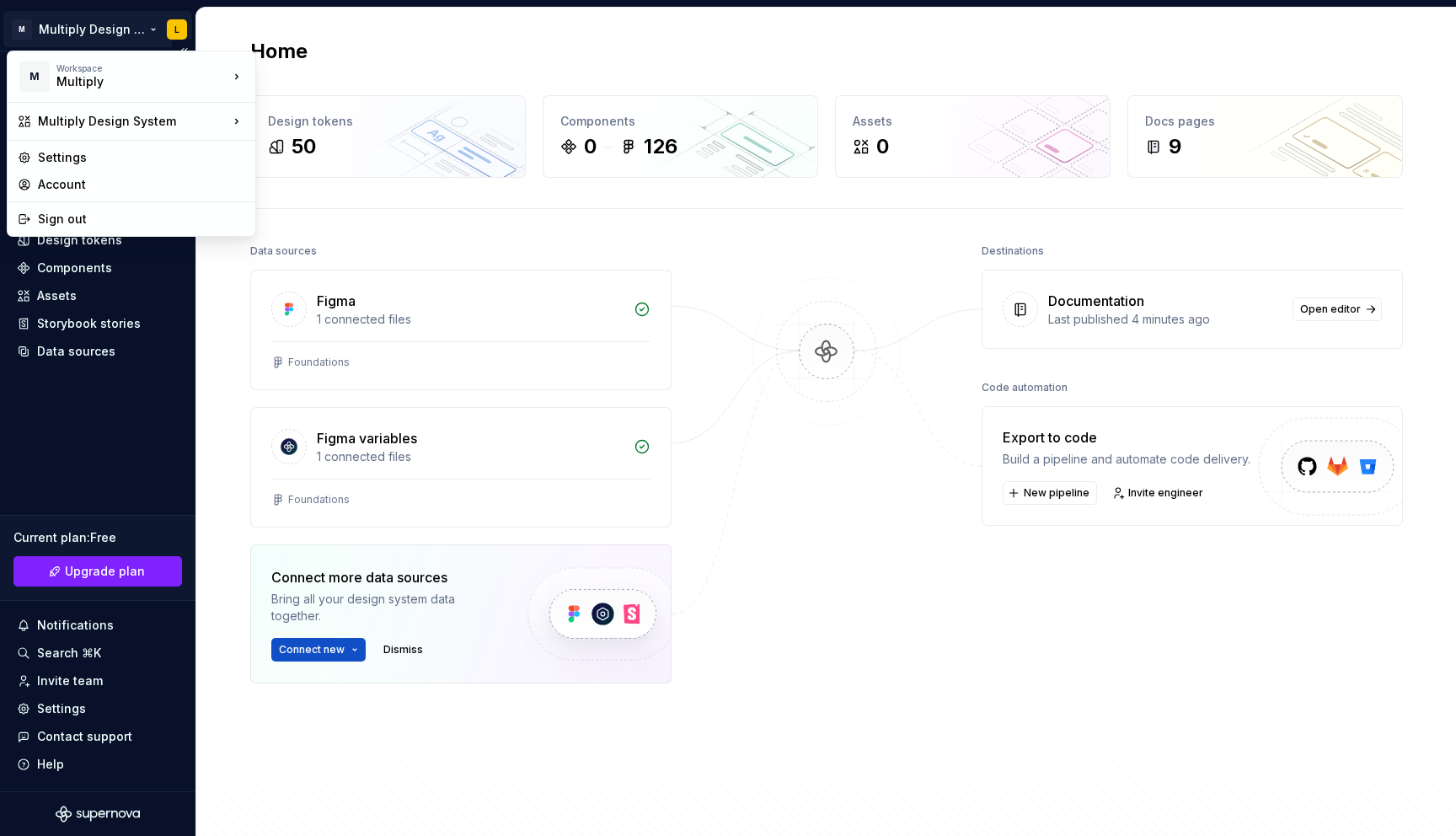
click at [177, 31] on html "M Multiply Design System L Home Documentation Analytics Code automation Design …" at bounding box center [728, 418] width 1456 height 836
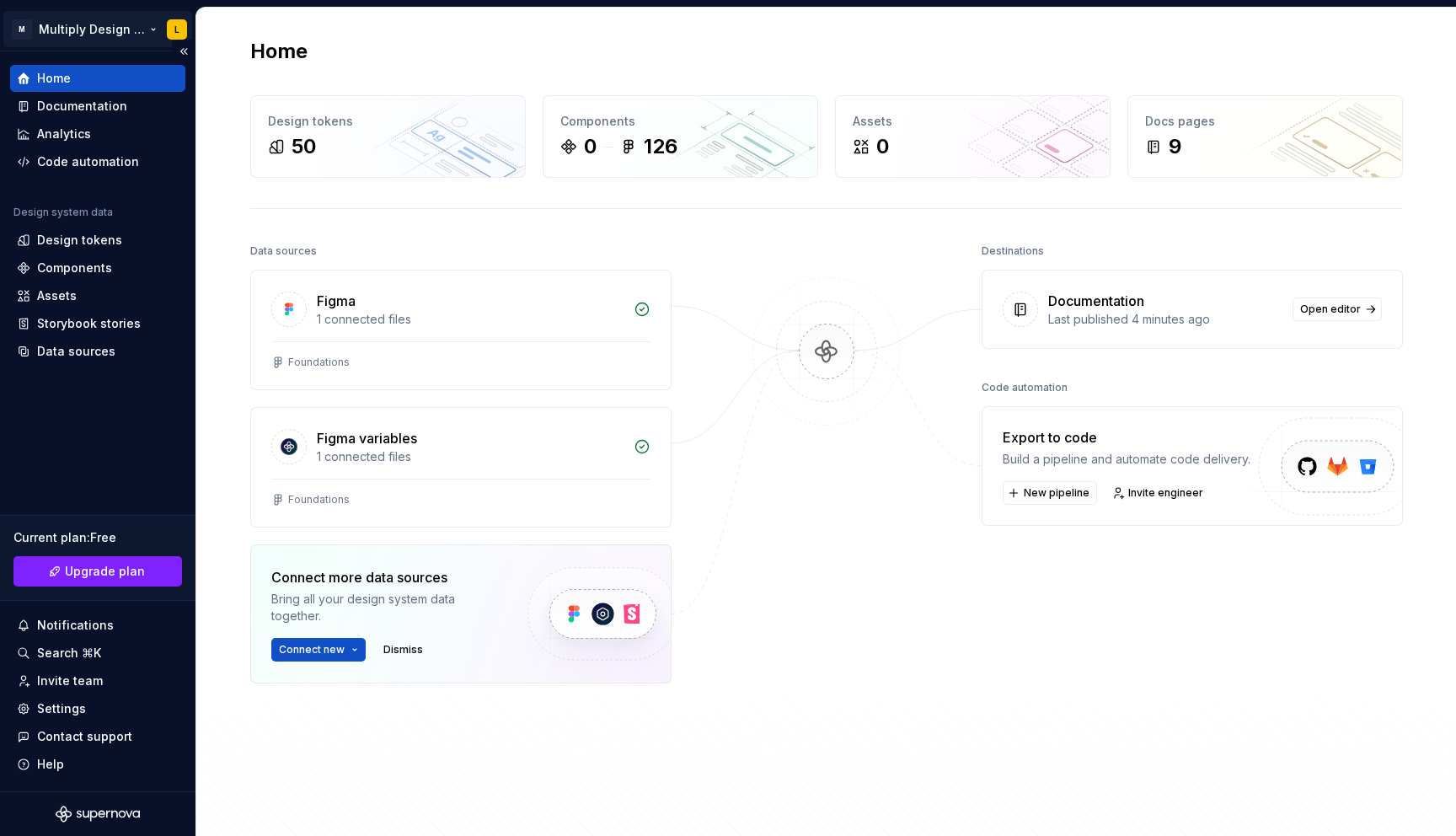
click at [177, 31] on html "M Multiply Design System L Home Documentation Analytics Code automation Design …" at bounding box center [728, 418] width 1456 height 836
click at [68, 226] on div "Design tokens" at bounding box center [98, 240] width 176 height 27
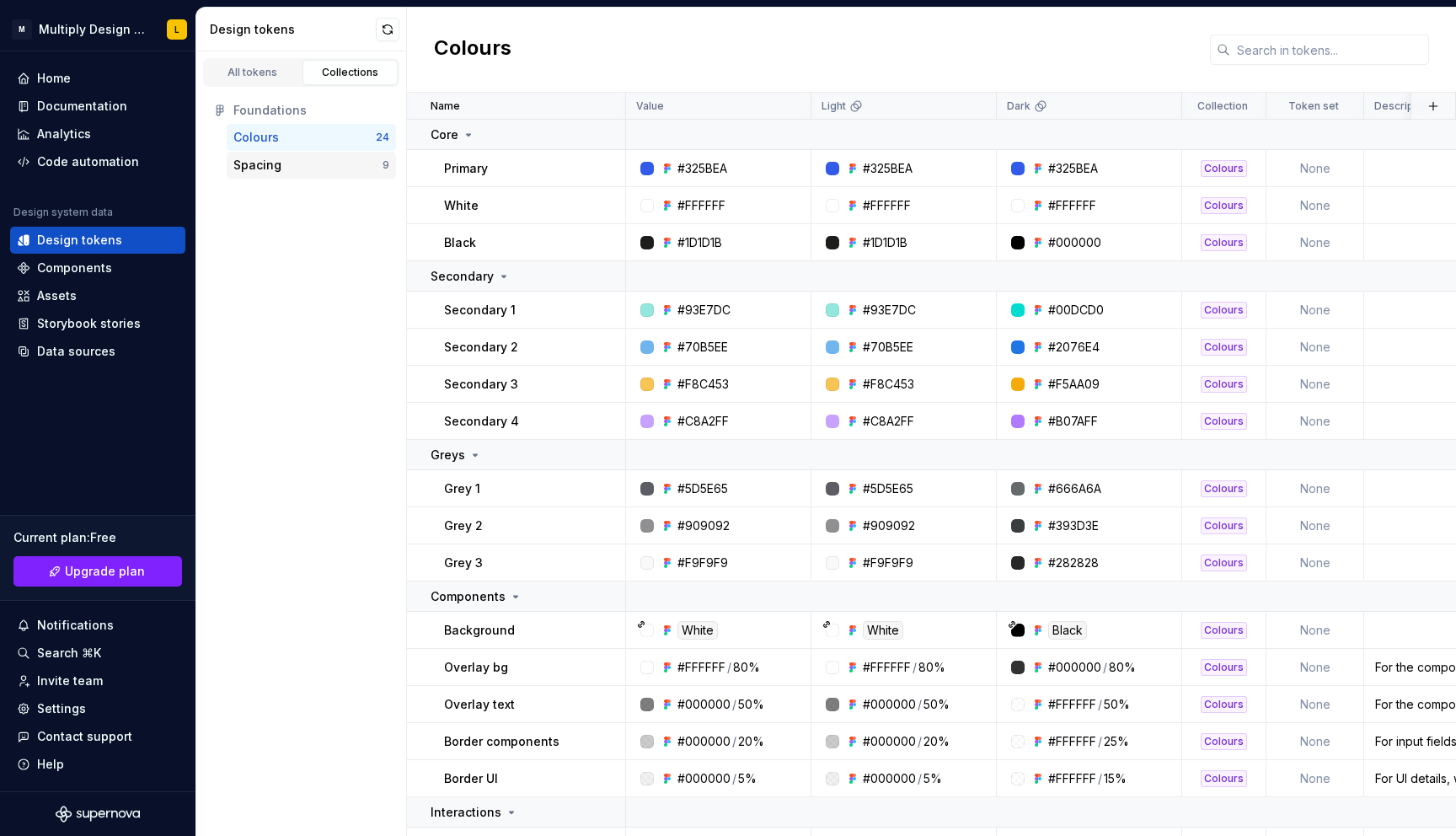
click at [282, 166] on div "Spacing" at bounding box center [308, 165] width 149 height 17
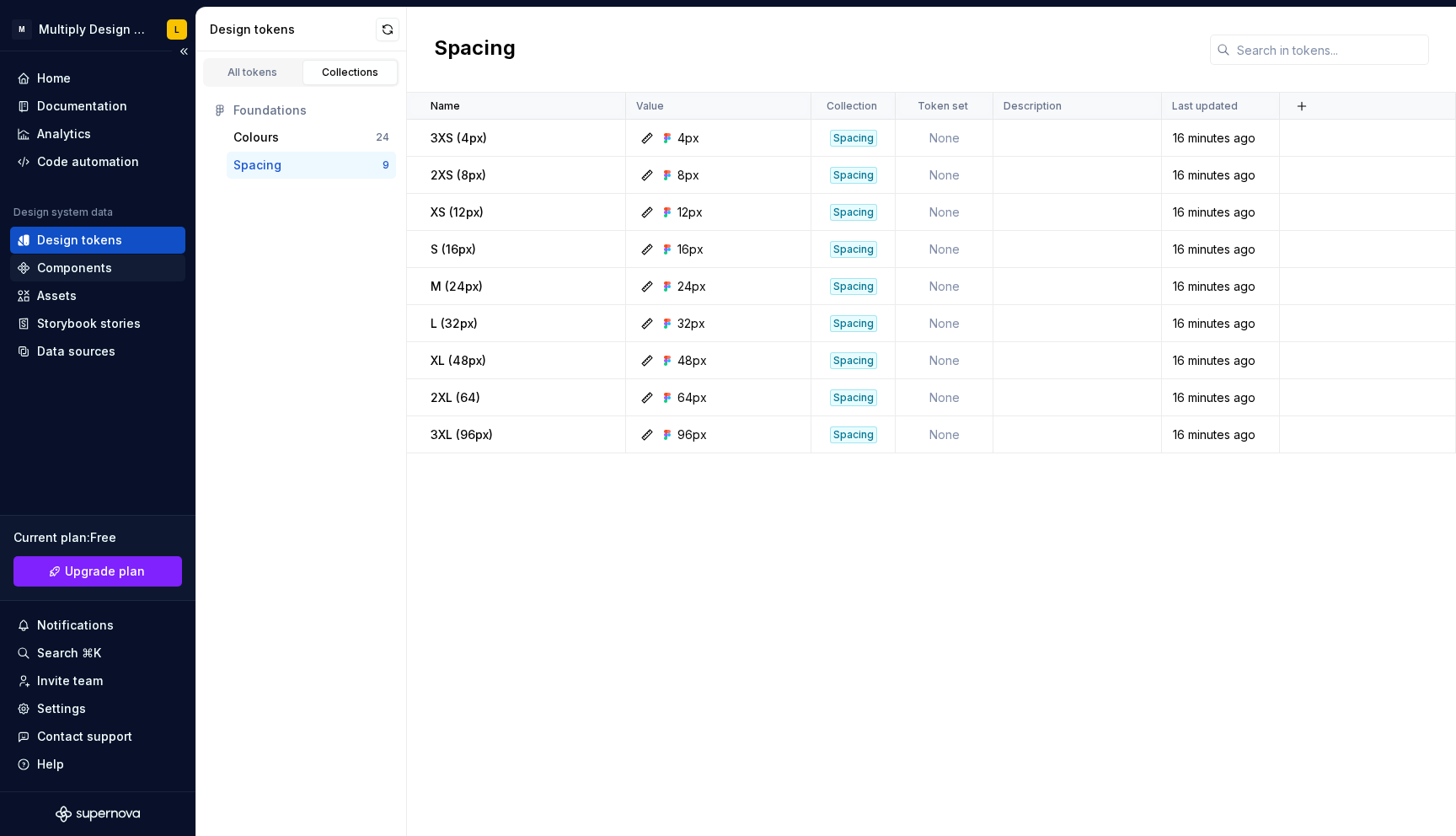
click at [67, 271] on div "Components" at bounding box center [75, 267] width 75 height 17
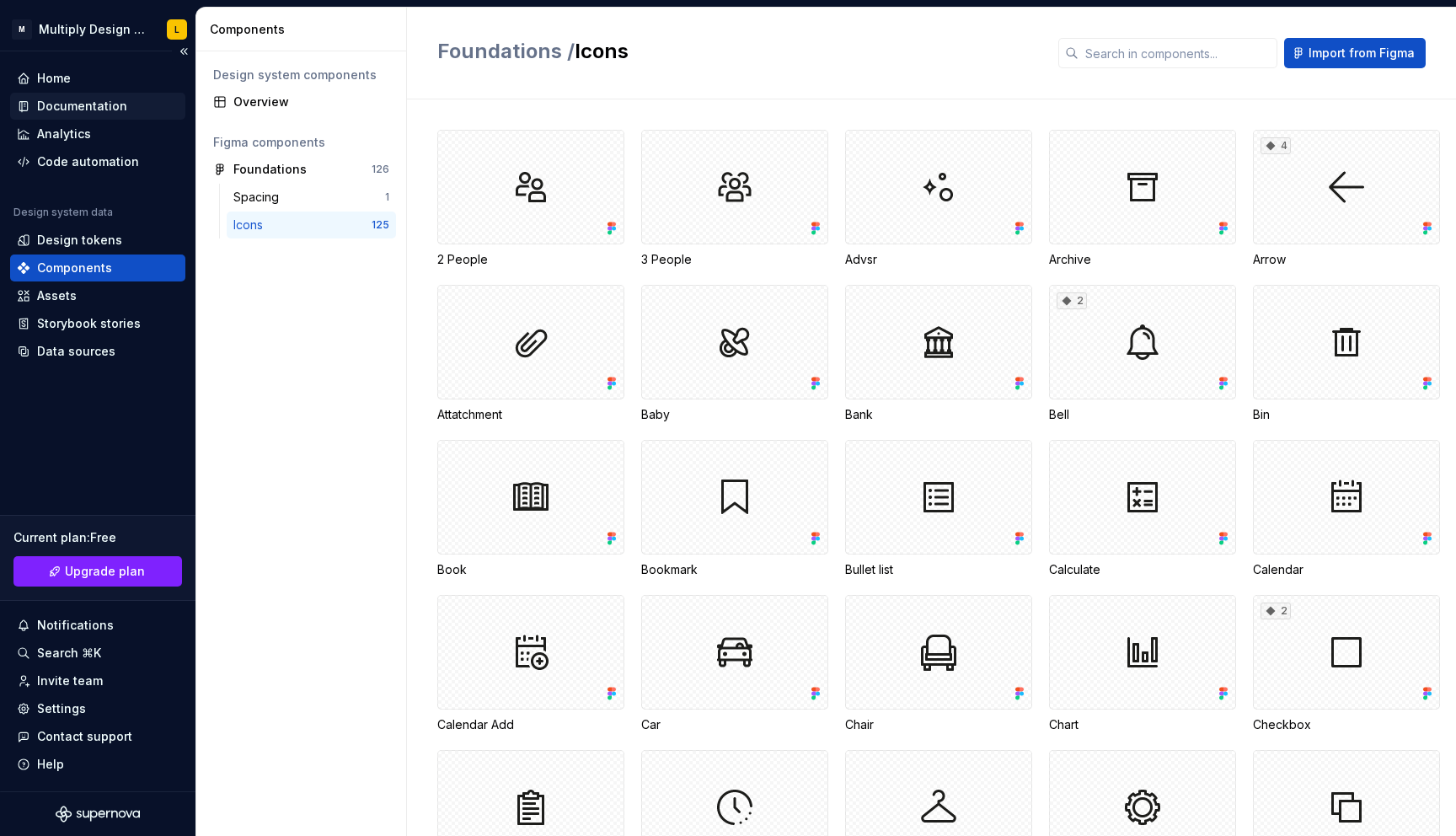
click at [91, 109] on div "Documentation" at bounding box center [83, 106] width 91 height 17
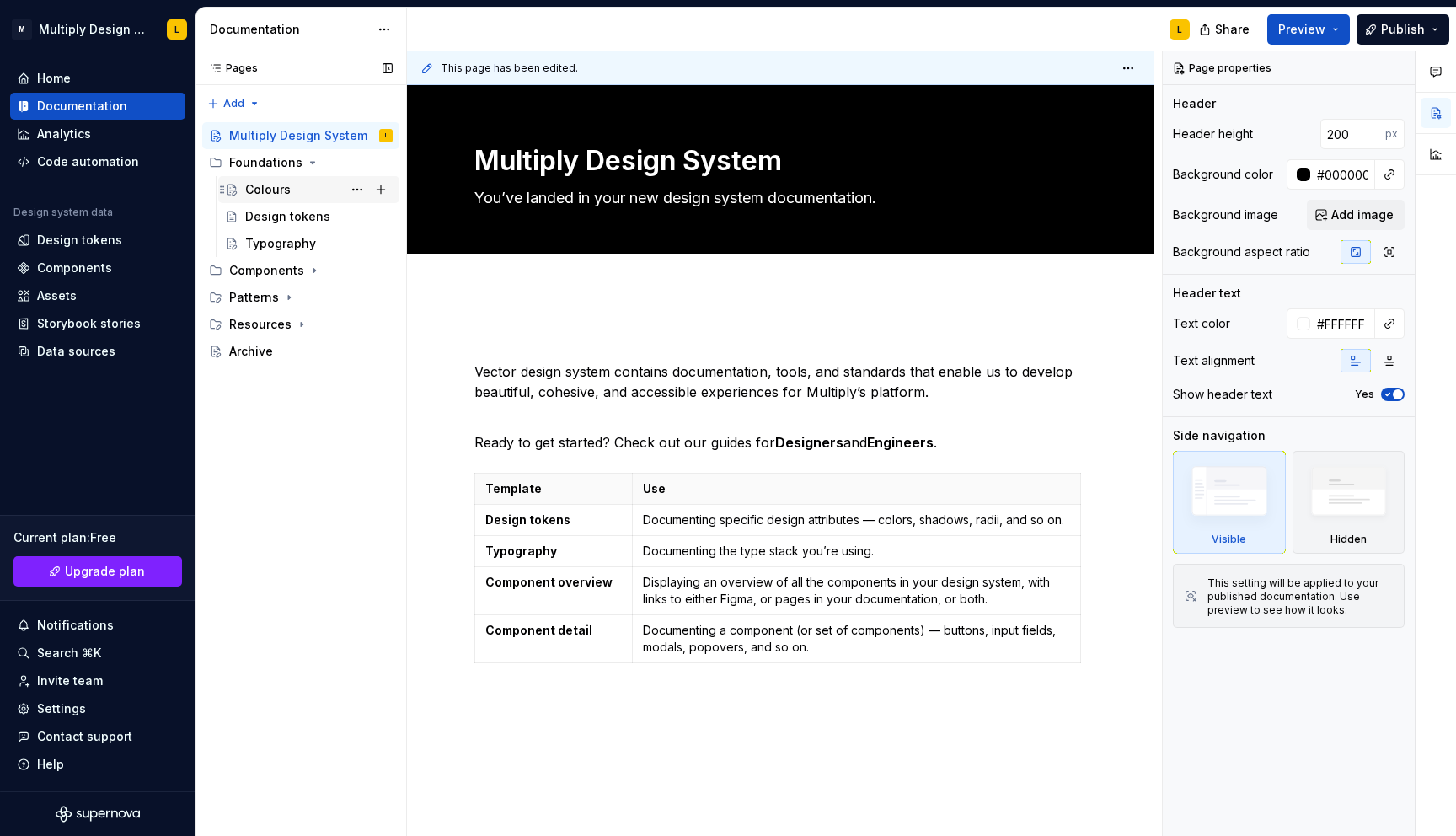
click at [270, 186] on div "Colours" at bounding box center [267, 189] width 45 height 17
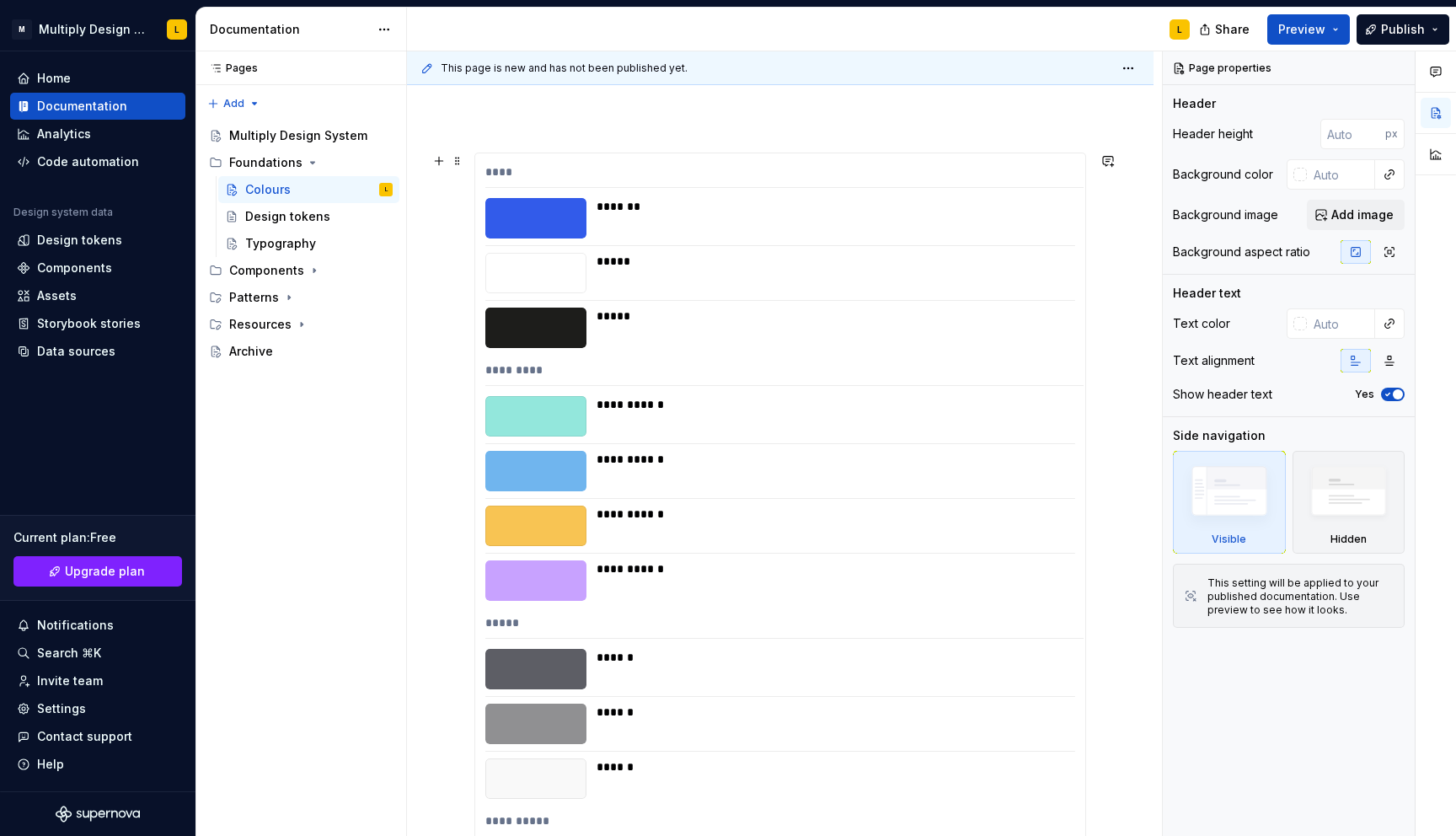
scroll to position [230, 0]
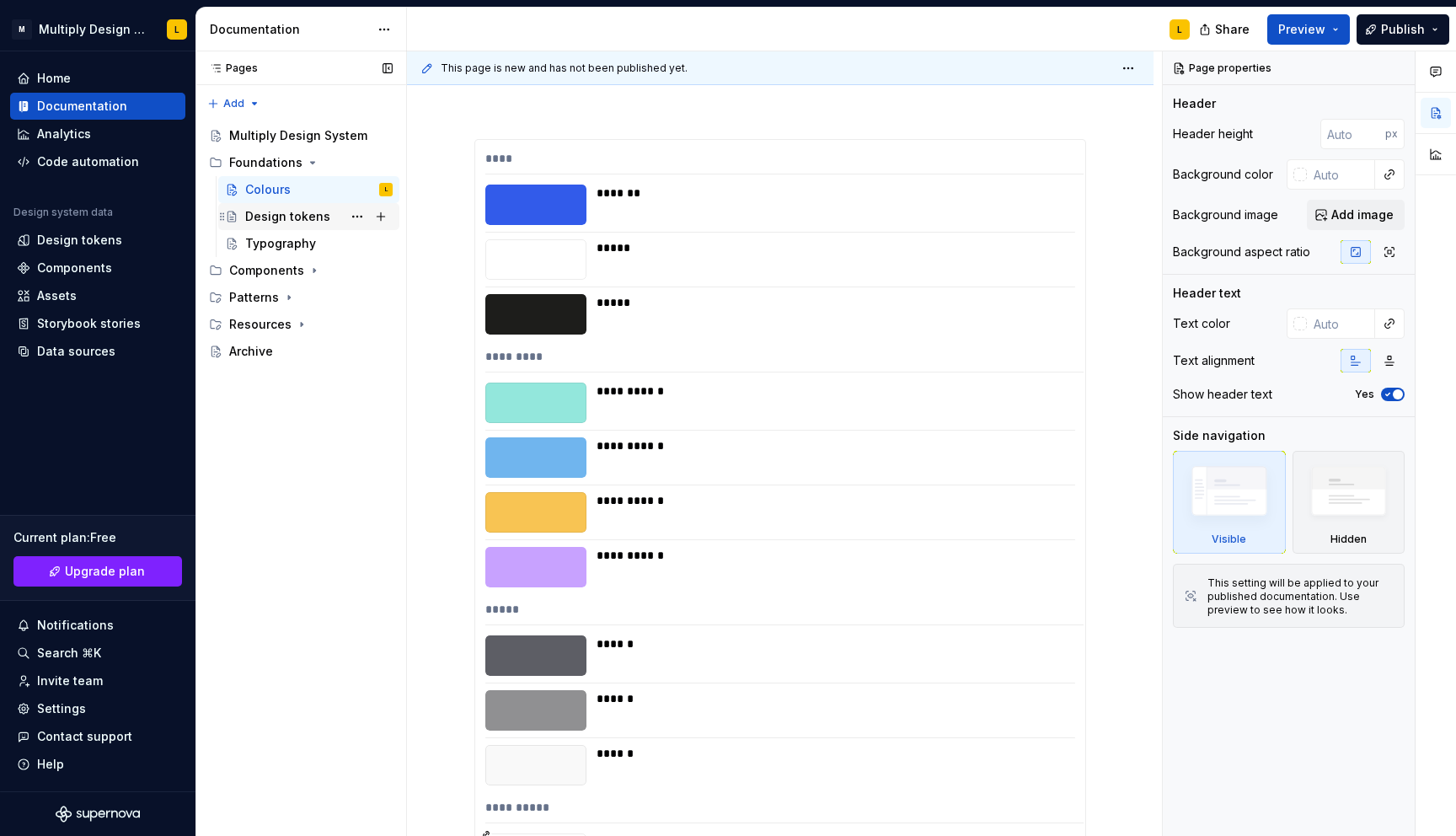
click at [279, 225] on div "Design tokens" at bounding box center [287, 217] width 85 height 17
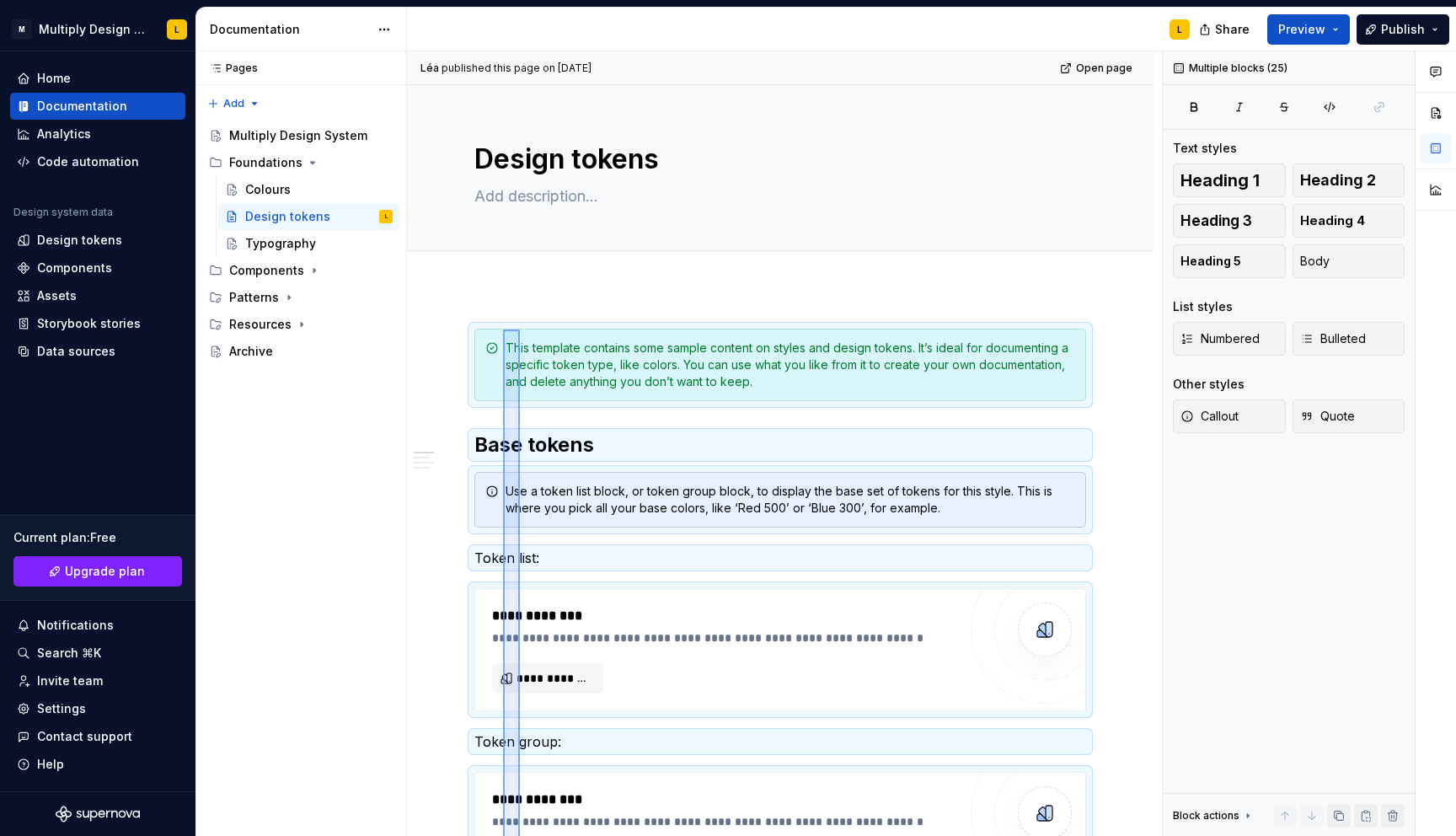
drag, startPoint x: 520, startPoint y: 690, endPoint x: 503, endPoint y: 327, distance: 363.4
click at [503, 327] on div "**********" at bounding box center [784, 444] width 755 height 785
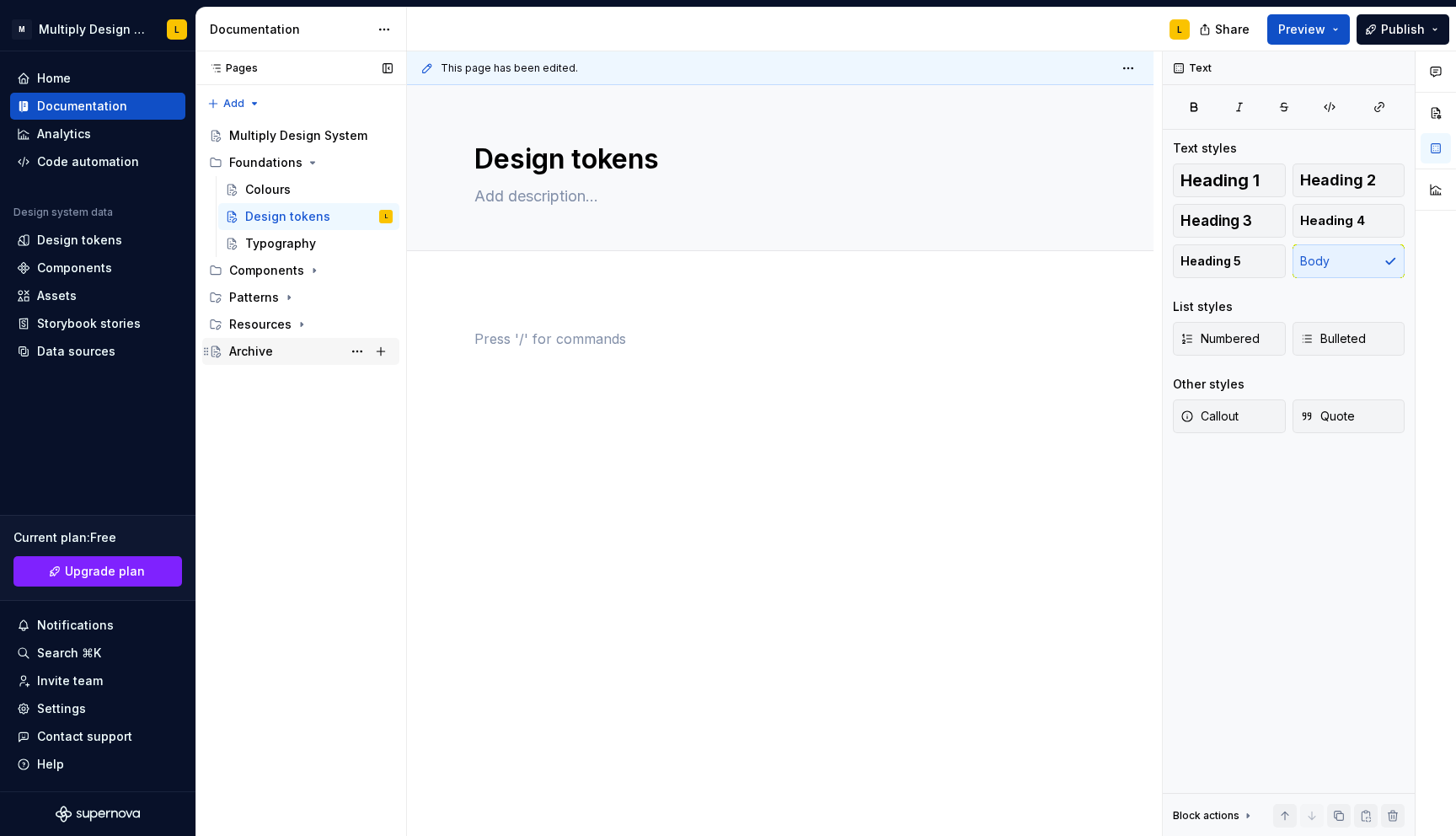
click at [265, 357] on div "Archive" at bounding box center [250, 351] width 43 height 17
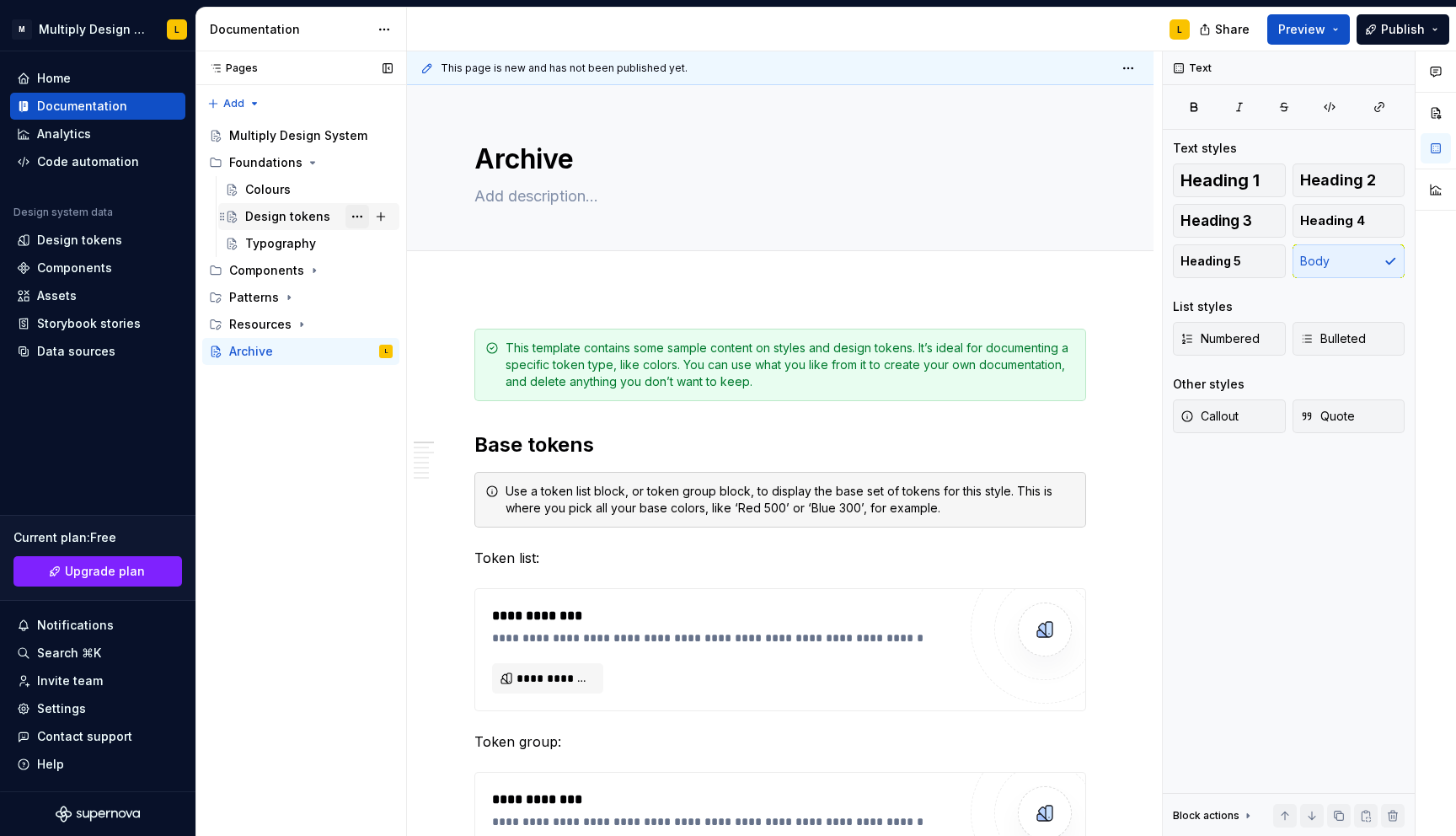
click at [358, 215] on button "Page tree" at bounding box center [357, 217] width 24 height 24
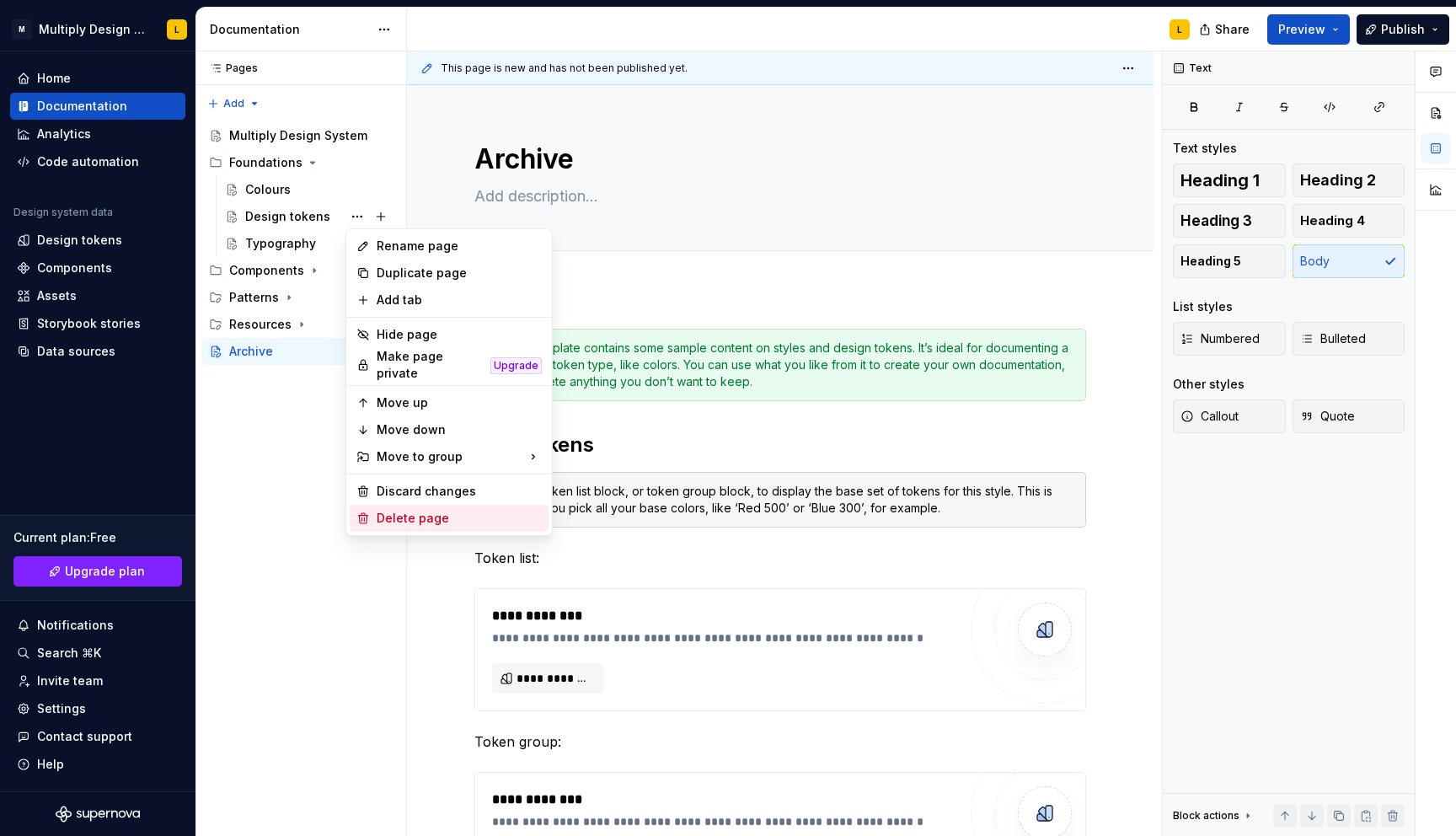
click at [403, 513] on div "Delete page" at bounding box center [459, 517] width 165 height 17
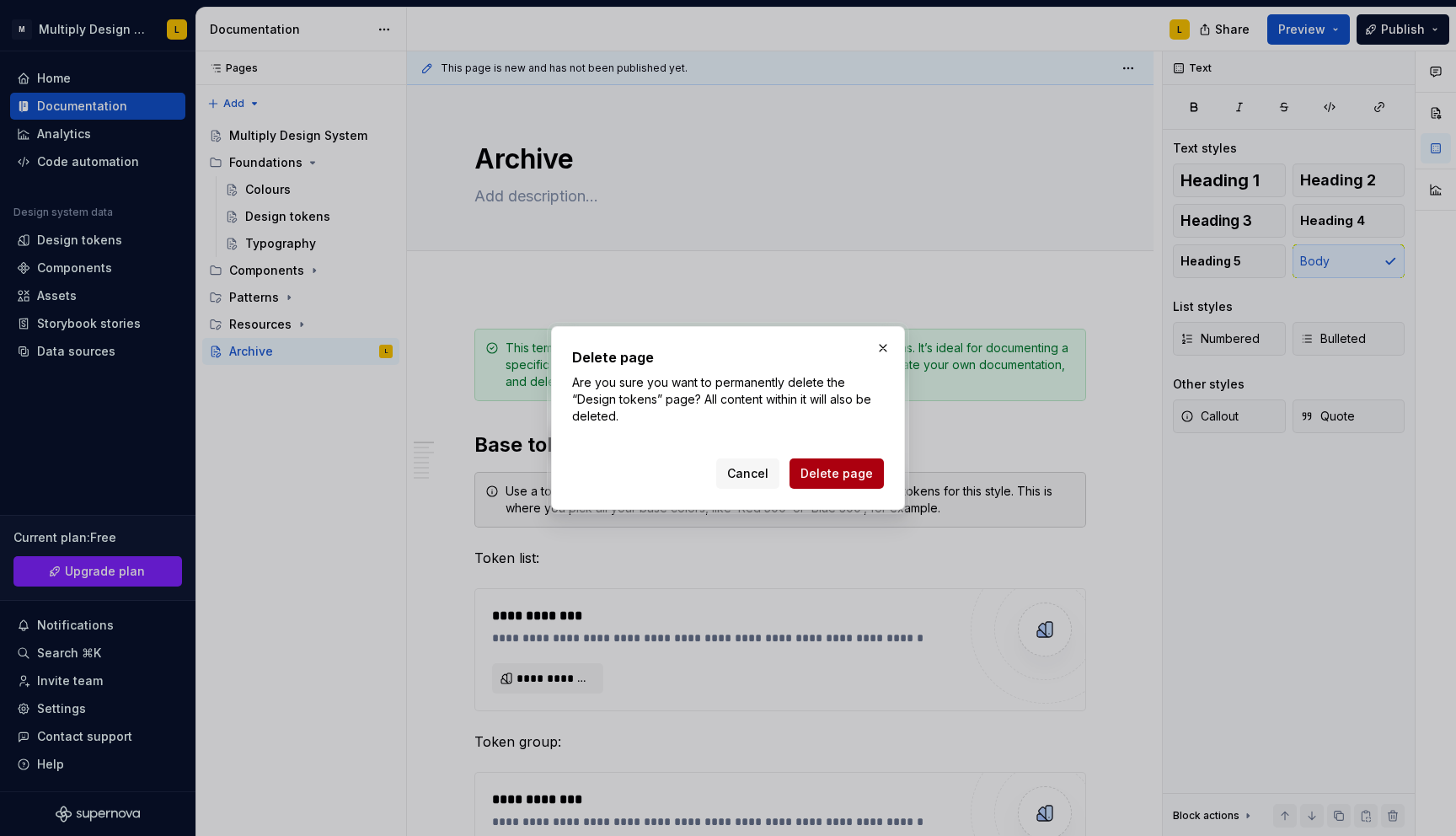
click at [833, 480] on span "Delete page" at bounding box center [837, 473] width 73 height 17
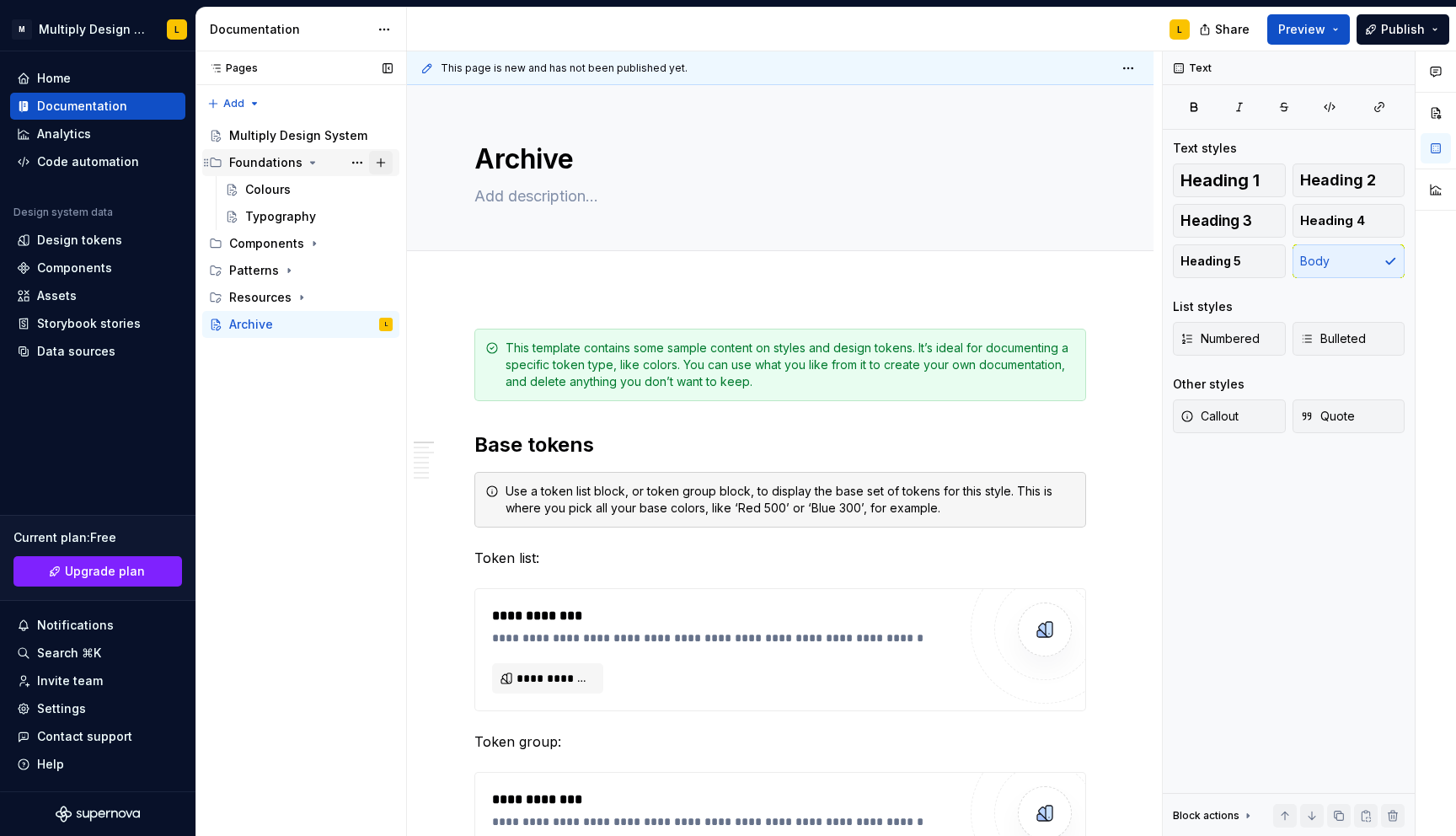
click at [382, 161] on button "Page tree" at bounding box center [381, 162] width 24 height 24
type textarea "*"
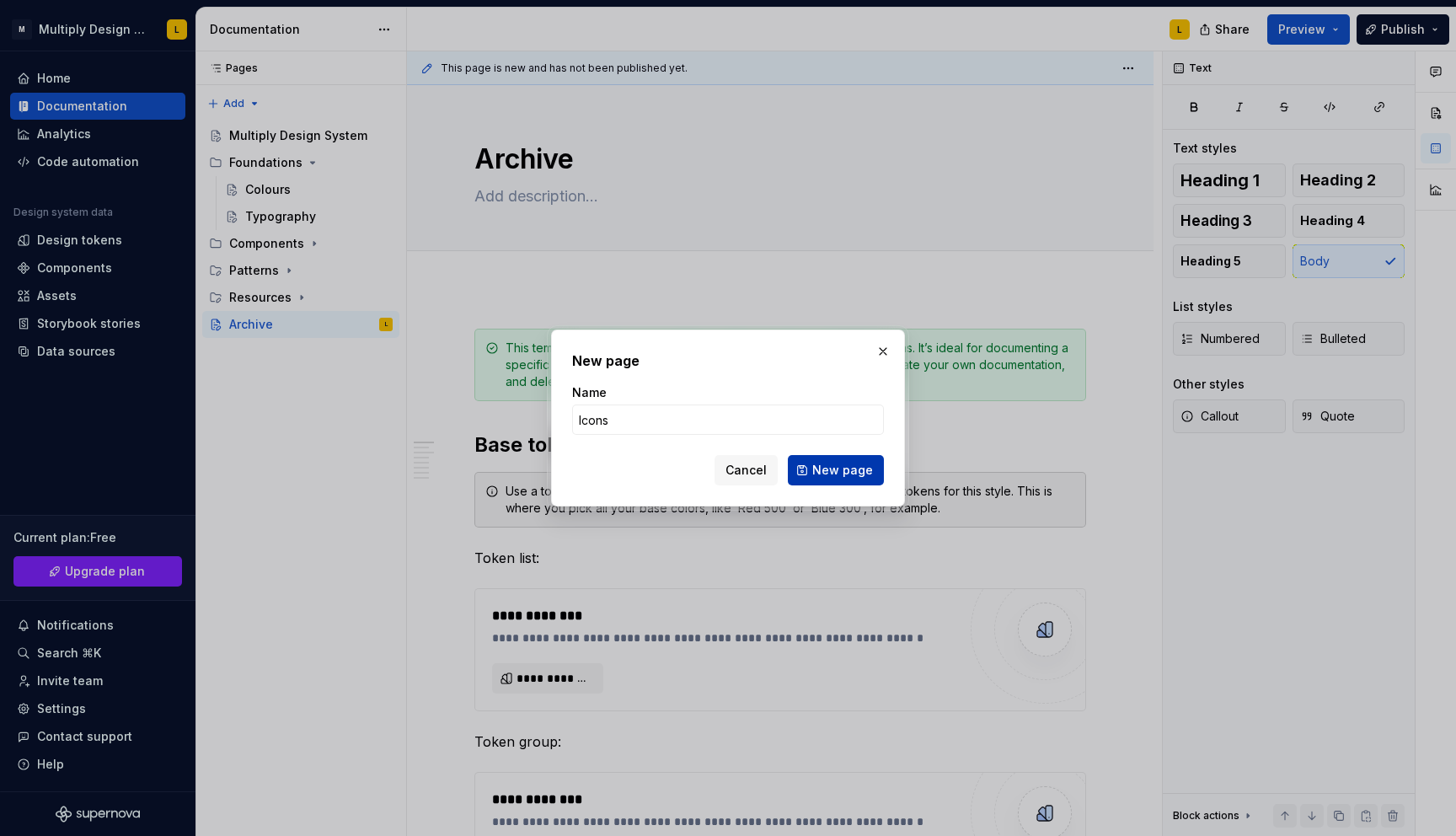
type input "Icons"
click at [844, 470] on span "New page" at bounding box center [842, 469] width 60 height 17
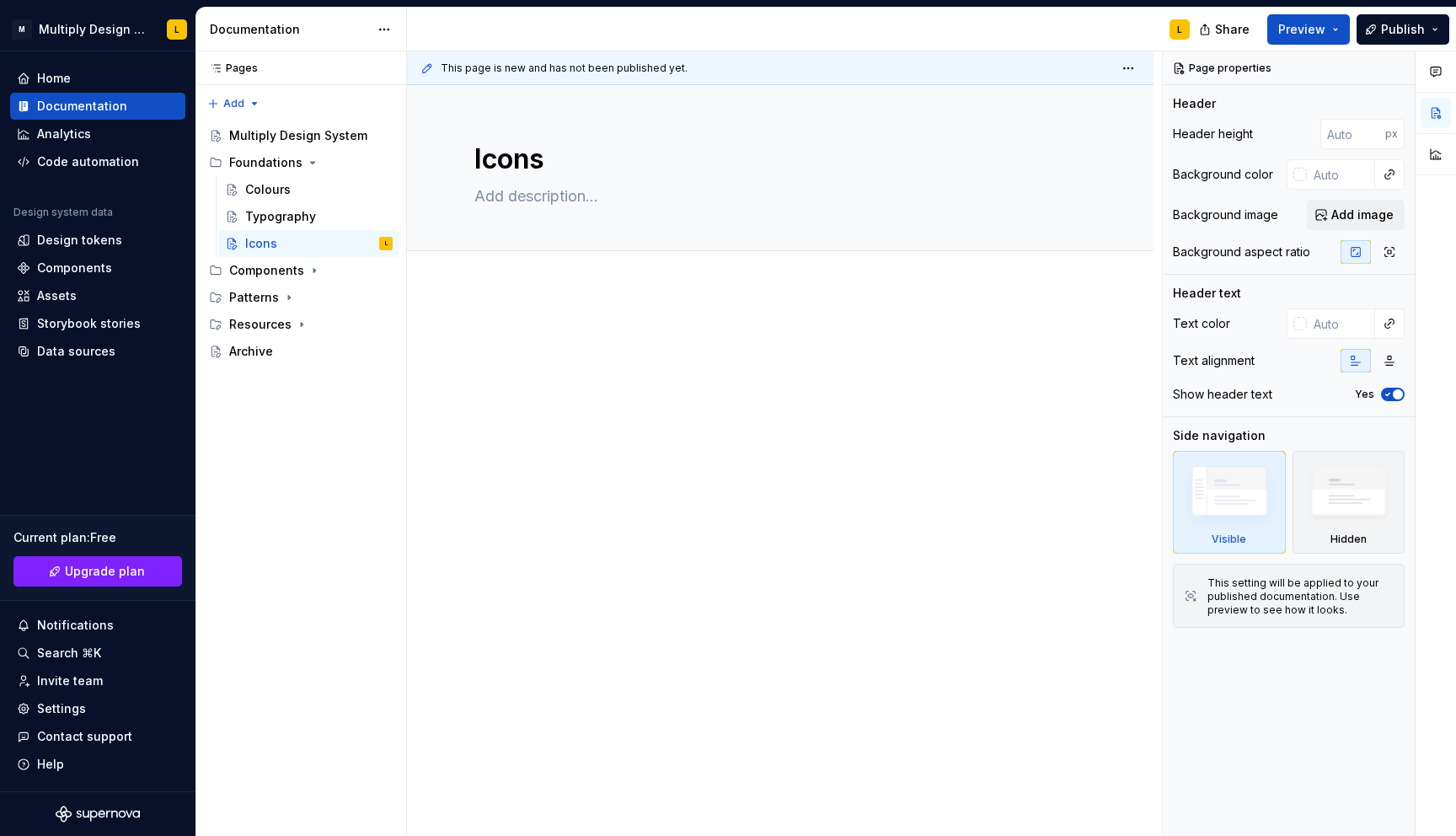
click at [484, 320] on div at bounding box center [780, 477] width 746 height 376
click at [459, 340] on div at bounding box center [780, 477] width 746 height 376
click at [445, 335] on div at bounding box center [780, 477] width 746 height 376
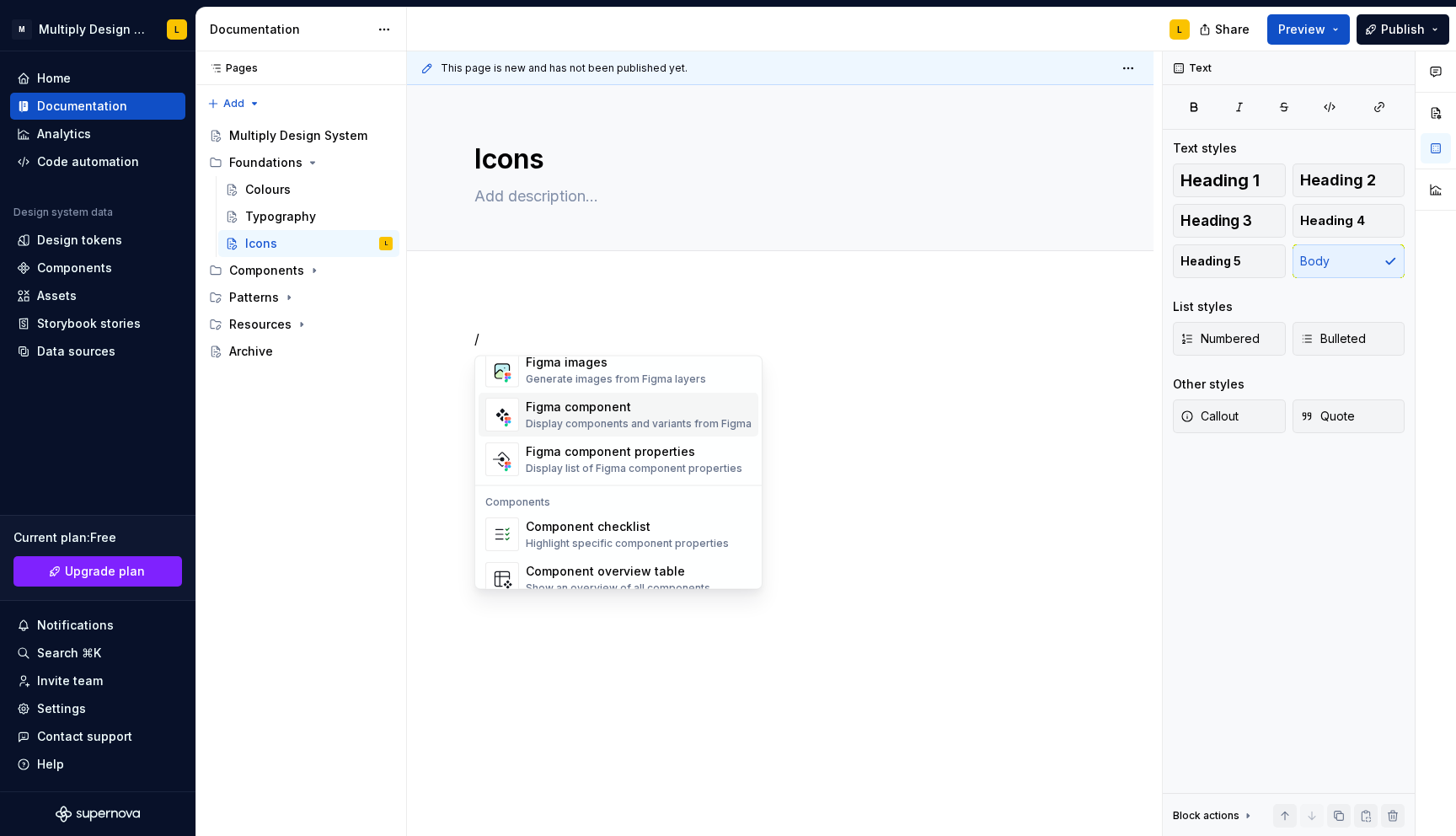
scroll to position [1678, 0]
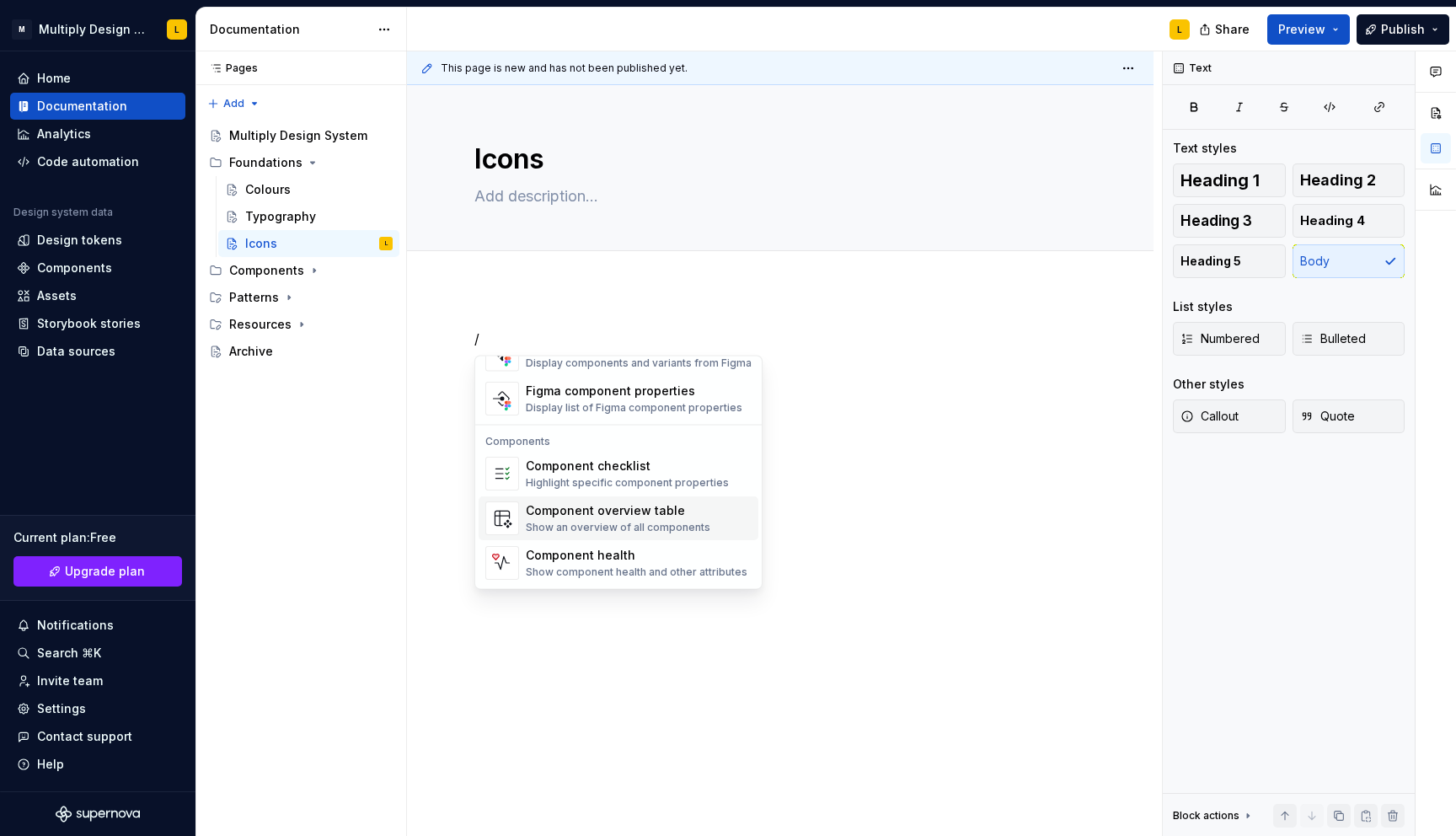
click at [610, 517] on div "Component overview table" at bounding box center [618, 511] width 185 height 17
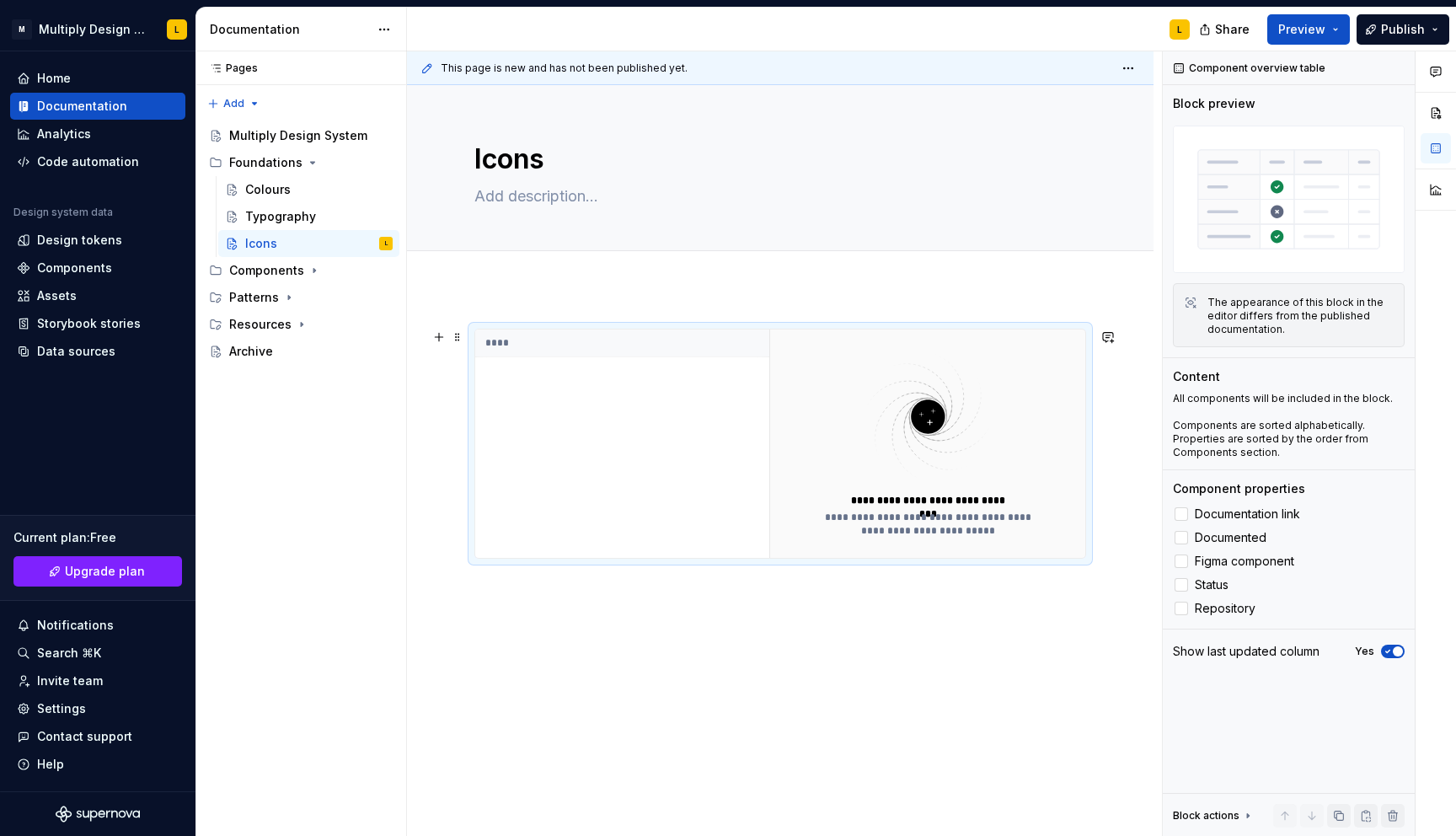
click at [793, 507] on div "**********" at bounding box center [927, 443] width 316 height 228
click at [459, 337] on span at bounding box center [457, 337] width 13 height 24
click at [497, 480] on div "Delete" at bounding box center [536, 485] width 109 height 17
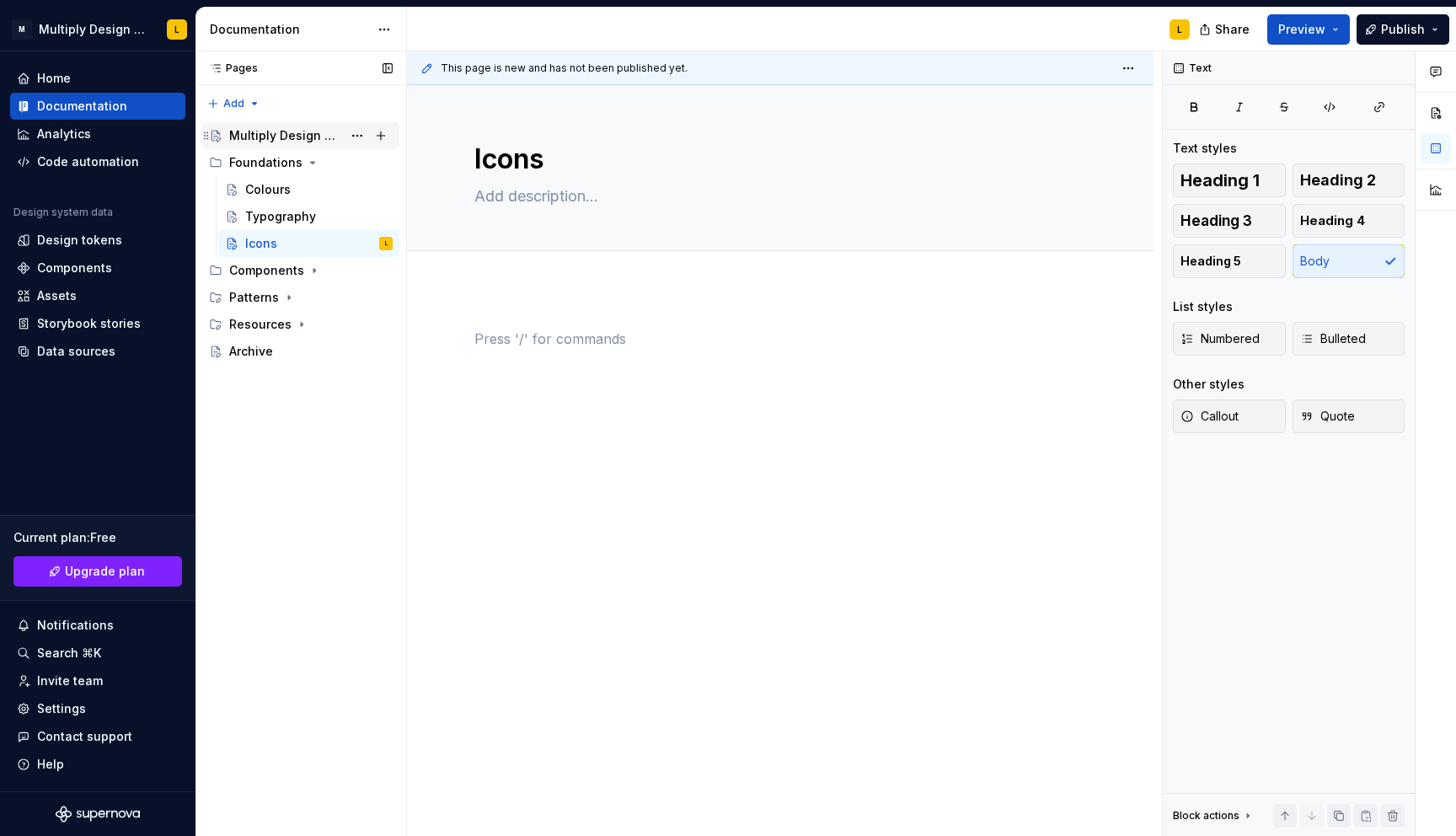
click at [280, 145] on div "Multiply Design System" at bounding box center [311, 136] width 163 height 24
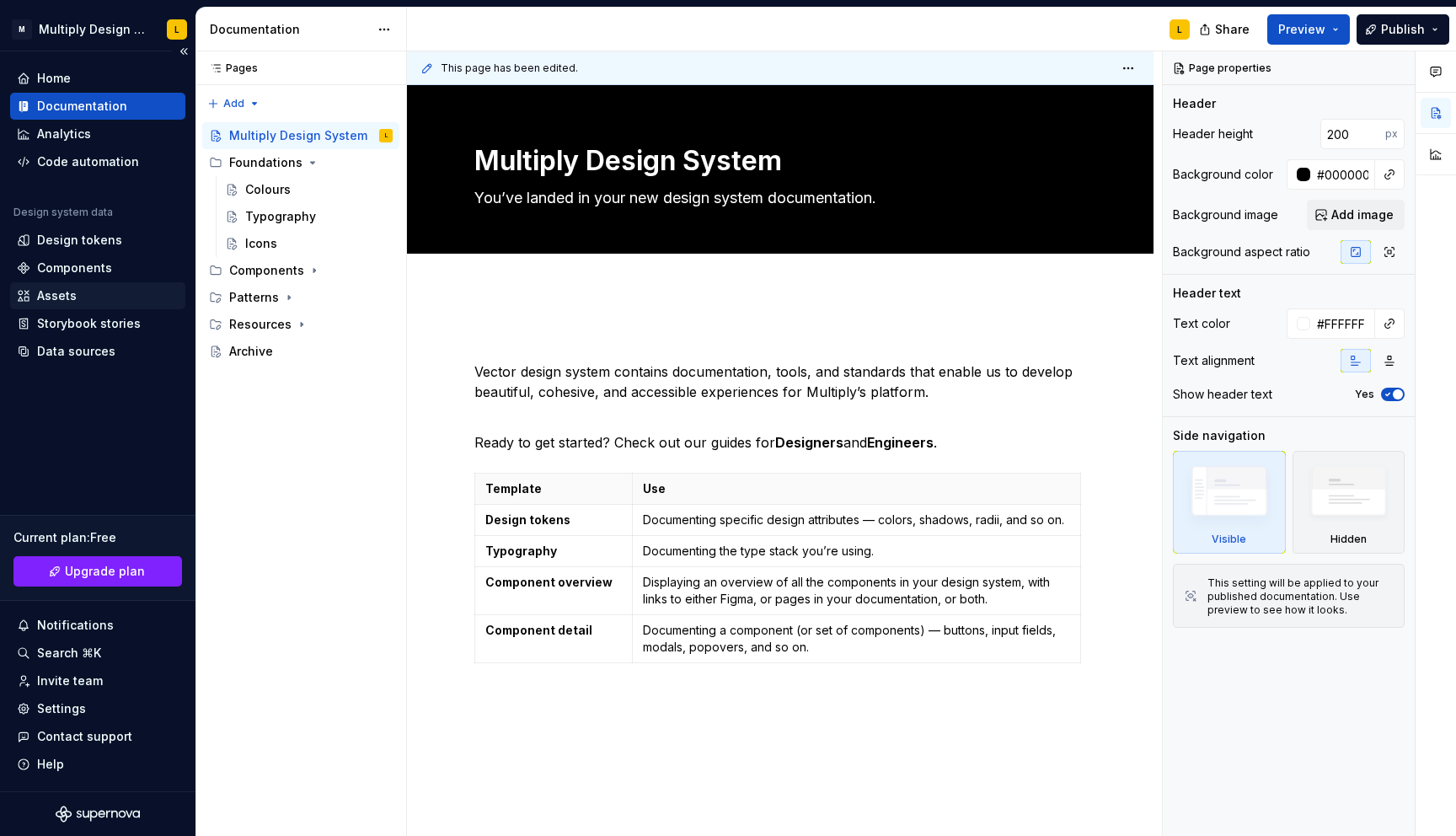
click at [60, 292] on div "Assets" at bounding box center [57, 296] width 40 height 17
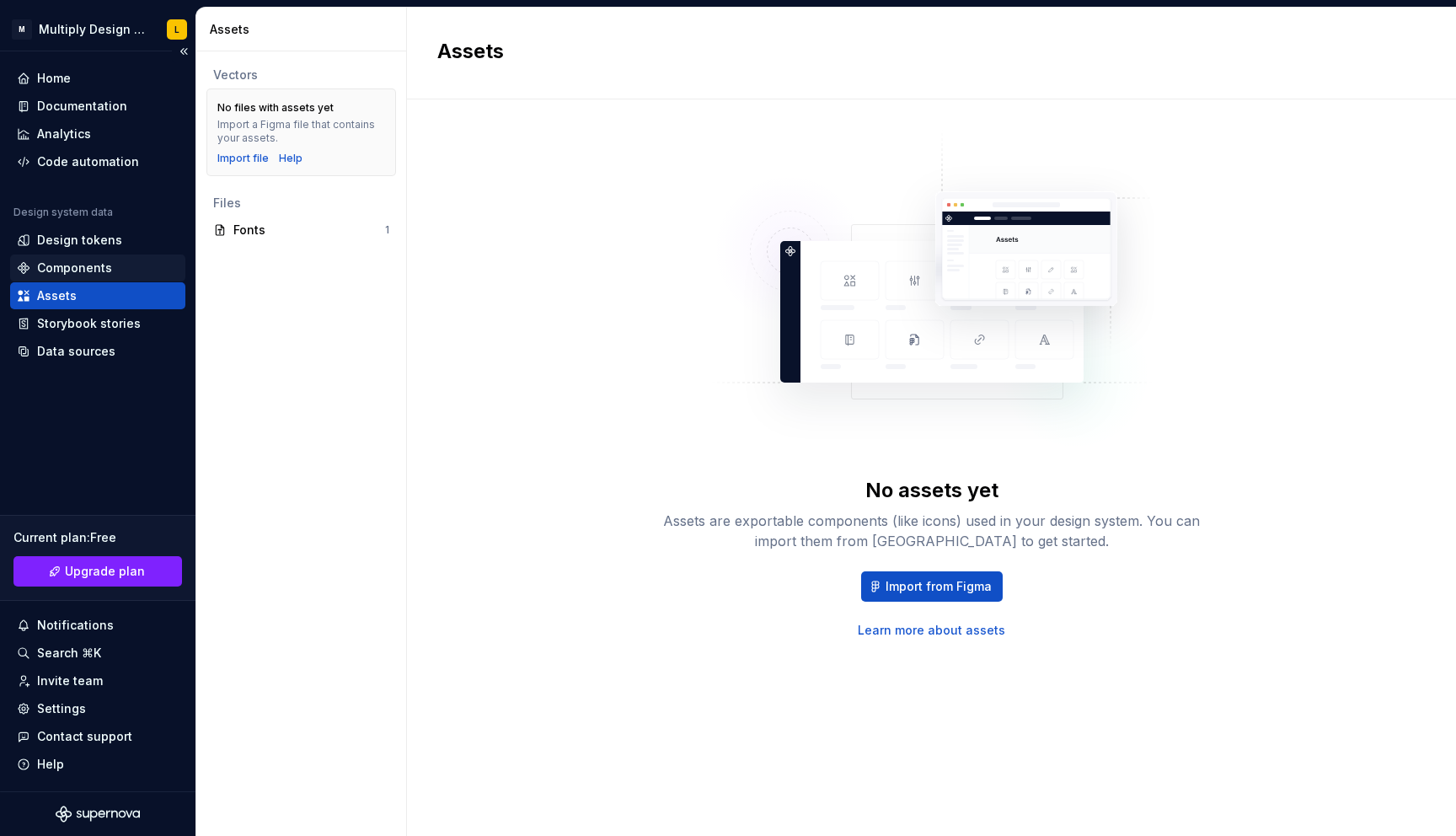
click at [67, 270] on div "Components" at bounding box center [75, 267] width 75 height 17
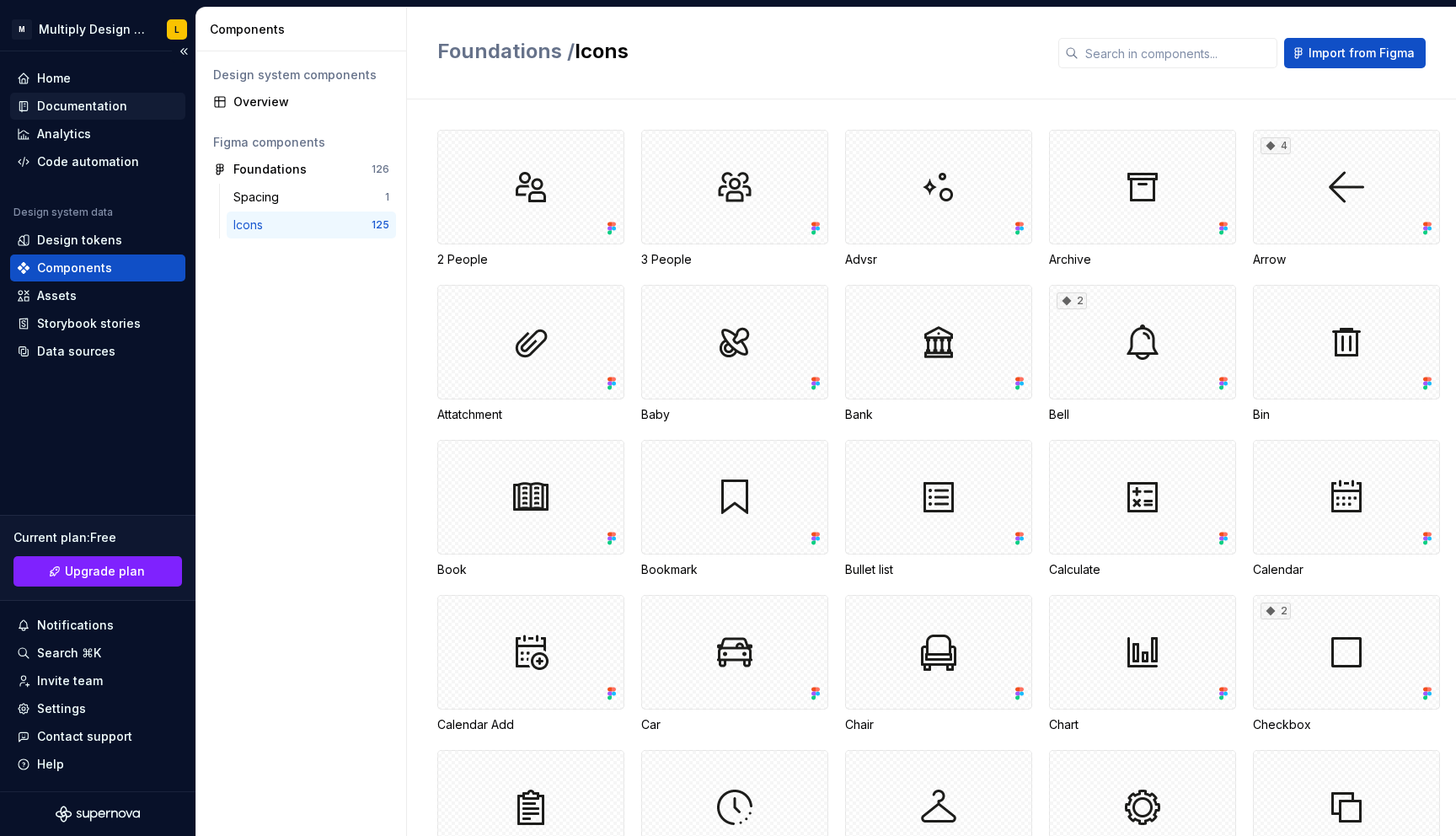
click at [70, 102] on div "Documentation" at bounding box center [83, 106] width 91 height 17
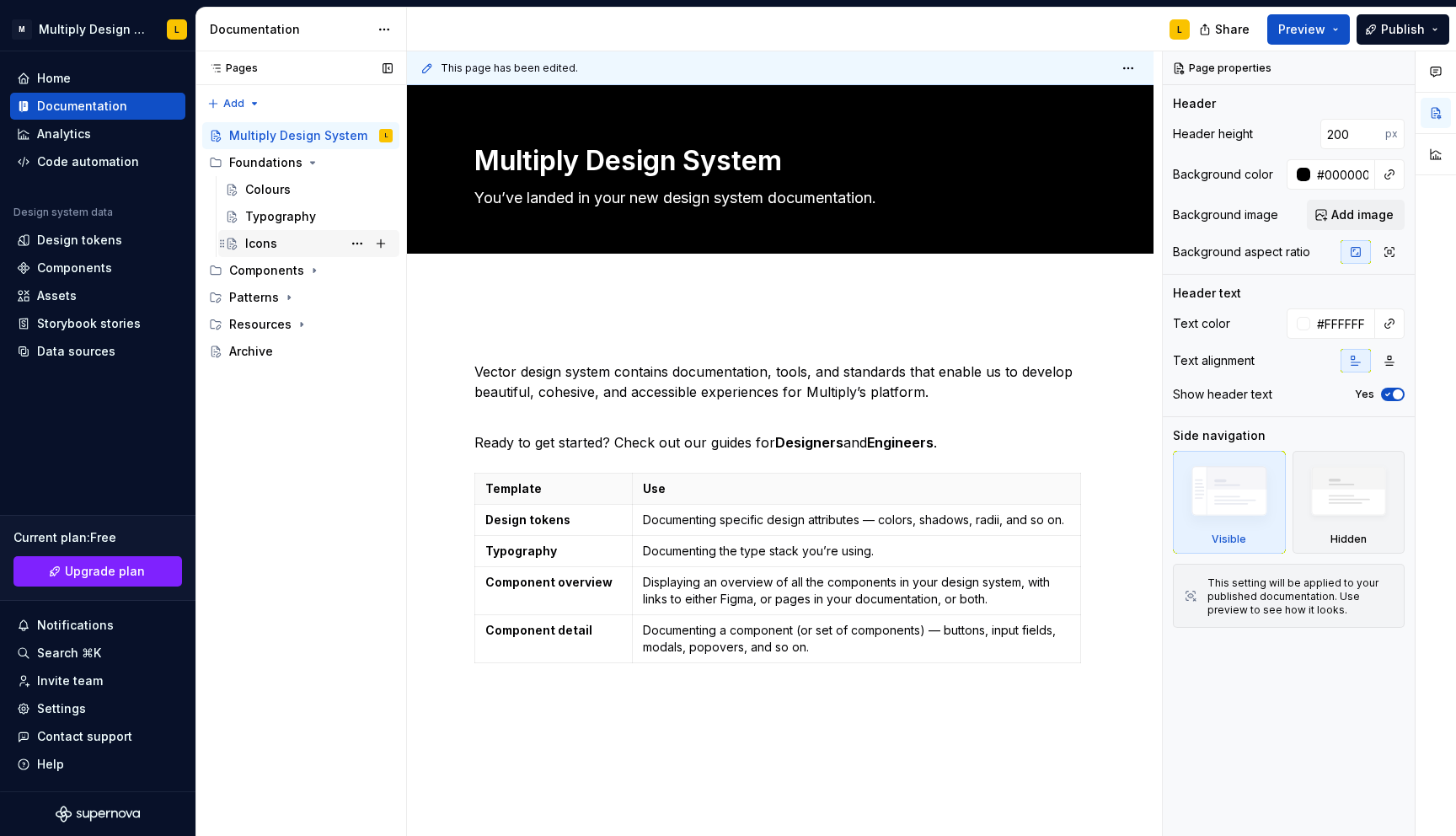
click at [262, 241] on div "Icons" at bounding box center [261, 243] width 32 height 17
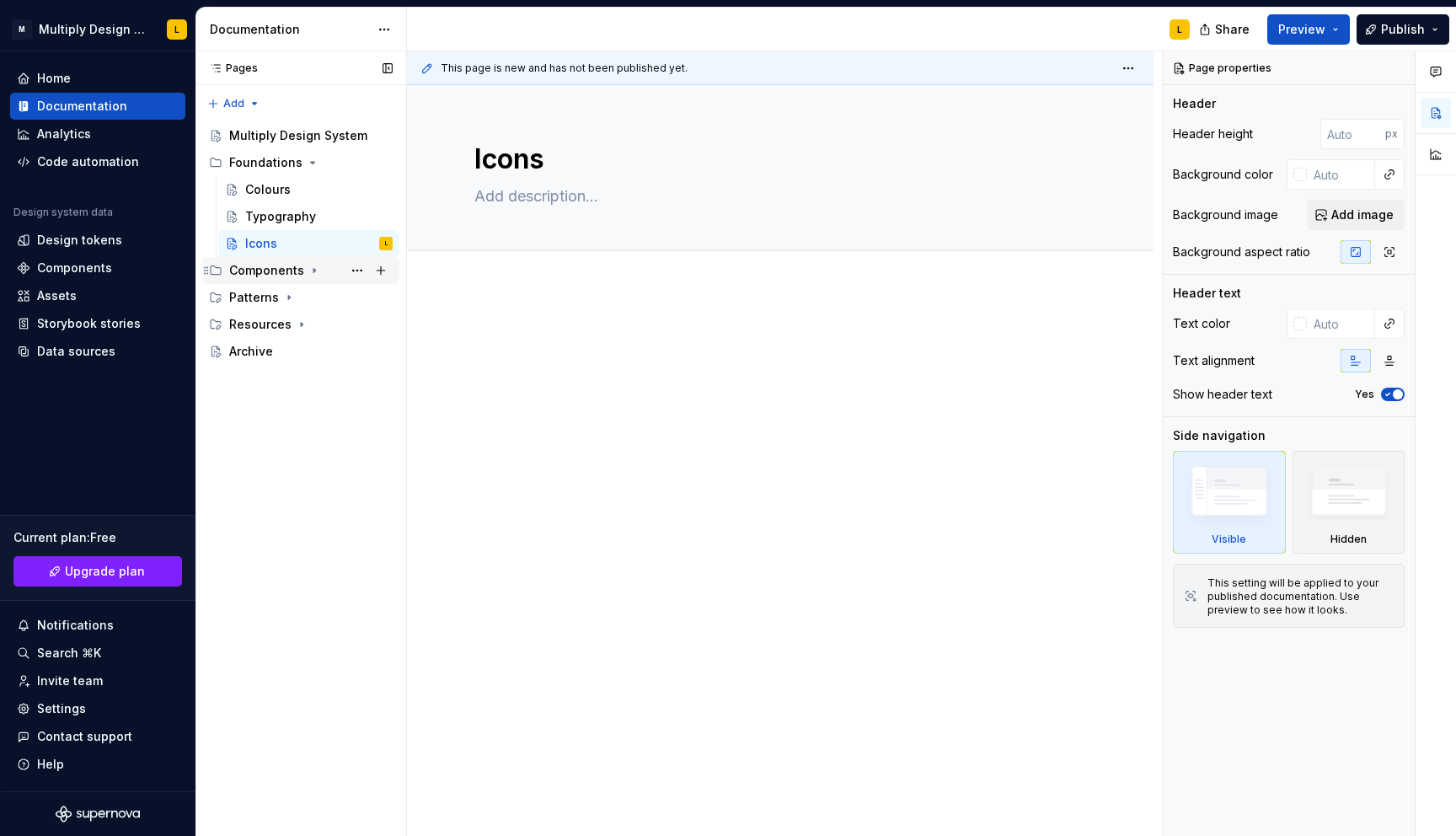
click at [313, 270] on icon "Page tree" at bounding box center [314, 271] width 2 height 4
click at [295, 296] on div "Component overview" at bounding box center [293, 297] width 97 height 17
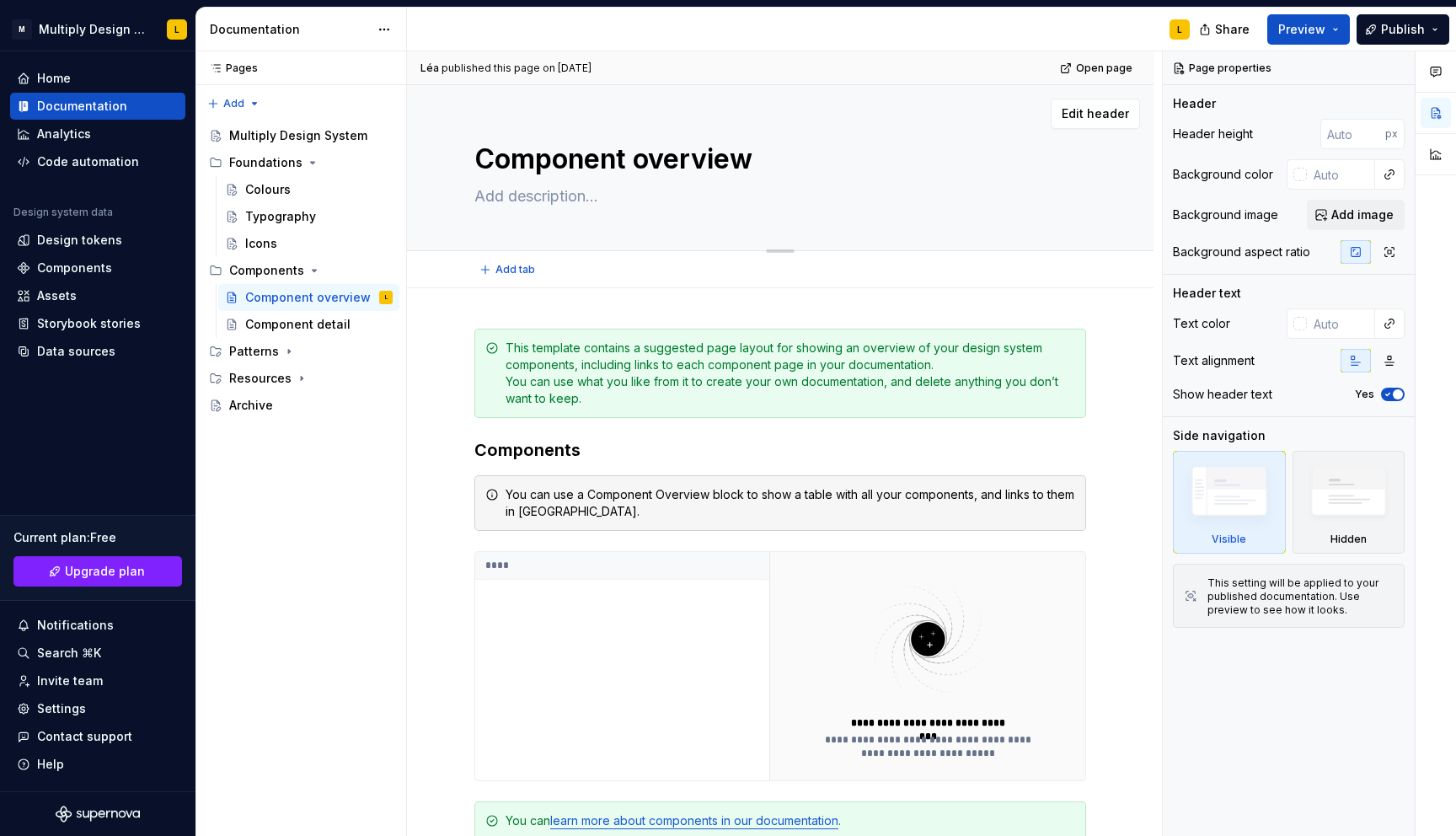
click at [571, 149] on textarea "Component overview" at bounding box center [776, 160] width 611 height 41
type textarea "*"
type textarea "B"
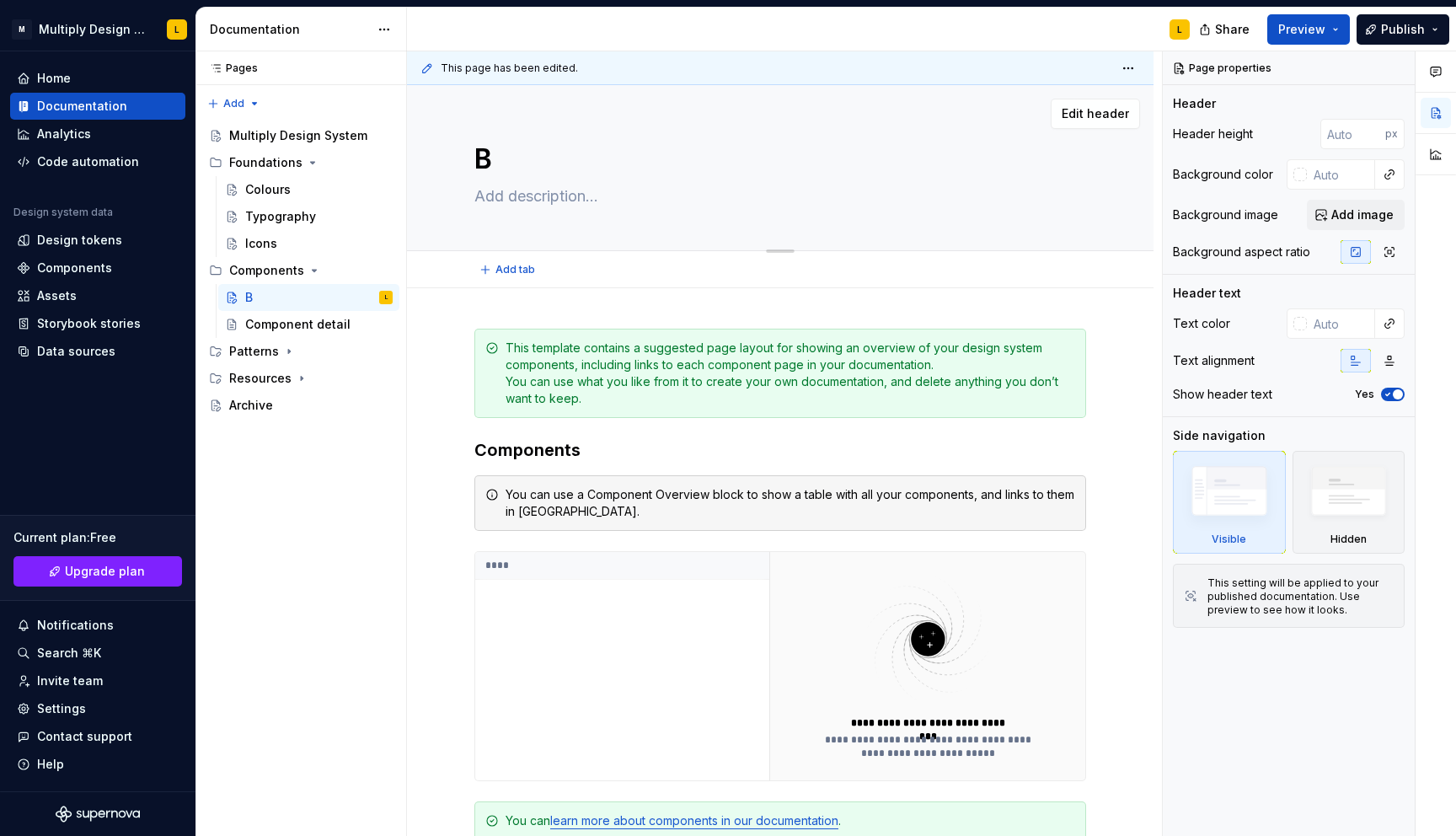
type textarea "*"
type textarea "Bu"
type textarea "*"
type textarea "But"
type textarea "*"
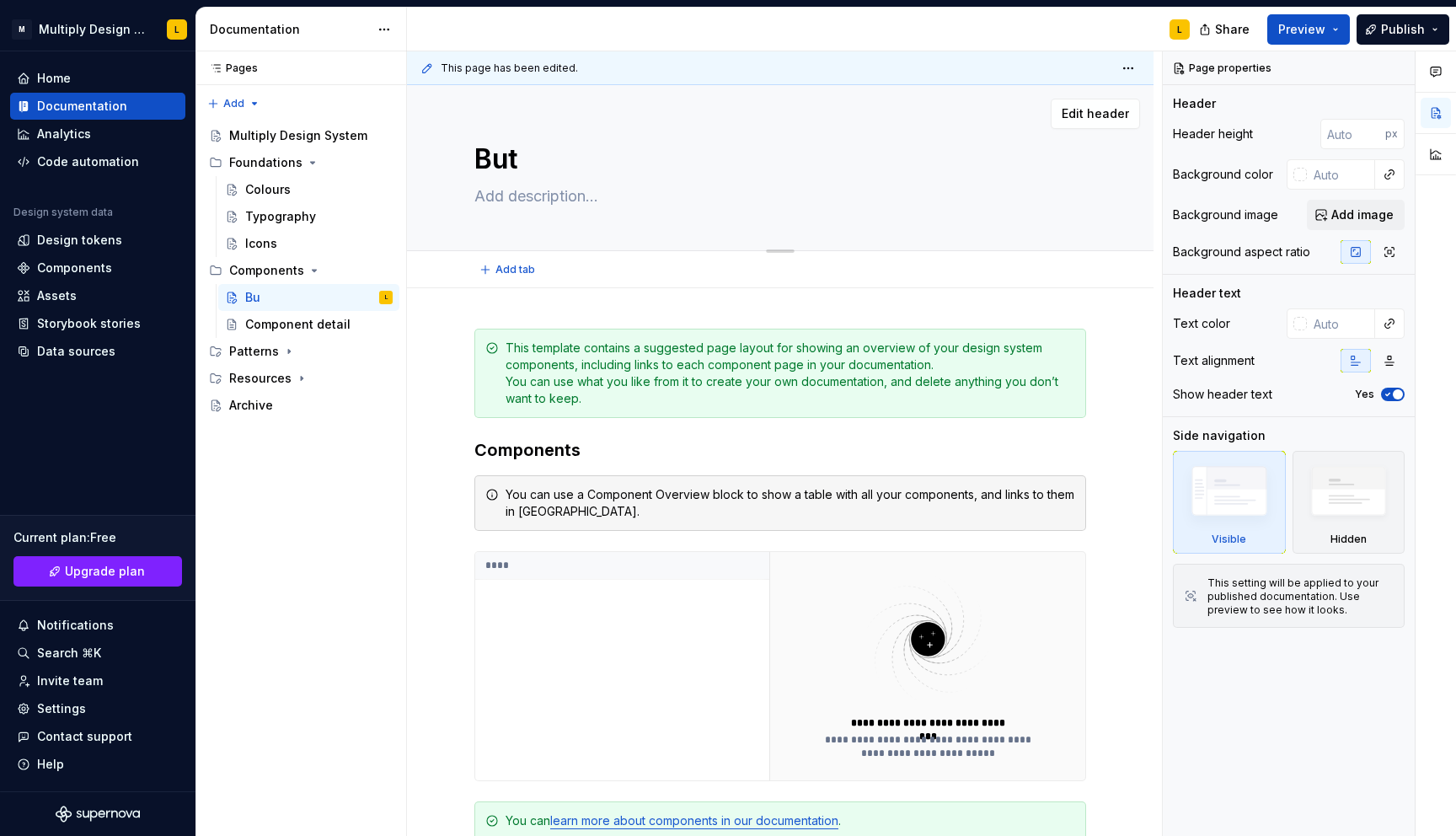
type textarea "Butt"
type textarea "*"
type textarea "Butto"
type textarea "*"
type textarea "Button"
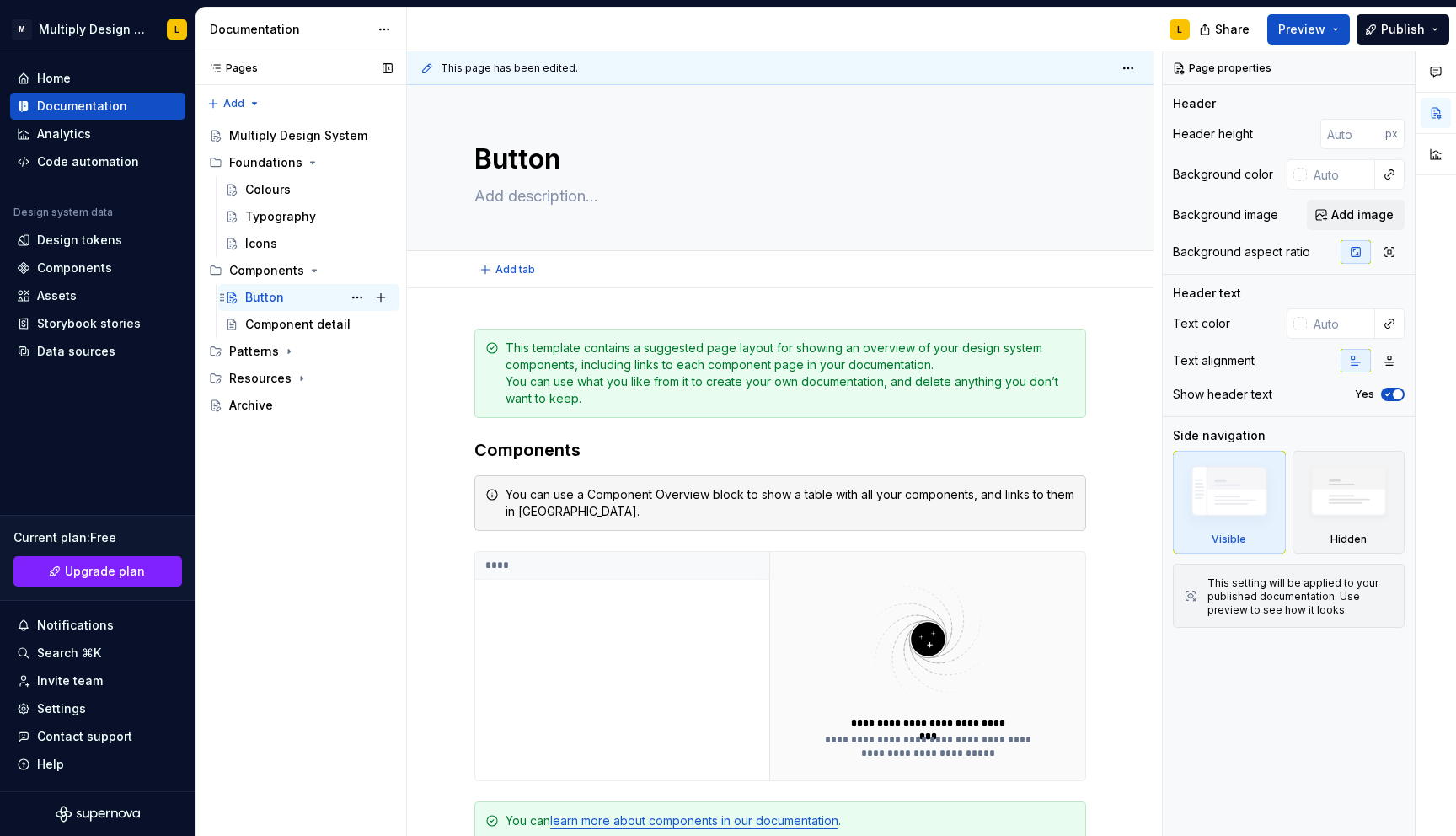
type textarea "*"
type textarea "Button"
click at [281, 320] on div "Component detail" at bounding box center [293, 324] width 97 height 17
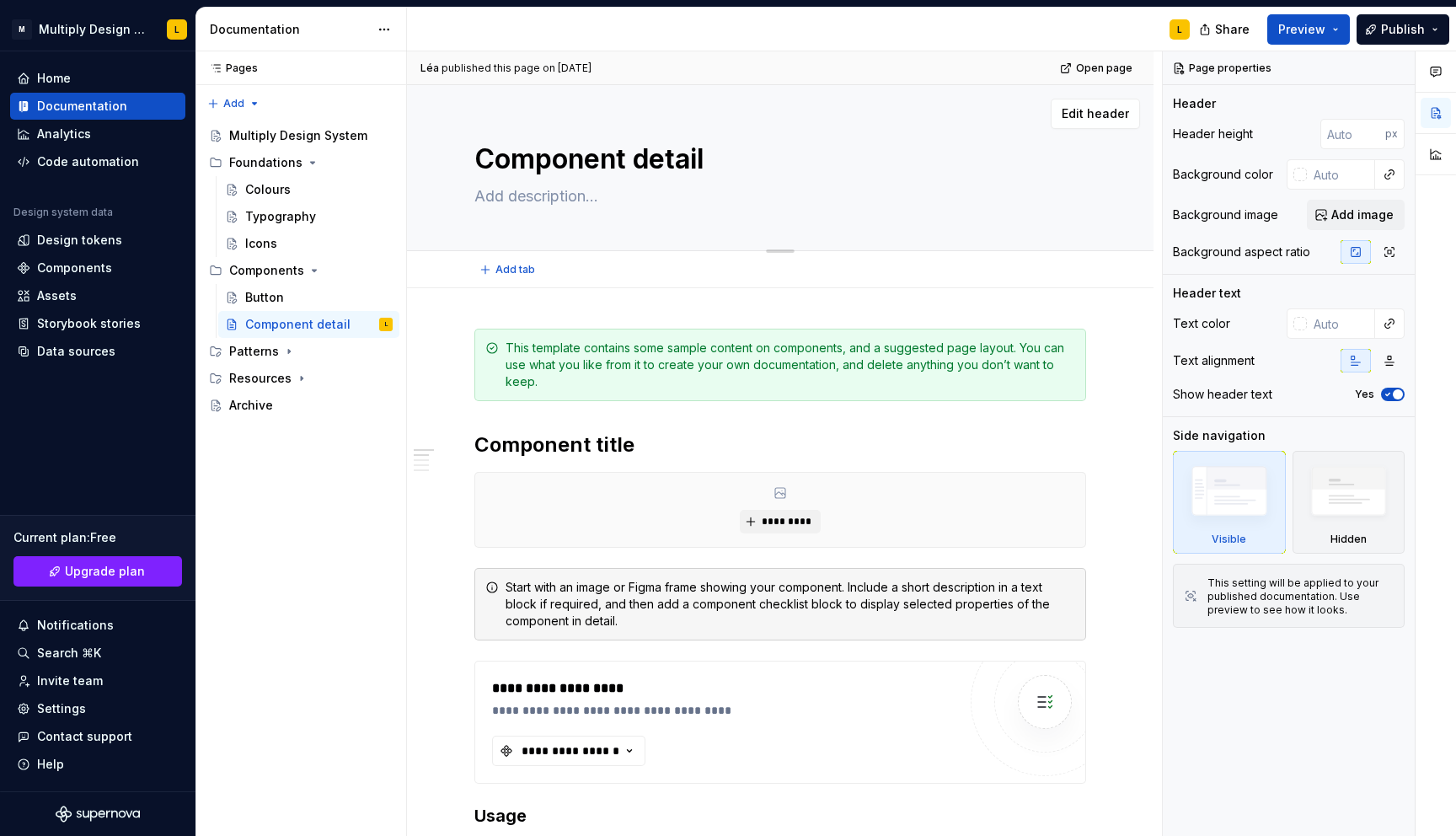
click at [573, 165] on textarea "Component detail" at bounding box center [776, 160] width 611 height 41
type textarea "*"
type textarea "V"
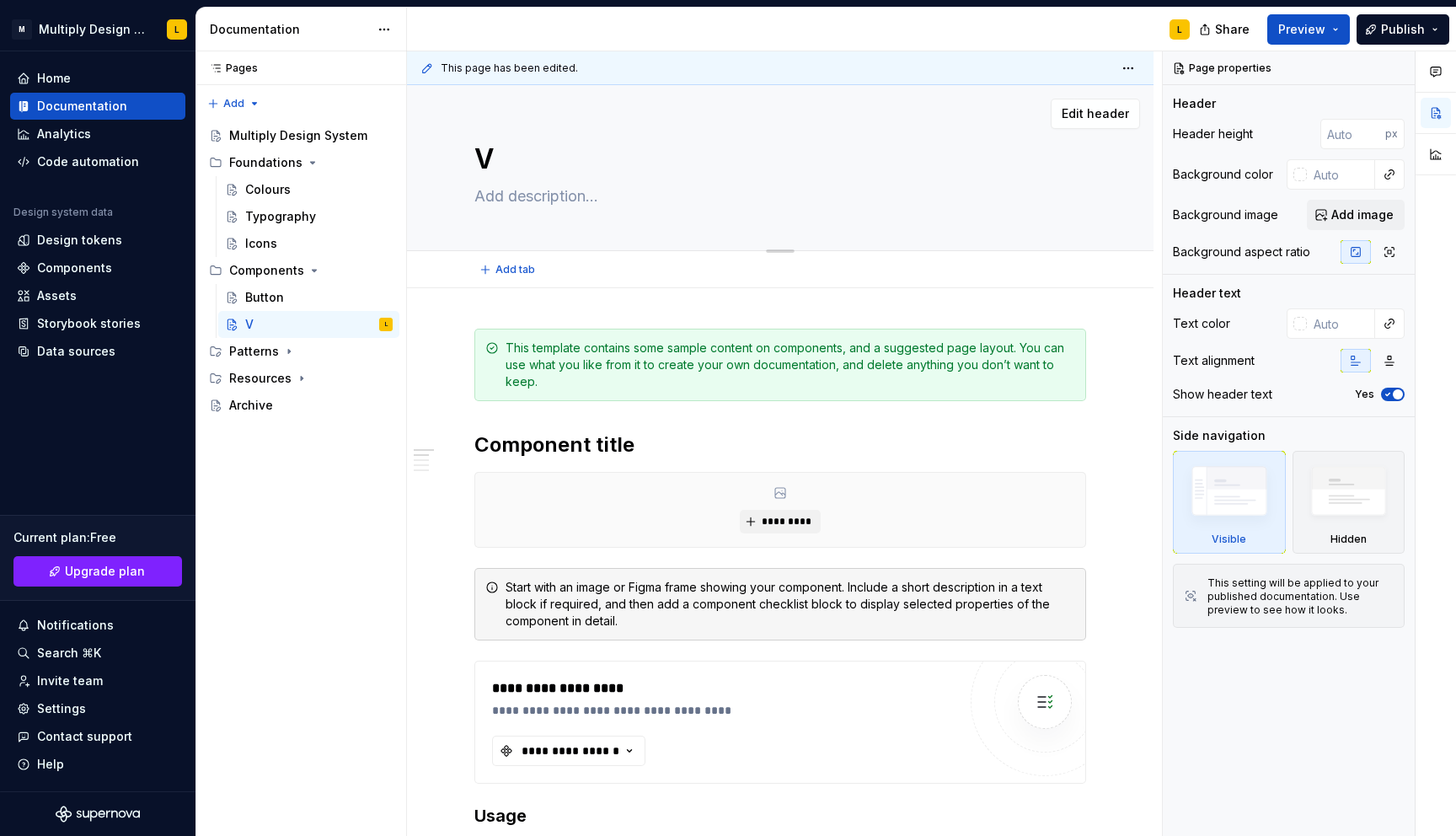
type textarea "*"
type textarea "Untitled page"
type textarea "*"
type textarea "Untitled page"
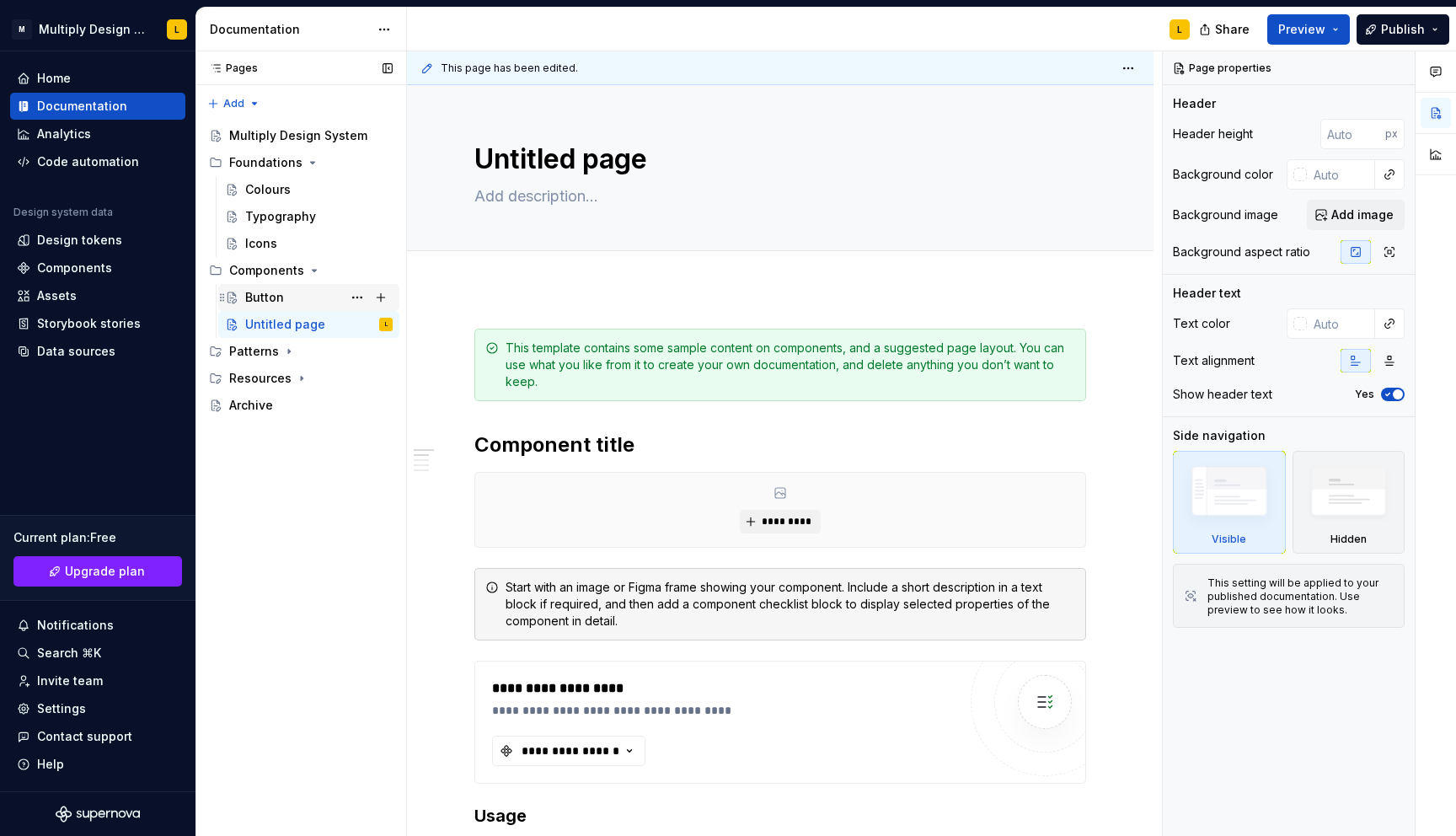
click at [265, 300] on div "Button" at bounding box center [264, 297] width 39 height 17
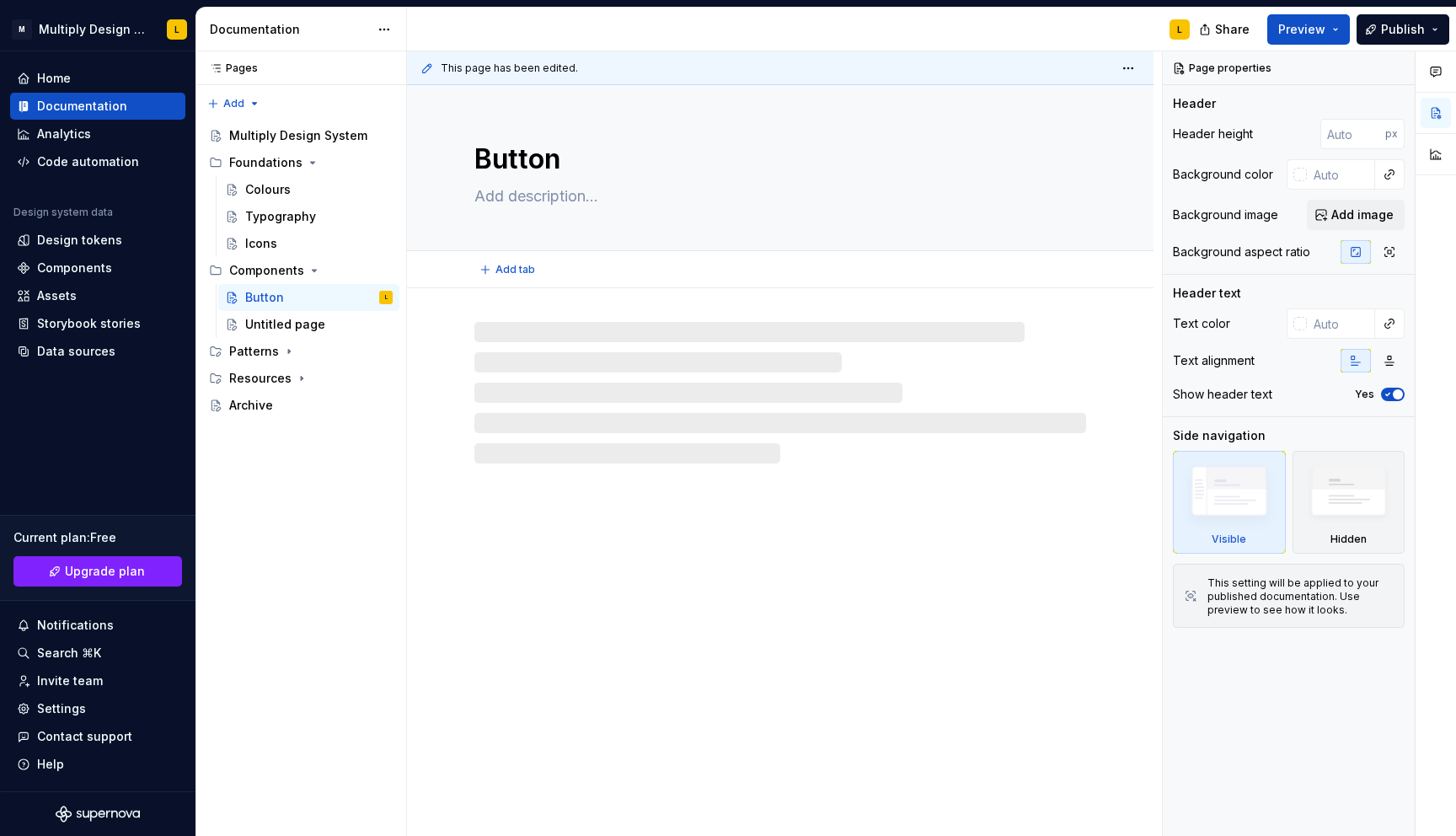
click at [576, 159] on textarea "Button" at bounding box center [776, 160] width 611 height 41
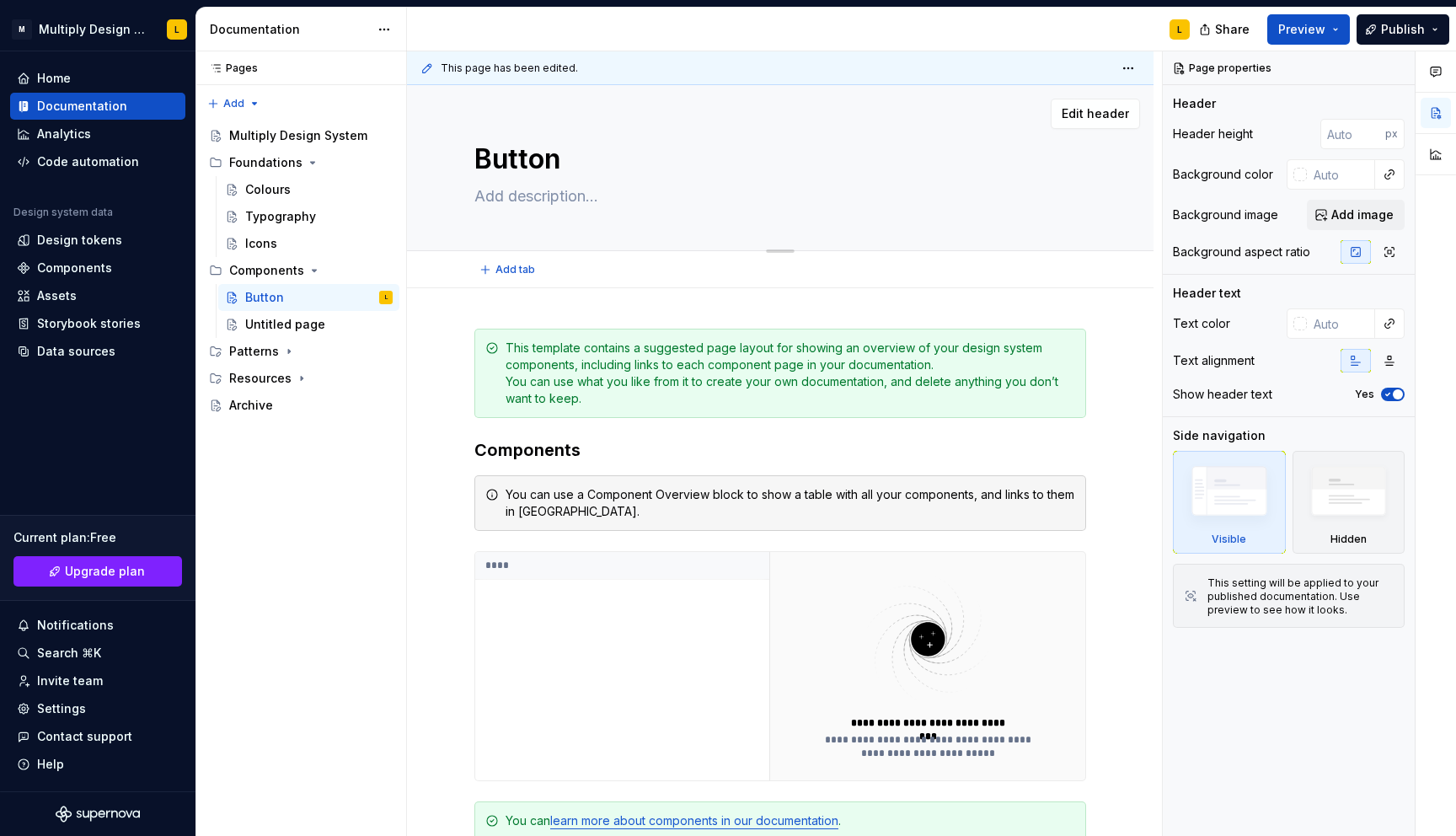
click at [537, 161] on textarea "Button" at bounding box center [776, 160] width 611 height 41
type textarea "*"
type textarea "A"
type textarea "*"
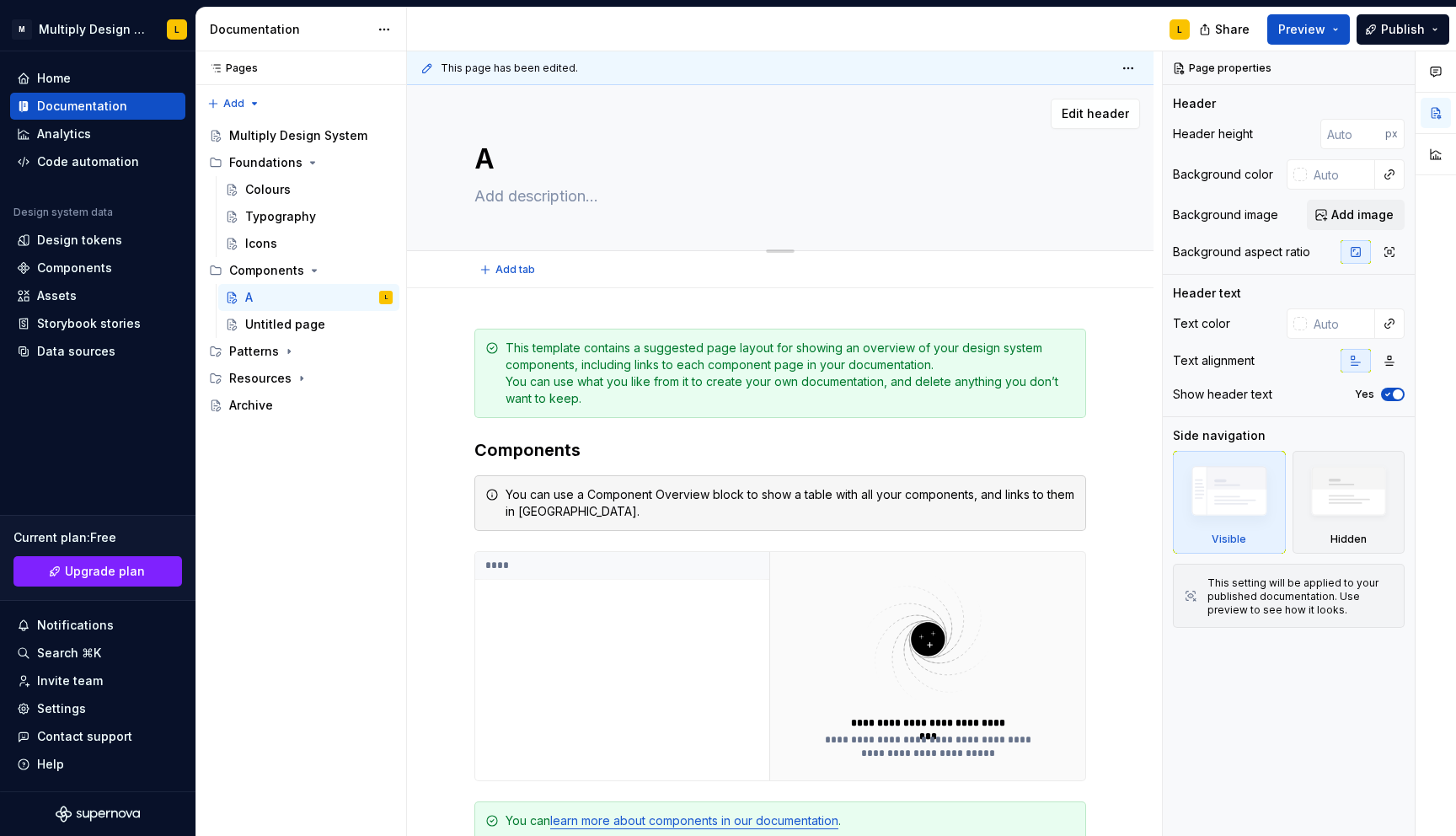
type textarea "Al"
type textarea "*"
type textarea "All"
type textarea "*"
type textarea "All"
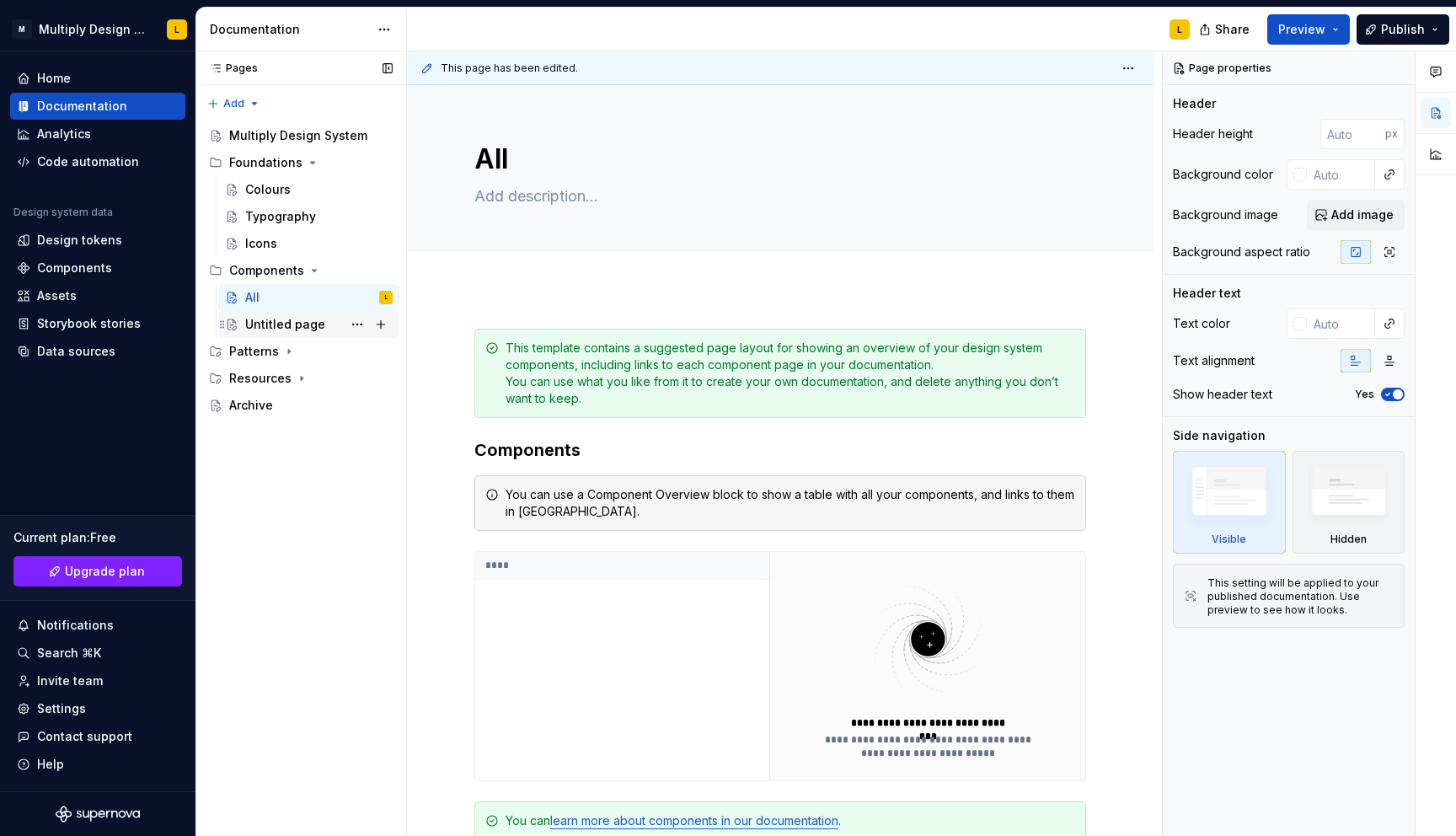
click at [292, 326] on div "Untitled page" at bounding box center [285, 324] width 80 height 17
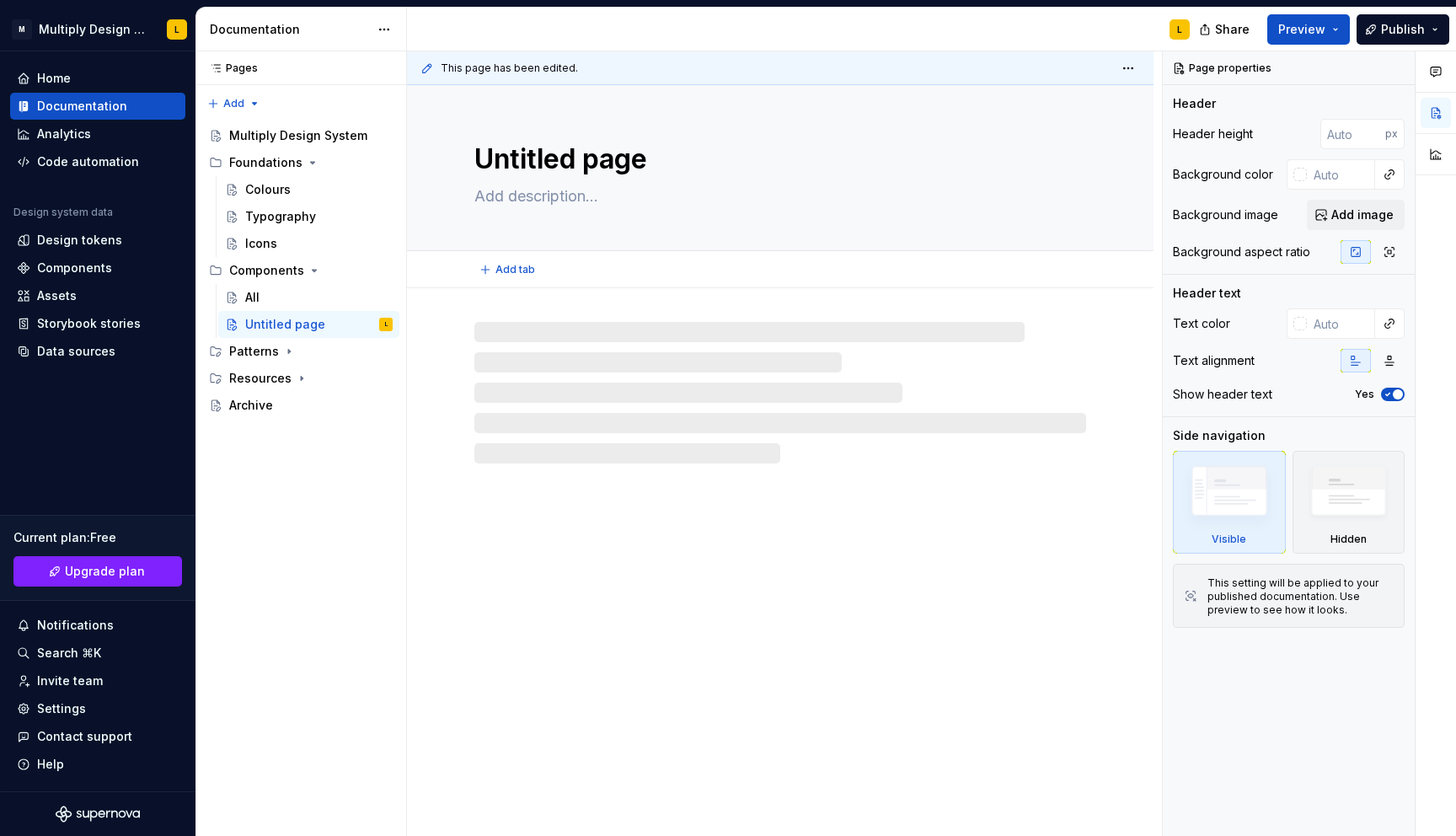
click at [547, 182] on div "Untitled page" at bounding box center [780, 168] width 611 height 165
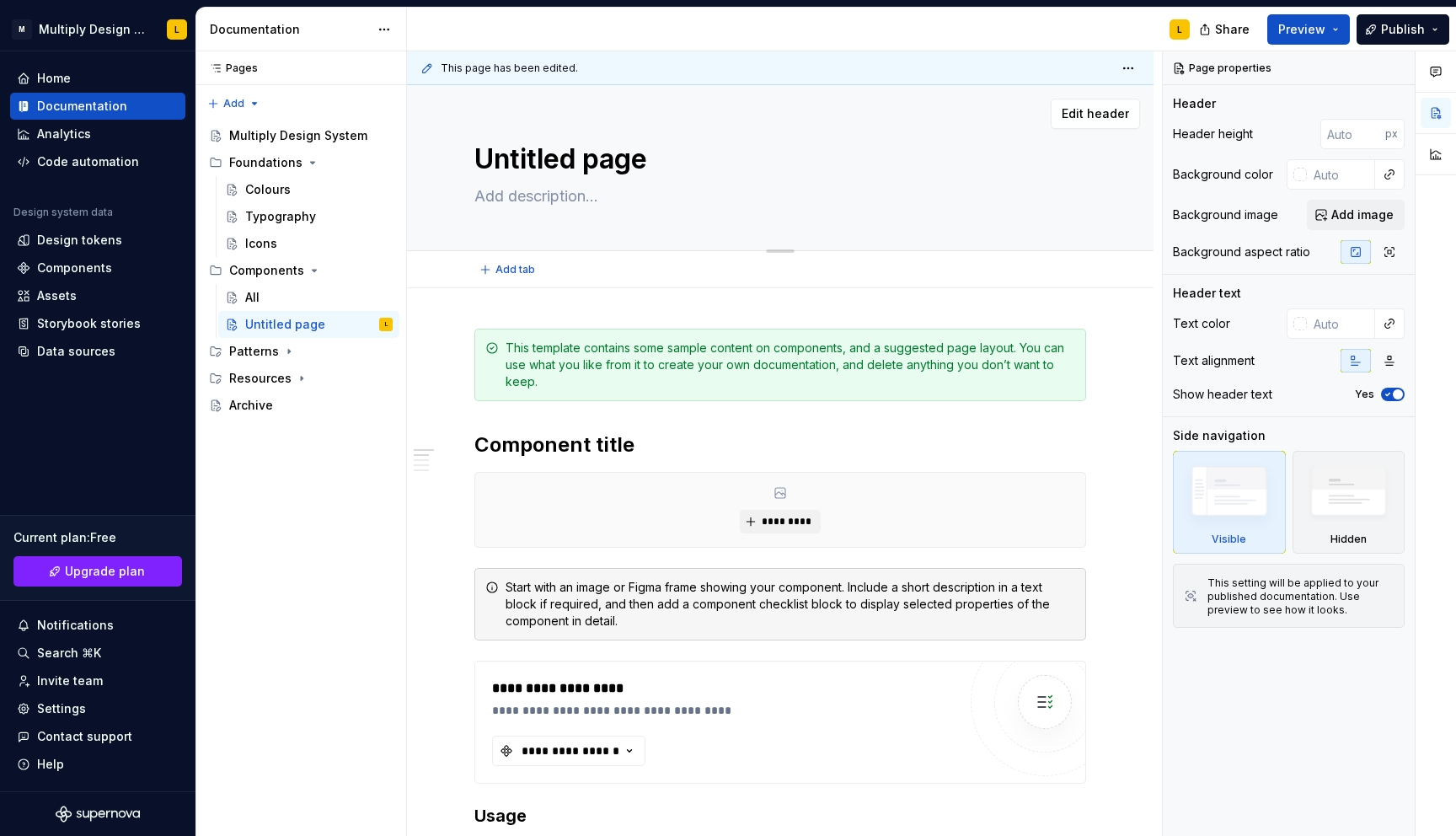
click at [552, 164] on textarea "Untitled page" at bounding box center [776, 160] width 611 height 41
type textarea "*"
type textarea "B"
type textarea "*"
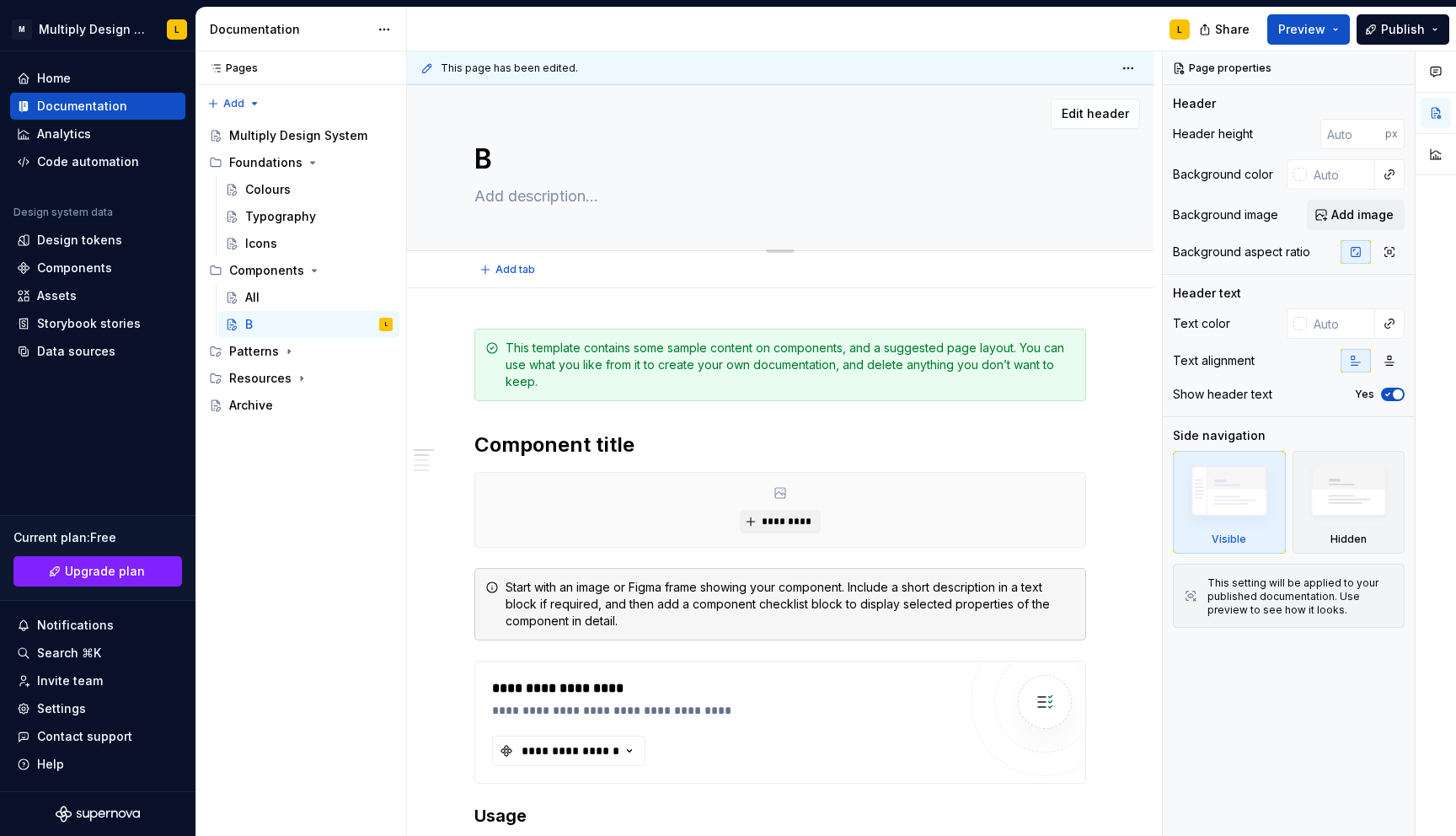
type textarea "Bu"
type textarea "*"
type textarea "But"
type textarea "*"
type textarea "Butt"
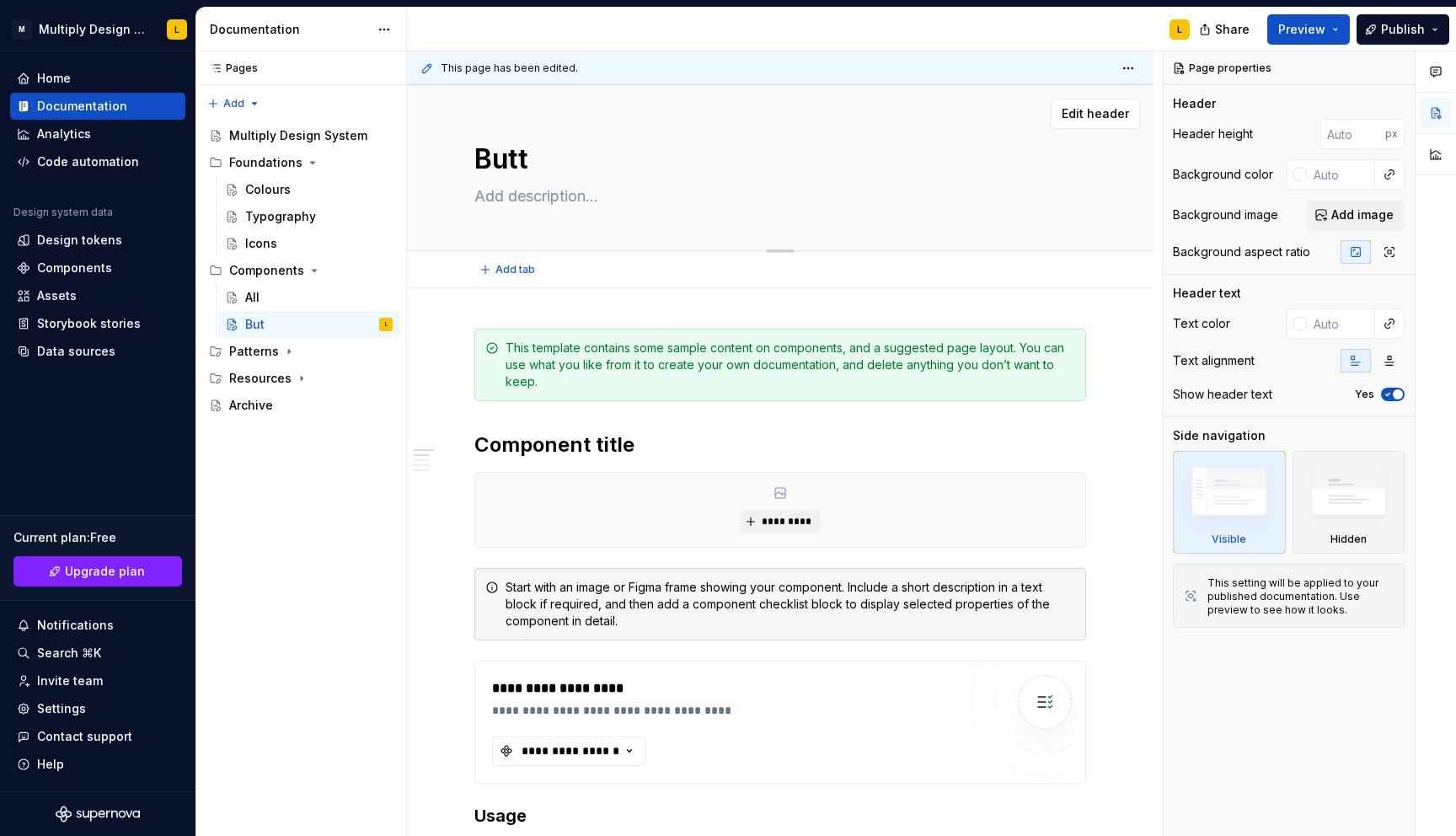
type textarea "*"
type textarea "Butto"
type textarea "*"
type textarea "Button"
type textarea "*"
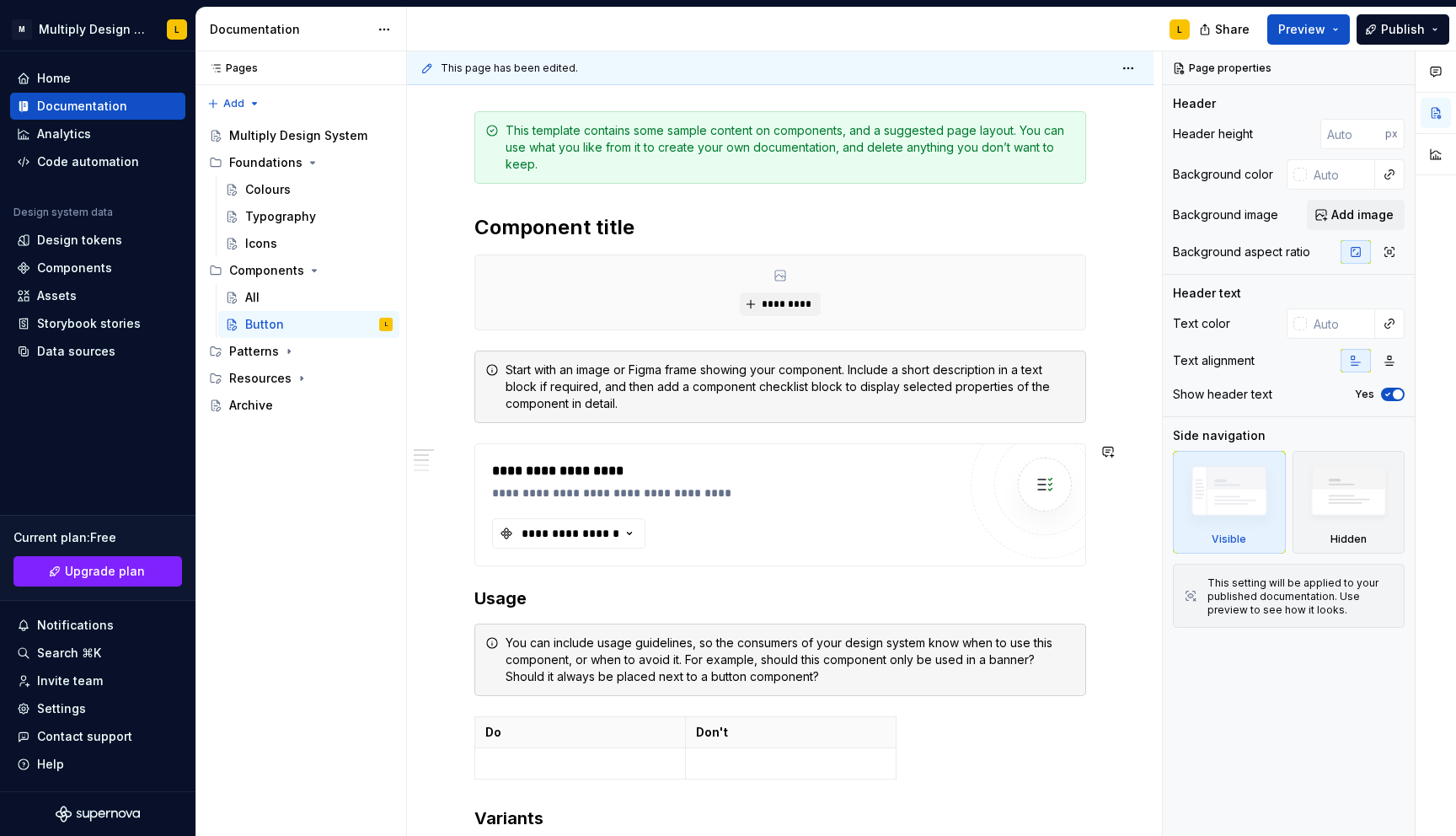
scroll to position [212, 0]
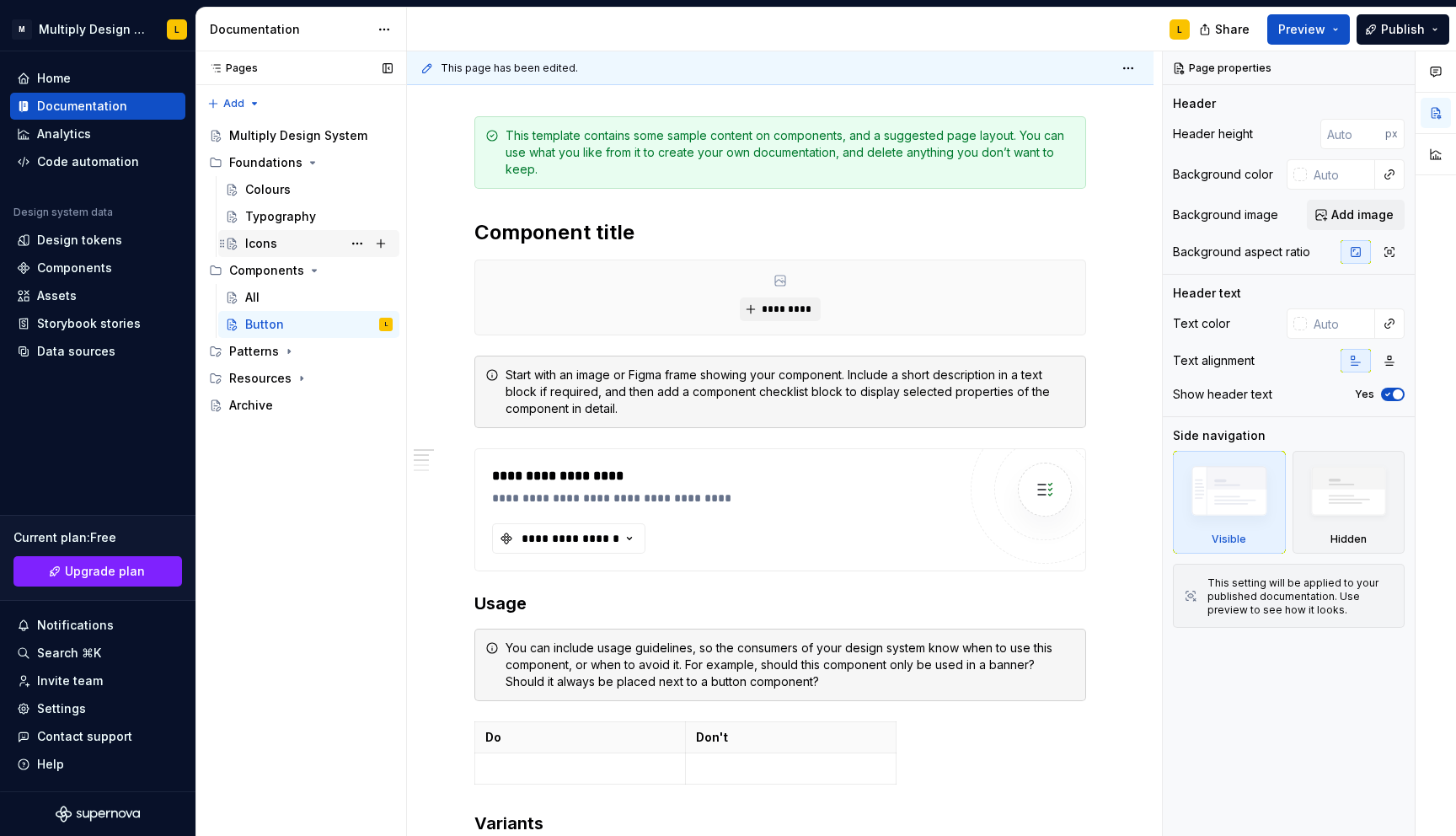
type textarea "Button"
click at [263, 250] on div "Icons" at bounding box center [261, 243] width 32 height 17
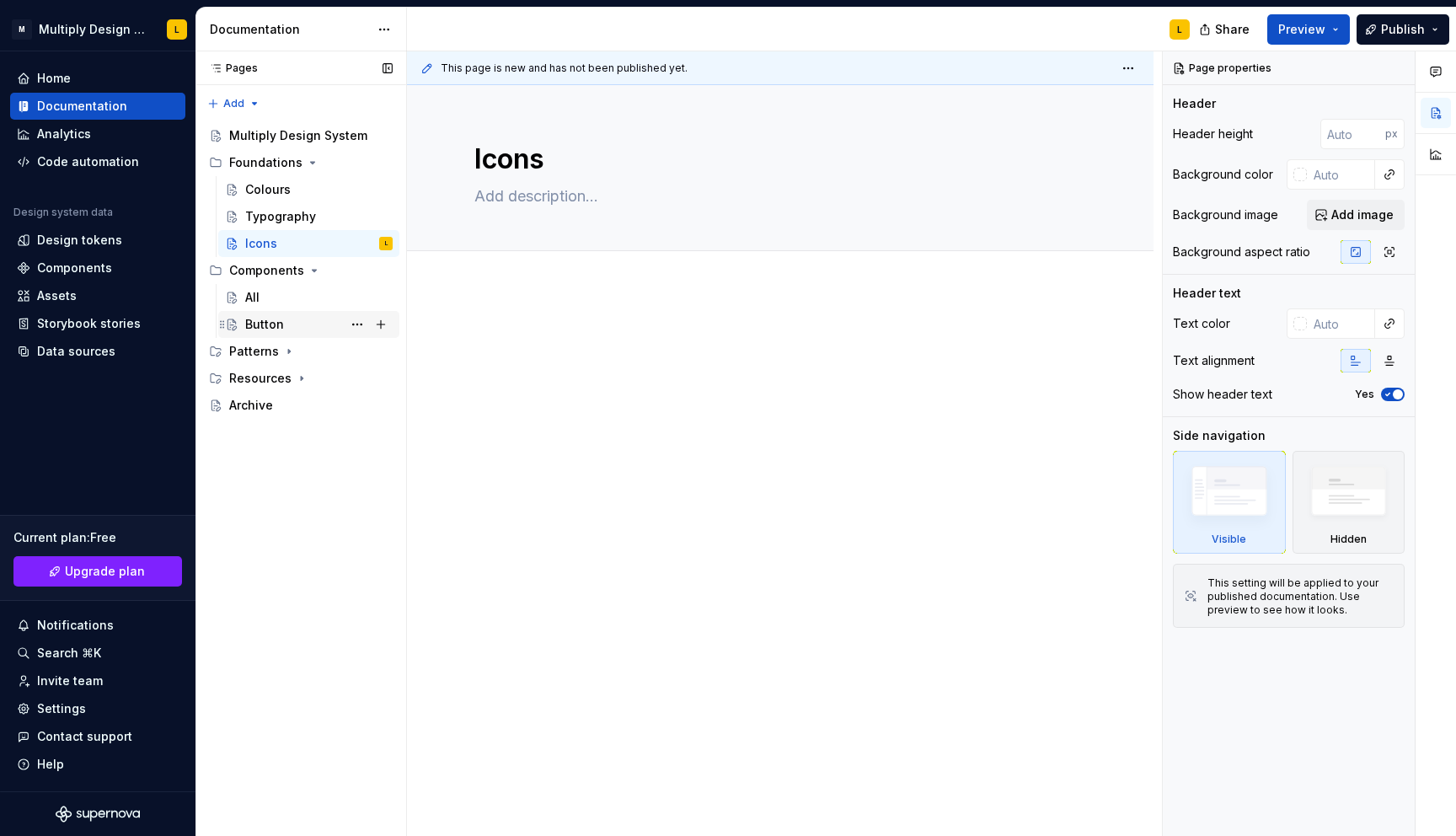
click at [264, 312] on div "Button" at bounding box center [319, 324] width 147 height 24
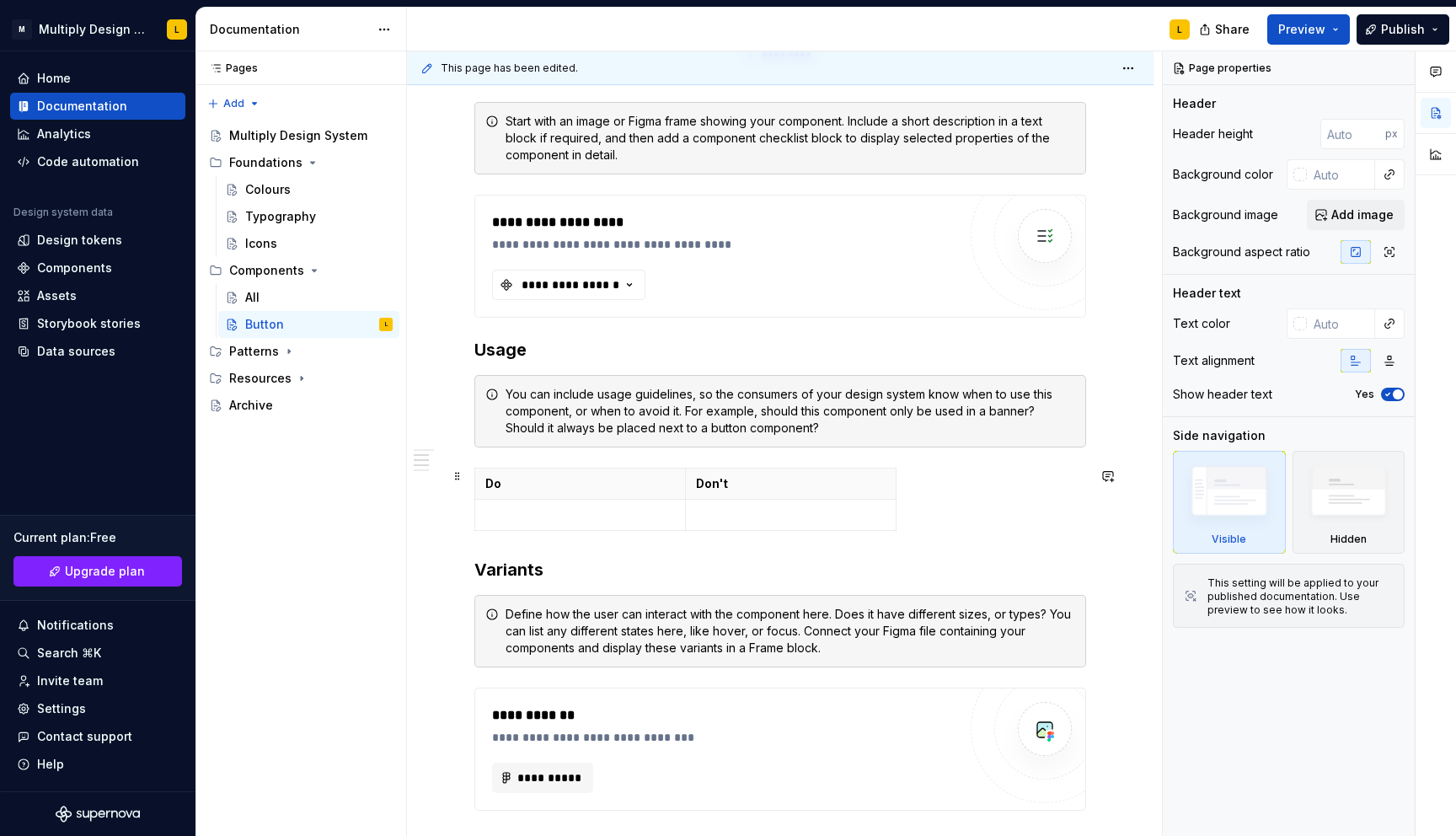
scroll to position [467, 0]
click at [458, 478] on span at bounding box center [457, 475] width 13 height 24
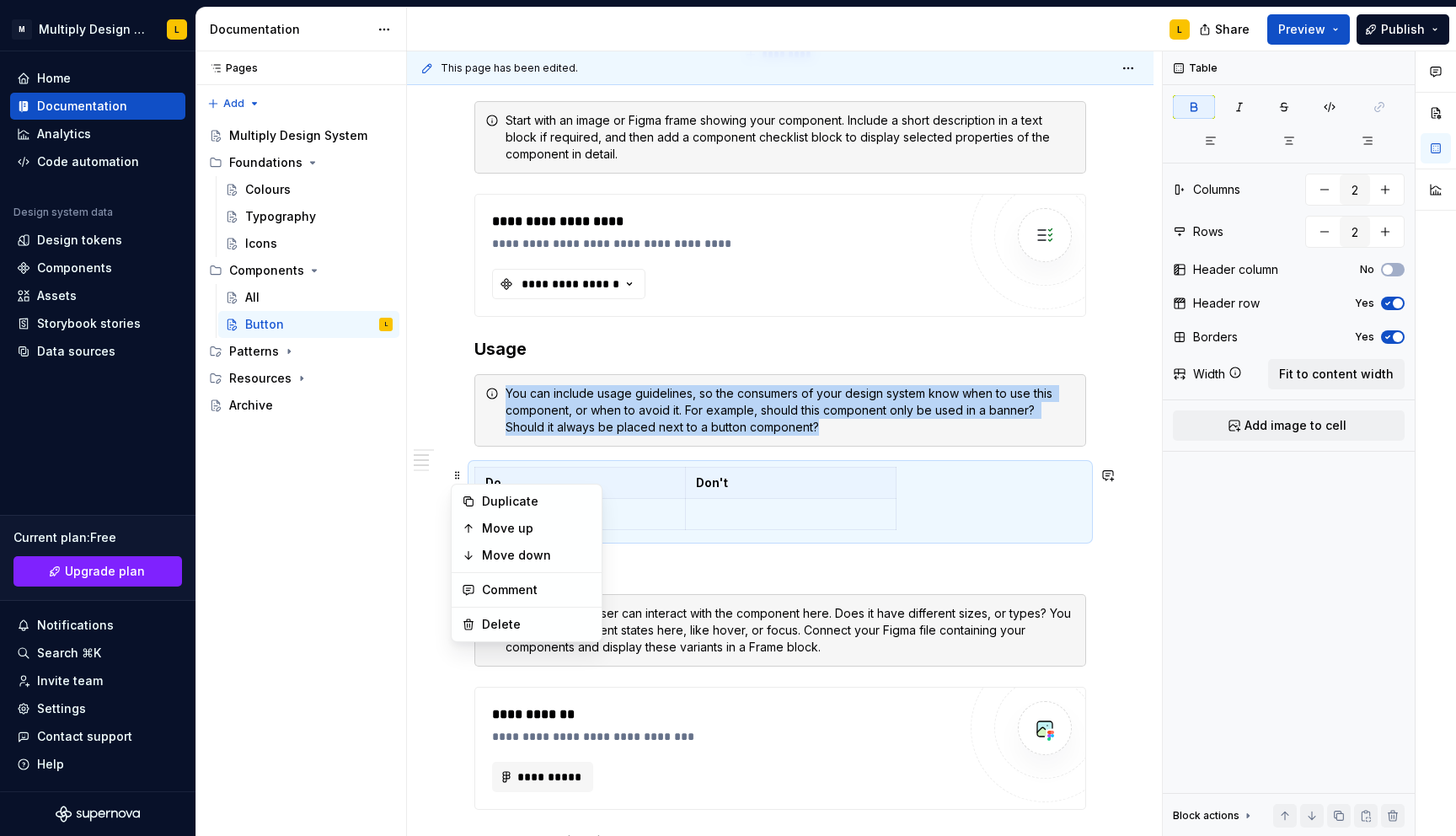
click at [423, 526] on div "**********" at bounding box center [780, 667] width 746 height 1692
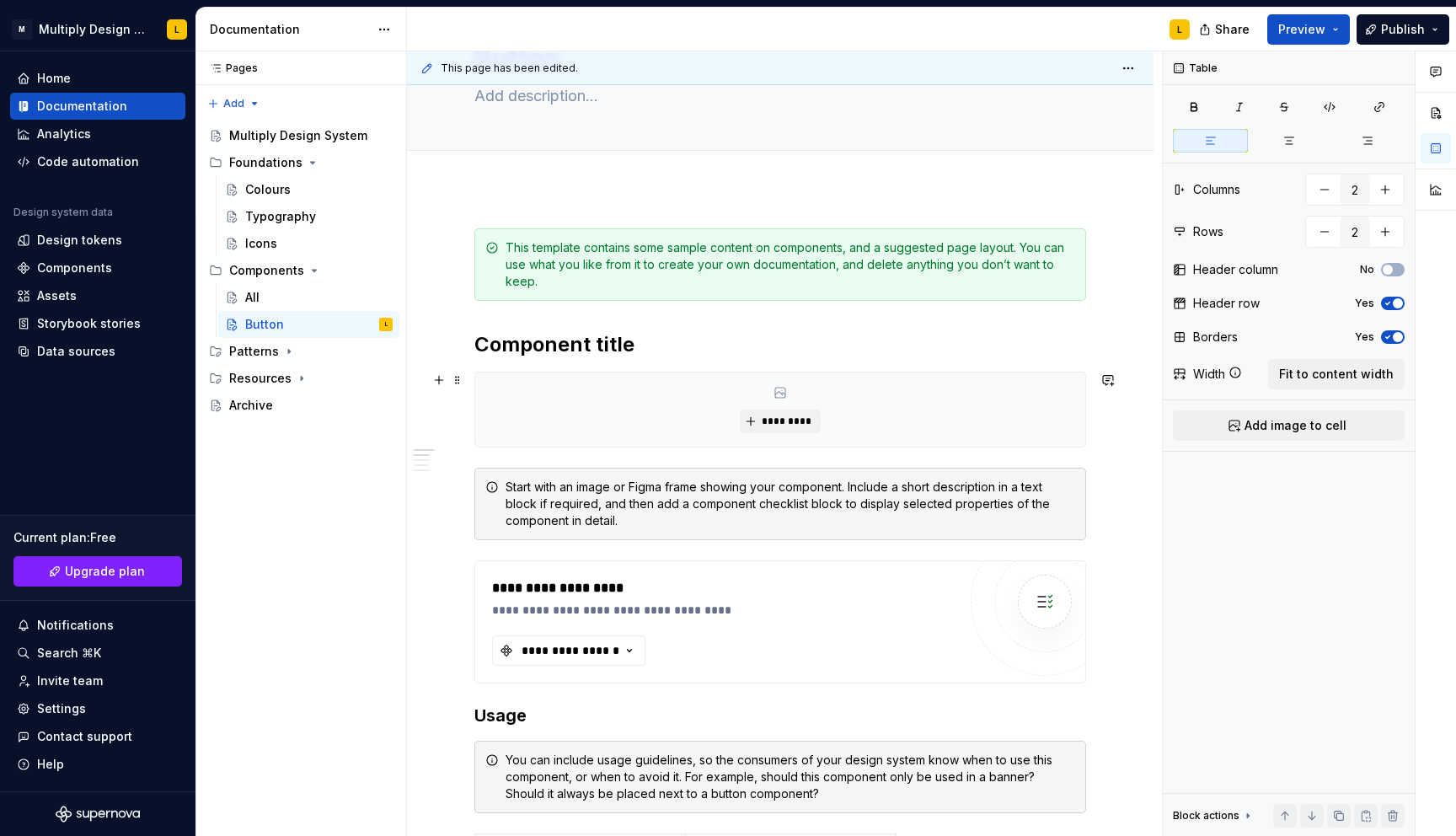
scroll to position [0, 0]
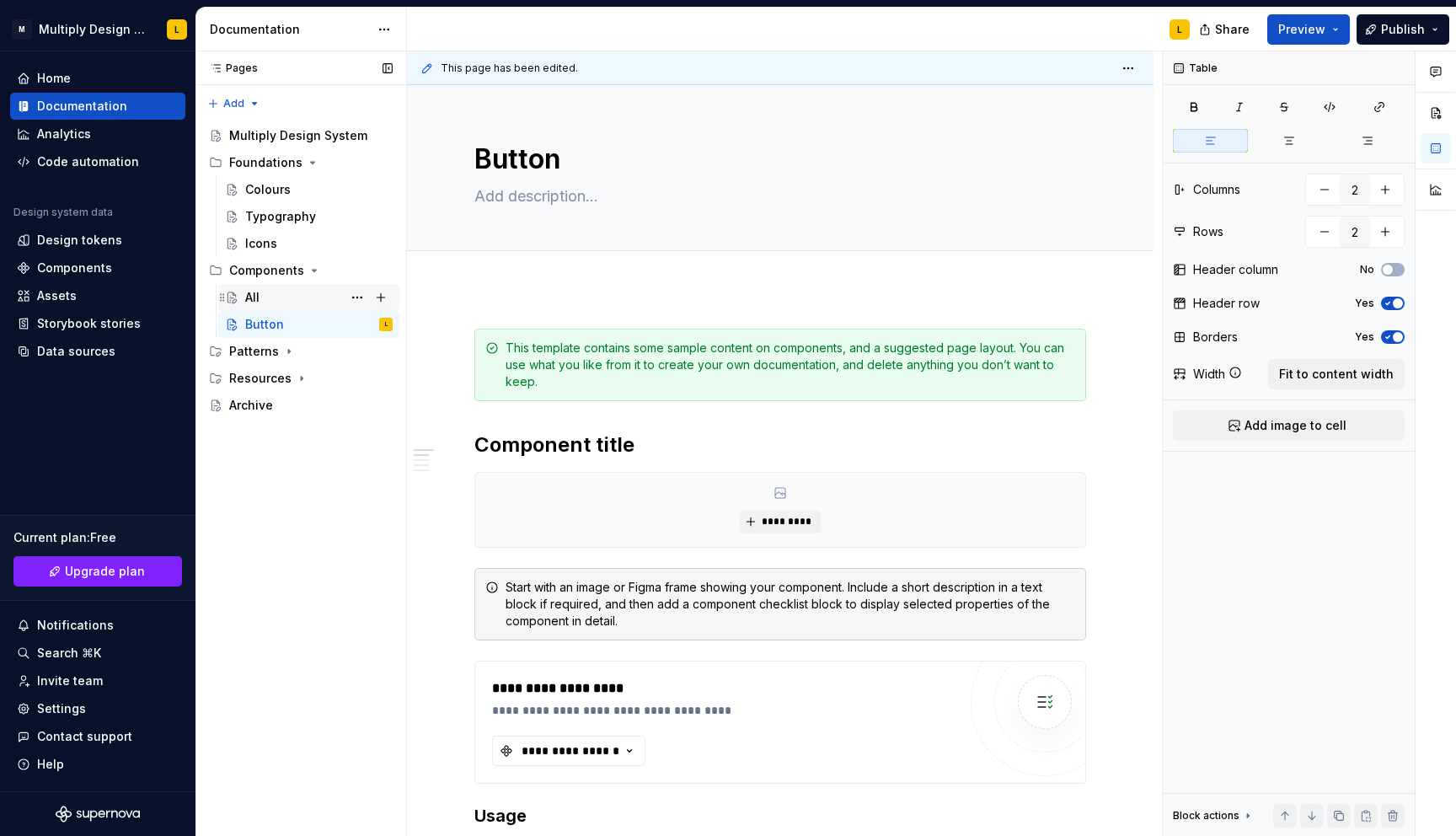
click at [259, 302] on div "All" at bounding box center [252, 297] width 14 height 17
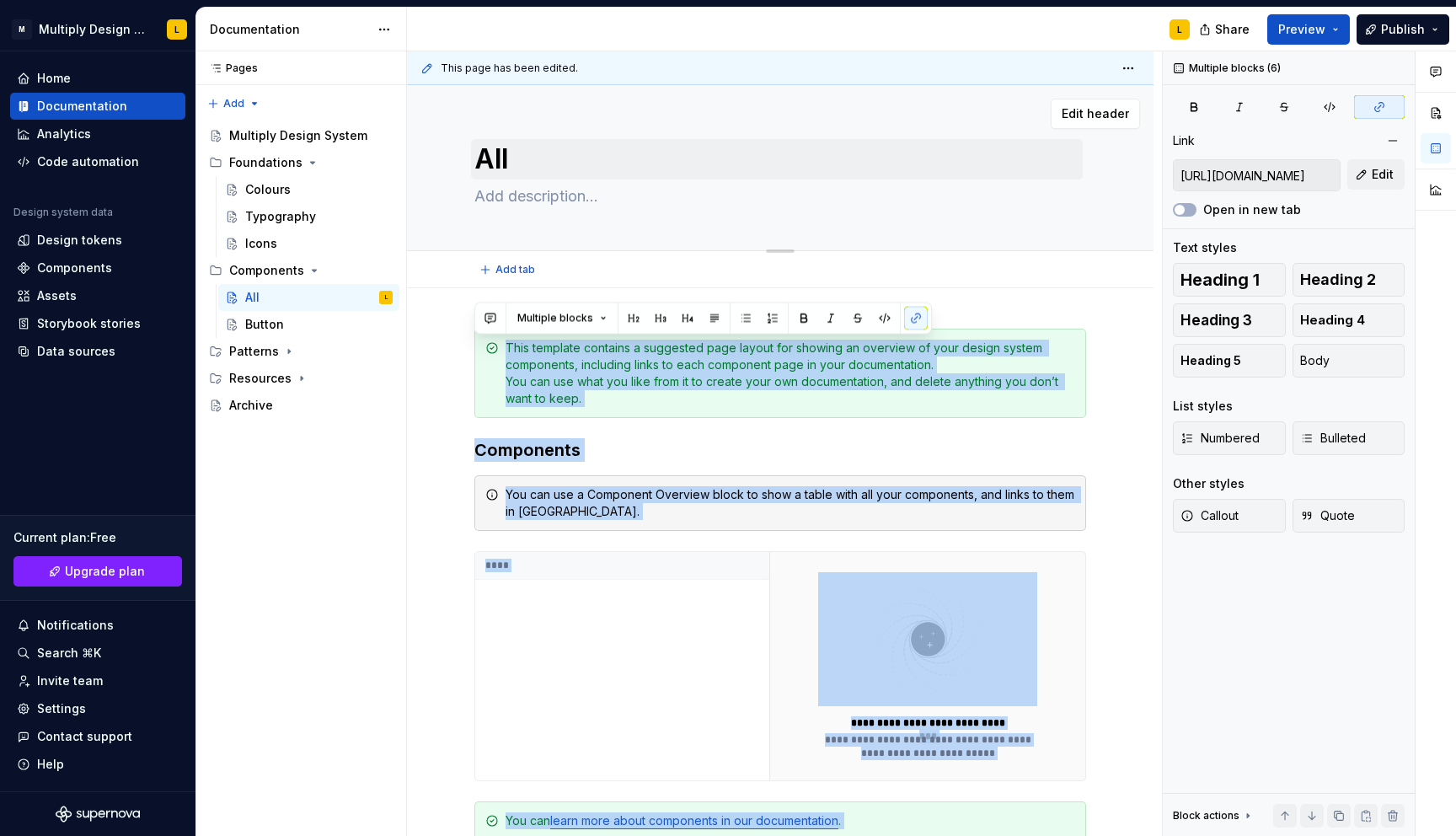
drag, startPoint x: 527, startPoint y: 690, endPoint x: 470, endPoint y: 158, distance: 535.0
click at [470, 158] on div "**********" at bounding box center [780, 634] width 746 height 1097
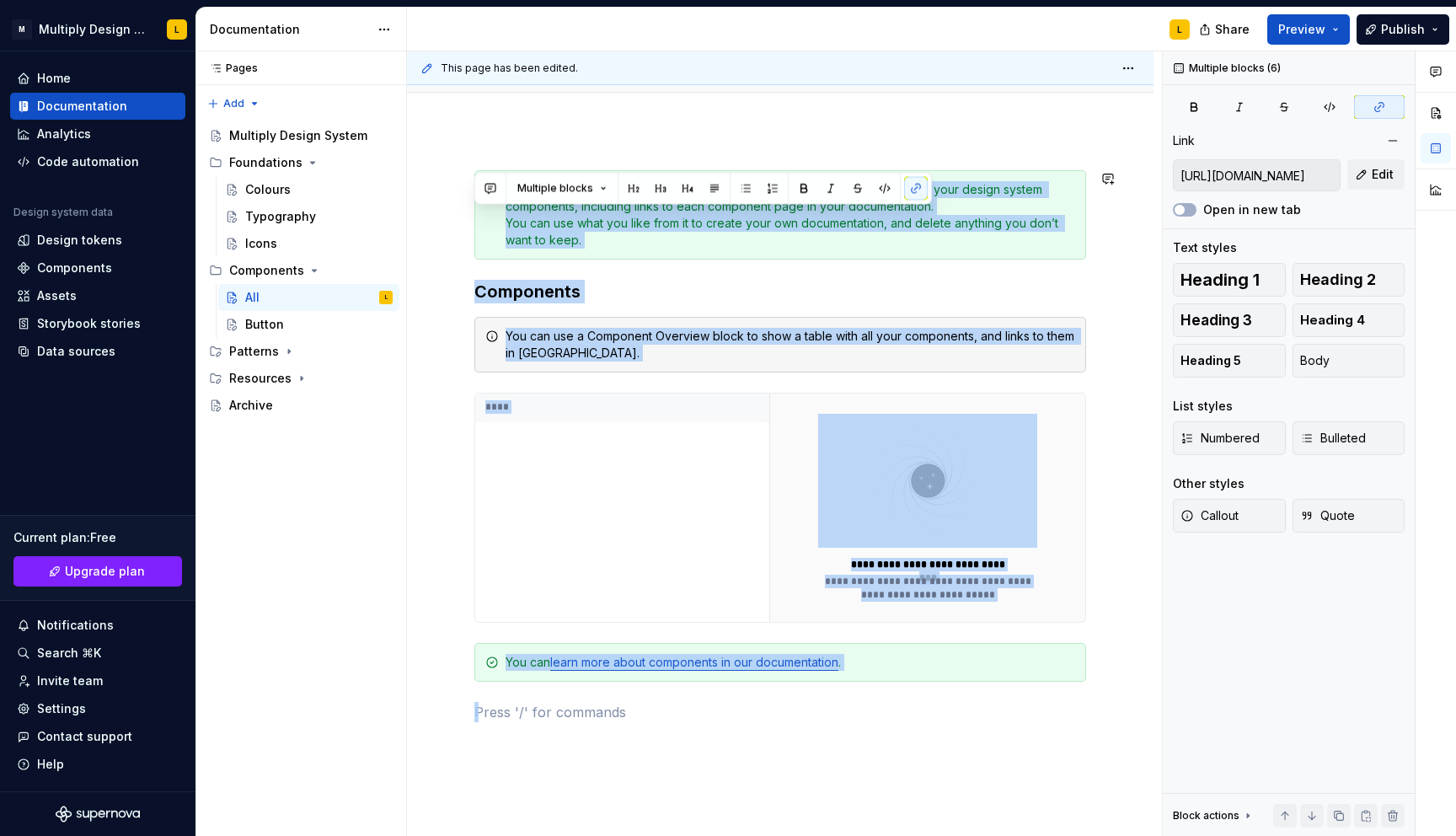
scroll to position [276, 0]
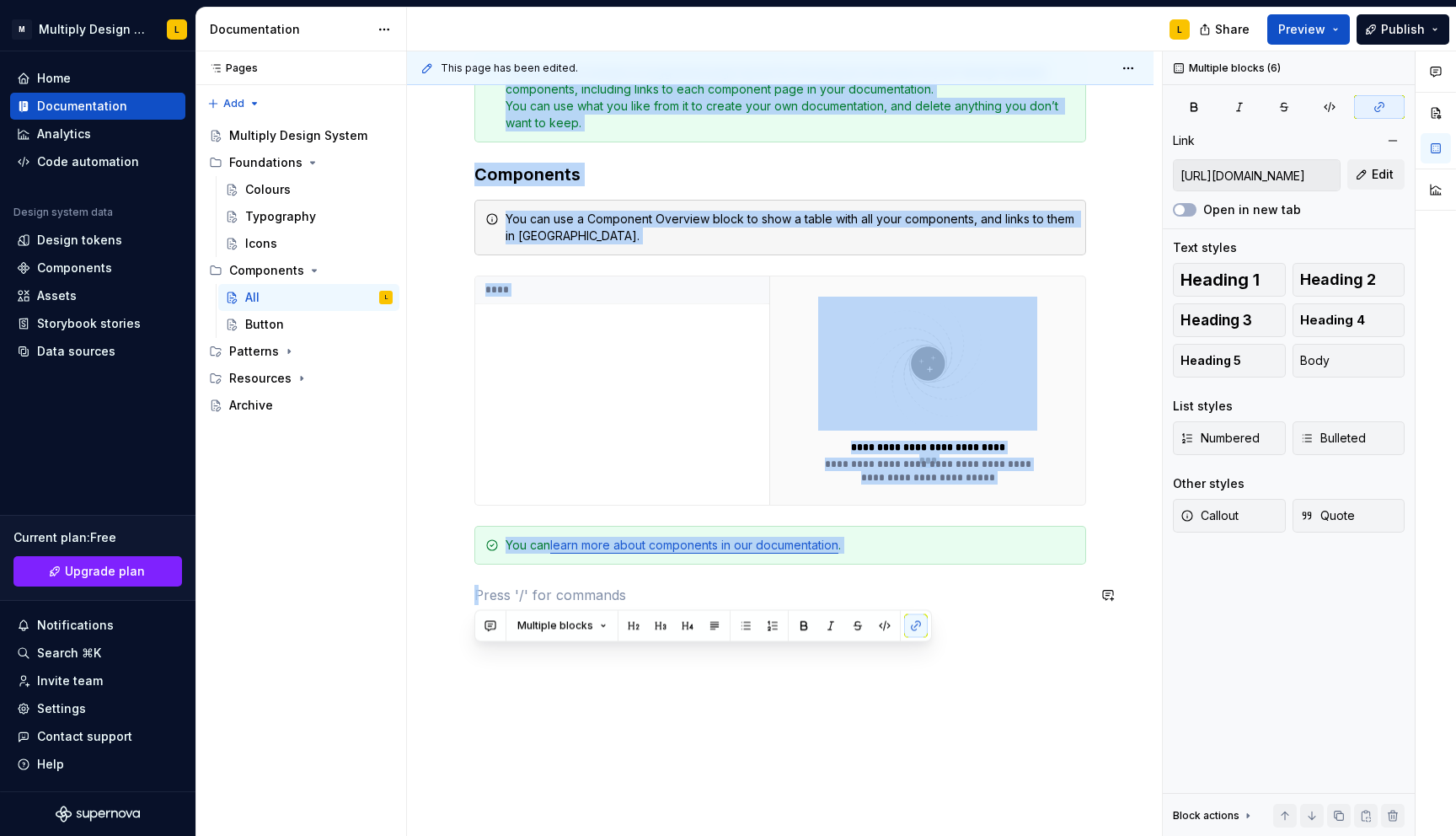
click at [510, 685] on div "**********" at bounding box center [780, 459] width 746 height 894
click at [476, 668] on div "**********" at bounding box center [780, 459] width 746 height 894
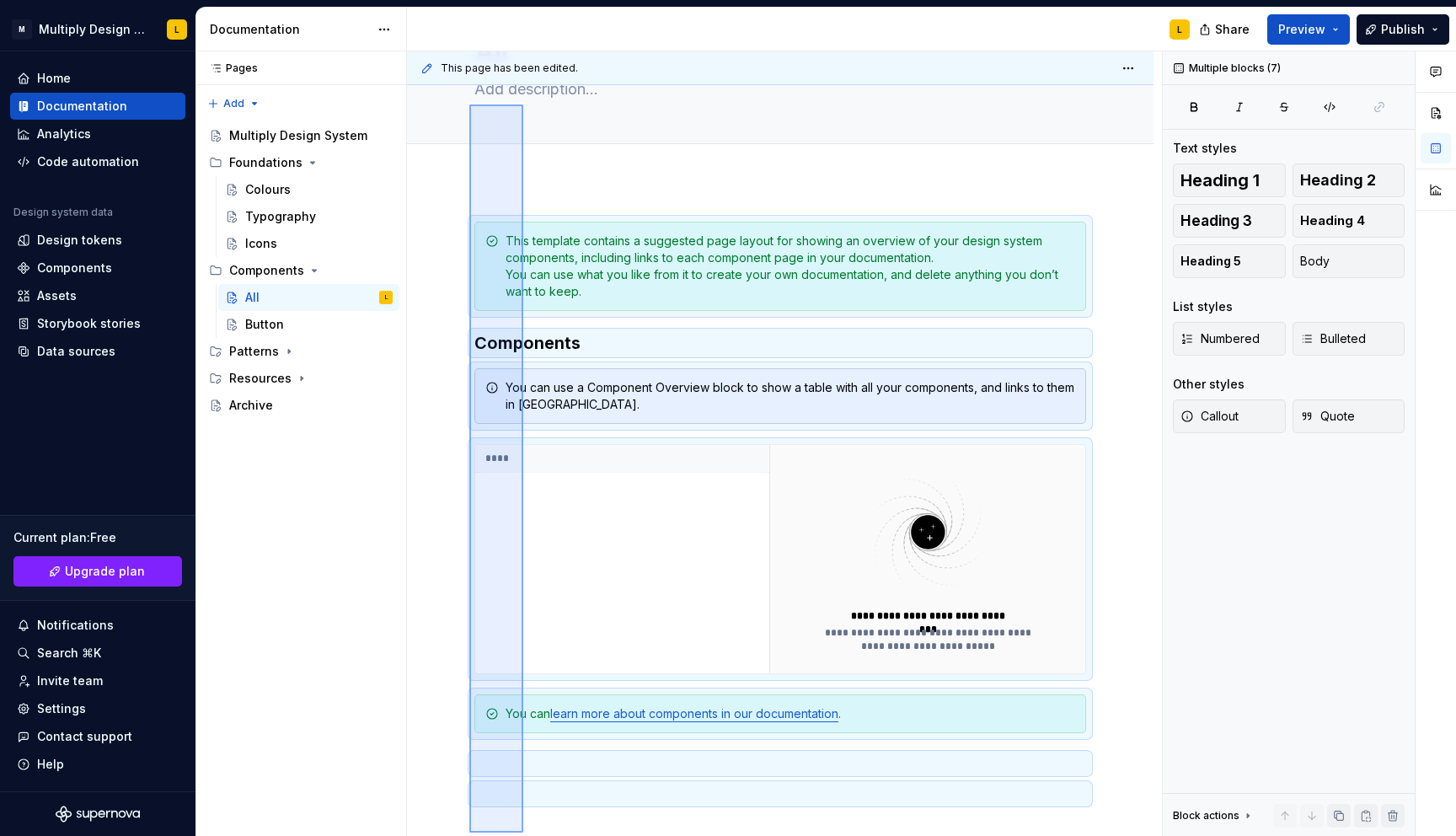
scroll to position [97, 0]
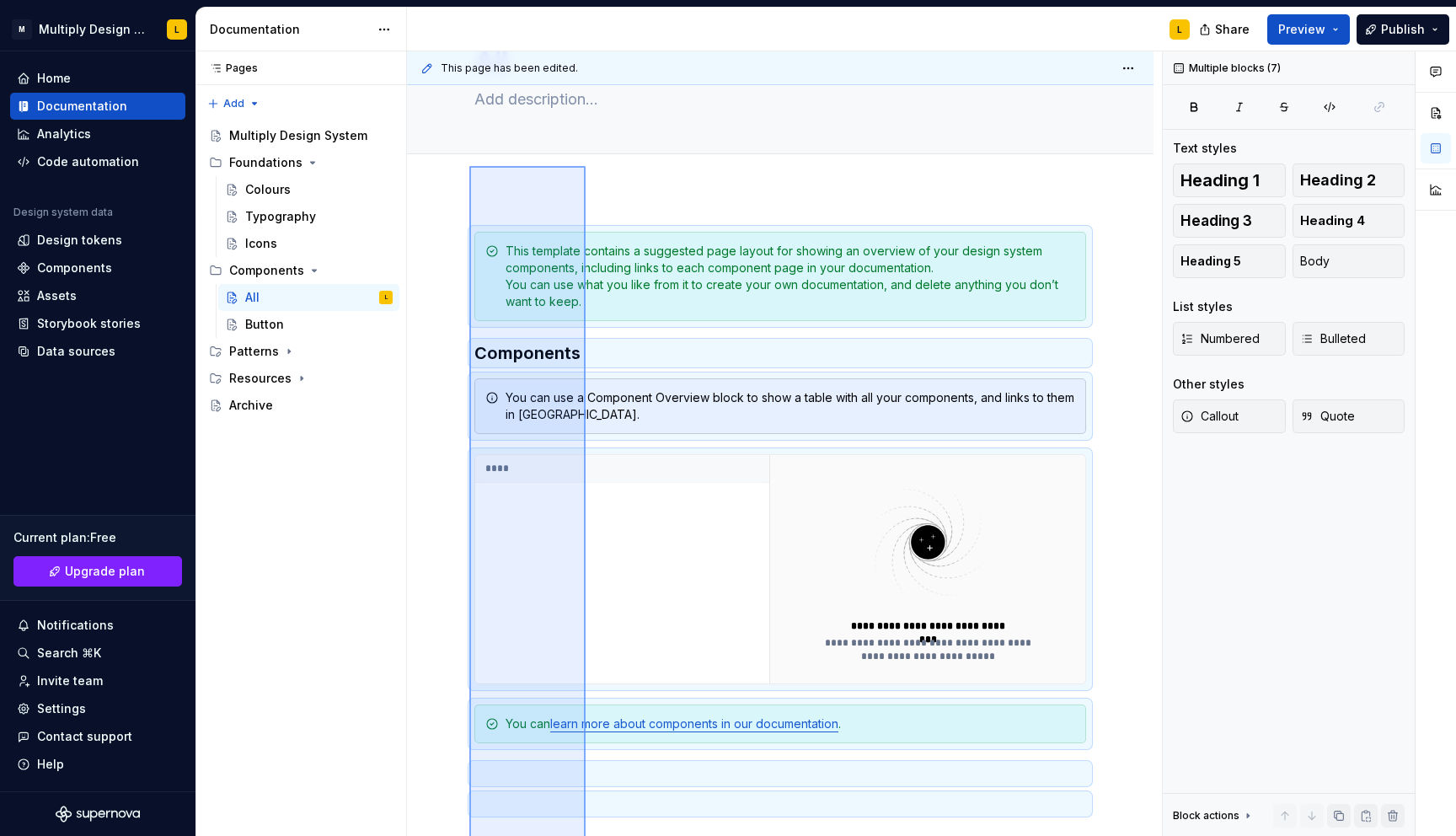
drag, startPoint x: 469, startPoint y: 666, endPoint x: 586, endPoint y: 166, distance: 513.5
click at [586, 166] on div "**********" at bounding box center [784, 444] width 755 height 785
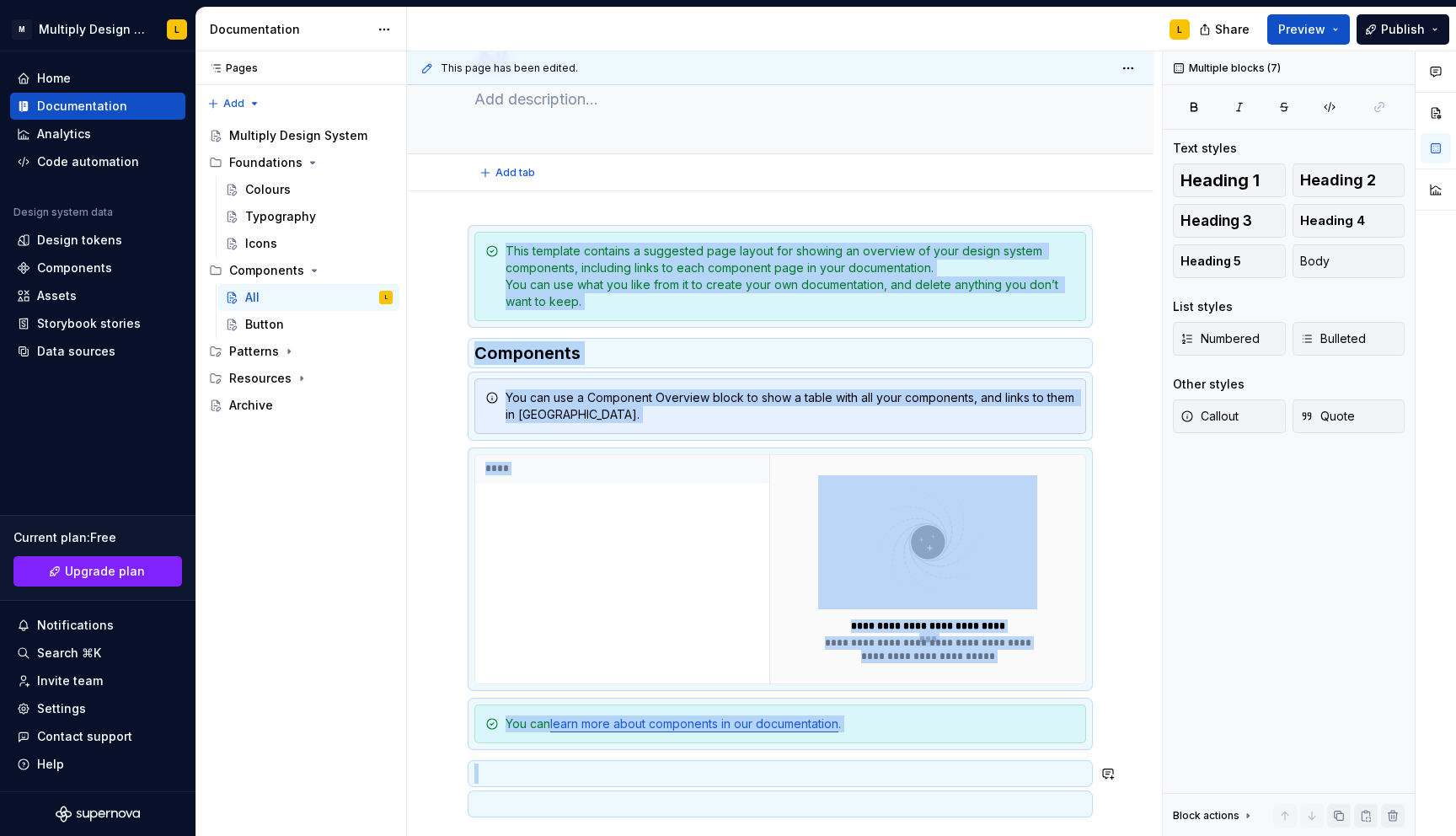
copy div "**********"
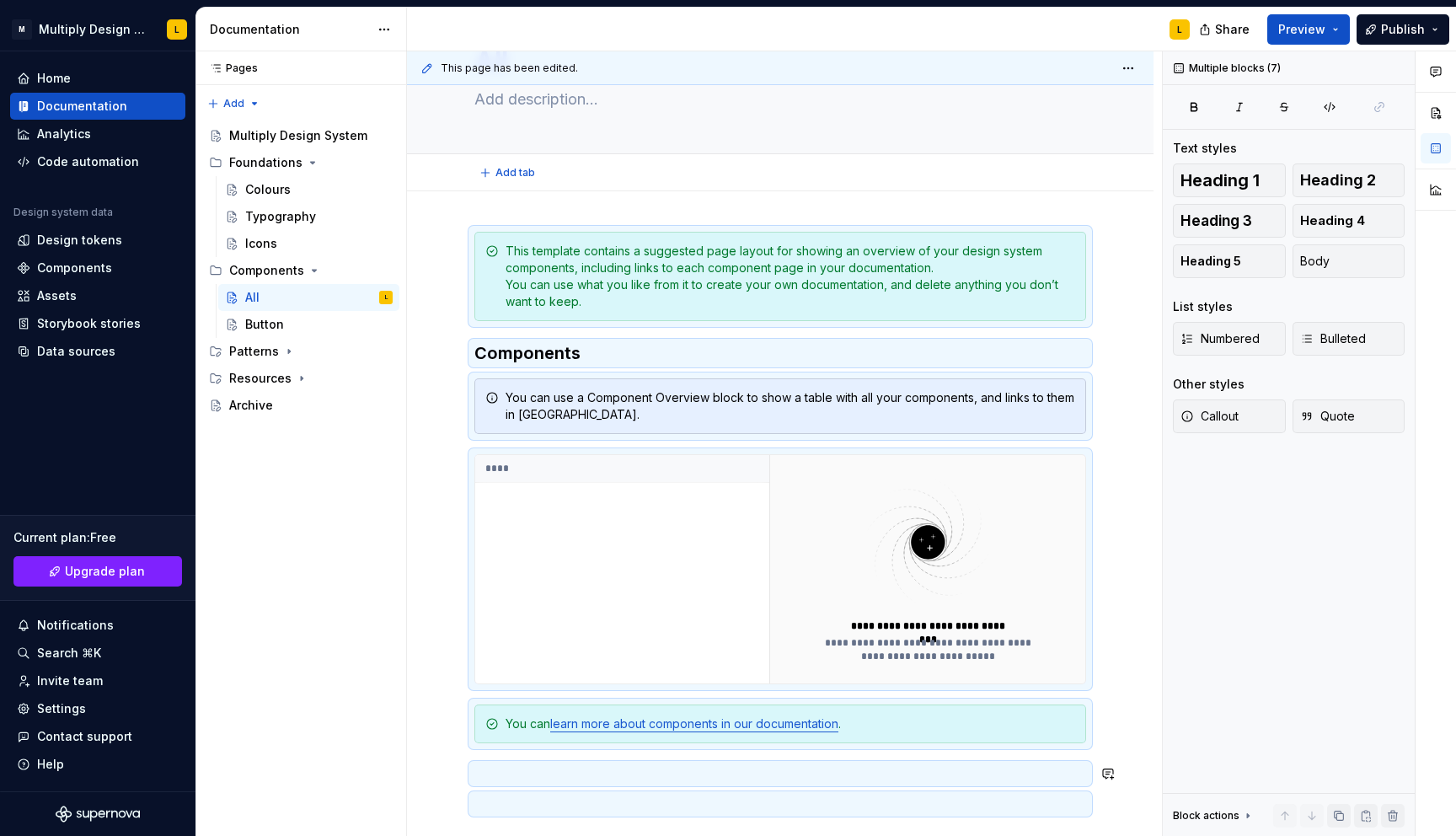
scroll to position [0, 0]
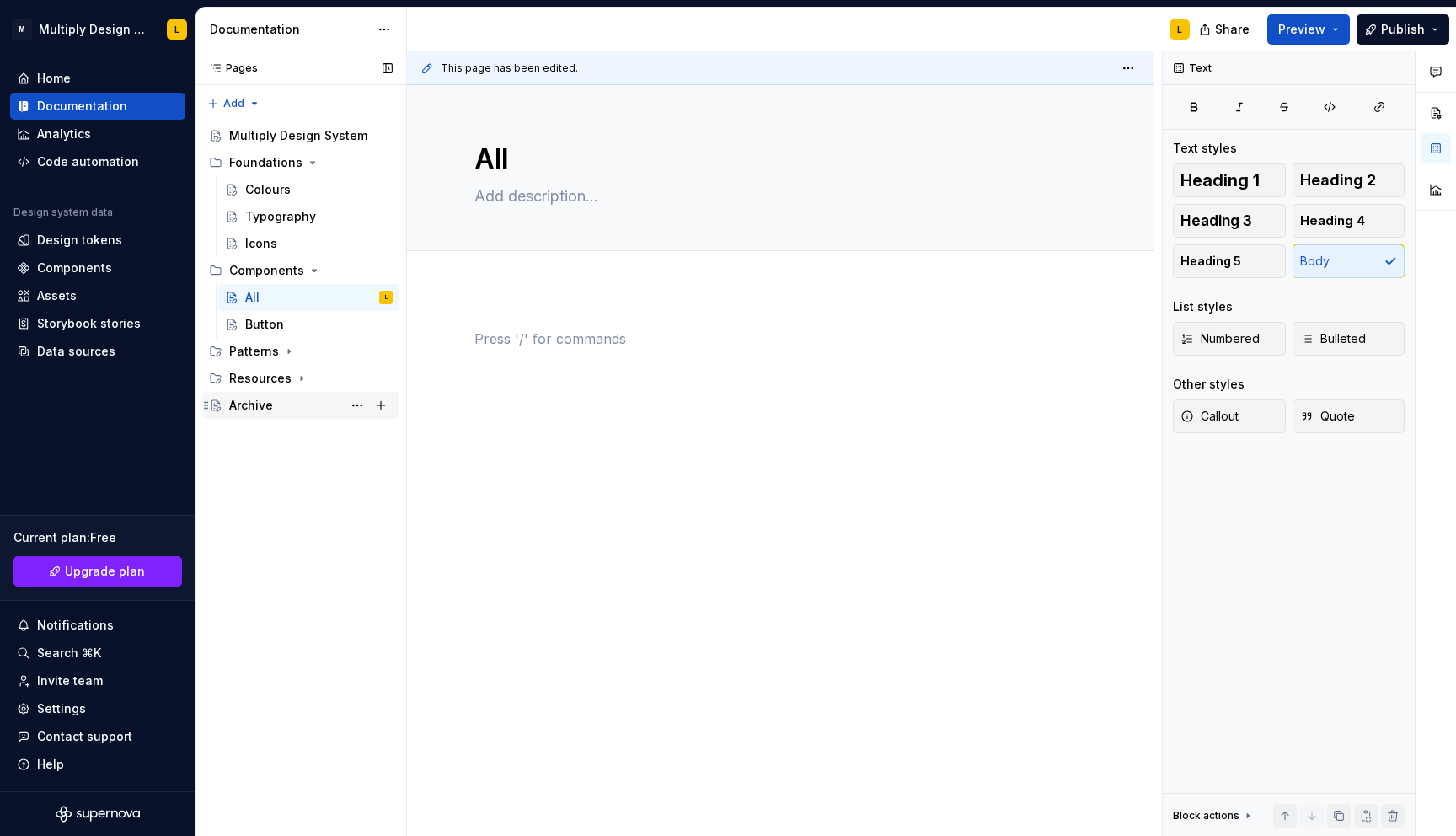
click at [256, 405] on div "Archive" at bounding box center [250, 405] width 43 height 17
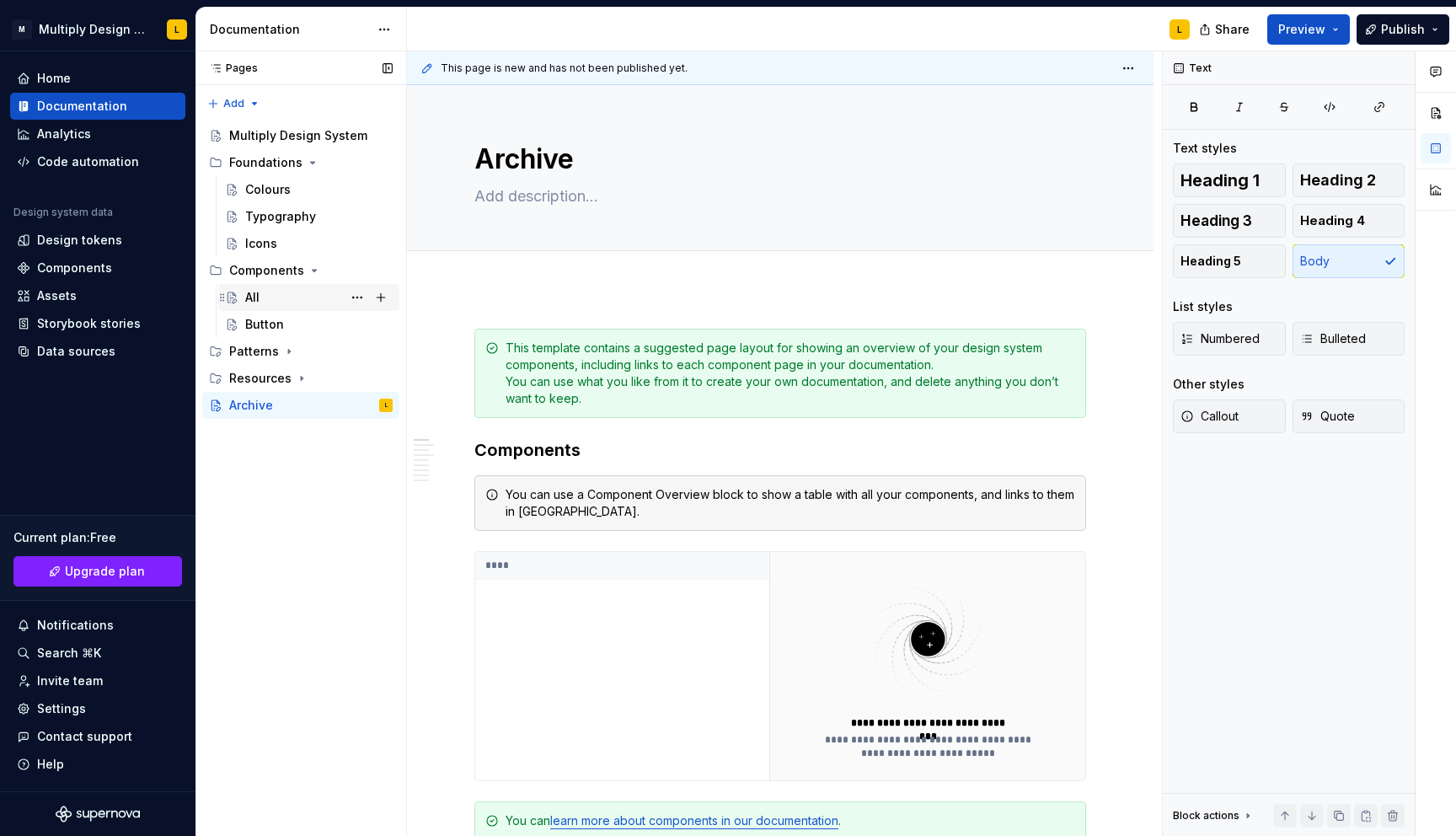
click at [259, 292] on div "All" at bounding box center [252, 297] width 14 height 17
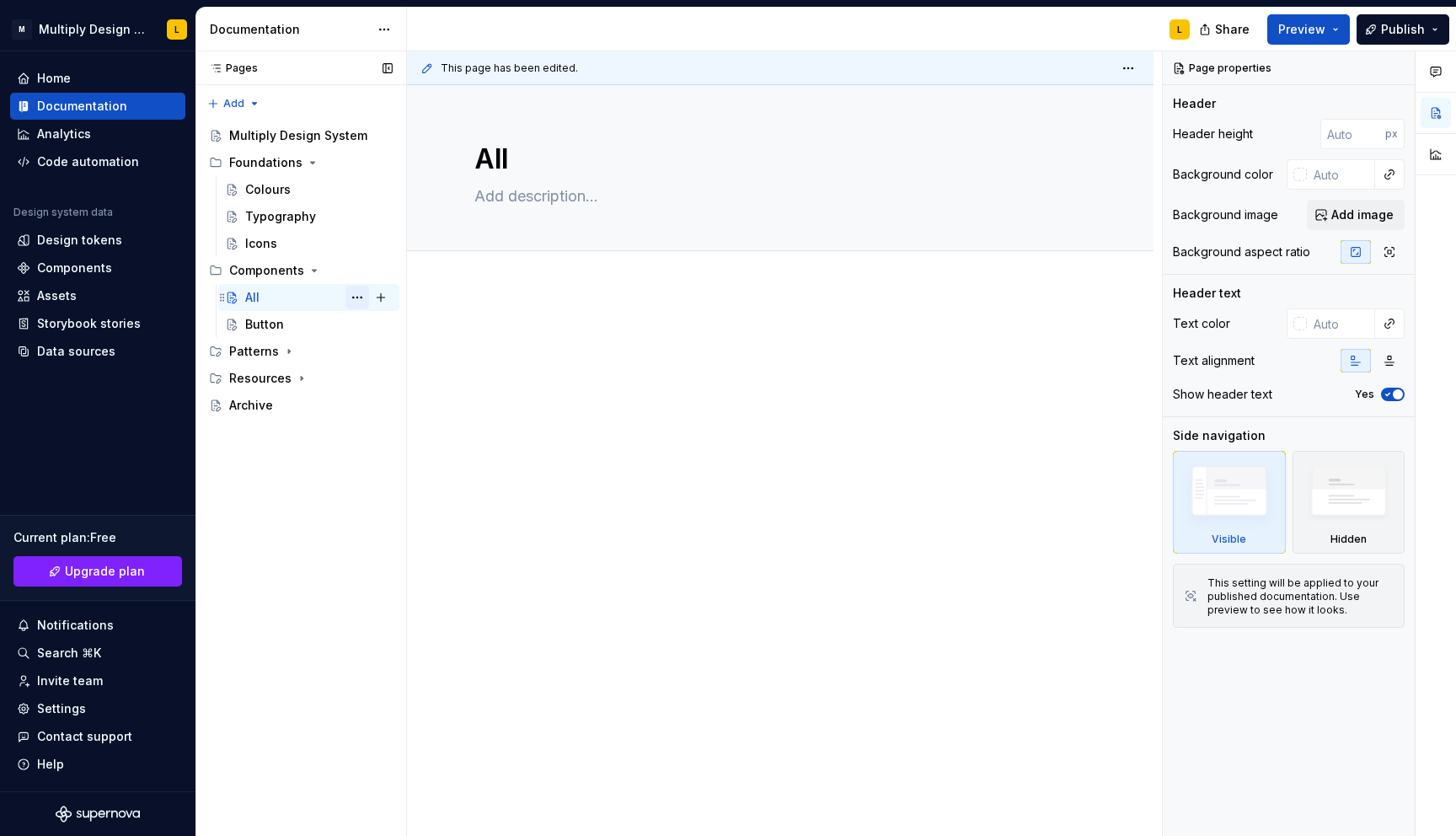
click at [352, 296] on button "Page tree" at bounding box center [357, 297] width 24 height 24
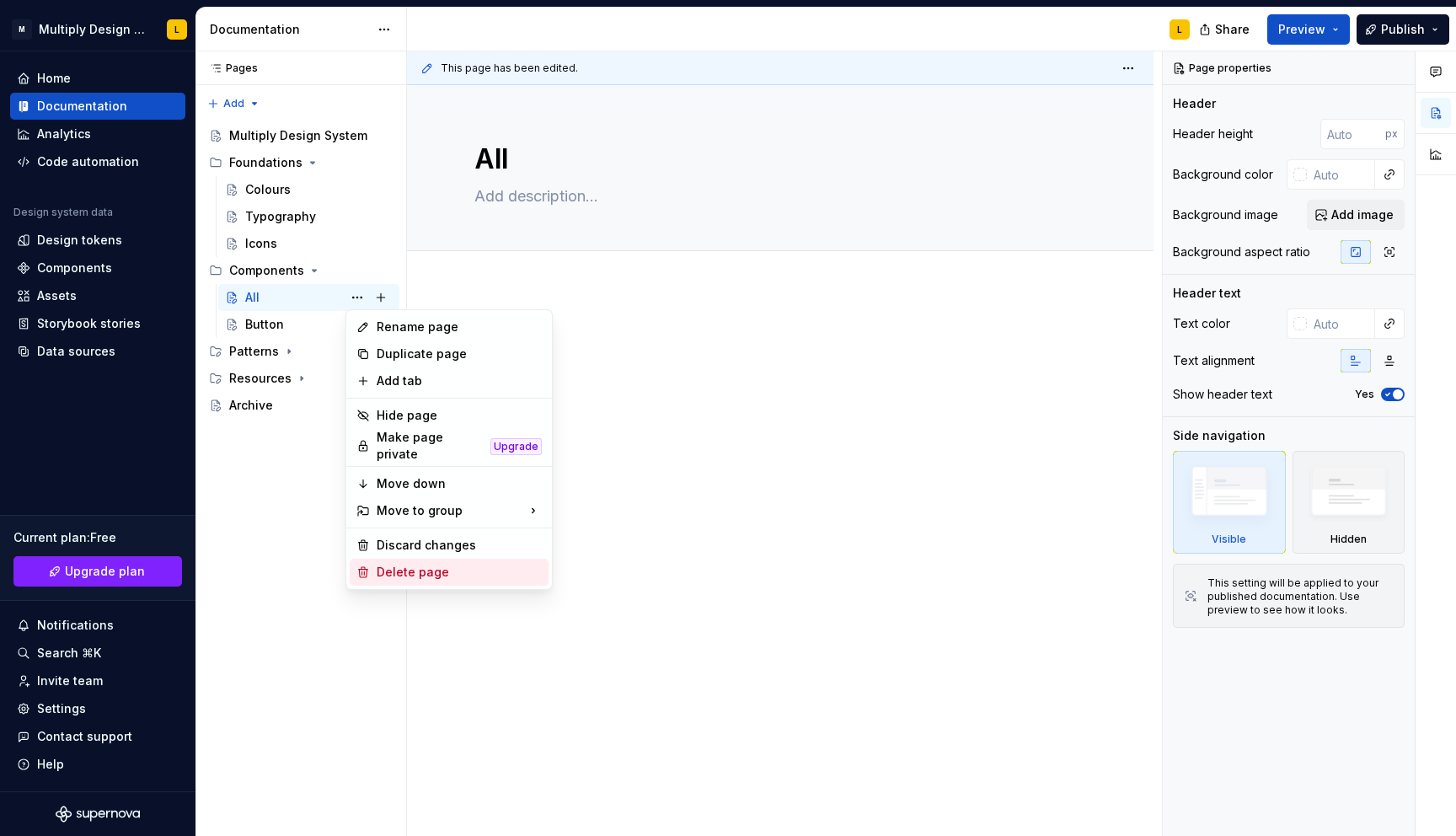
click at [392, 564] on div "Delete page" at bounding box center [459, 572] width 165 height 17
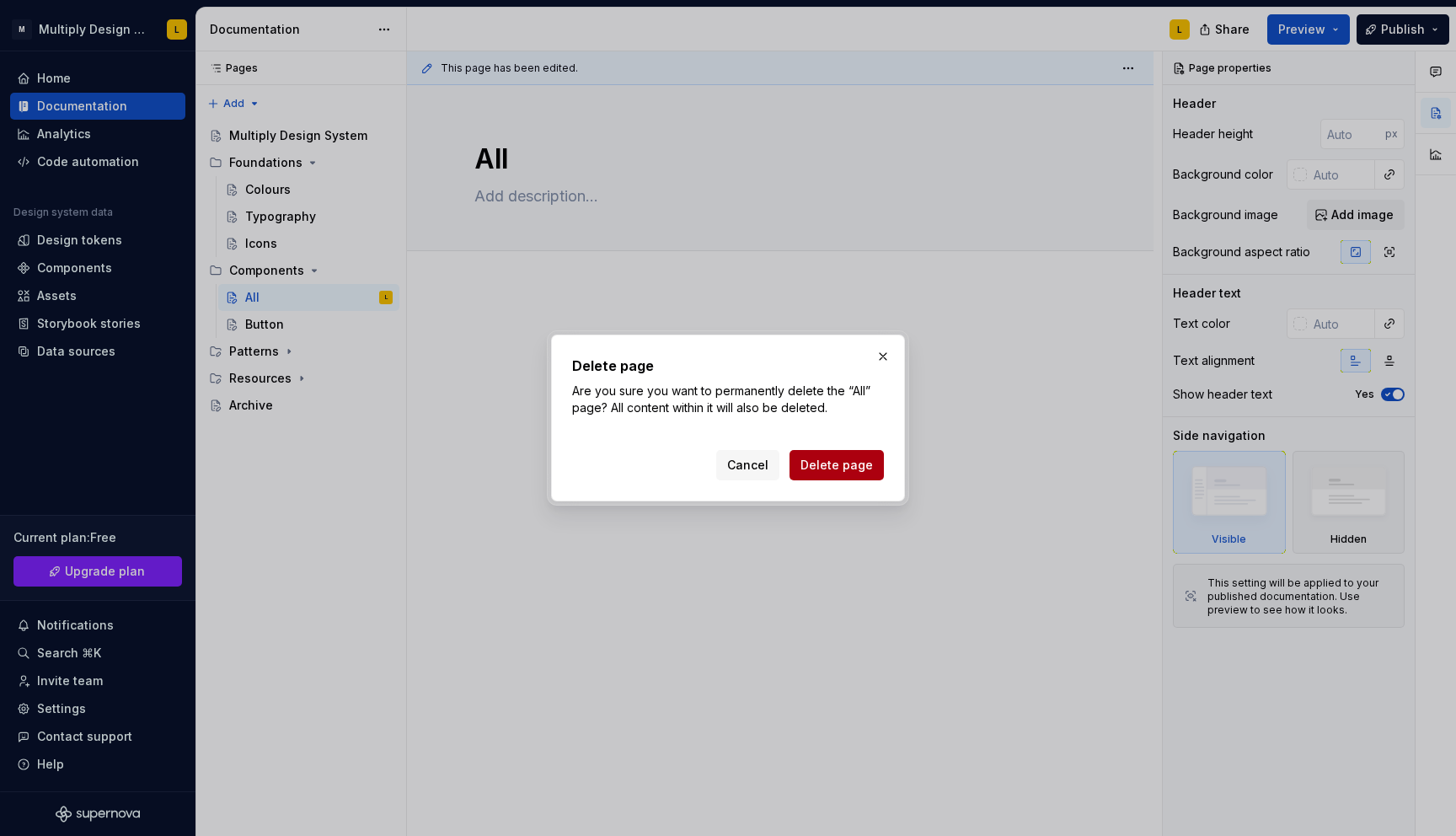
click at [827, 455] on button "Delete page" at bounding box center [837, 465] width 94 height 30
type textarea "*"
type textarea "Component overview"
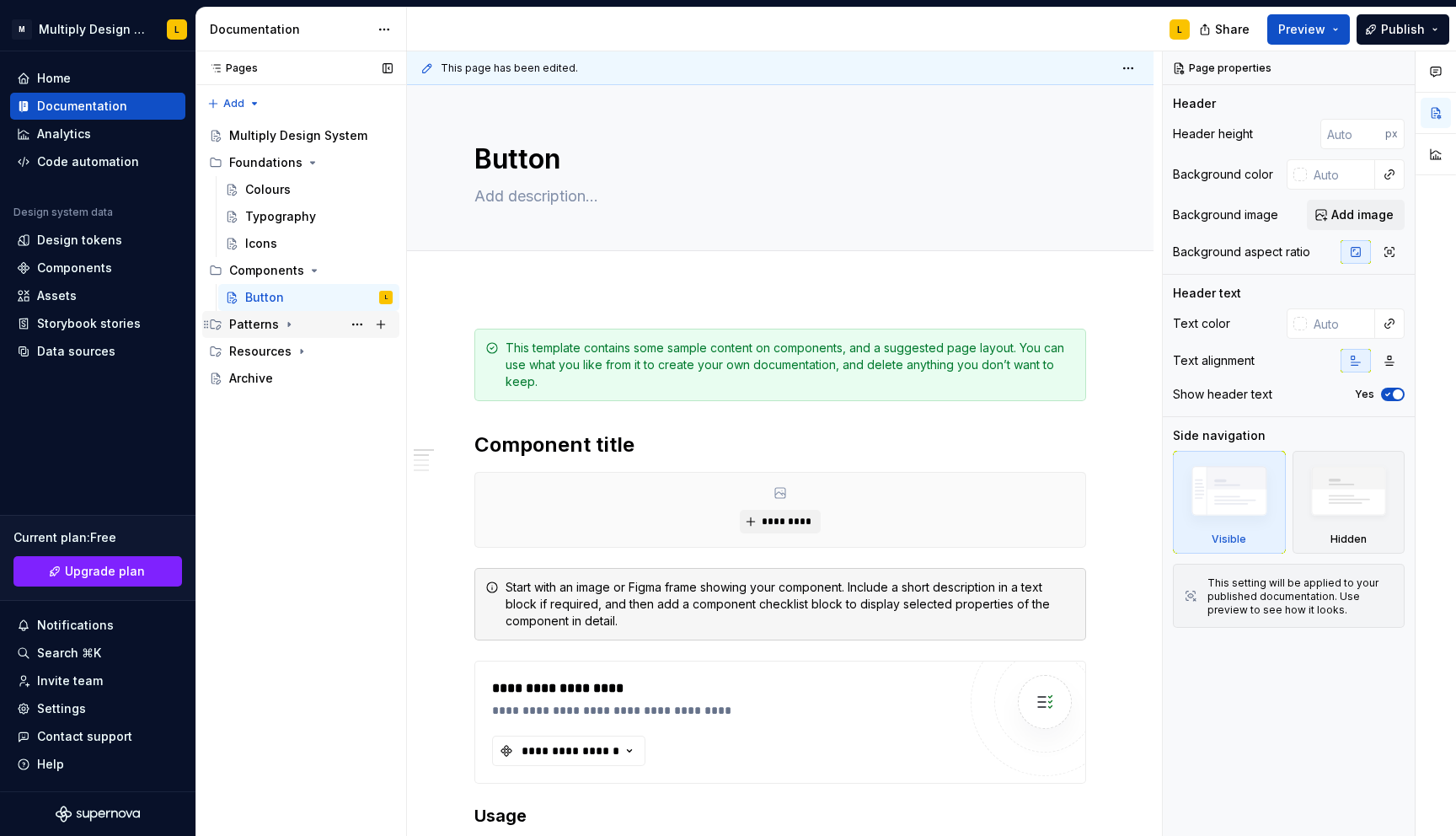
click at [288, 325] on icon "Page tree" at bounding box center [289, 325] width 2 height 4
click at [287, 325] on icon "Page tree" at bounding box center [289, 325] width 4 height 2
click at [382, 322] on button "Page tree" at bounding box center [381, 324] width 24 height 24
type textarea "*"
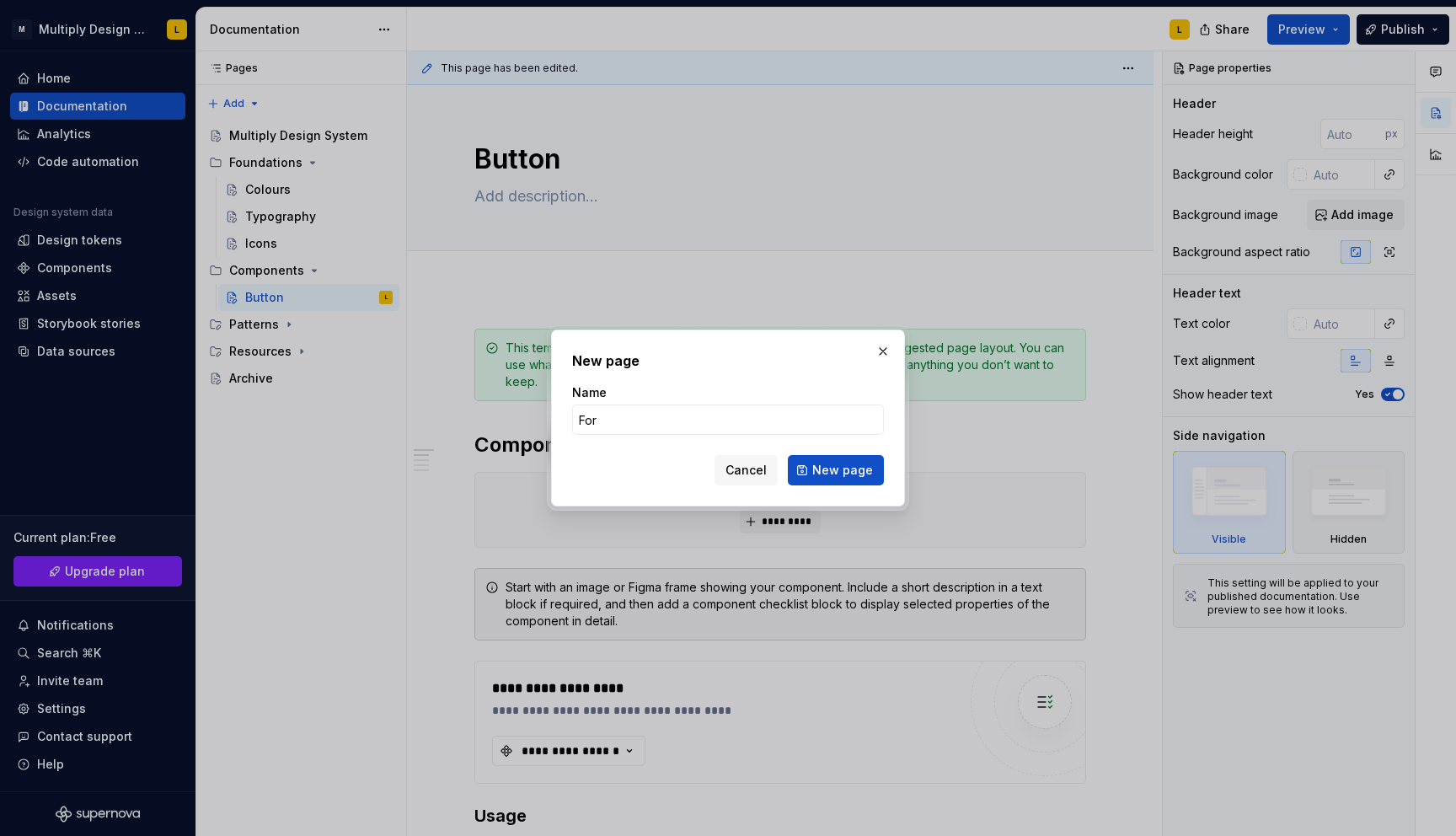
type input "E"
type input "Empty state"
click at [838, 477] on span "New page" at bounding box center [842, 469] width 60 height 17
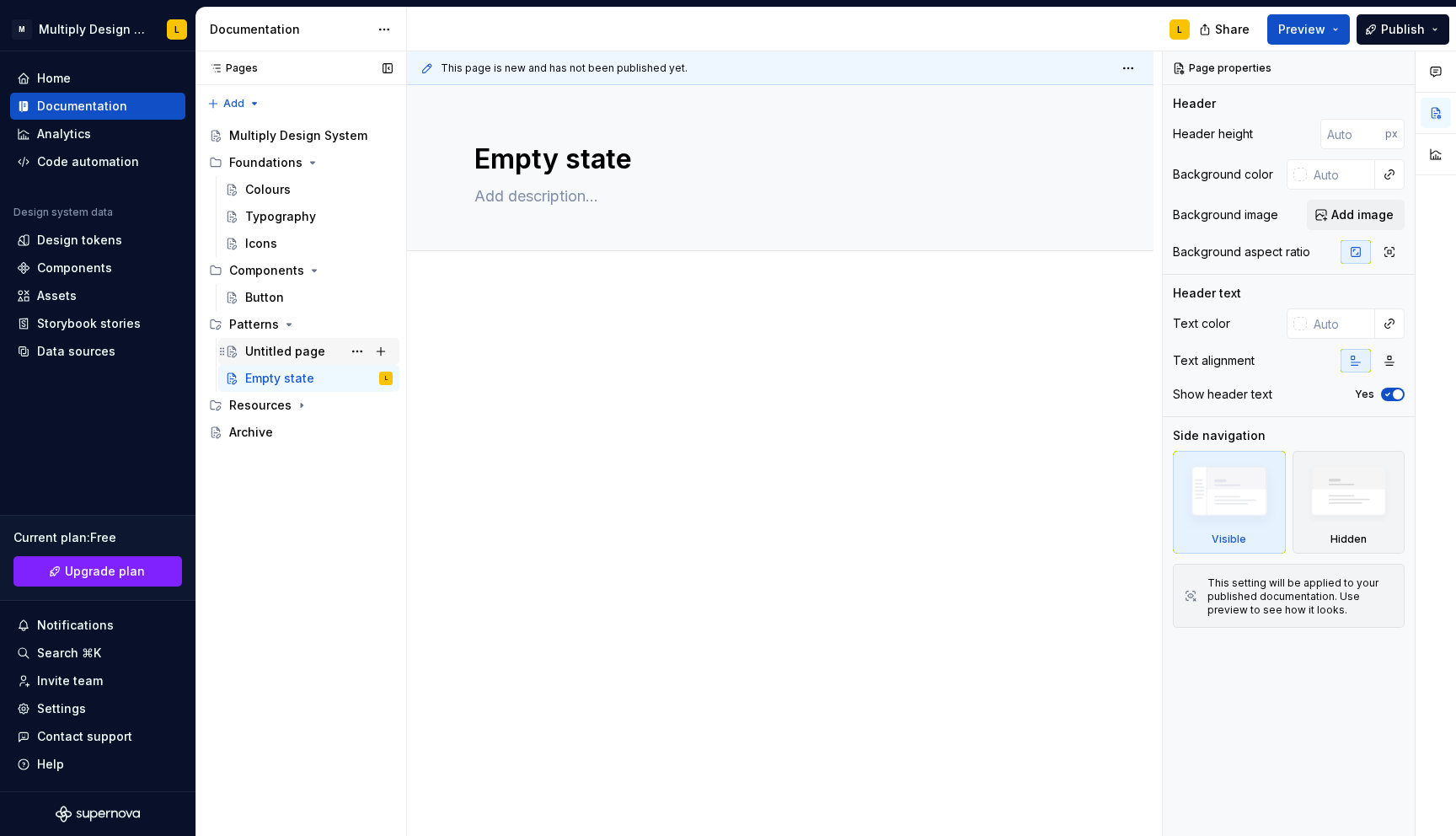
click at [310, 348] on div "Untitled page" at bounding box center [285, 351] width 80 height 17
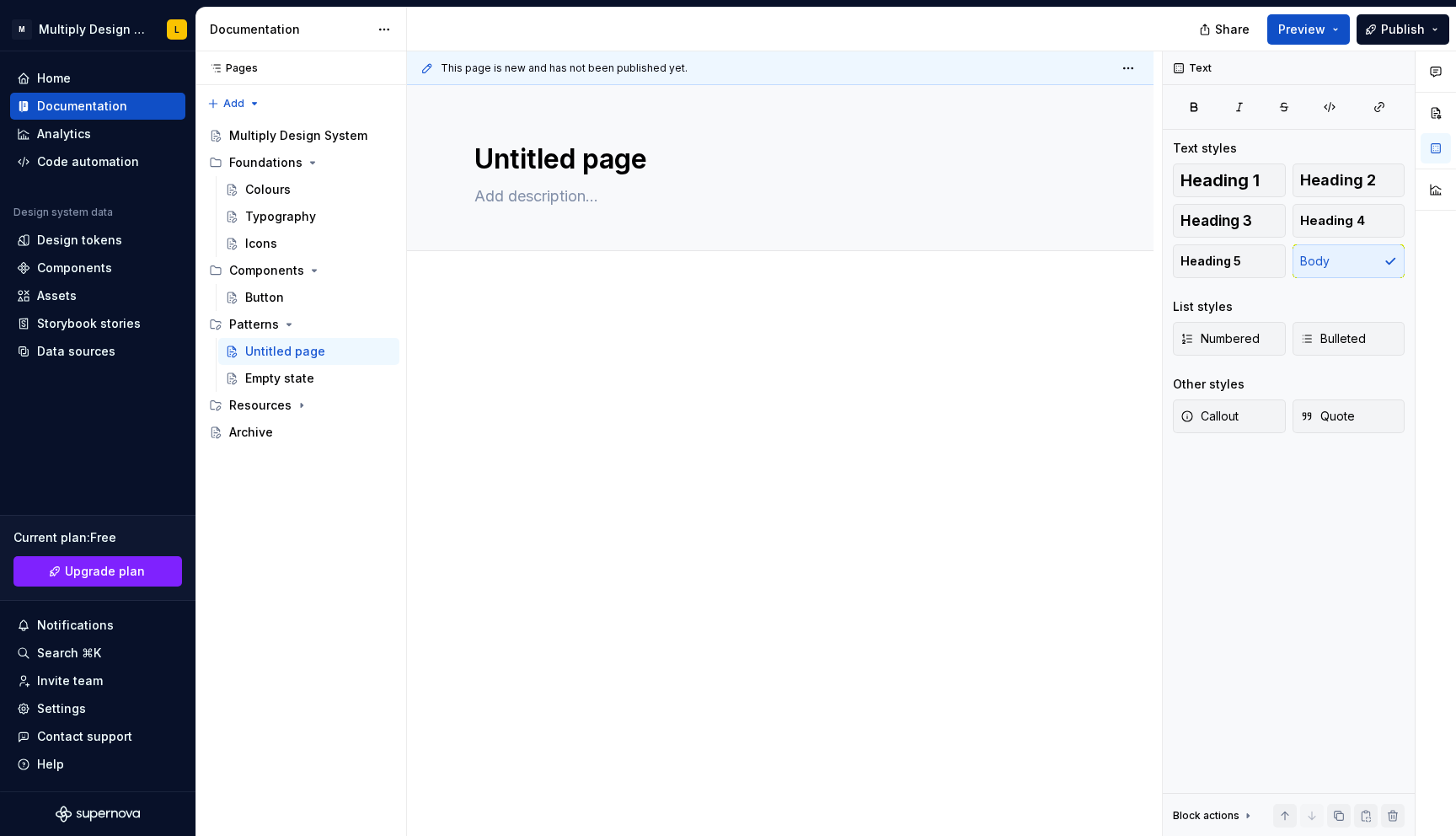
type textarea "*"
